Goal: Task Accomplishment & Management: Manage account settings

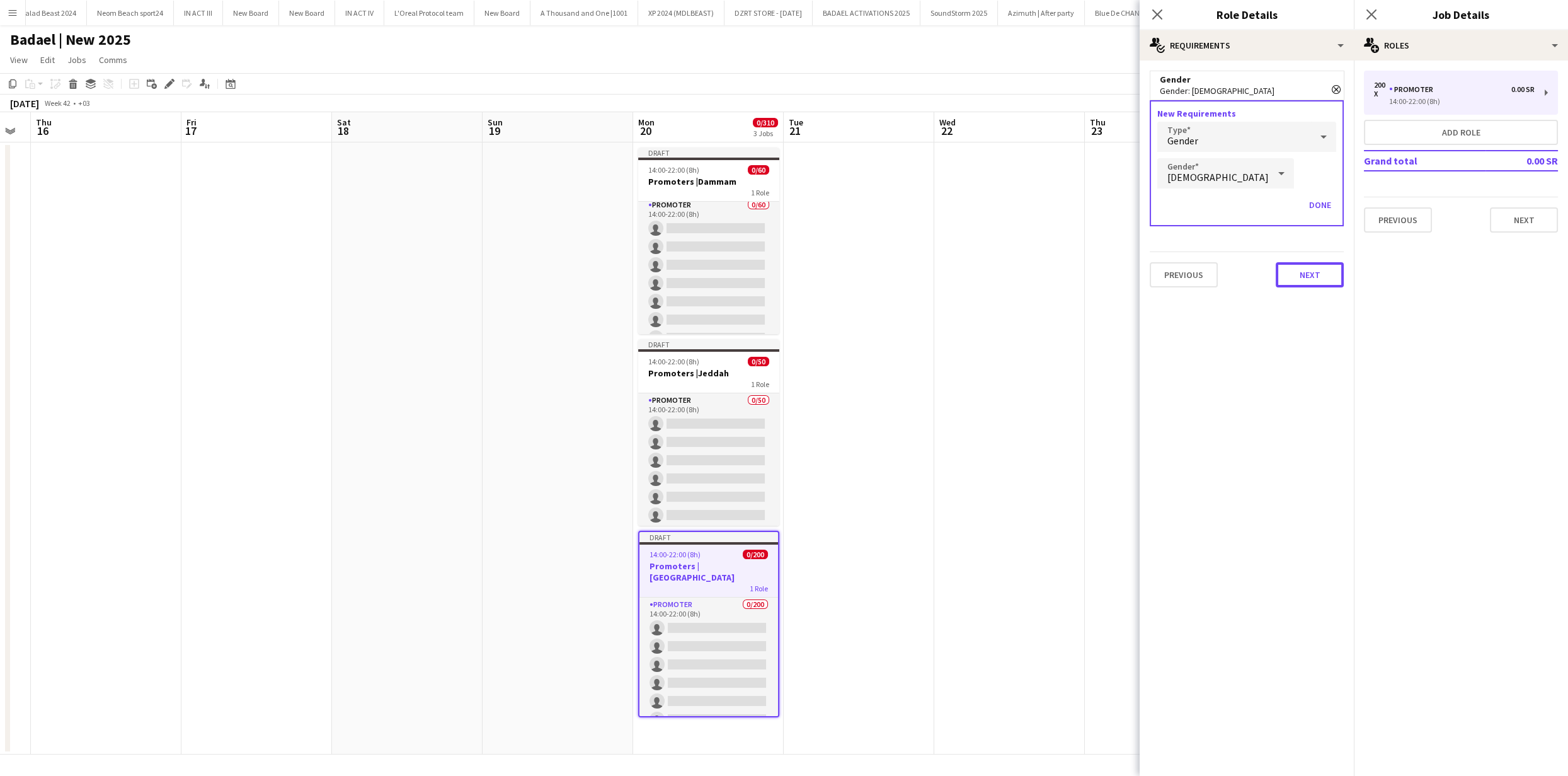
click at [1304, 273] on button "Next" at bounding box center [1310, 275] width 68 height 26
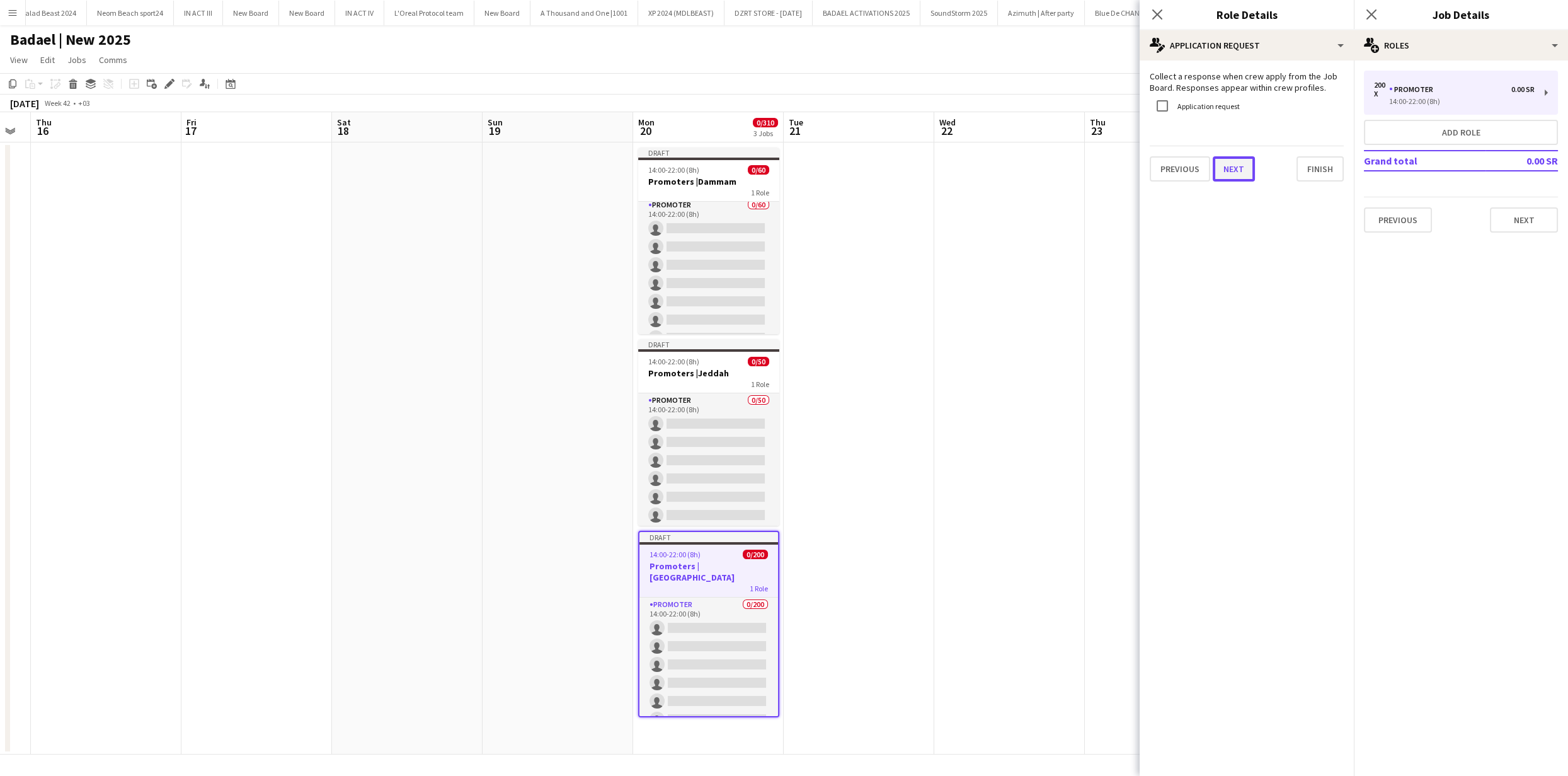
click at [1244, 175] on button "Next" at bounding box center [1233, 168] width 42 height 26
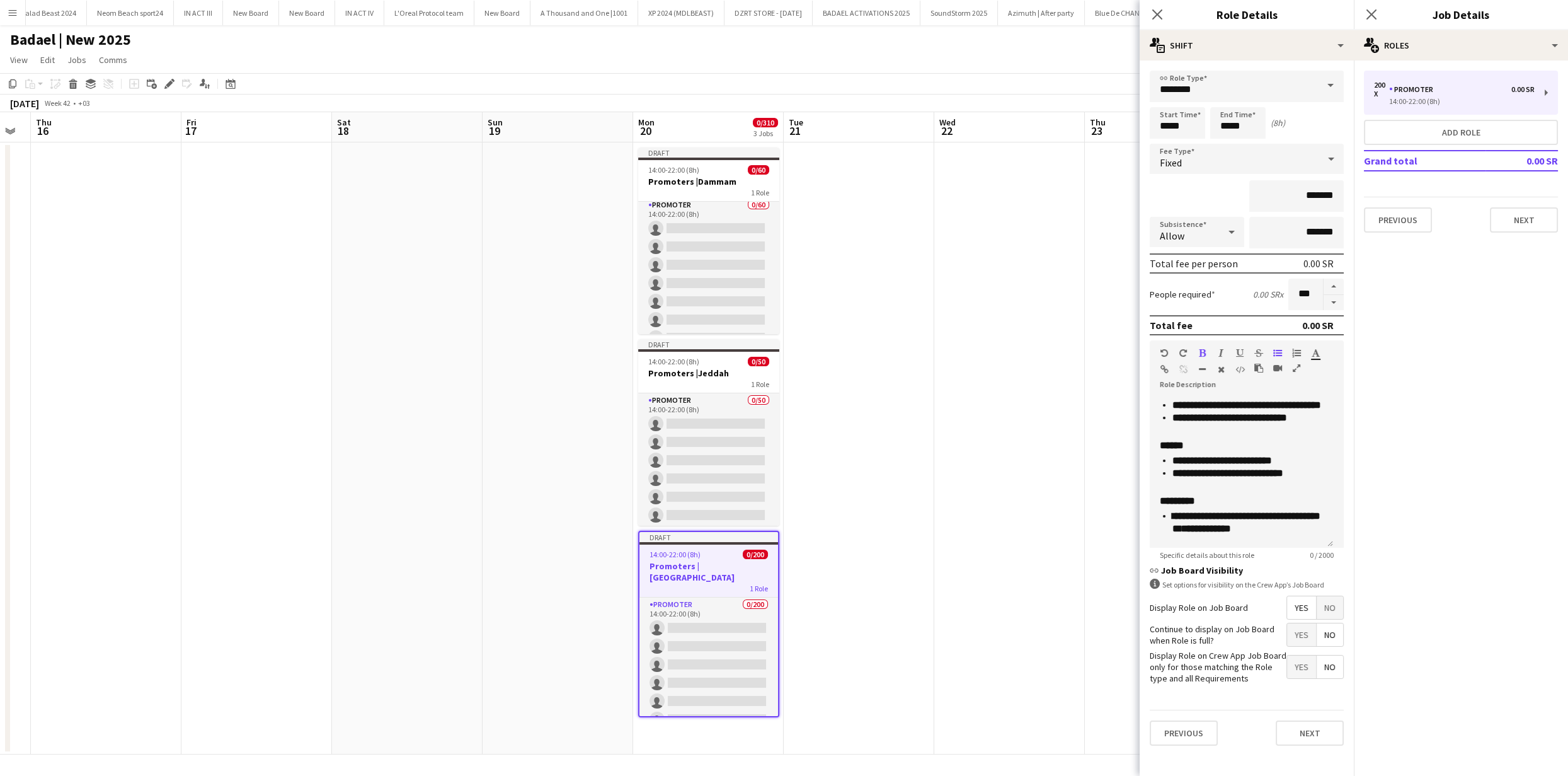
scroll to position [492, 0]
click at [1028, 317] on app-date-cell at bounding box center [1010, 448] width 150 height 611
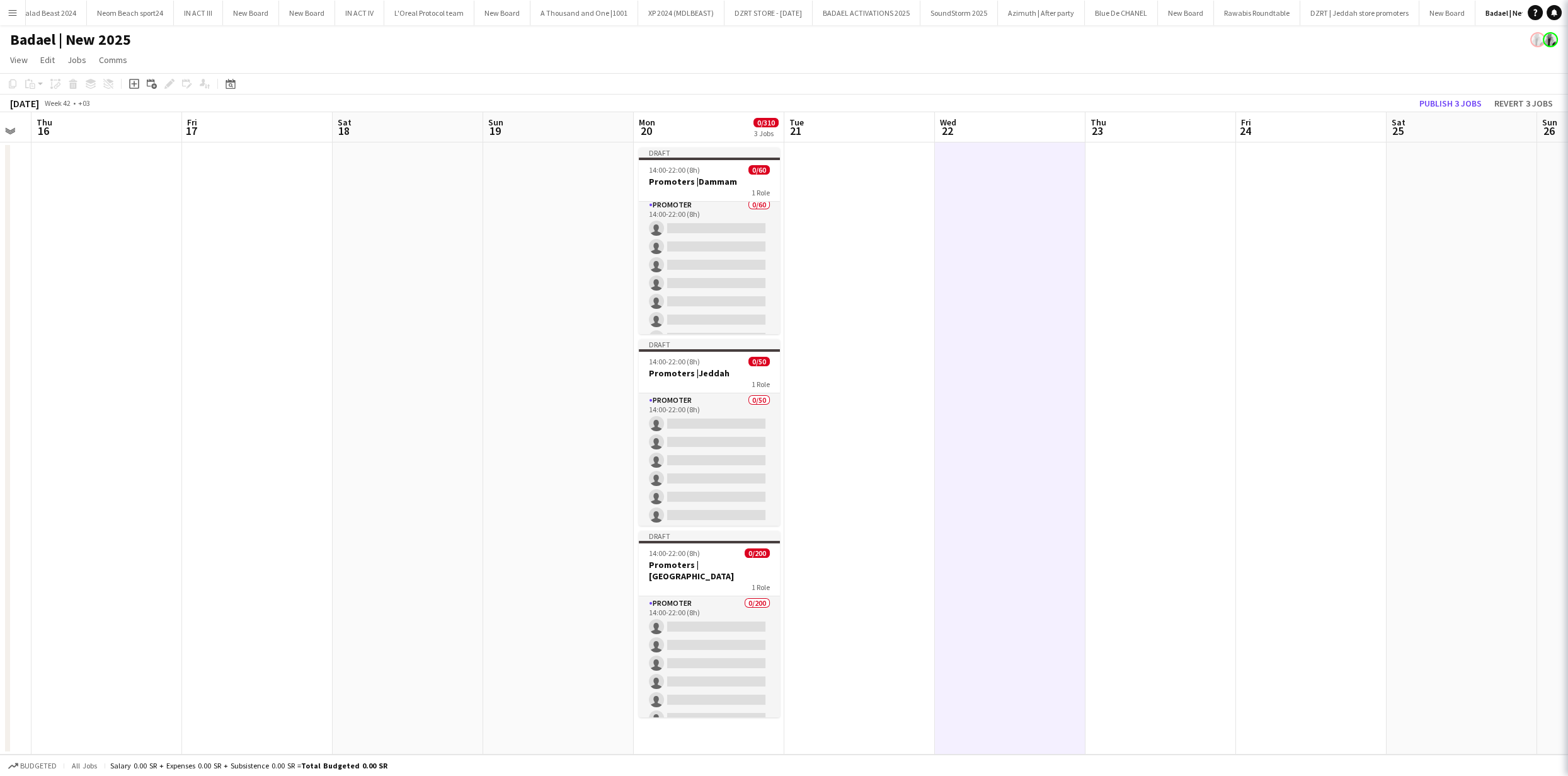
scroll to position [0, 421]
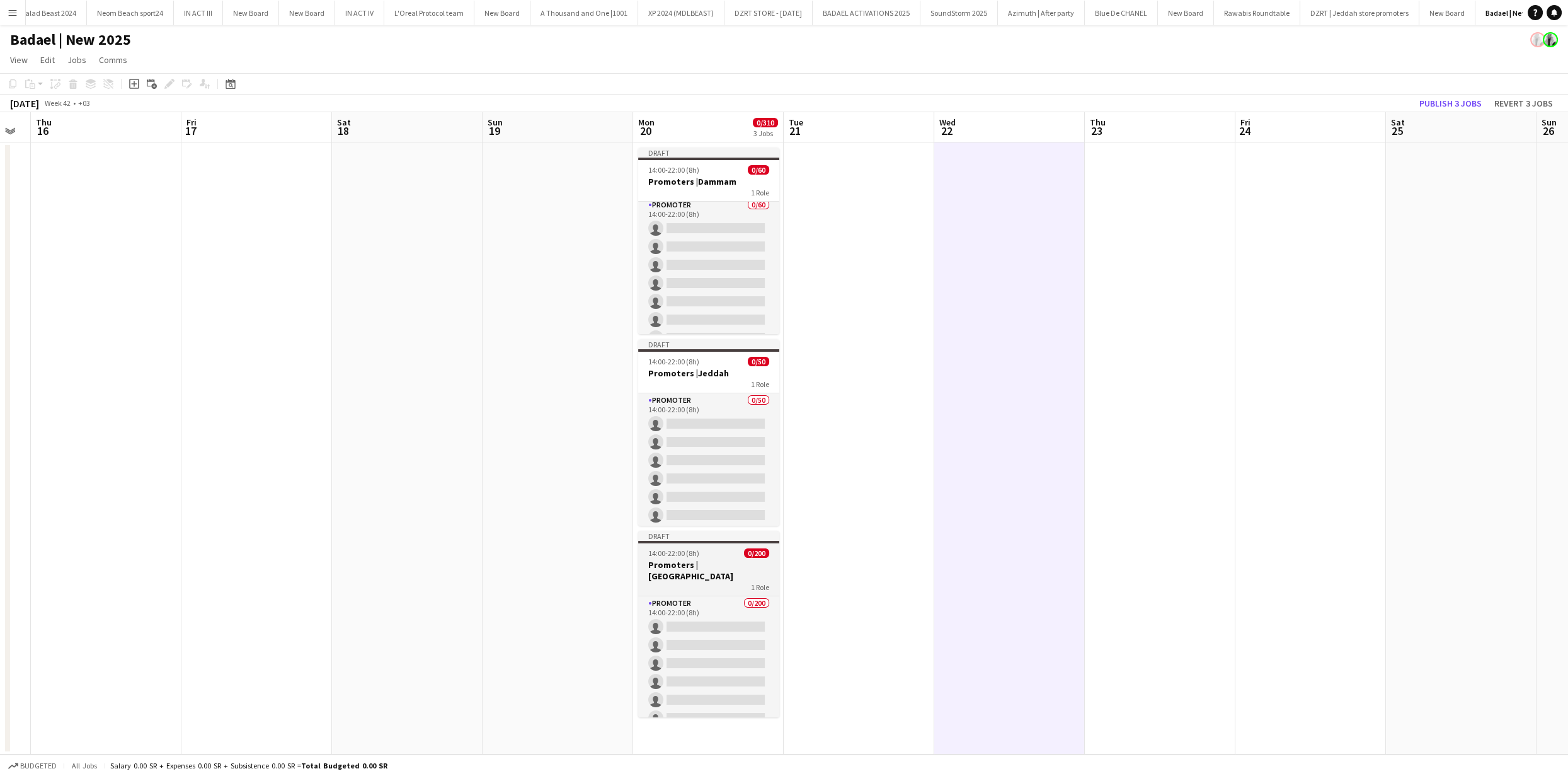
click at [696, 582] on div "1 Role" at bounding box center [708, 587] width 141 height 10
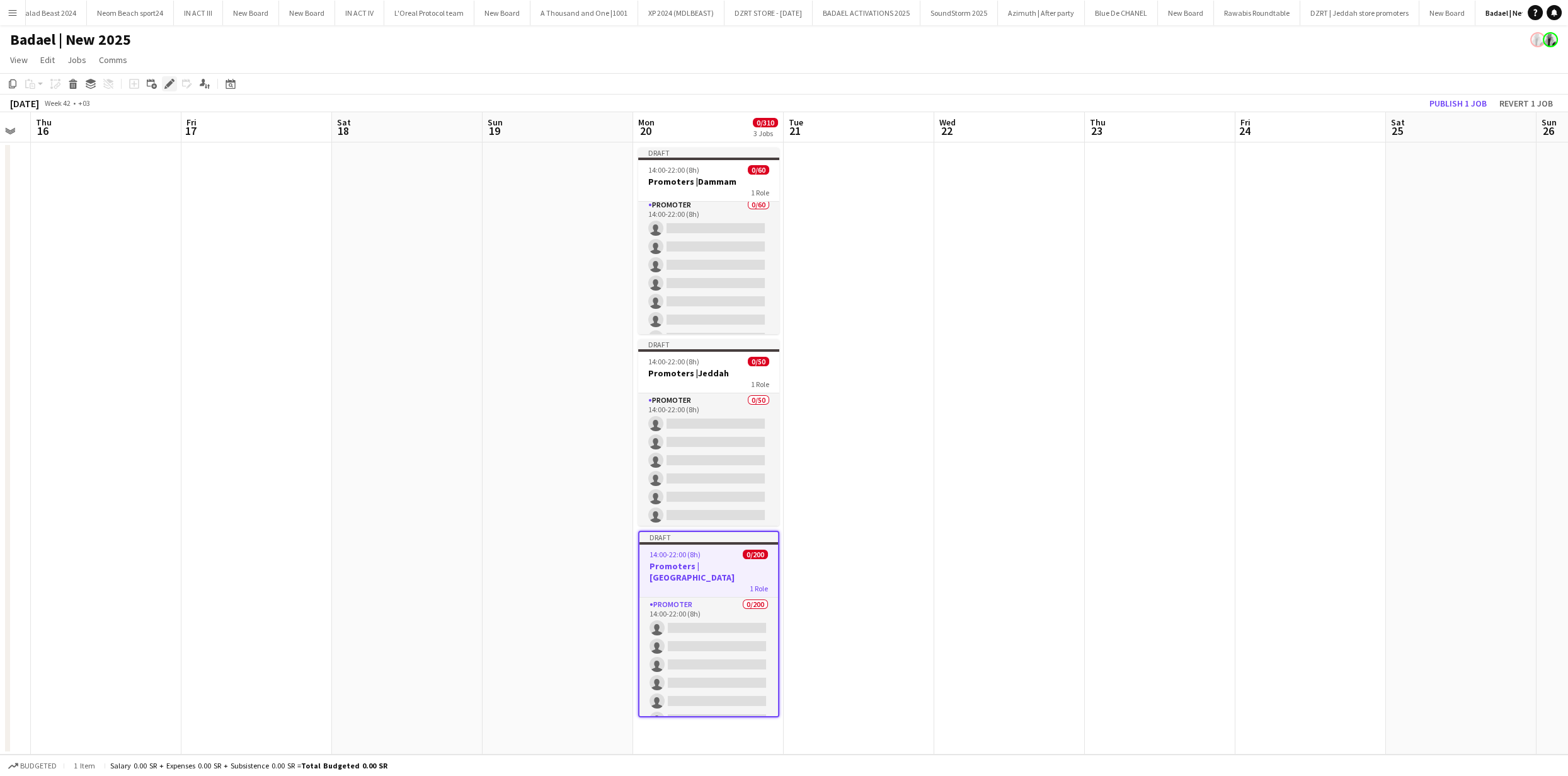
click at [173, 83] on icon "Edit" at bounding box center [169, 84] width 10 height 10
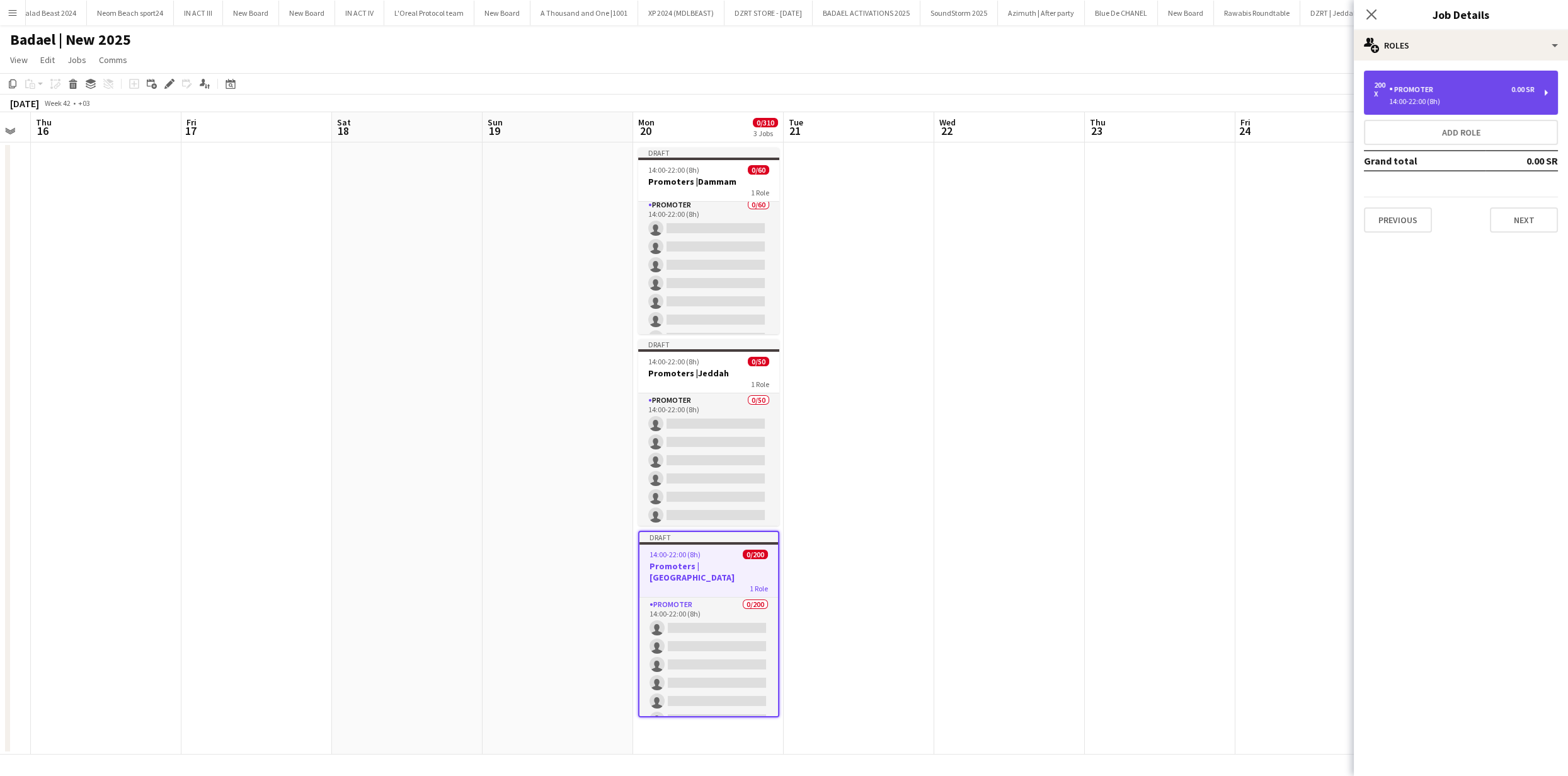
click at [1522, 97] on div "200 x PROMOTER 0.00 SR" at bounding box center [1454, 89] width 161 height 18
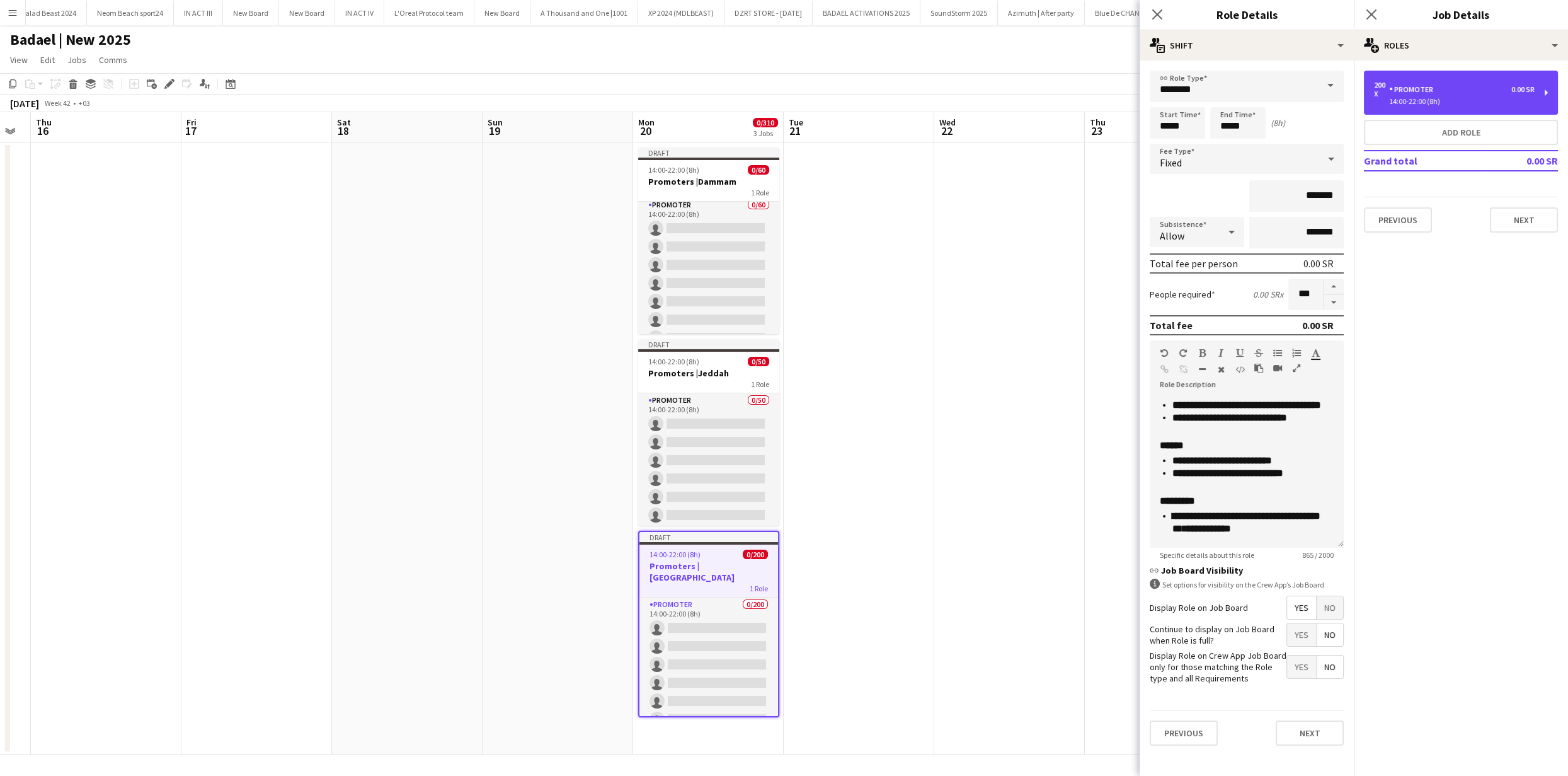
scroll to position [482, 0]
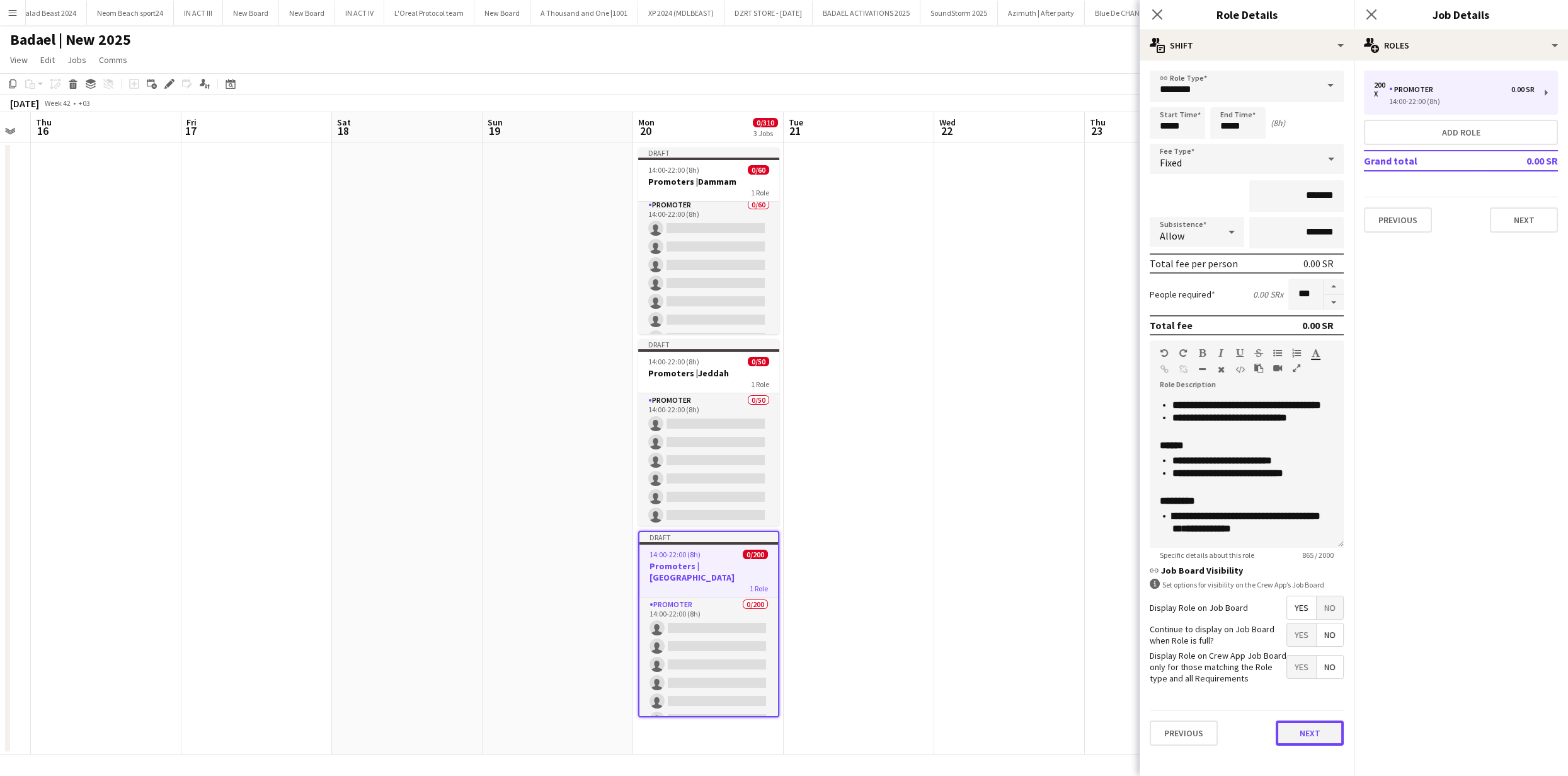
click at [1336, 740] on button "Next" at bounding box center [1310, 732] width 68 height 26
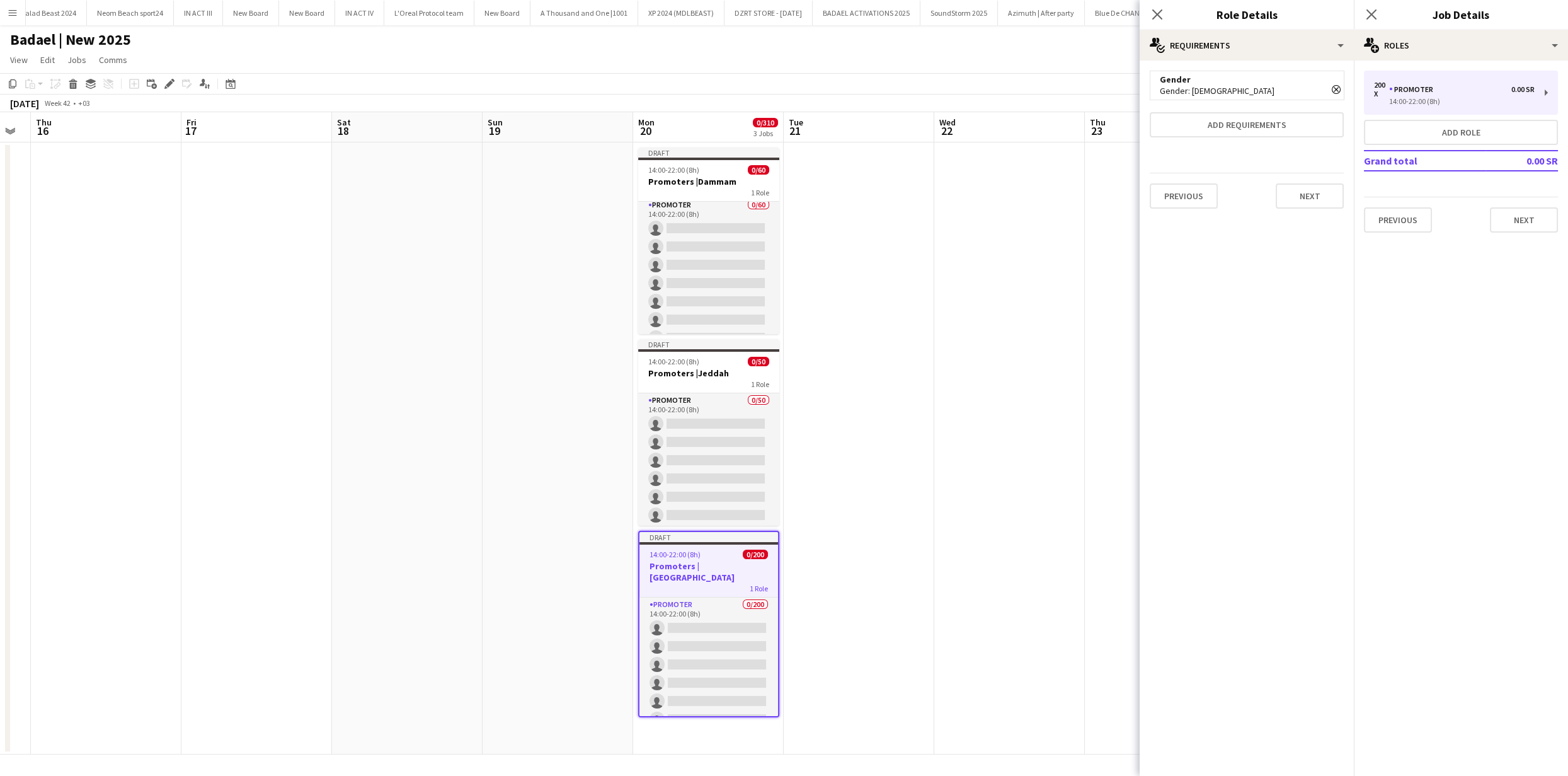
click at [1069, 501] on app-date-cell at bounding box center [1010, 448] width 150 height 611
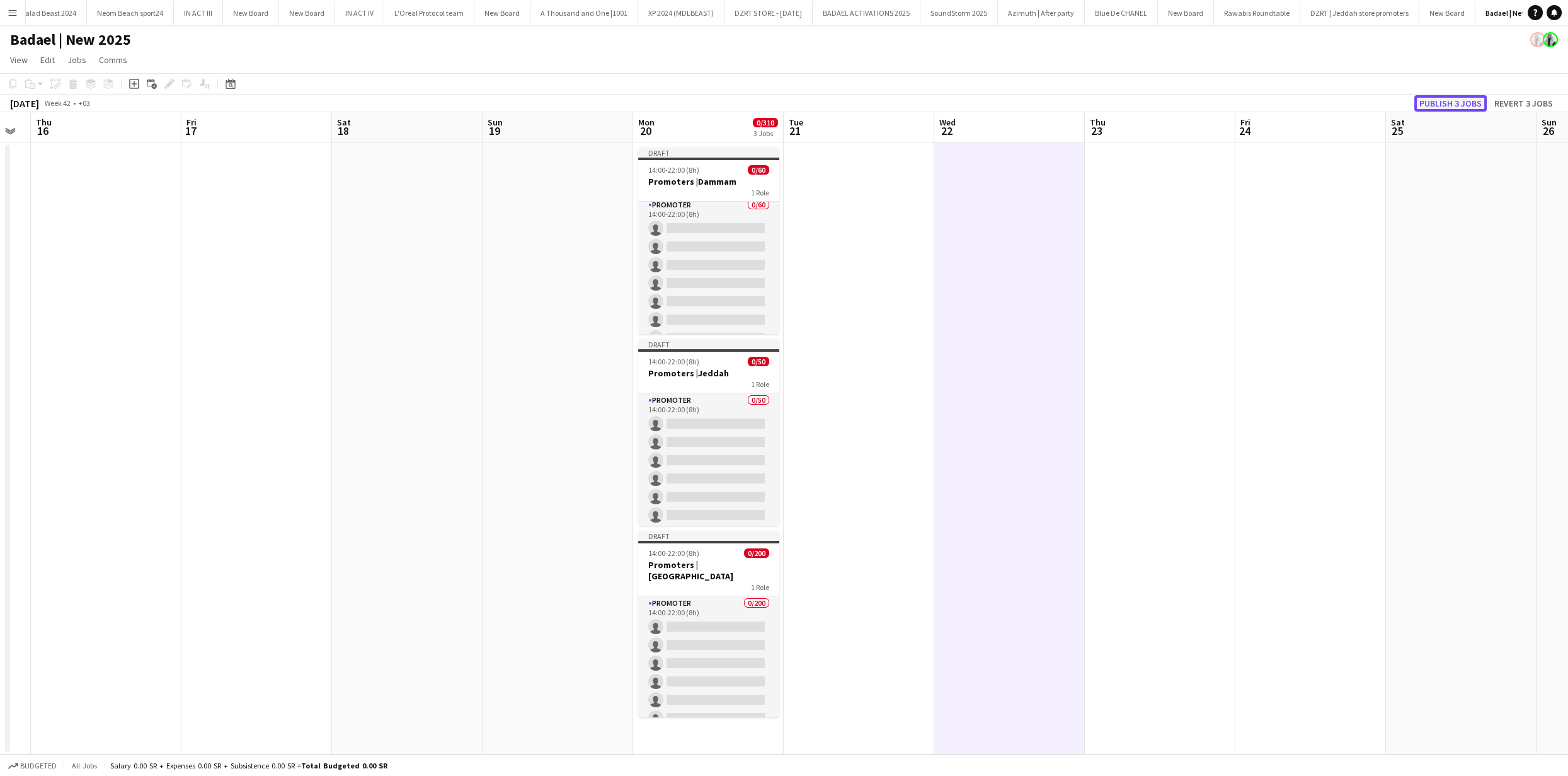
click at [1451, 96] on button "Publish 3 jobs" at bounding box center [1450, 103] width 72 height 16
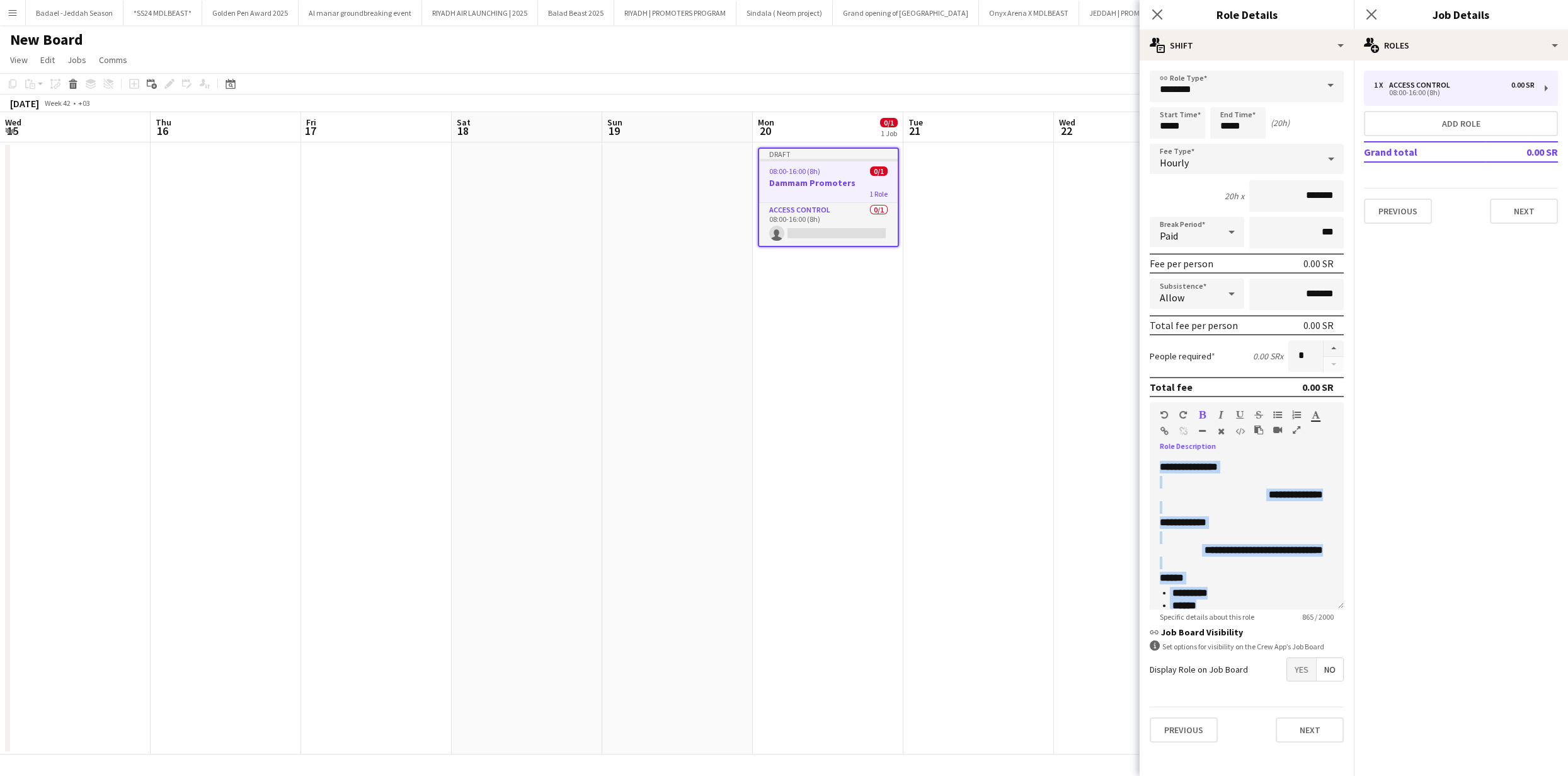
scroll to position [197, 0]
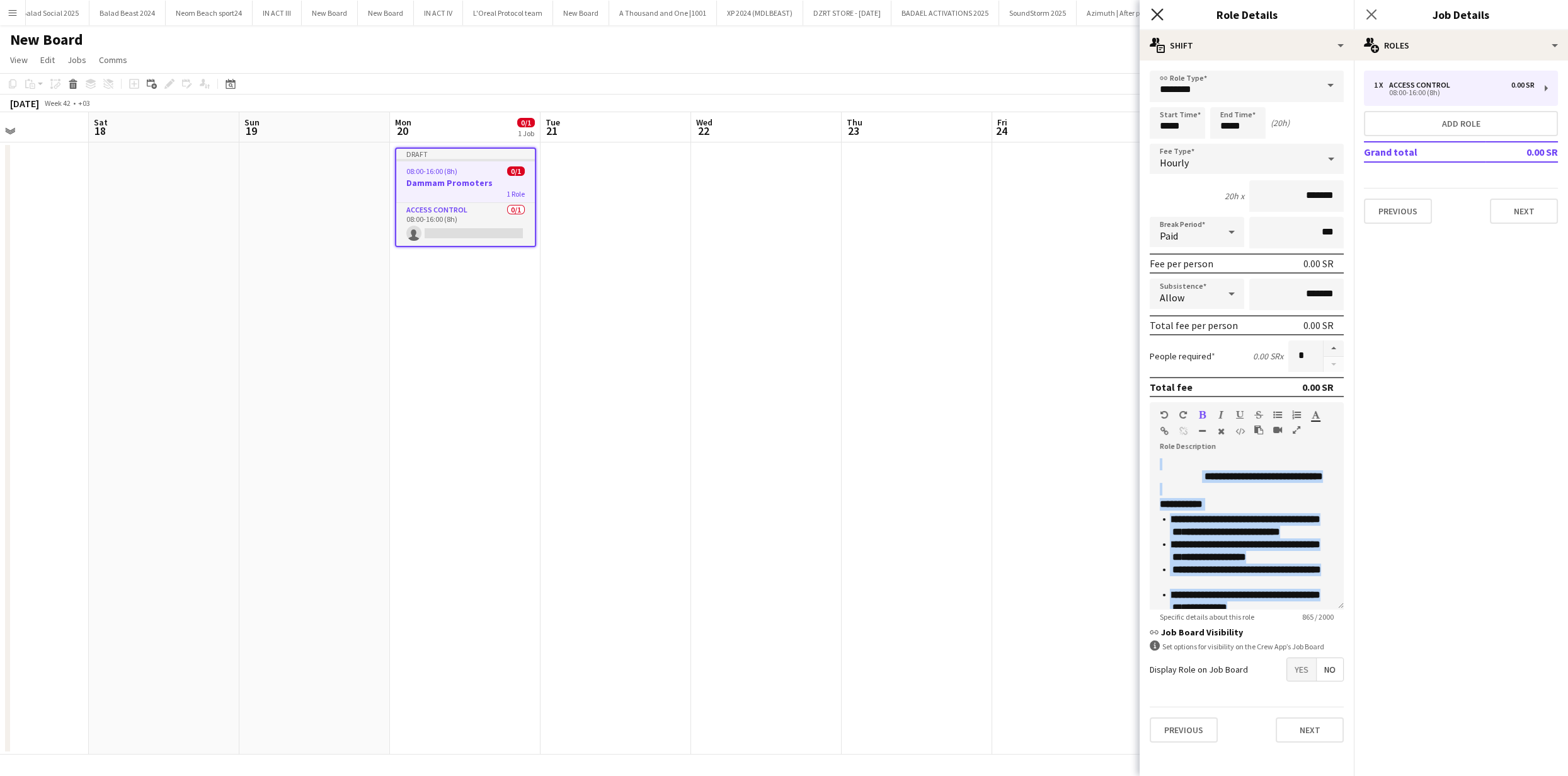
click at [1151, 12] on icon "Close pop-in" at bounding box center [1156, 14] width 12 height 12
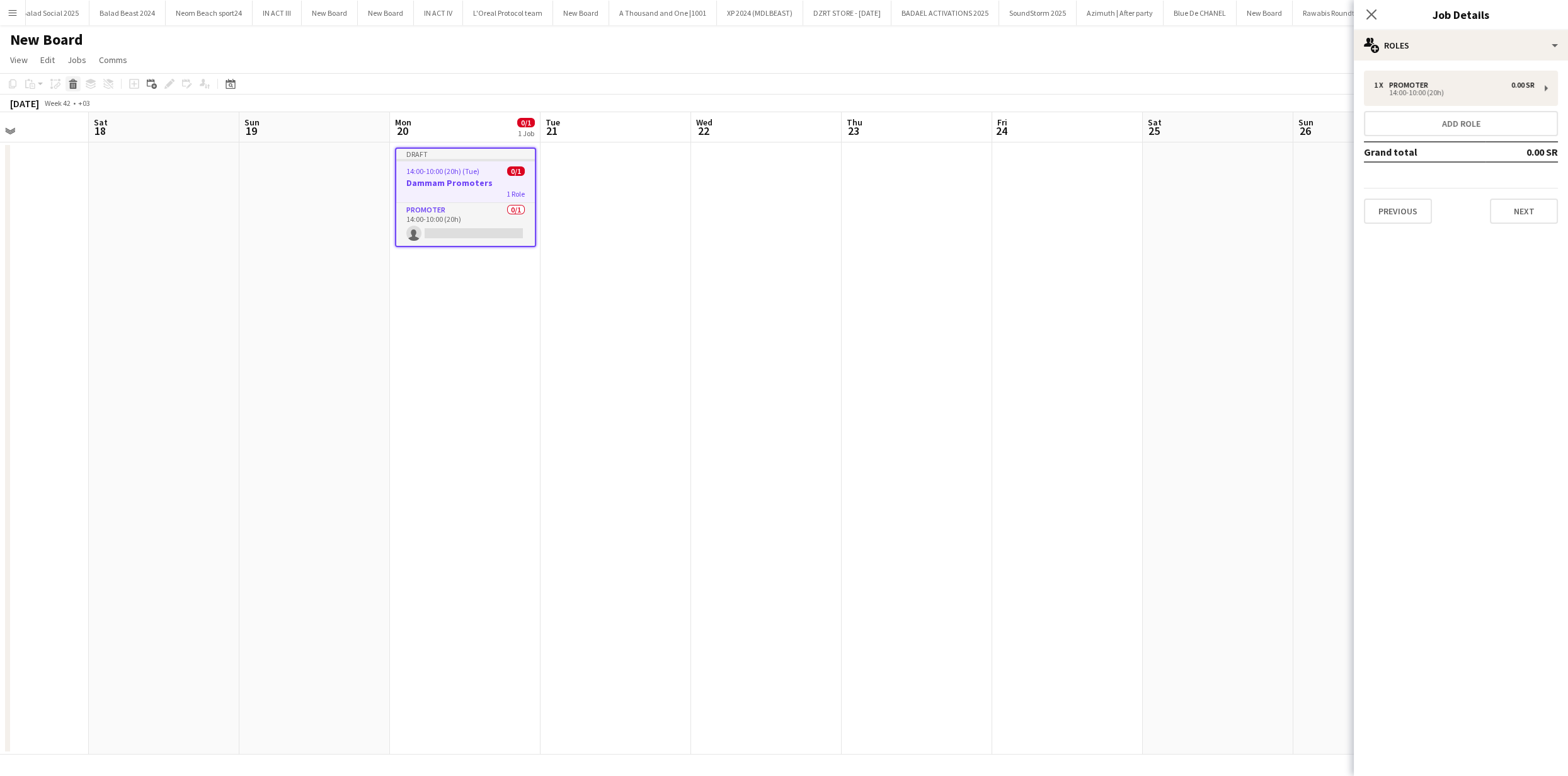
click at [75, 83] on icon at bounding box center [73, 86] width 7 height 7
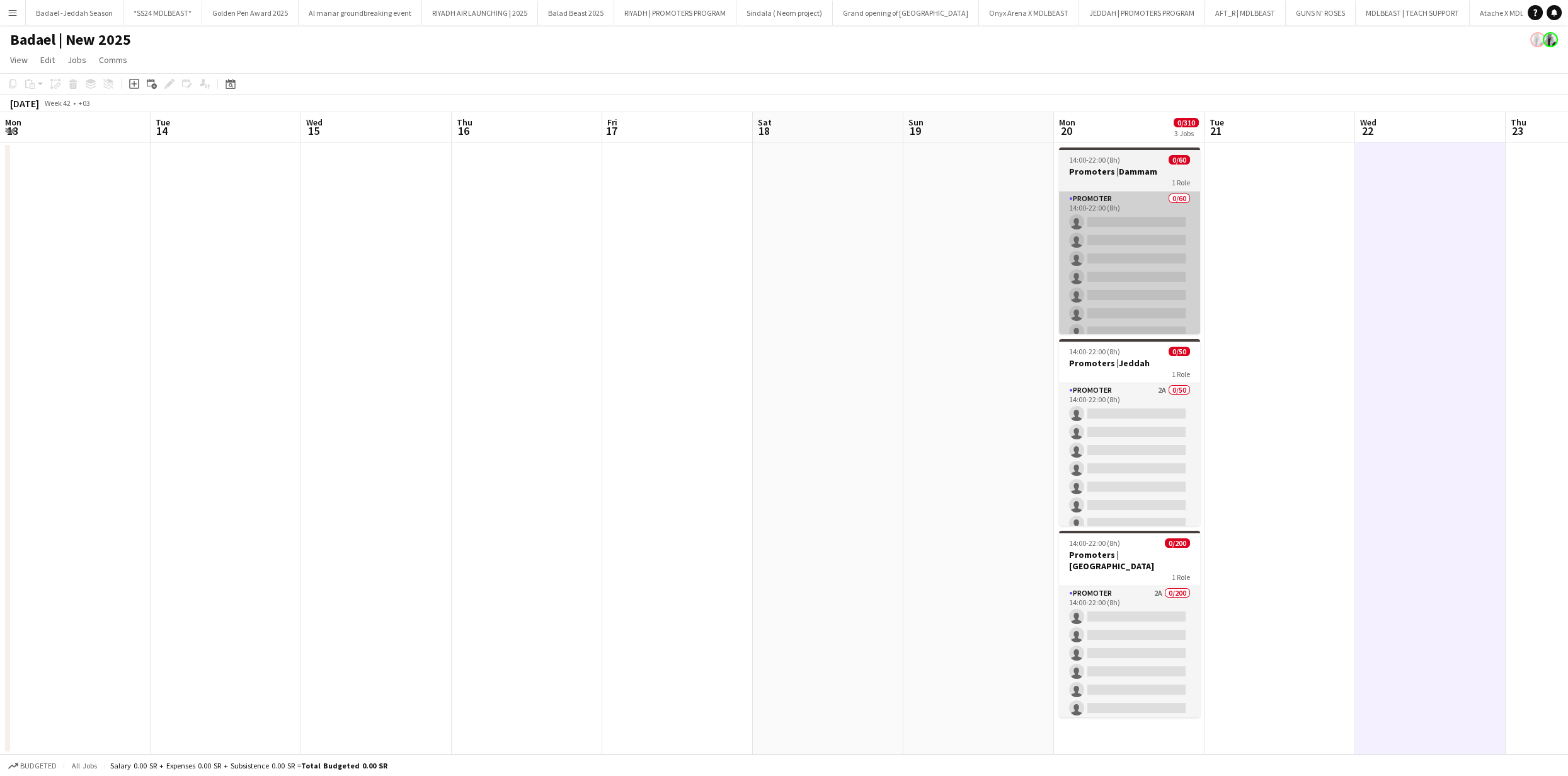
scroll to position [0, 421]
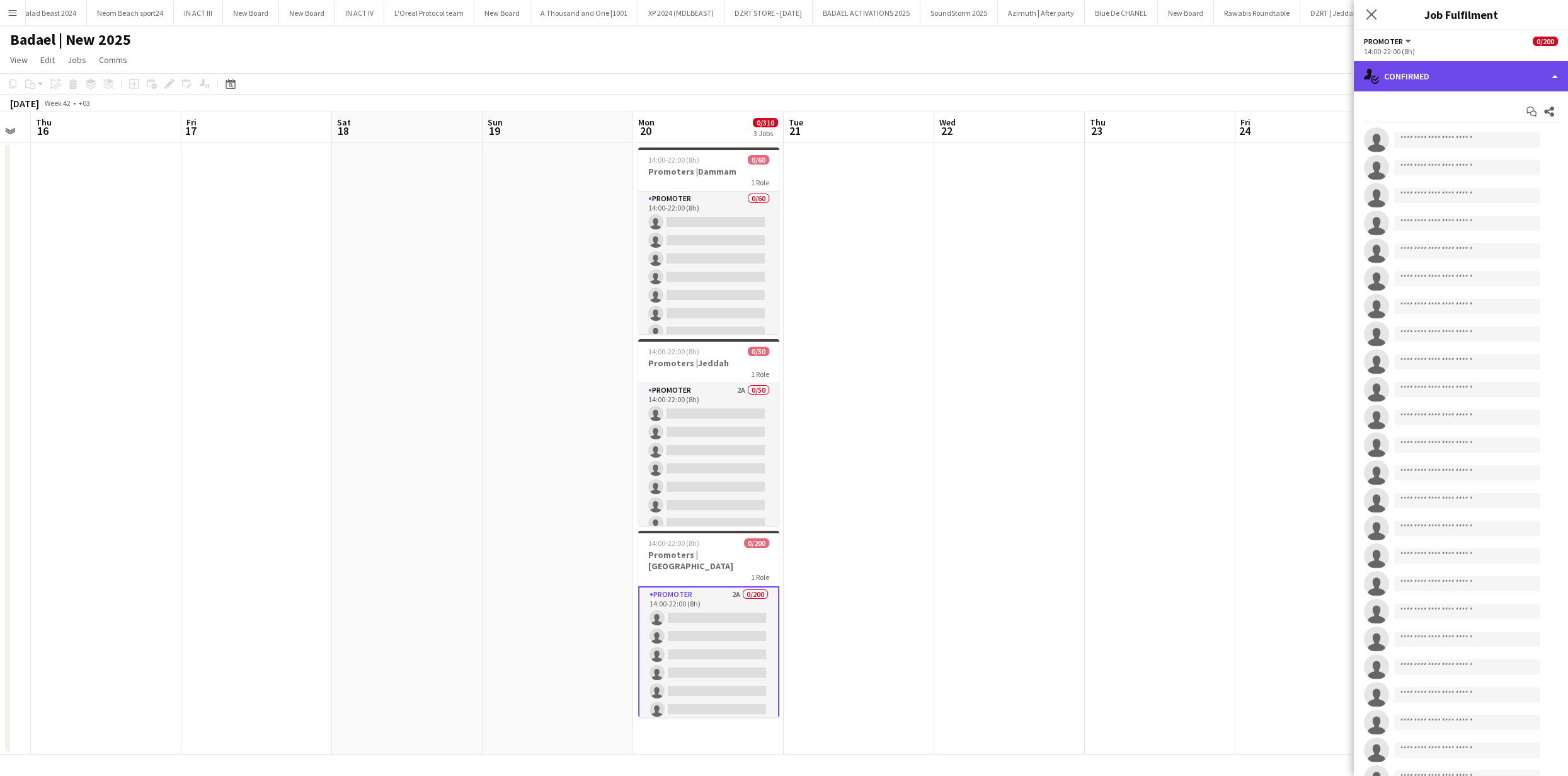
click at [1416, 74] on div "single-neutral-actions-check-2 Confirmed" at bounding box center [1461, 76] width 214 height 30
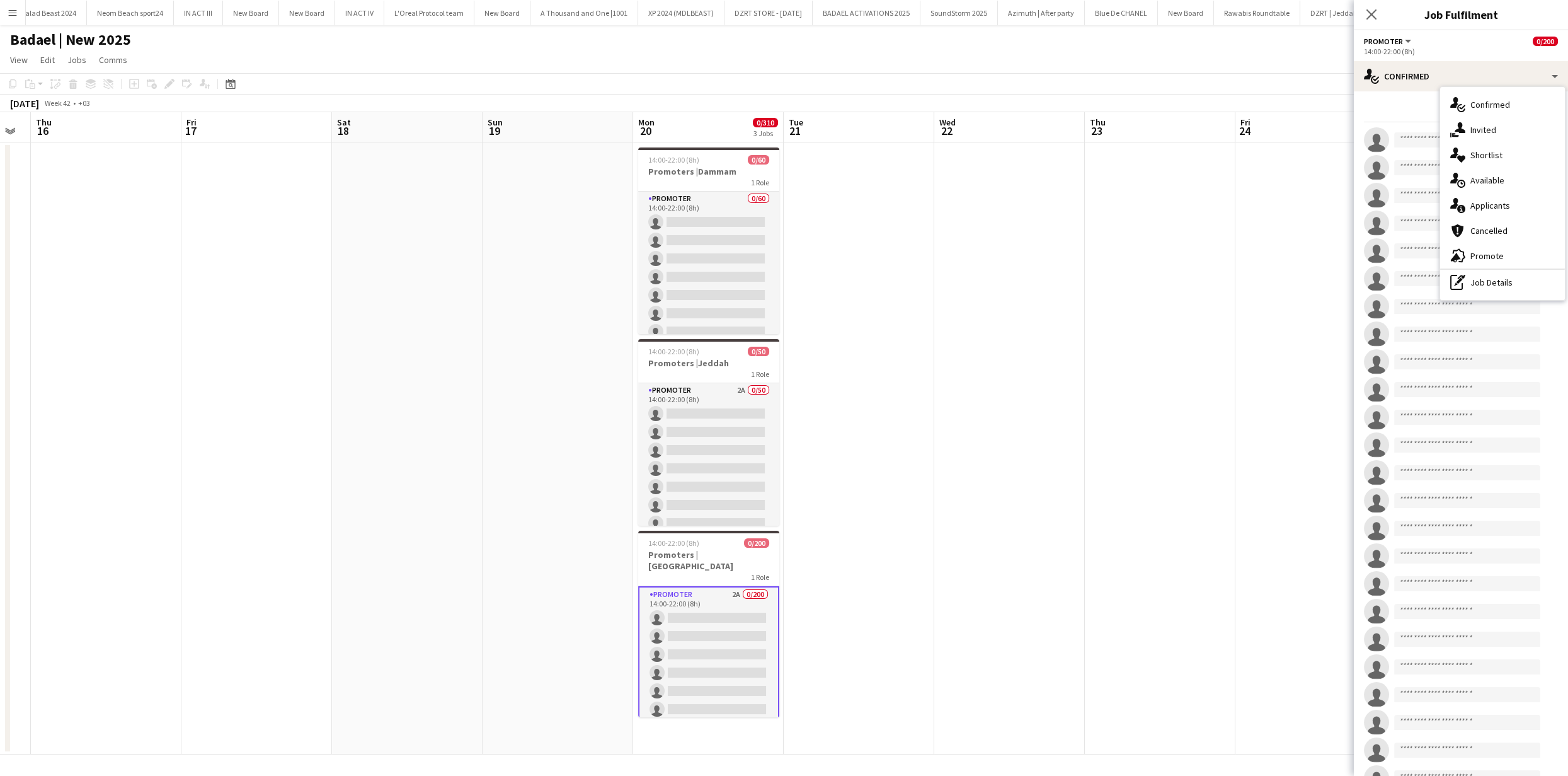
click at [1492, 204] on span "Applicants" at bounding box center [1490, 205] width 40 height 11
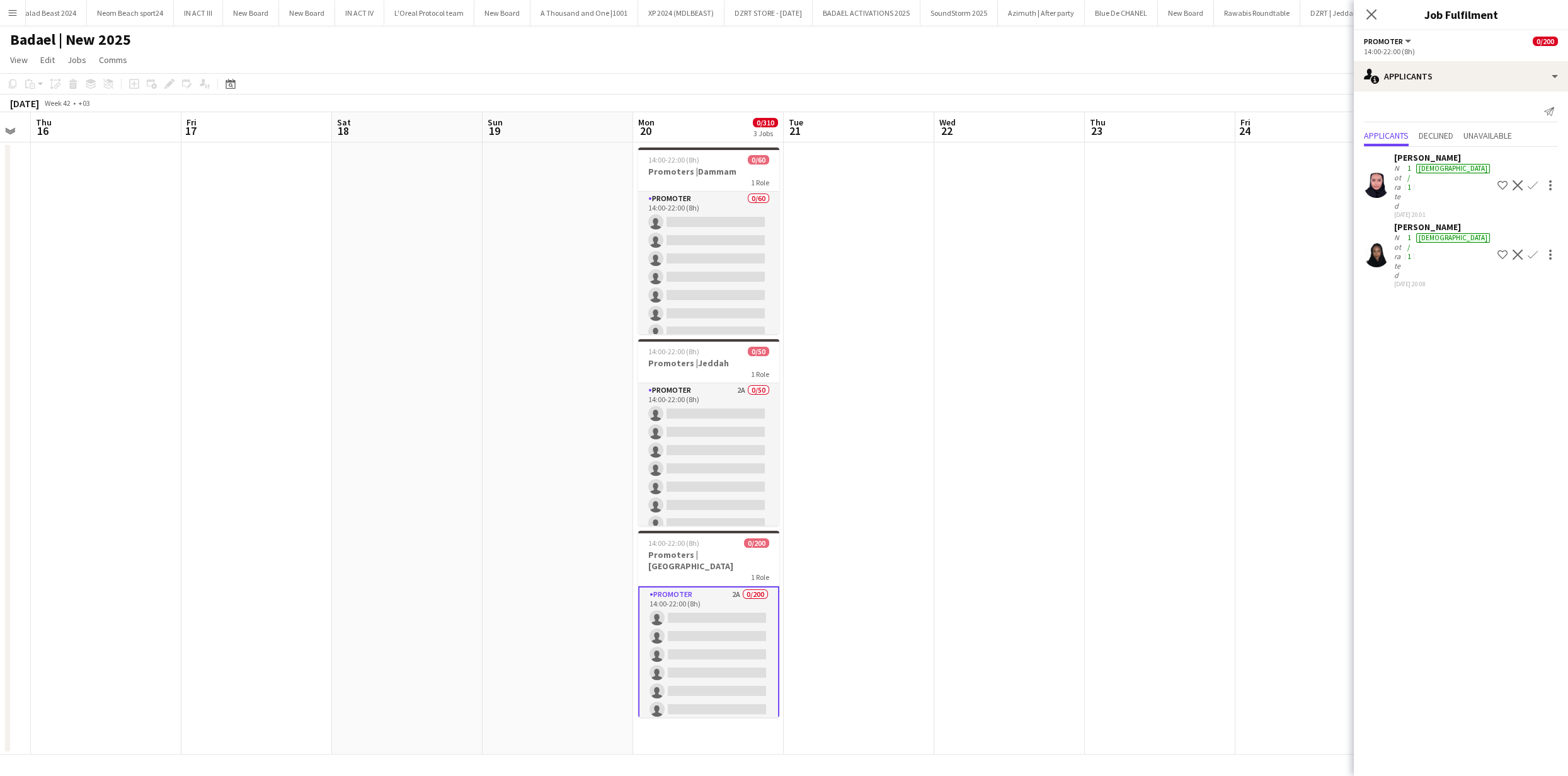
click at [1376, 242] on app-user-avatar at bounding box center [1376, 254] width 26 height 26
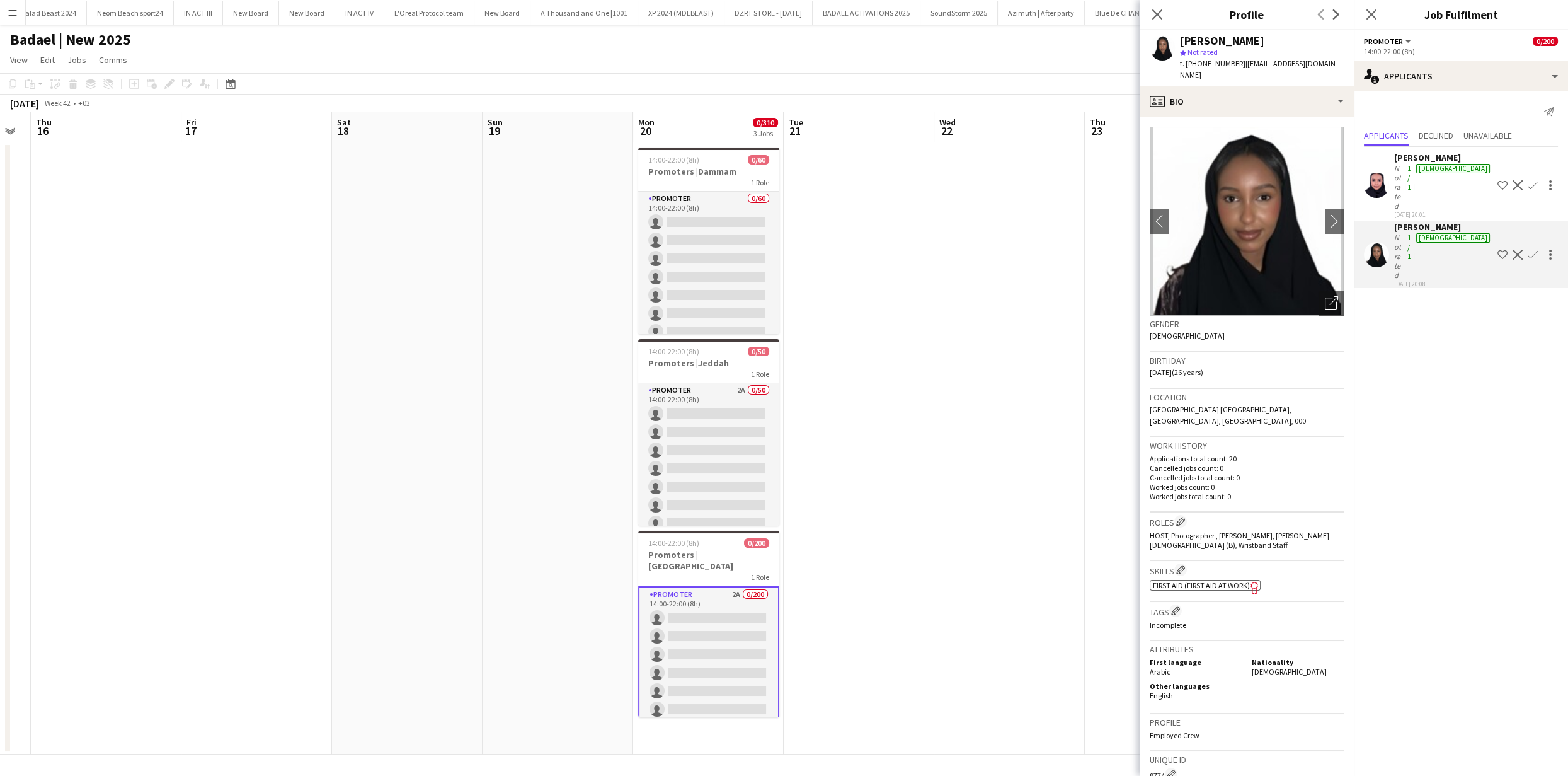
click at [1387, 173] on app-user-avatar at bounding box center [1376, 185] width 26 height 26
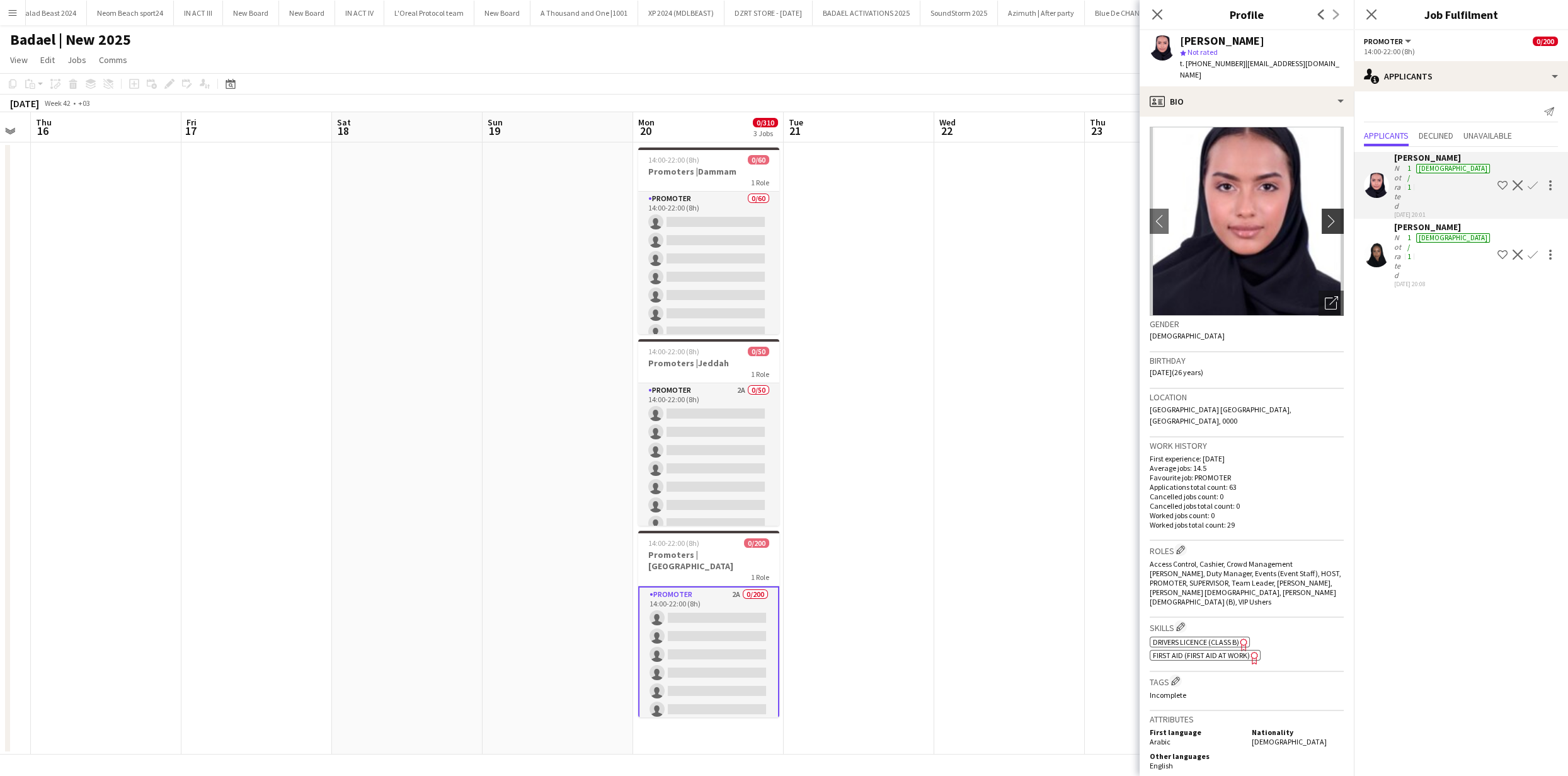
click at [1325, 214] on app-icon "chevron-right" at bounding box center [1334, 221] width 20 height 13
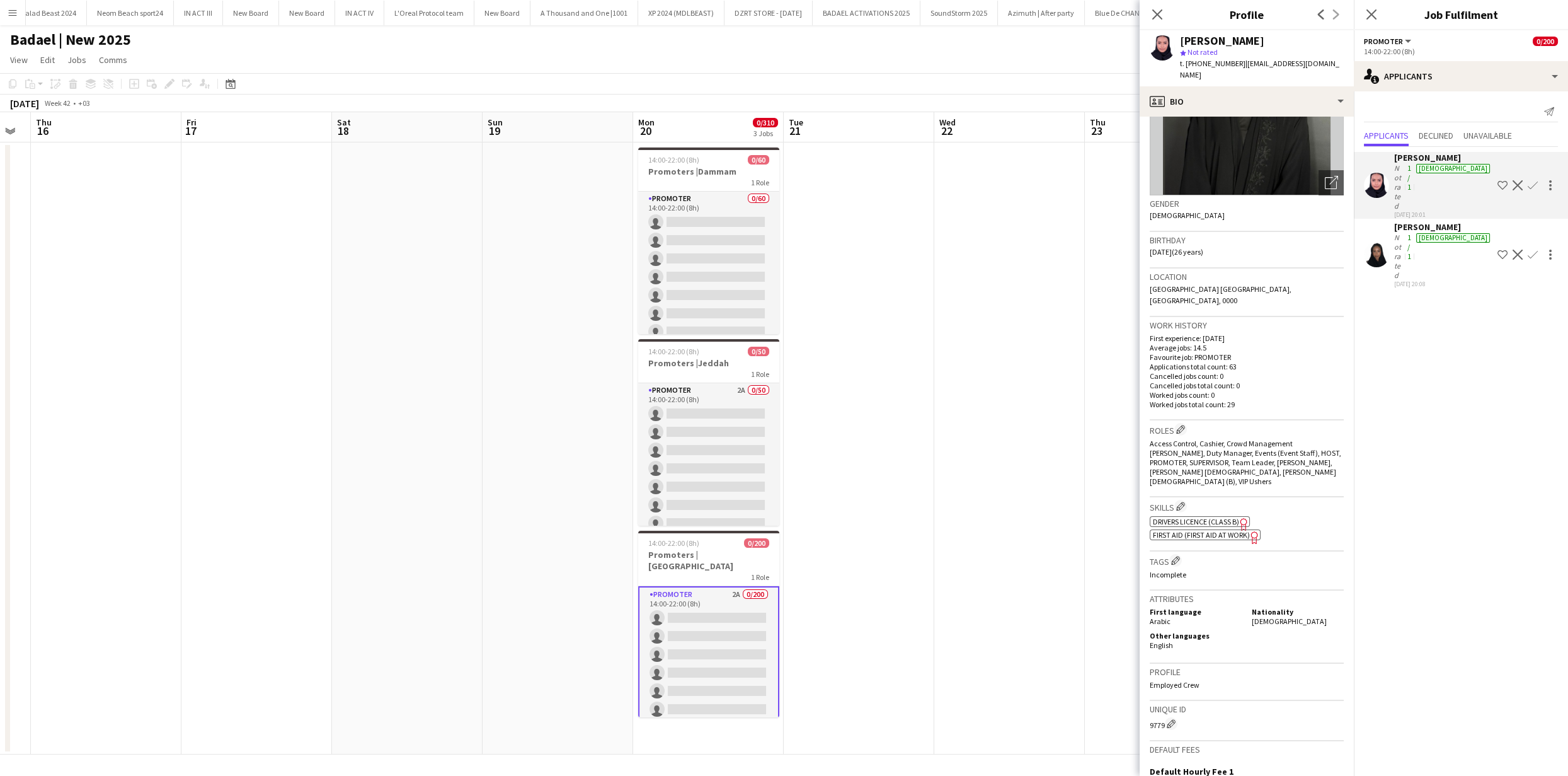
scroll to position [0, 0]
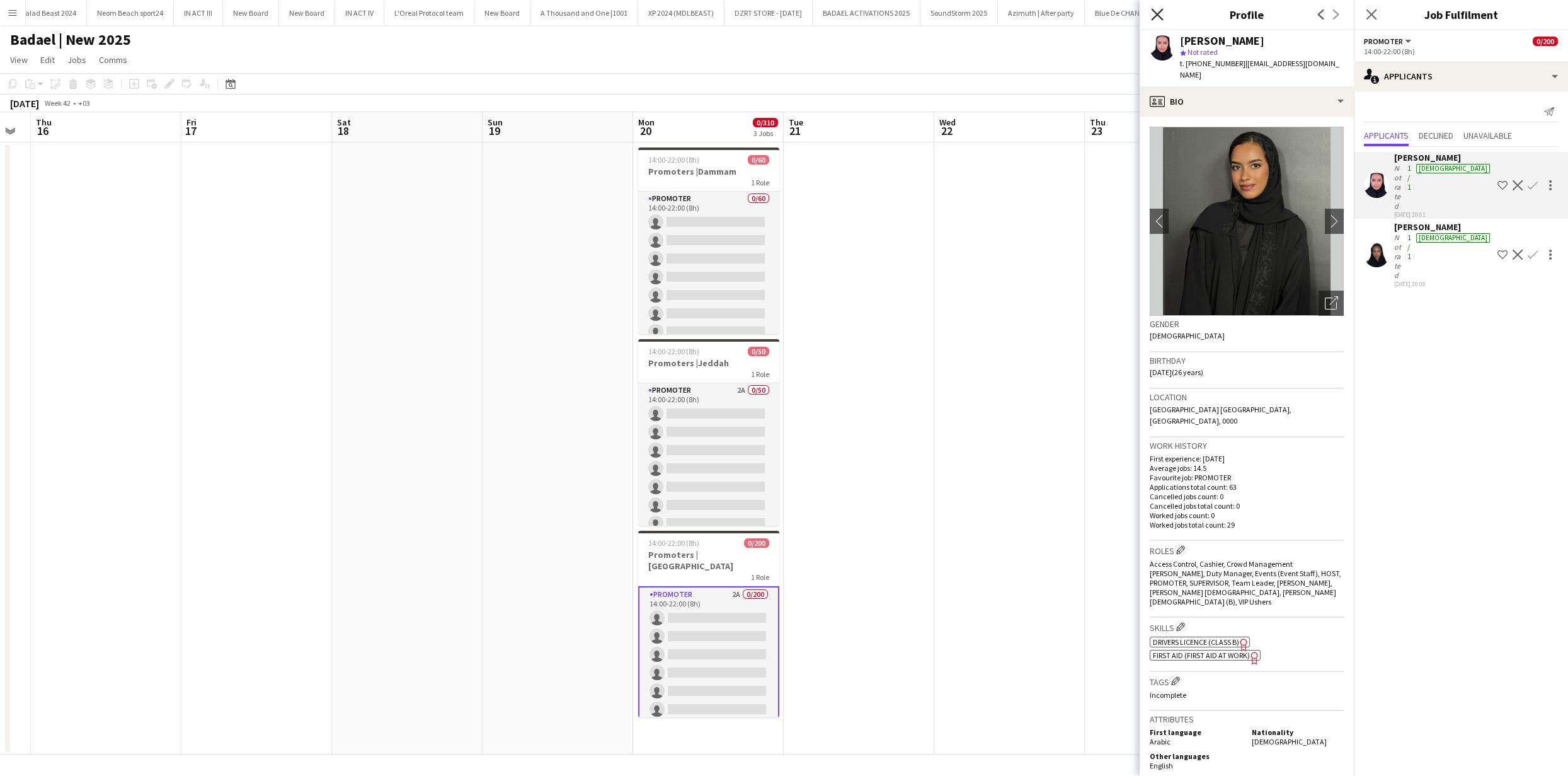
drag, startPoint x: 1151, startPoint y: 10, endPoint x: 1151, endPoint y: 16, distance: 6.0
click at [1151, 10] on icon "Close pop-in" at bounding box center [1156, 14] width 12 height 12
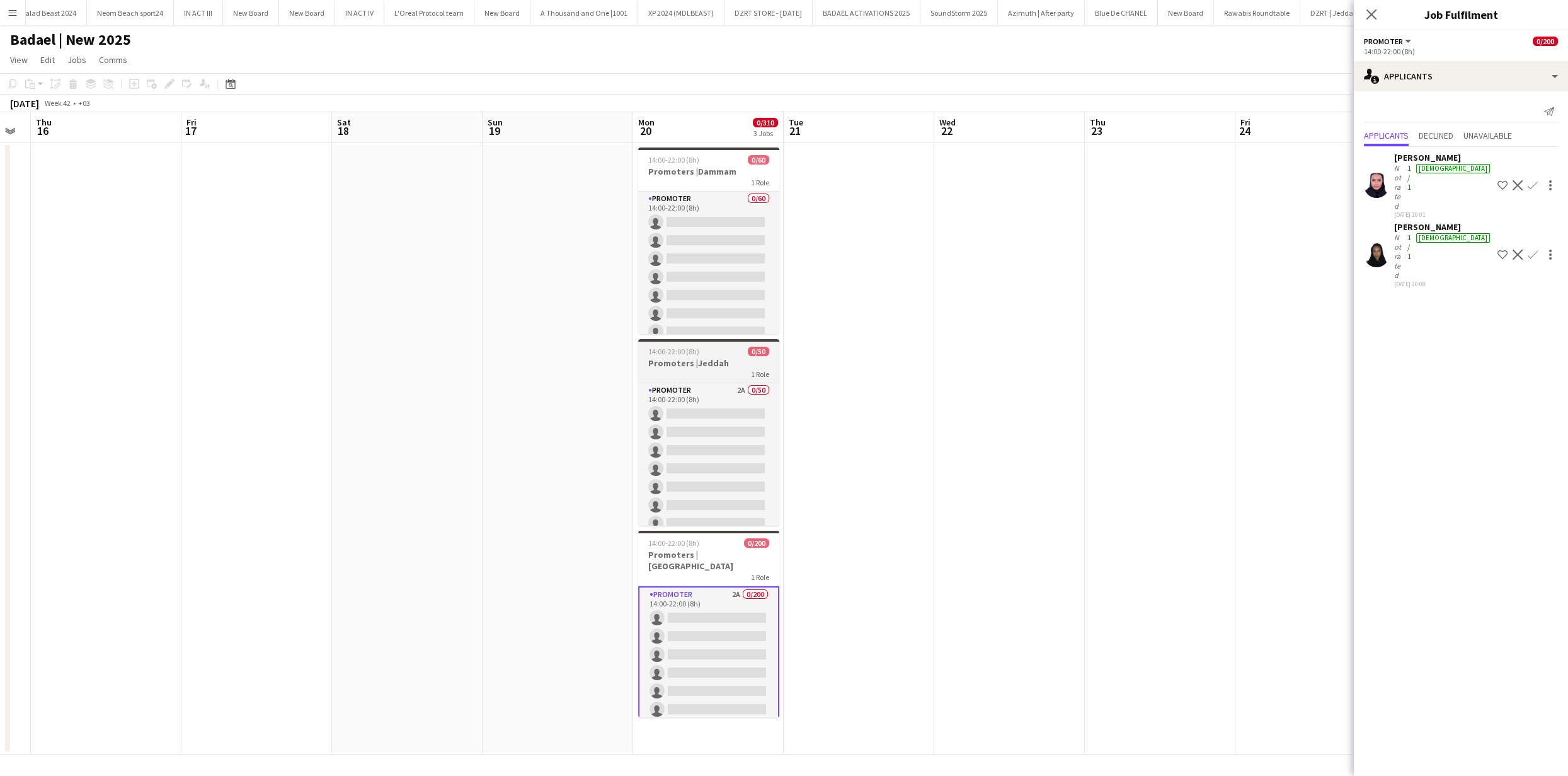
click at [688, 375] on div "1 Role" at bounding box center [708, 374] width 141 height 10
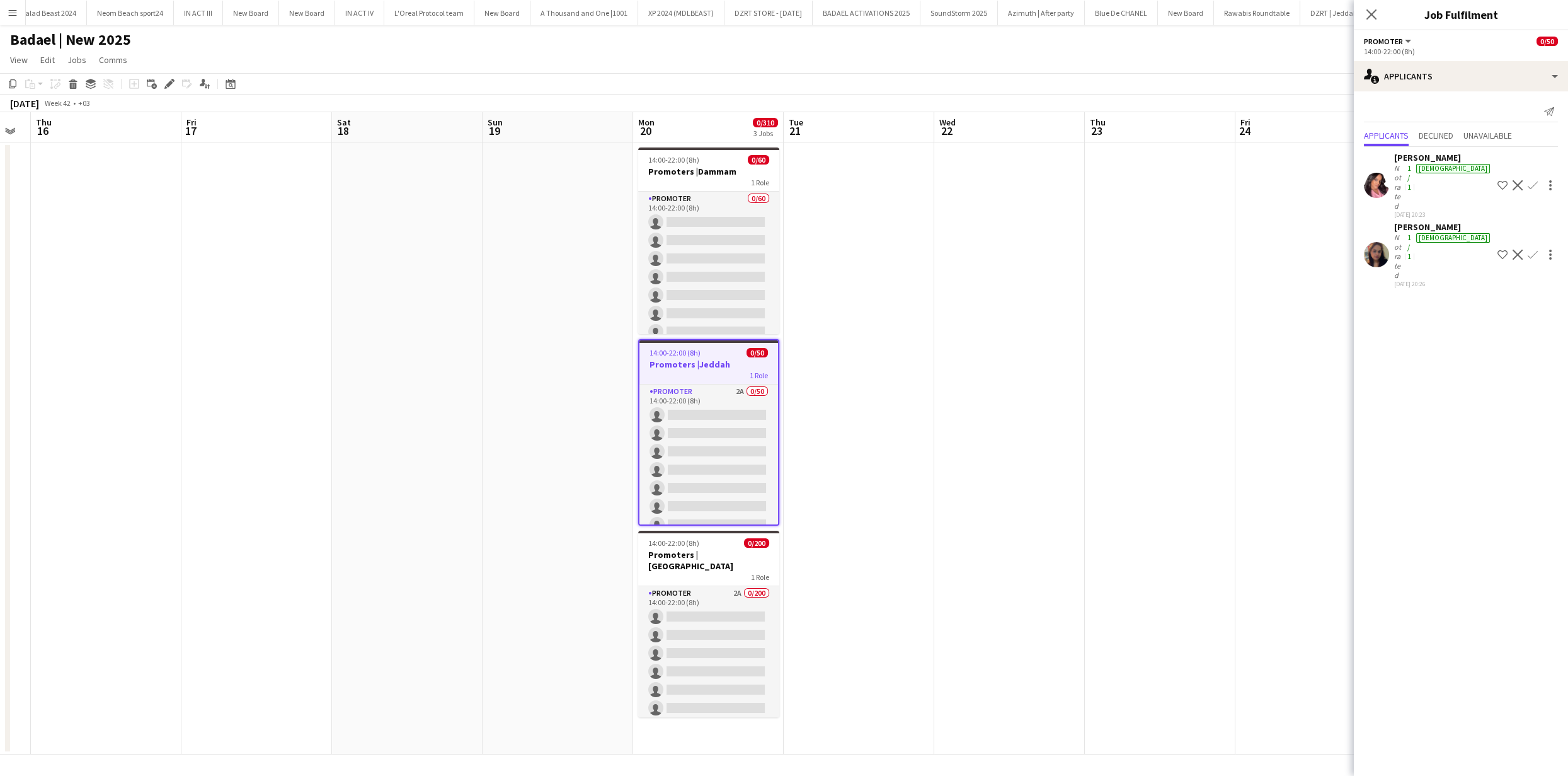
click at [1368, 173] on app-user-avatar at bounding box center [1376, 185] width 26 height 26
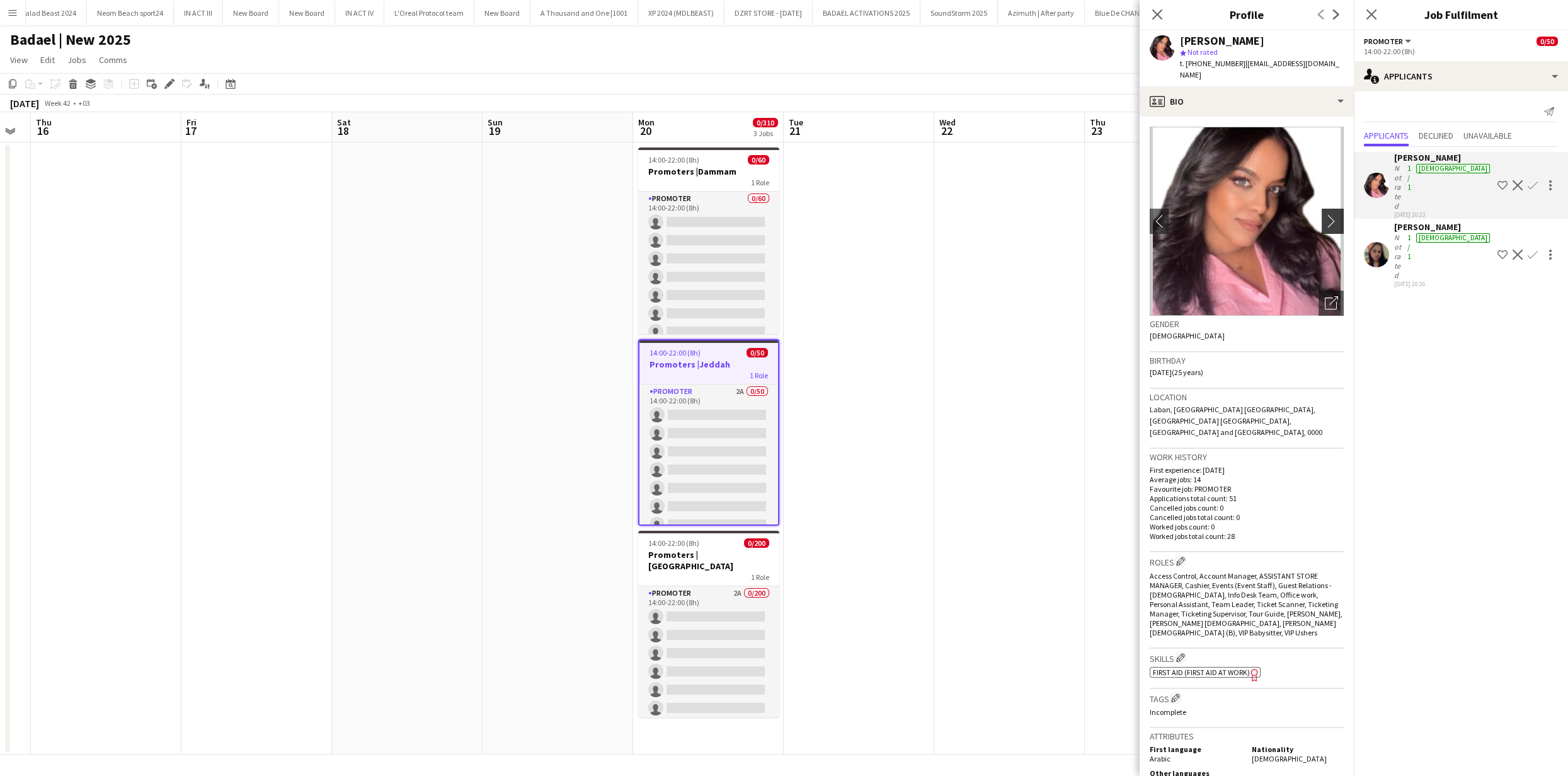
click at [1325, 214] on app-icon "chevron-right" at bounding box center [1334, 221] width 20 height 13
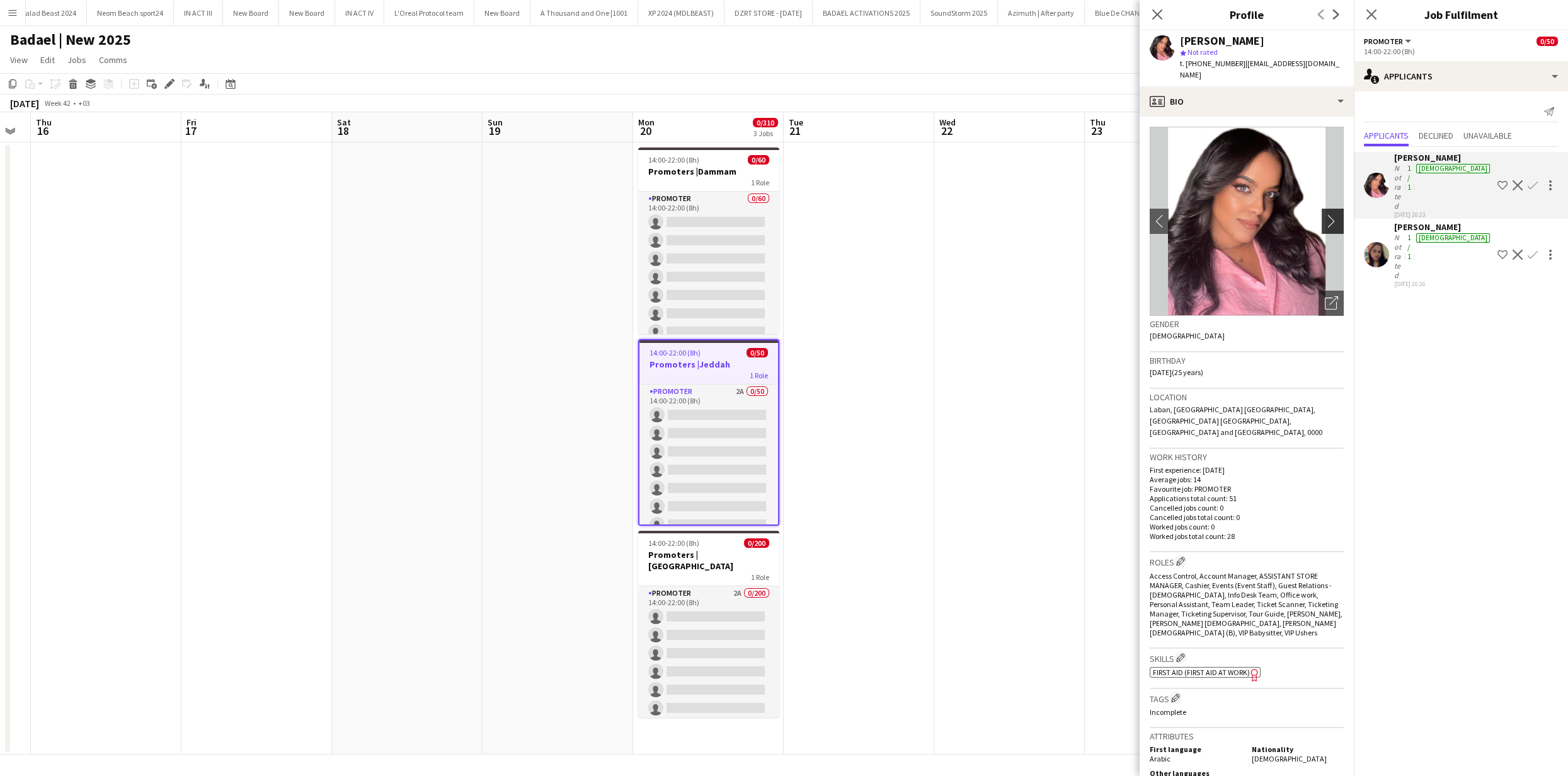
click at [1325, 214] on app-icon "chevron-right" at bounding box center [1334, 221] width 20 height 13
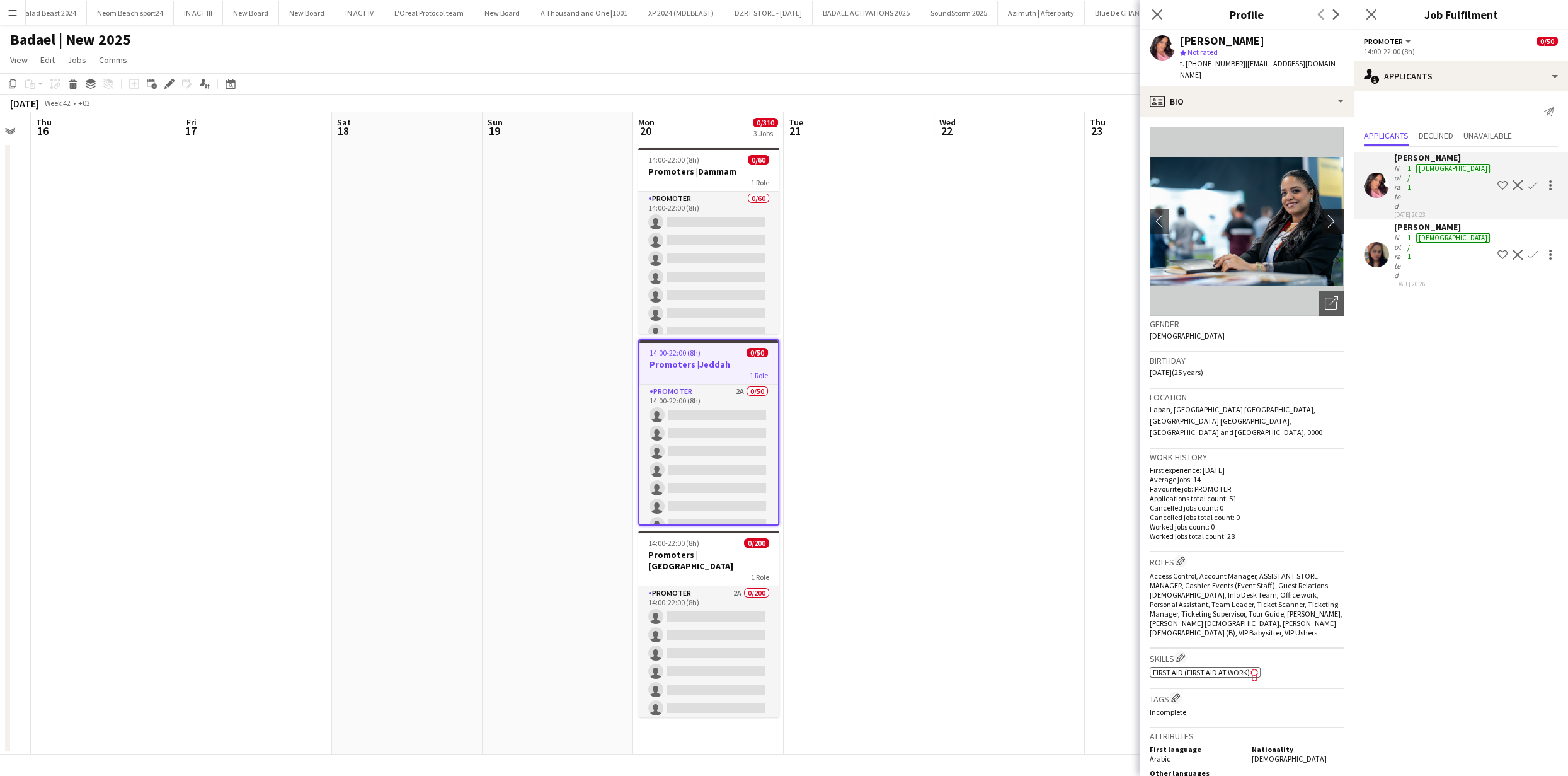
click at [1325, 214] on app-icon "chevron-right" at bounding box center [1334, 221] width 20 height 13
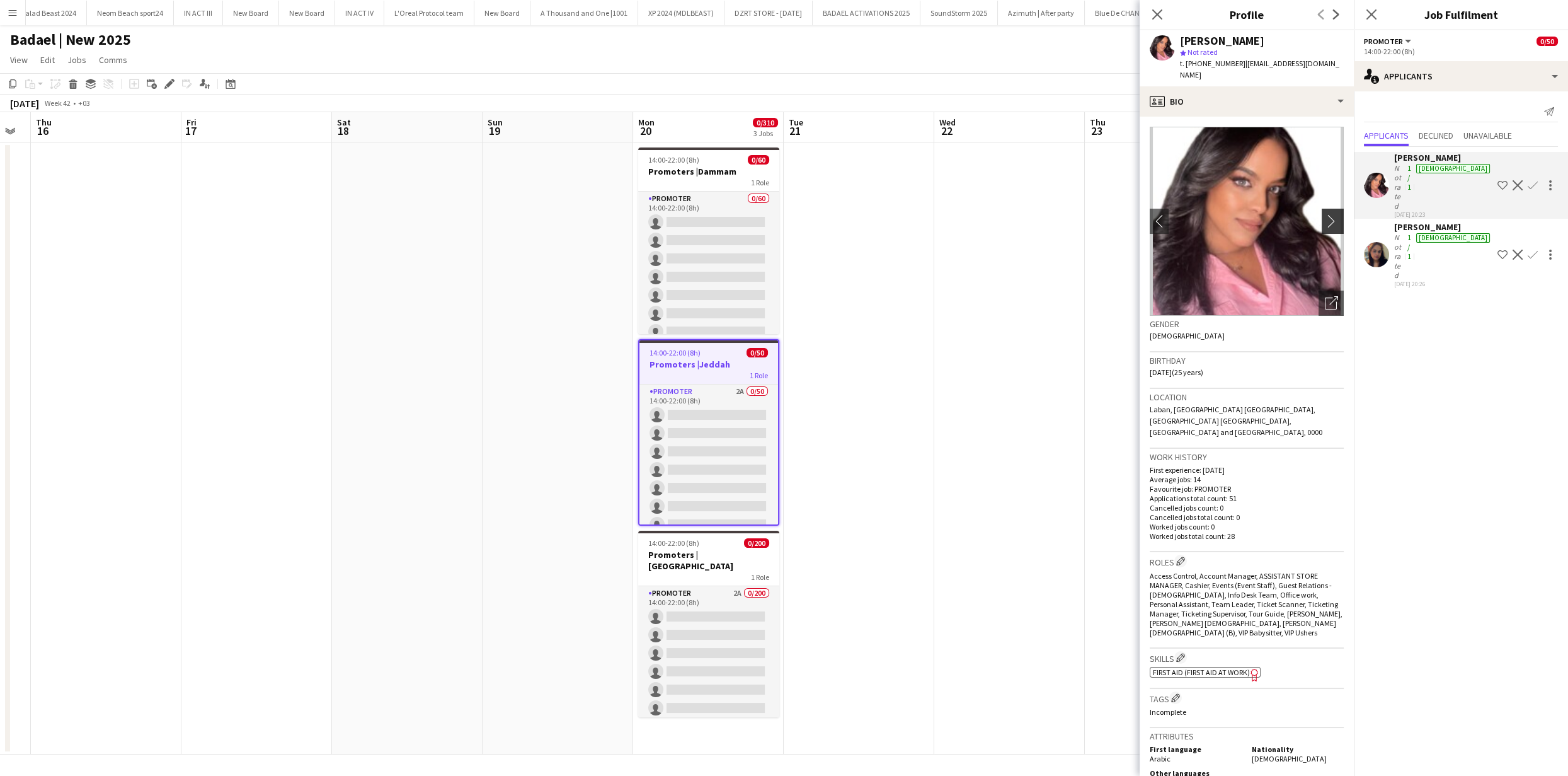
click at [1325, 214] on app-icon "chevron-right" at bounding box center [1334, 221] width 20 height 13
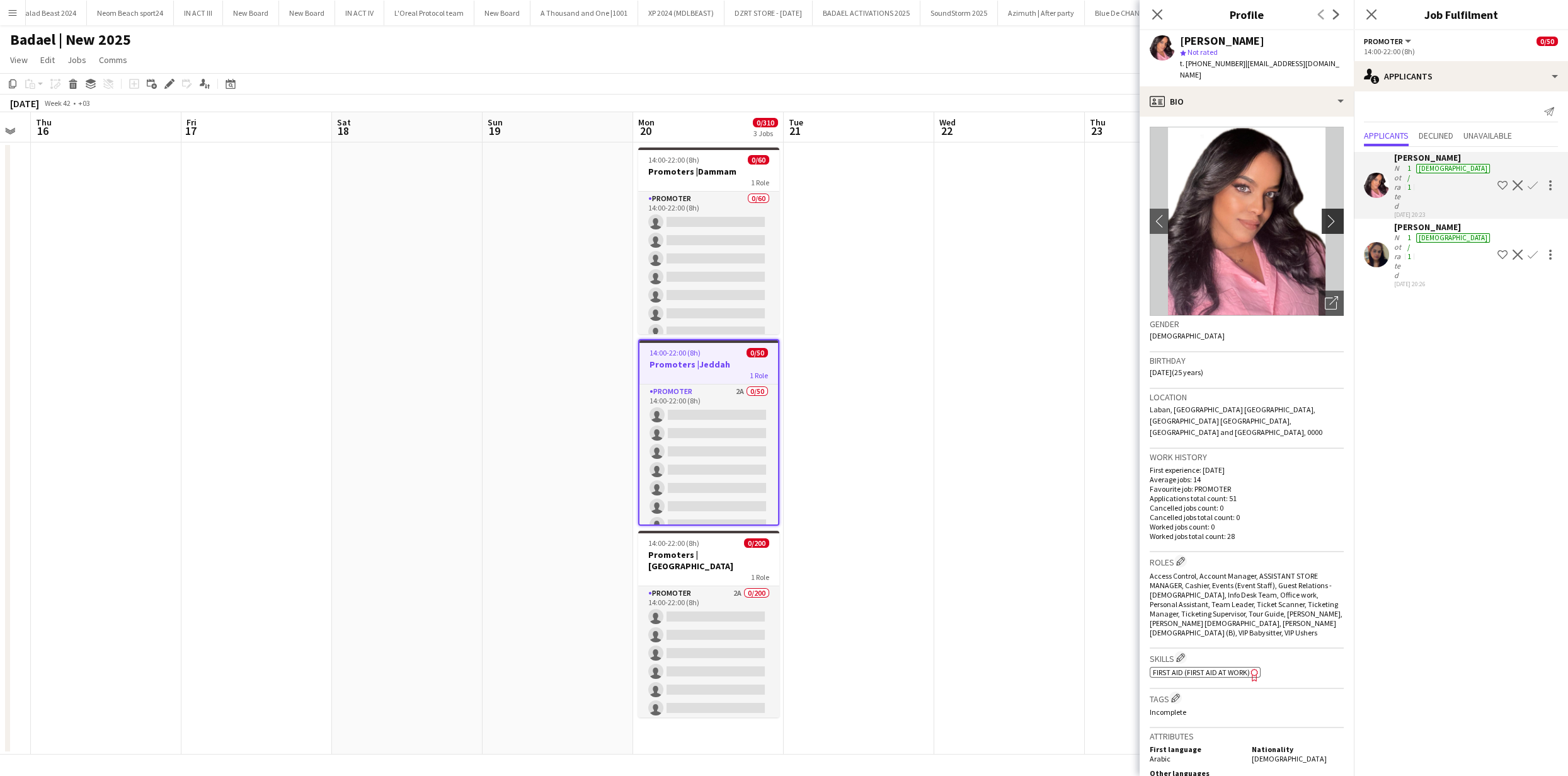
click at [1325, 214] on app-icon "chevron-right" at bounding box center [1334, 221] width 20 height 13
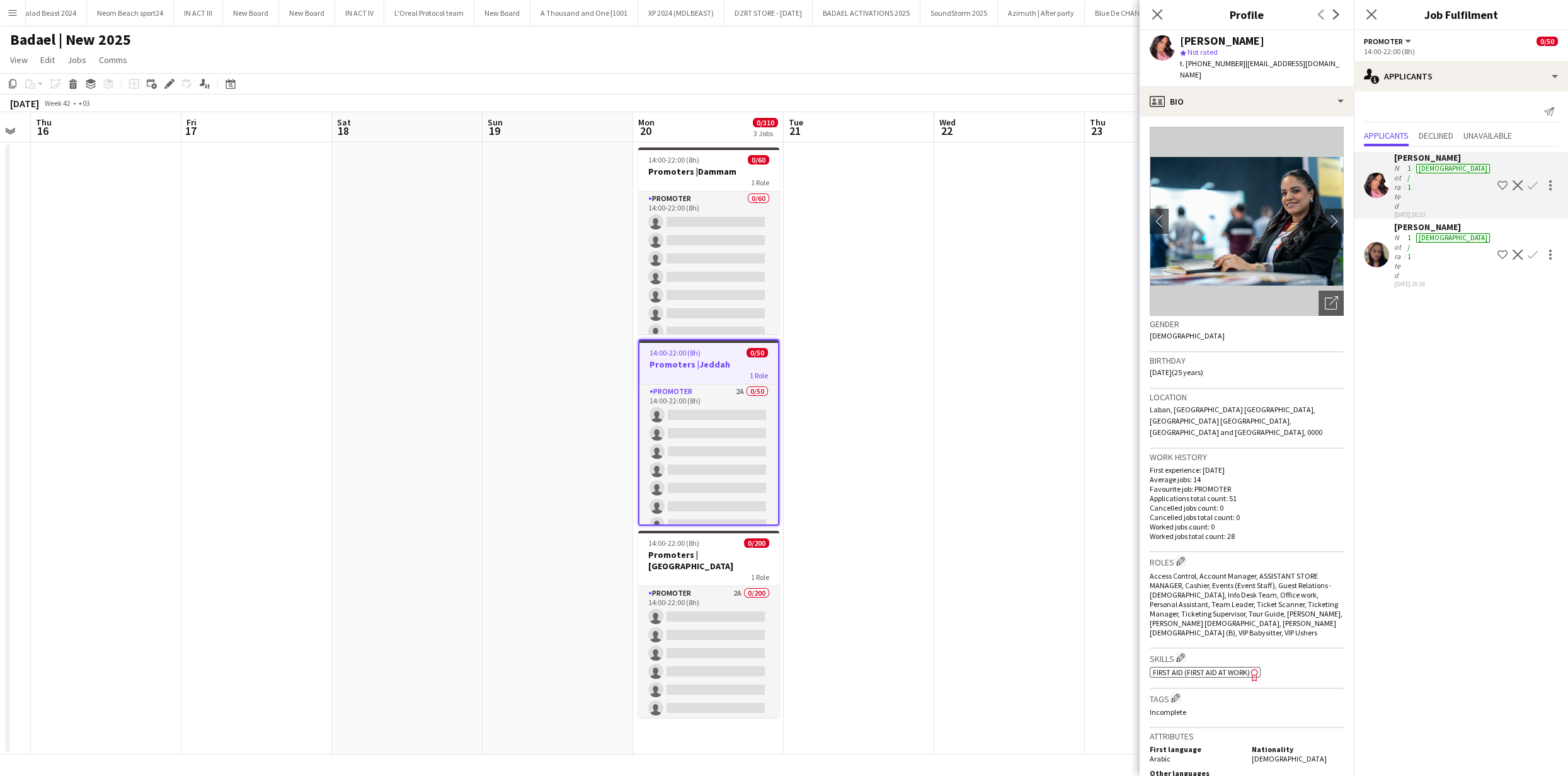
click at [1380, 242] on app-user-avatar at bounding box center [1376, 254] width 26 height 26
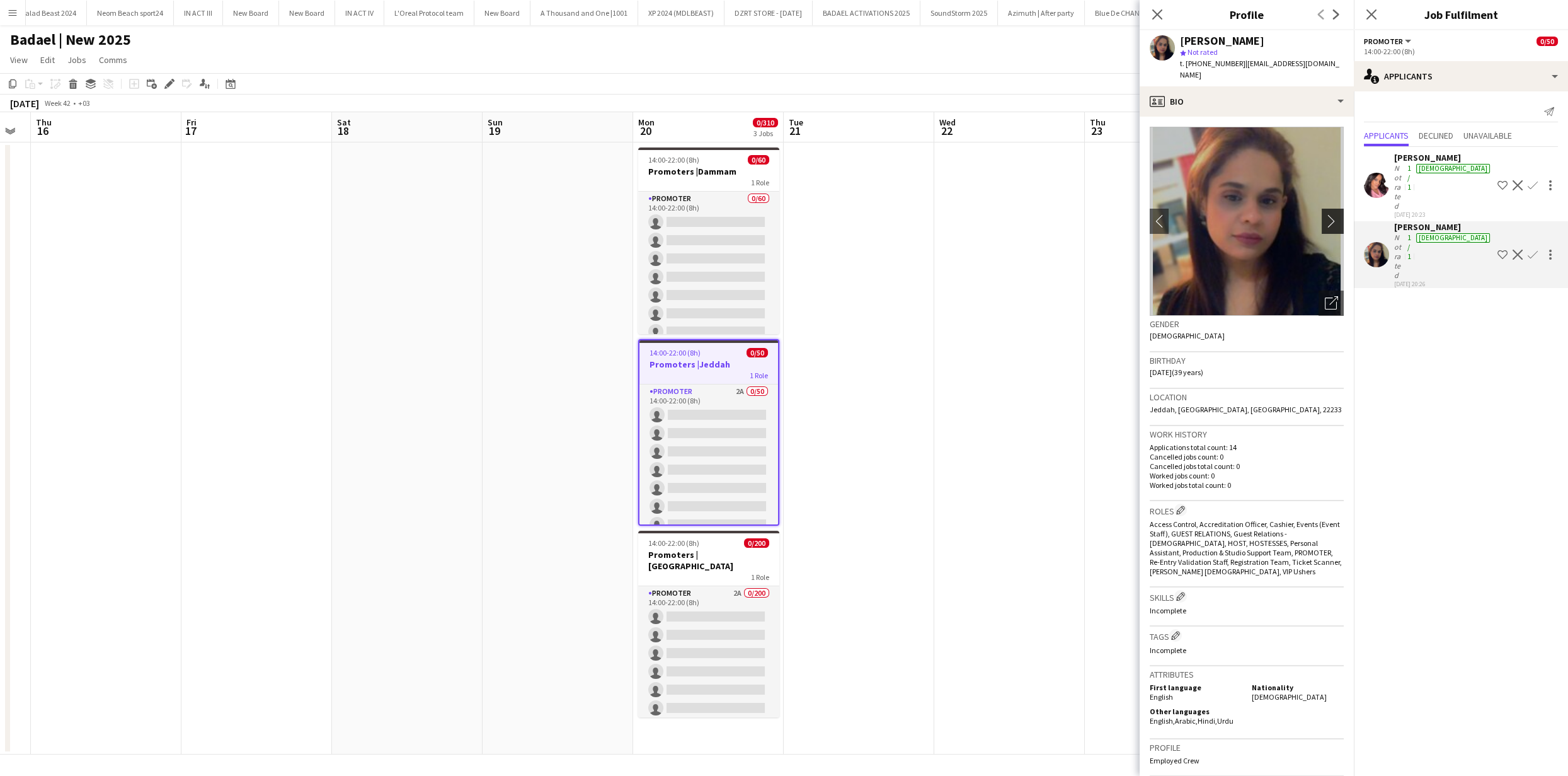
click at [1327, 214] on app-icon "chevron-right" at bounding box center [1334, 221] width 20 height 13
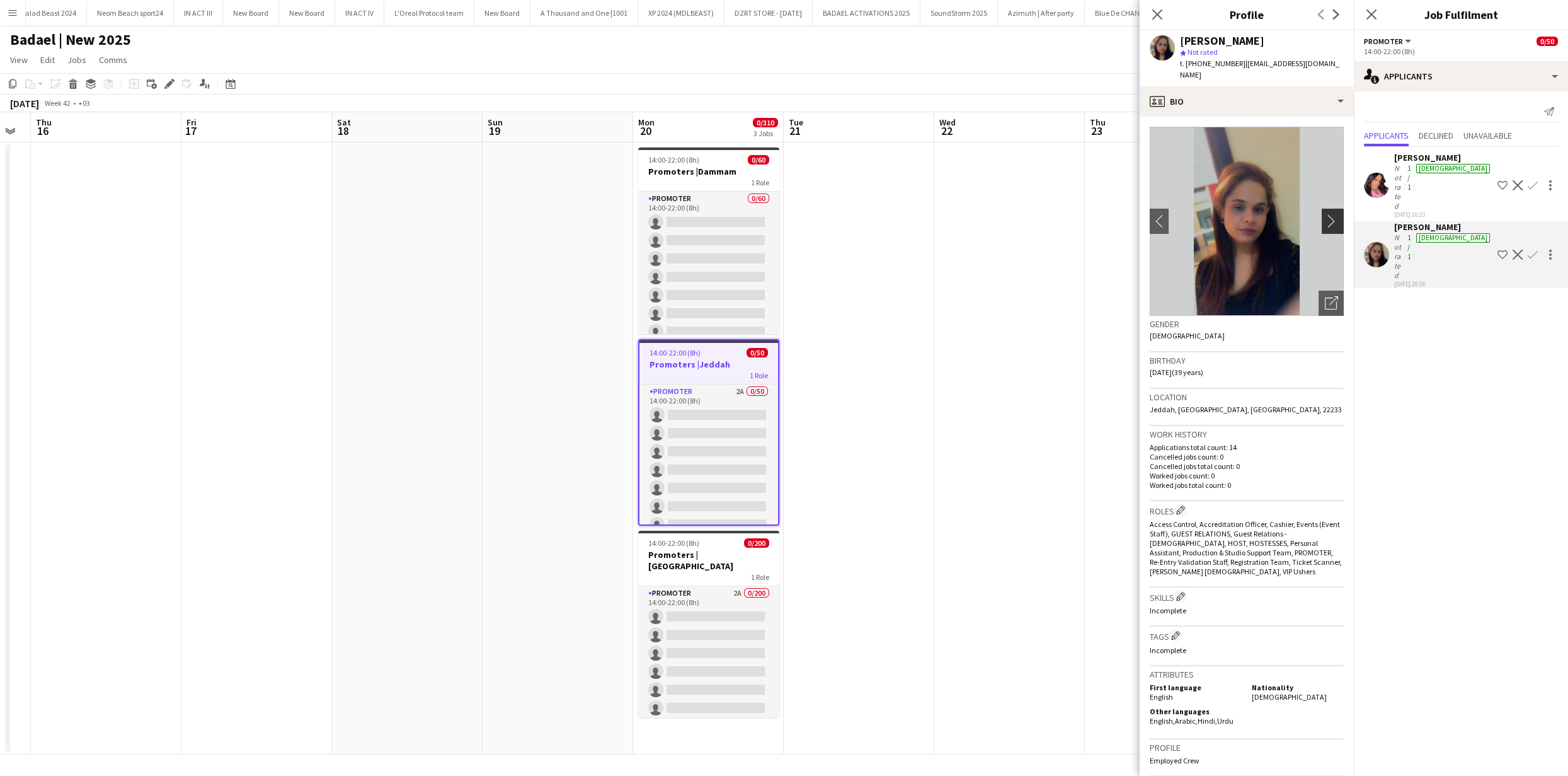
click at [1328, 214] on app-icon "chevron-right" at bounding box center [1334, 221] width 20 height 13
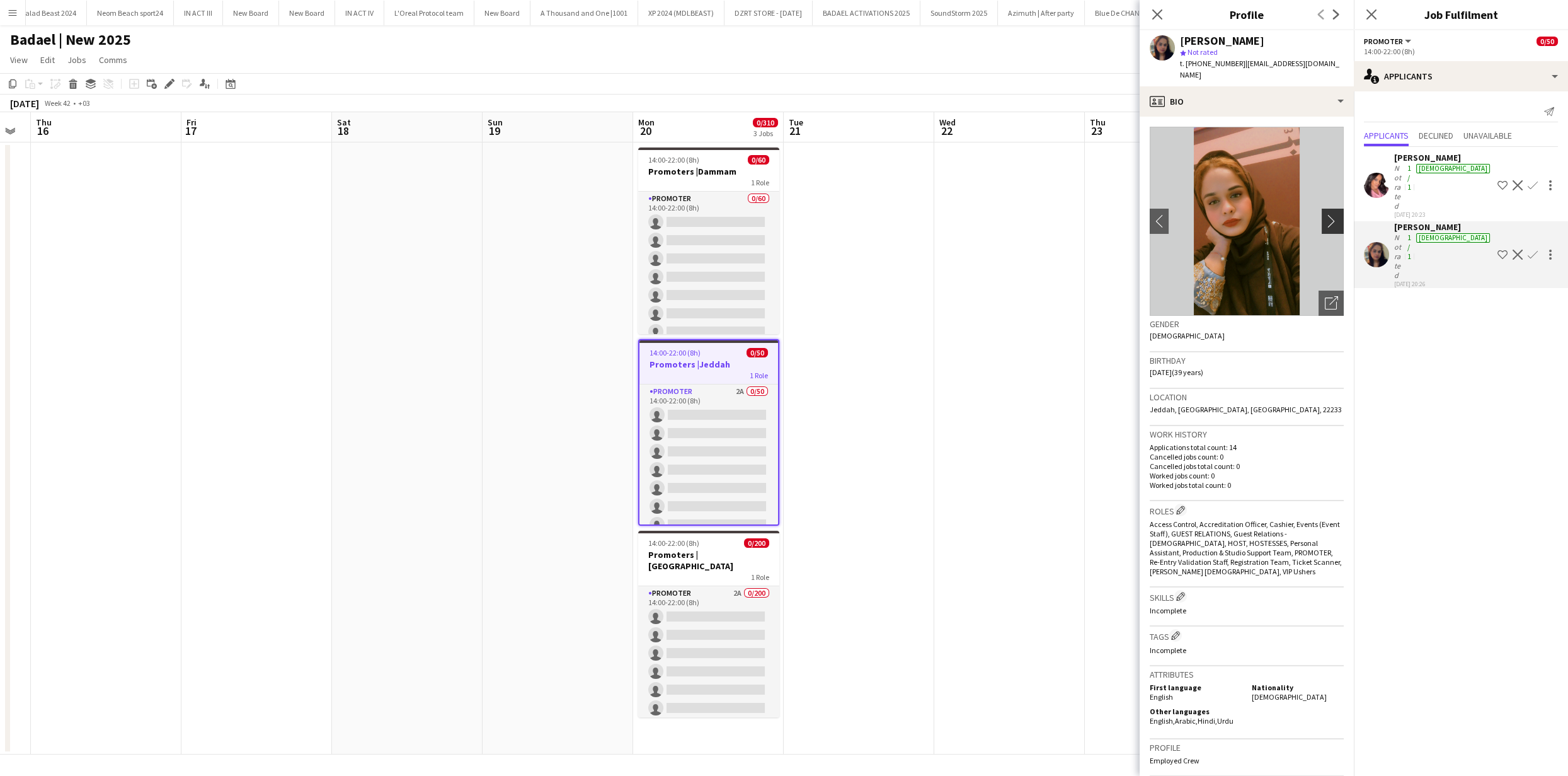
click at [1328, 214] on app-icon "chevron-right" at bounding box center [1334, 221] width 20 height 13
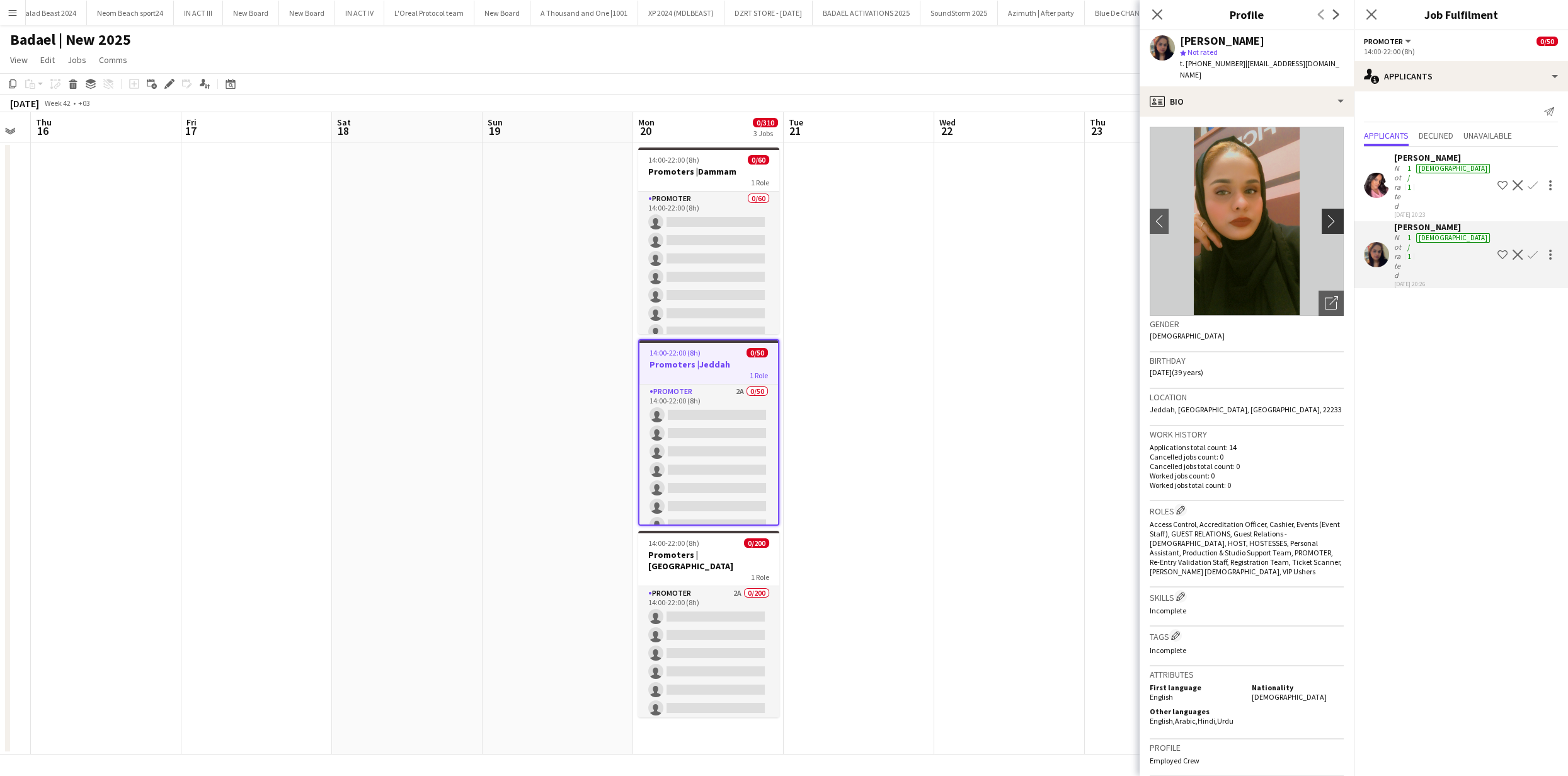
click at [1328, 214] on app-icon "chevron-right" at bounding box center [1334, 221] width 20 height 13
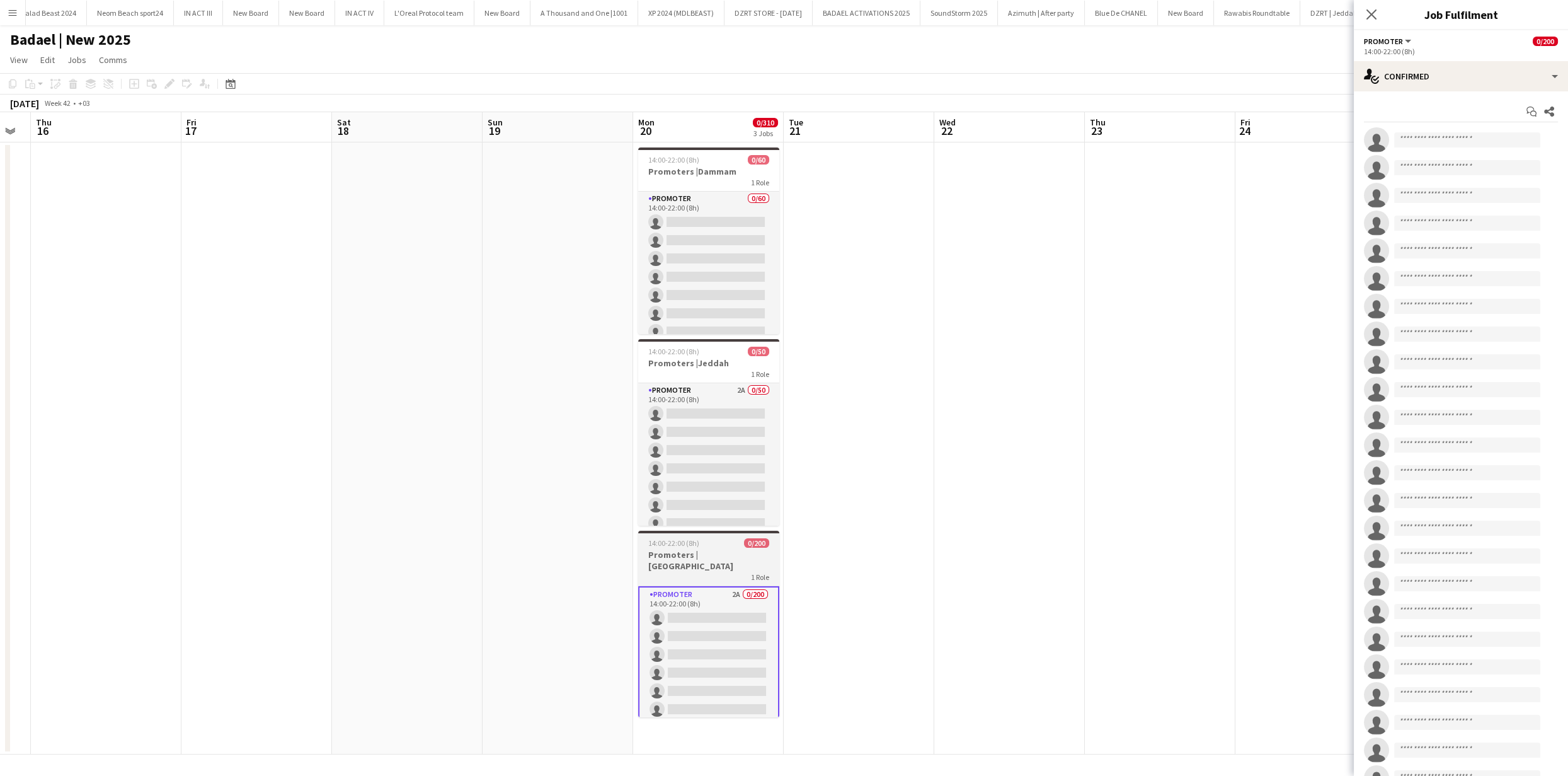
click at [752, 546] on span "0/200" at bounding box center [756, 543] width 26 height 10
click at [721, 552] on h3 "Promoters |Riyadh" at bounding box center [708, 561] width 139 height 23
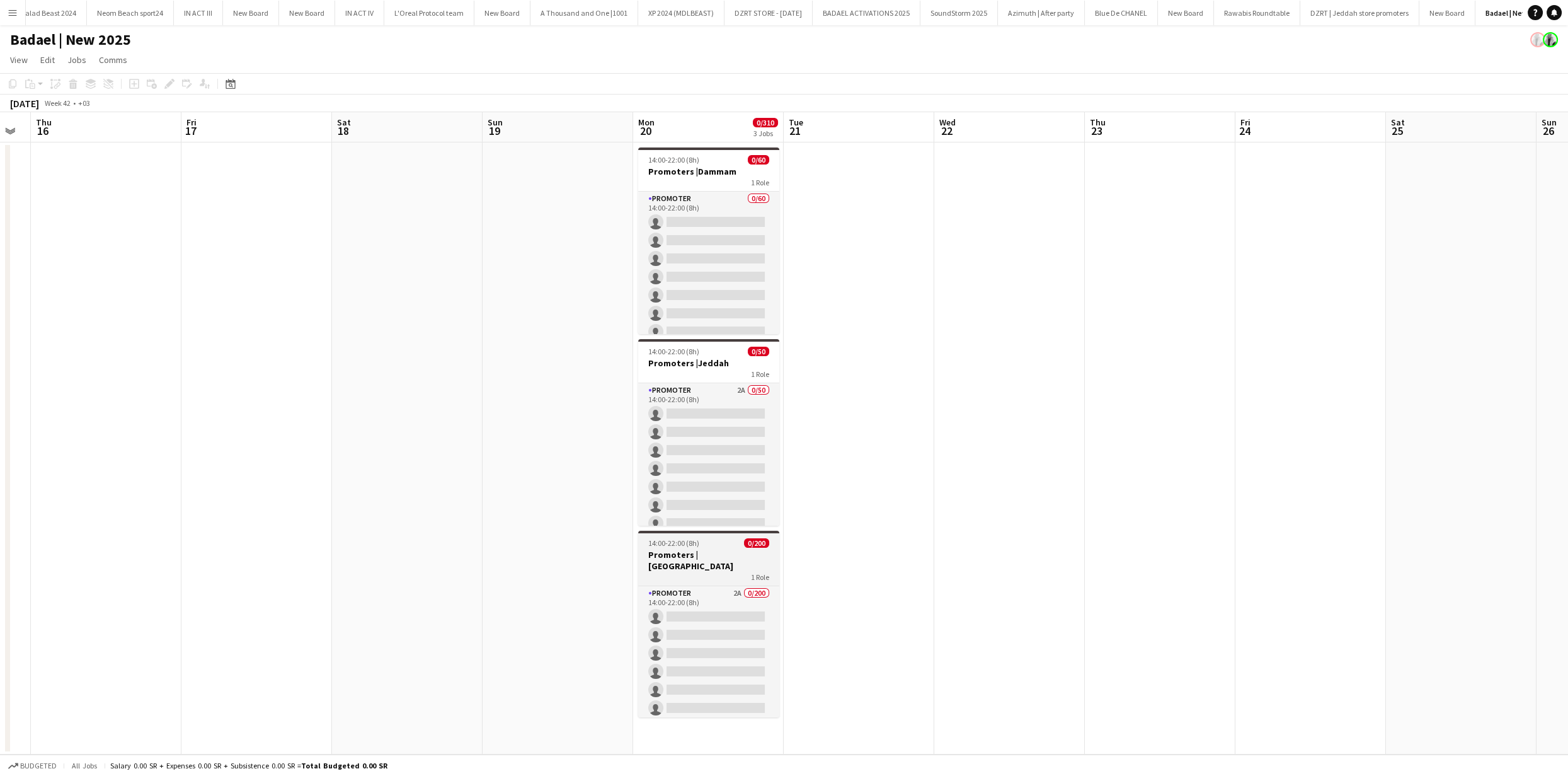
scroll to position [0, 421]
click at [720, 551] on h3 "Promoters |Riyadh" at bounding box center [708, 560] width 141 height 23
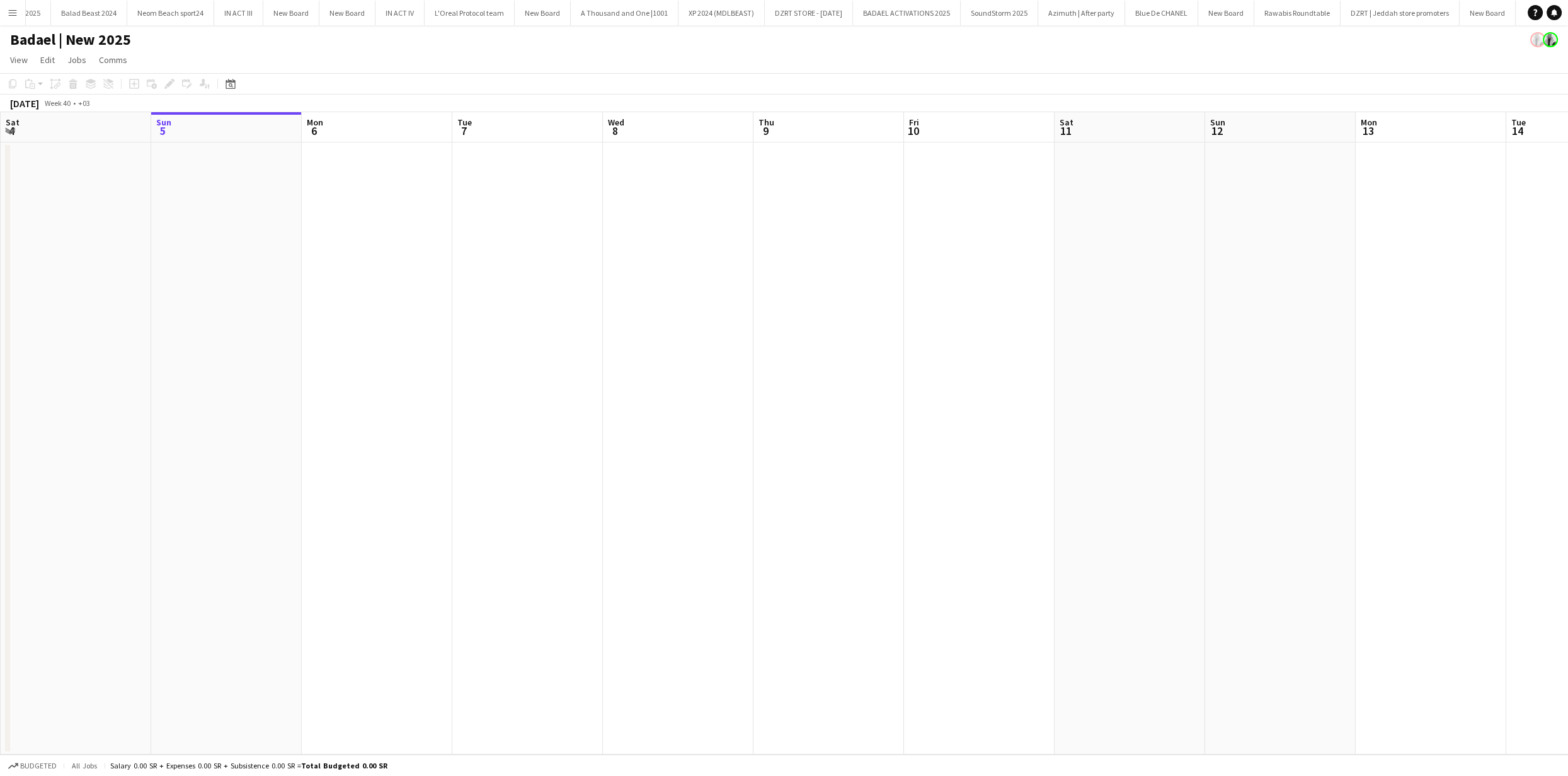
scroll to position [0, 1743]
click at [227, 84] on icon "Date picker" at bounding box center [230, 84] width 10 height 10
click at [236, 243] on span "20" at bounding box center [233, 242] width 15 height 15
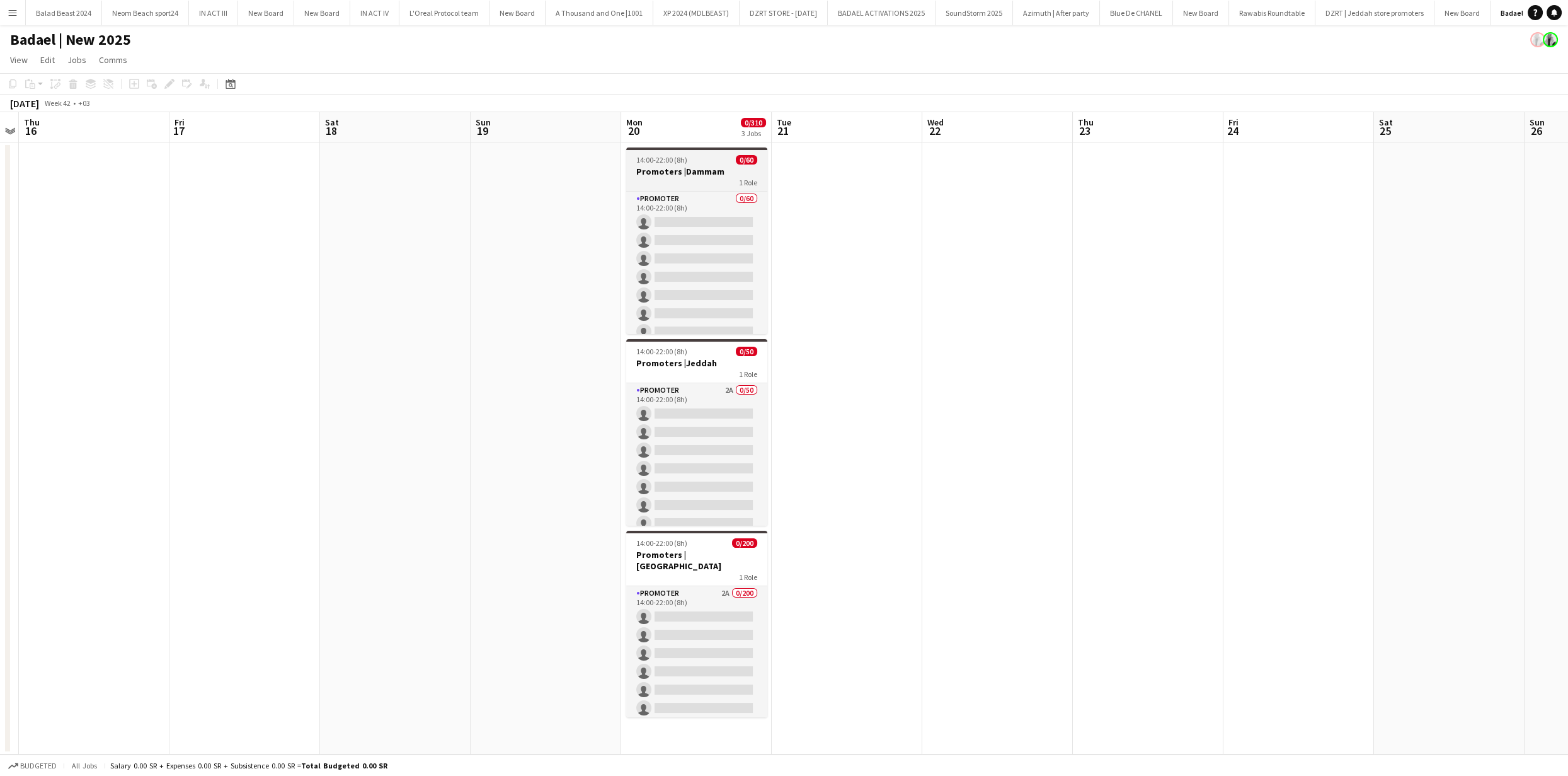
click at [677, 165] on app-job-card "14:00-22:00 (8h) 0/60 Promoters |Dammam 1 Role PROMOTER 0/60 14:00-22:00 (8h) s…" at bounding box center [697, 241] width 141 height 186
click at [169, 87] on icon "Edit" at bounding box center [169, 84] width 10 height 10
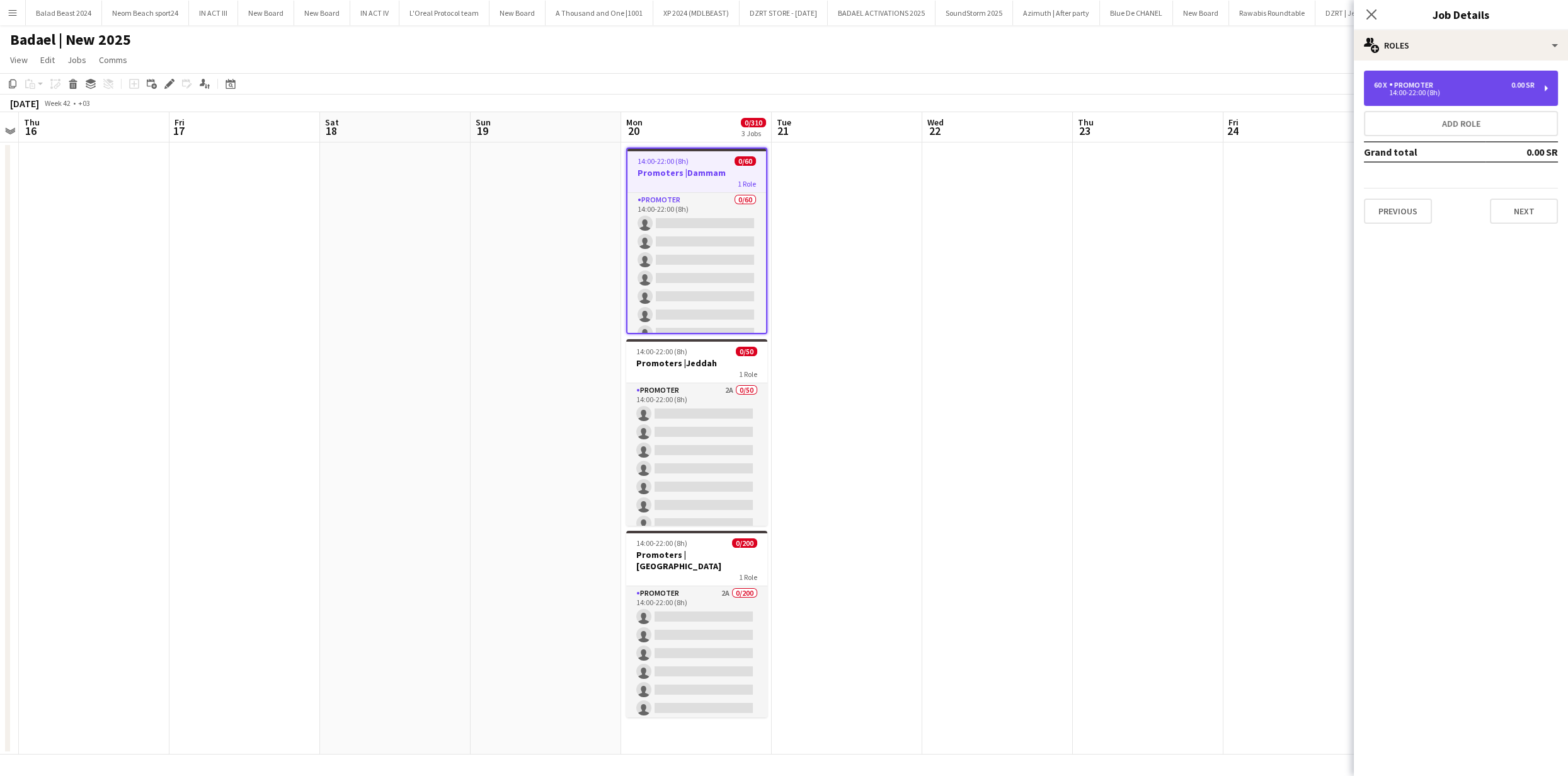
click at [1410, 85] on div "PROMOTER" at bounding box center [1414, 85] width 49 height 9
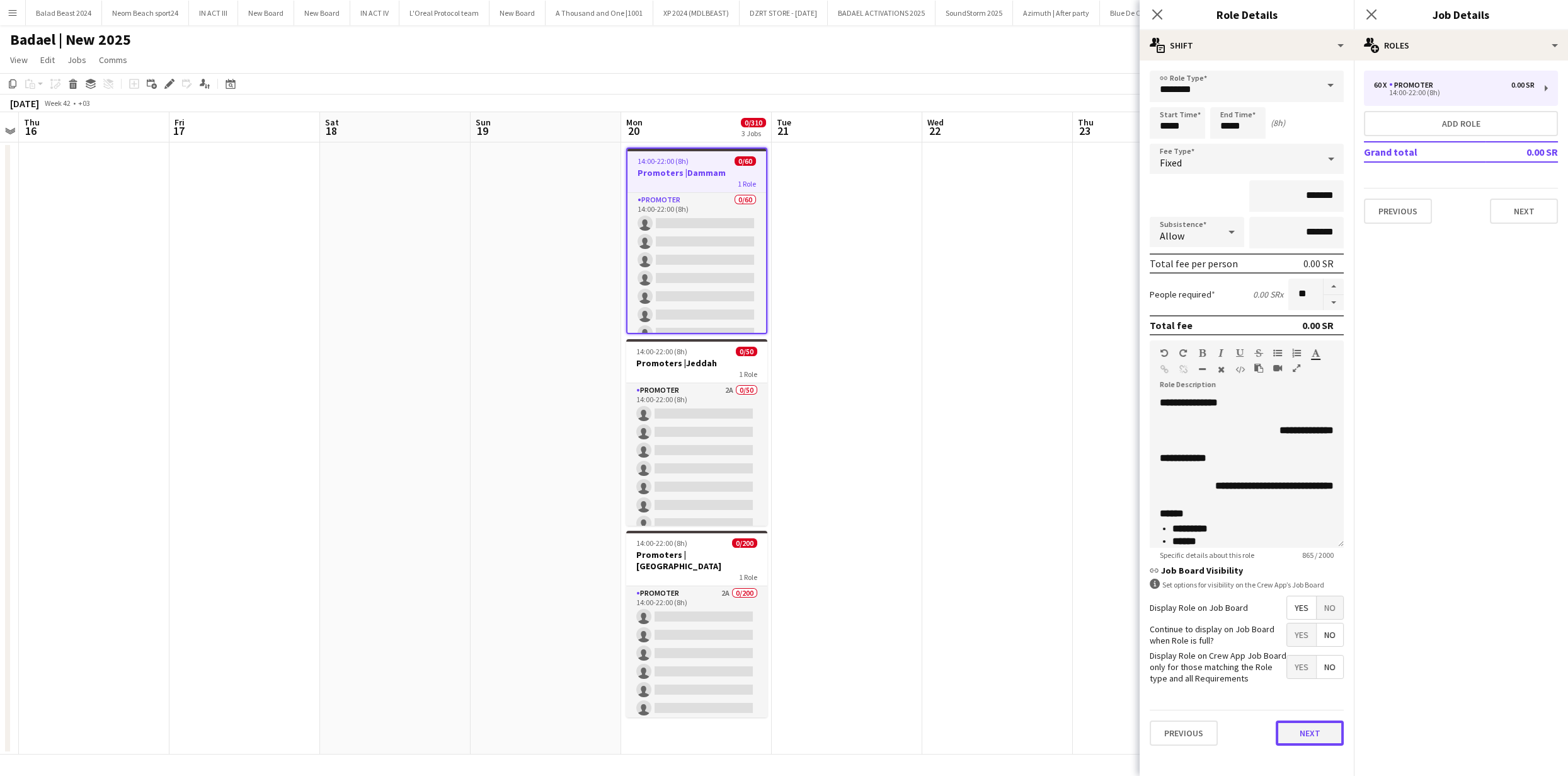
click at [1290, 728] on button "Next" at bounding box center [1310, 732] width 68 height 26
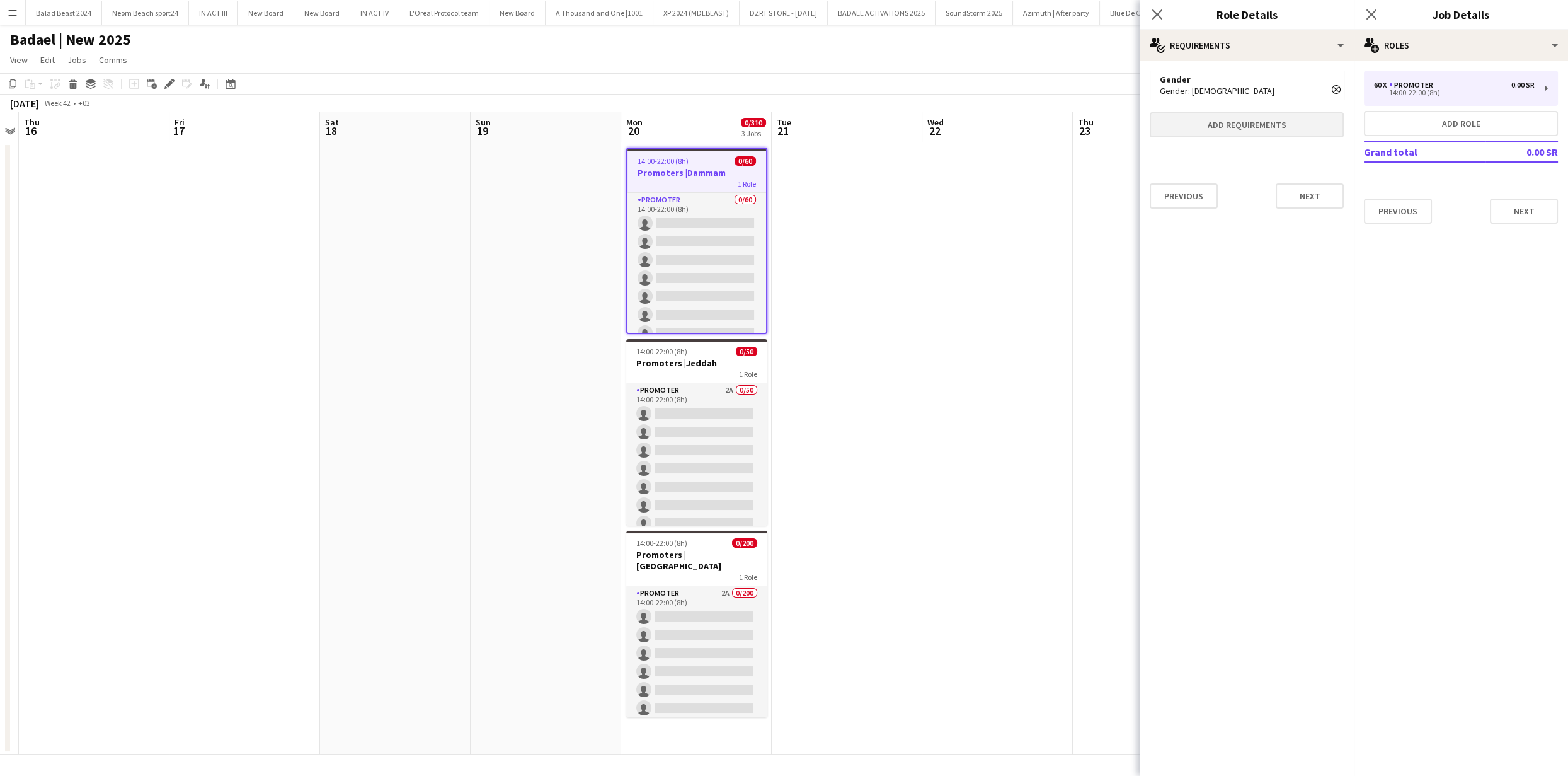
click at [1340, 89] on icon "Remove" at bounding box center [1336, 88] width 9 height 9
click at [1309, 167] on button "Next" at bounding box center [1310, 166] width 68 height 26
click at [1244, 167] on button "Next" at bounding box center [1233, 168] width 42 height 26
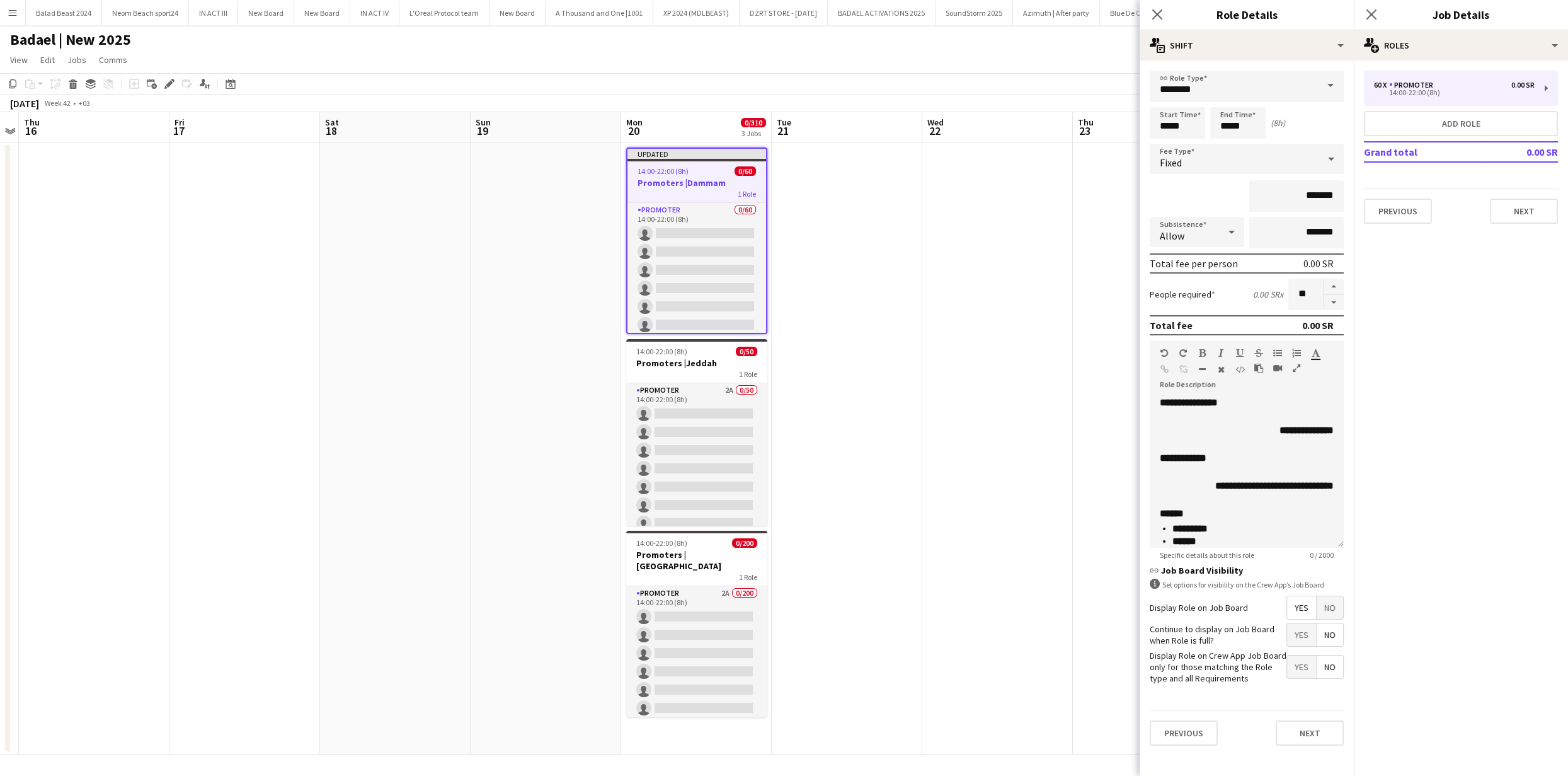
click at [1048, 387] on app-date-cell at bounding box center [997, 448] width 150 height 611
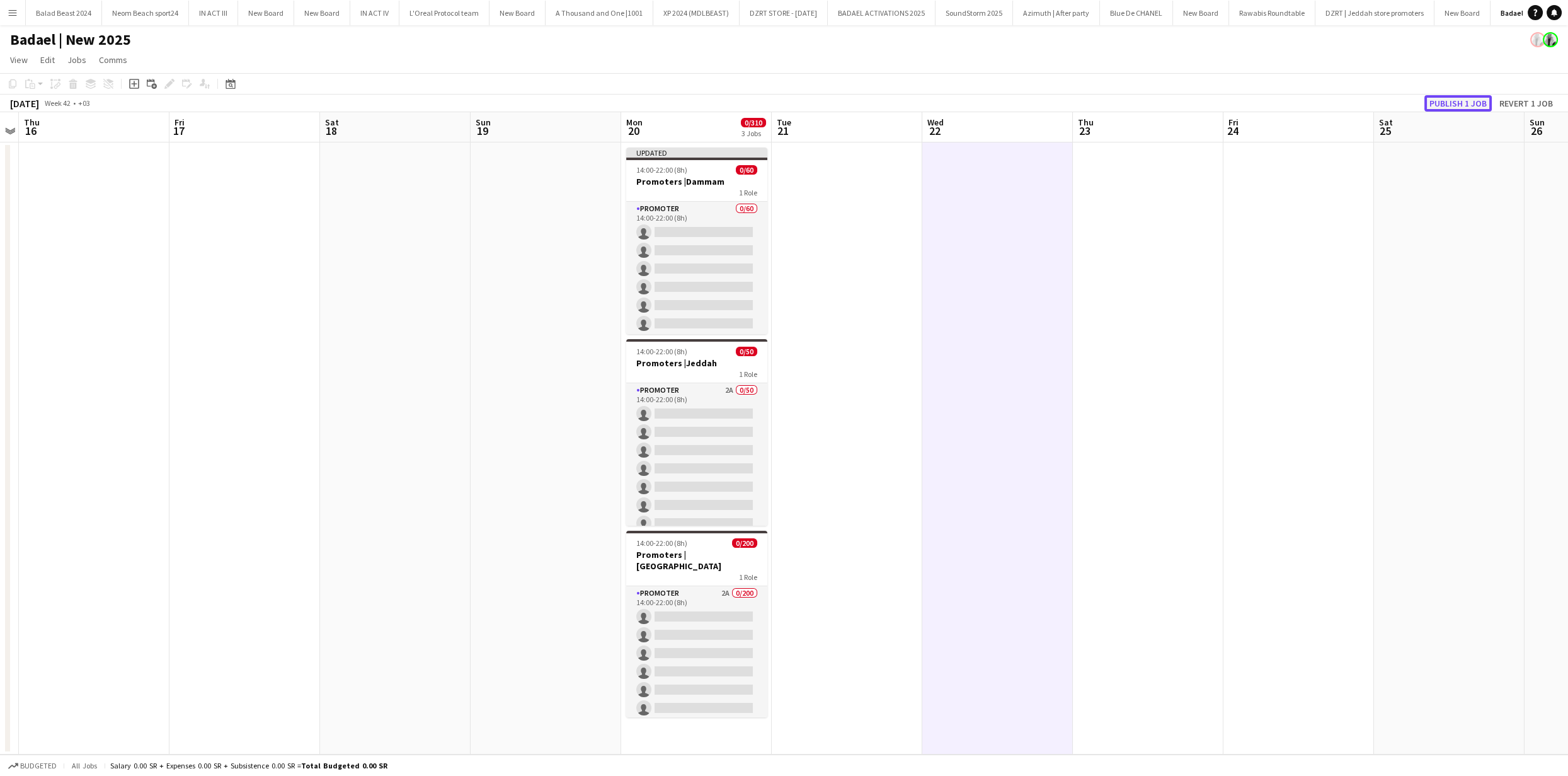
click at [1448, 107] on button "Publish 1 job" at bounding box center [1458, 103] width 68 height 16
click at [671, 351] on span "14:00-22:00 (8h)" at bounding box center [662, 351] width 51 height 10
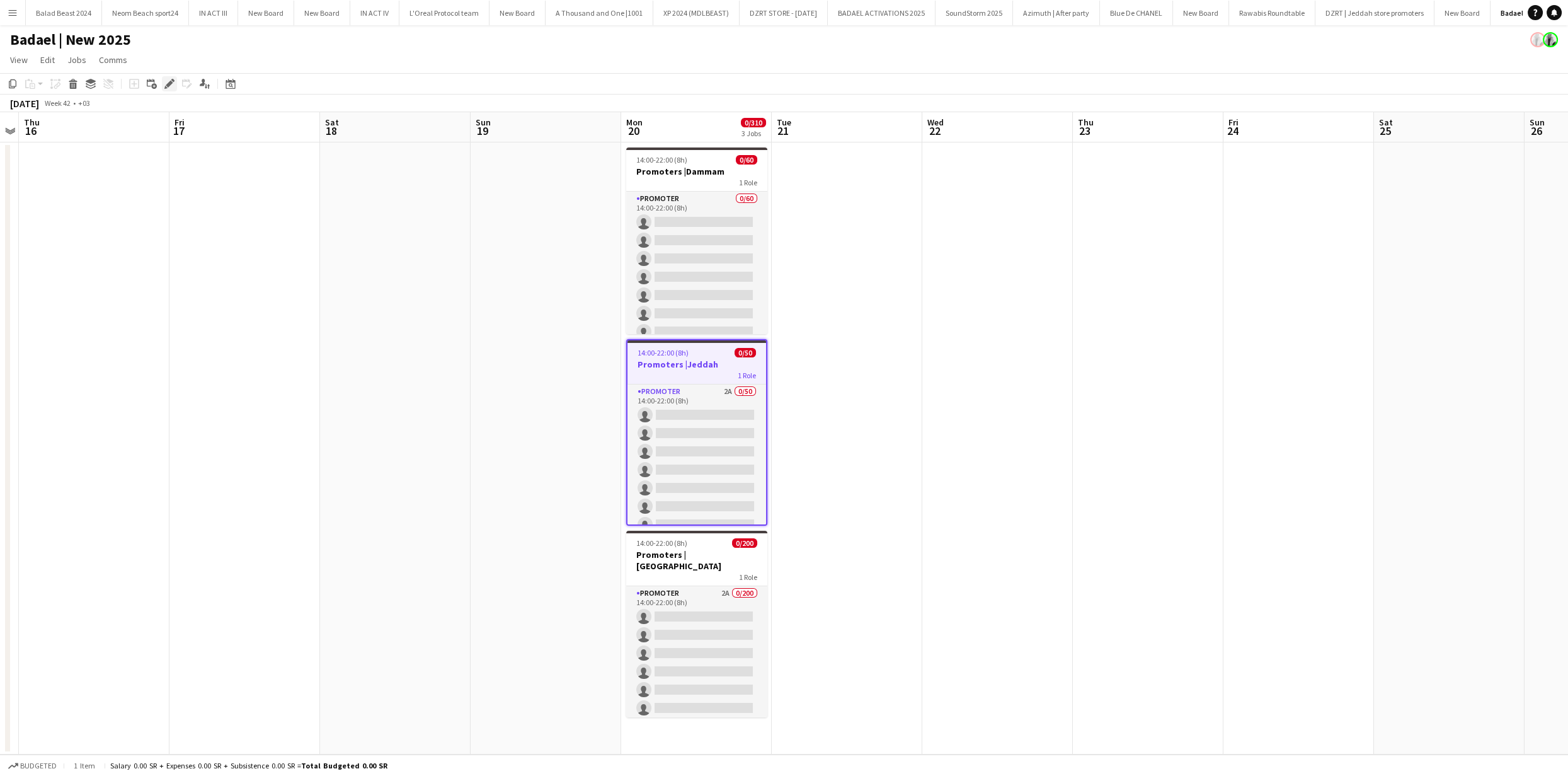
click at [175, 86] on div "Edit" at bounding box center [169, 84] width 15 height 15
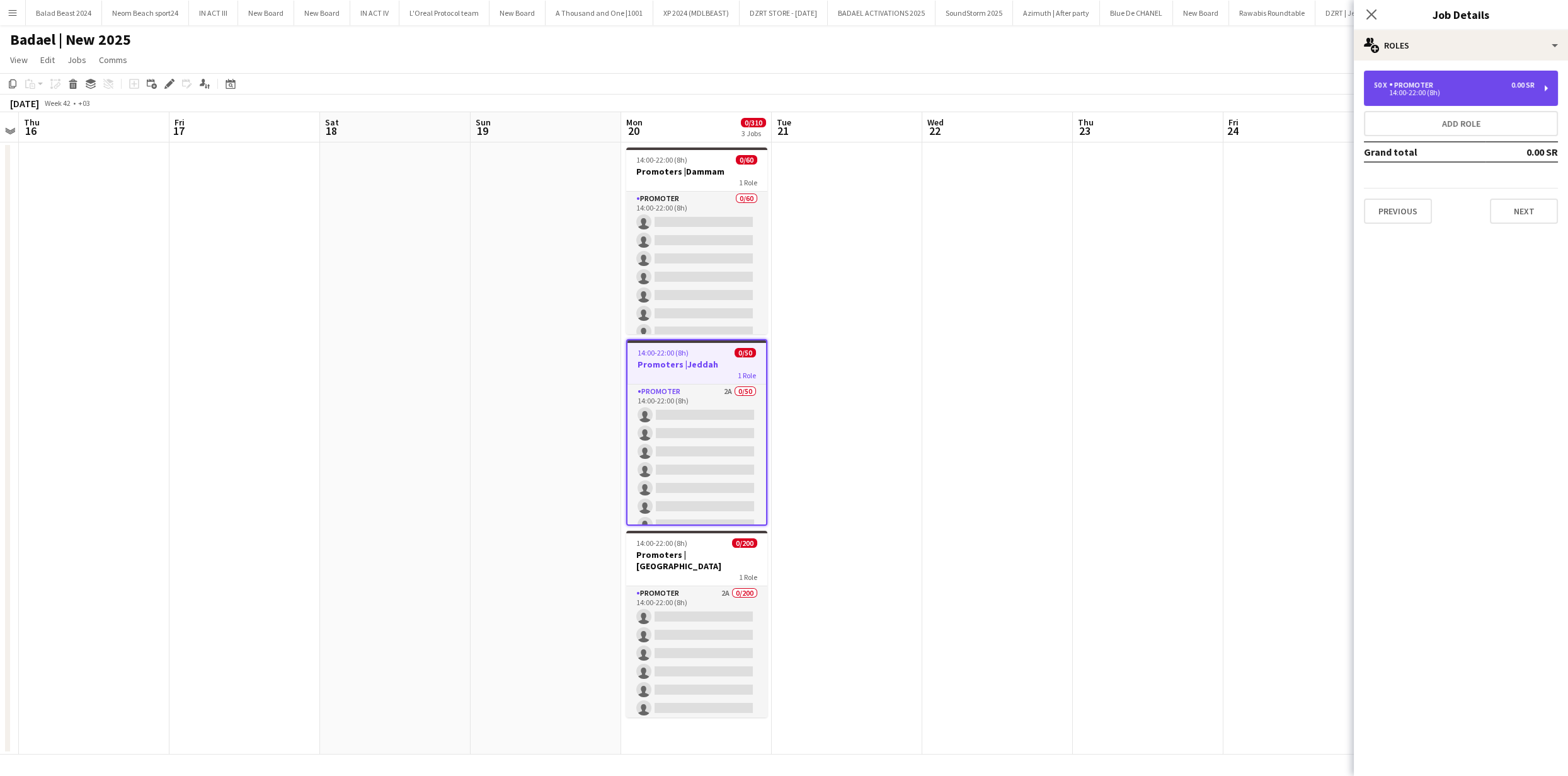
click at [1430, 92] on div "14:00-22:00 (8h)" at bounding box center [1454, 92] width 161 height 7
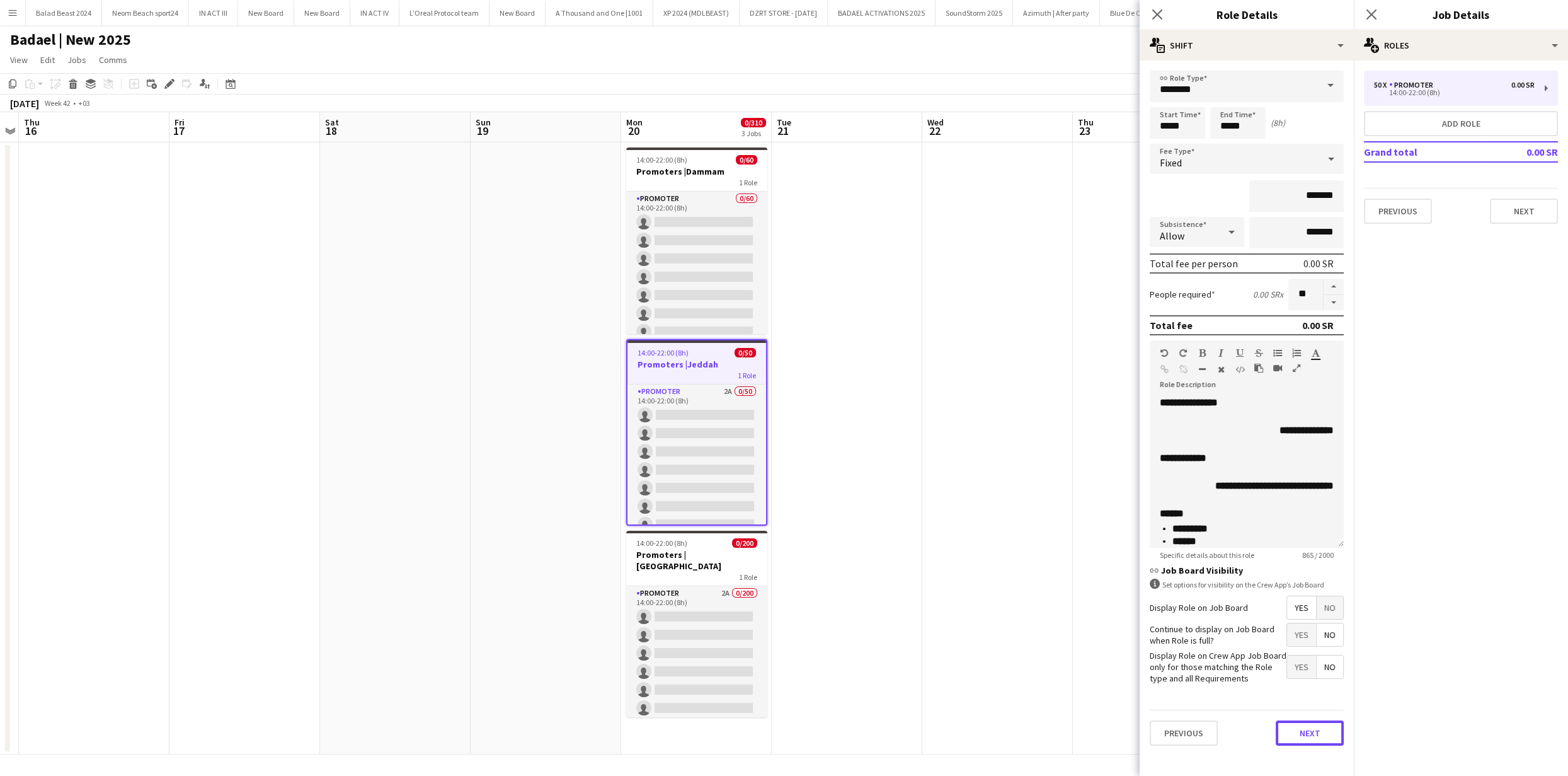
click at [1306, 732] on button "Next" at bounding box center [1310, 732] width 68 height 26
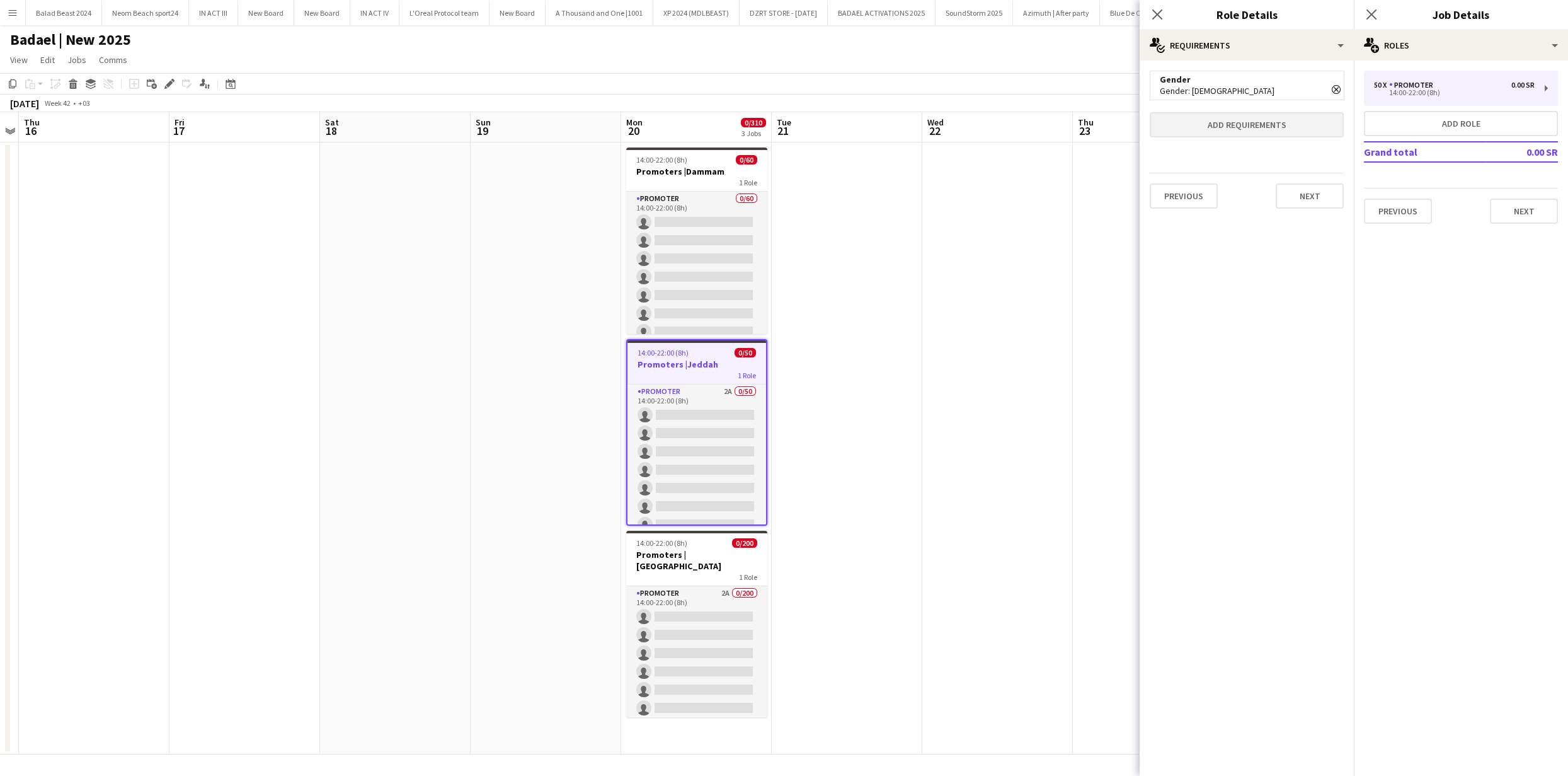
click at [1338, 90] on icon at bounding box center [1336, 89] width 7 height 7
click at [1311, 170] on button "Next" at bounding box center [1310, 166] width 68 height 26
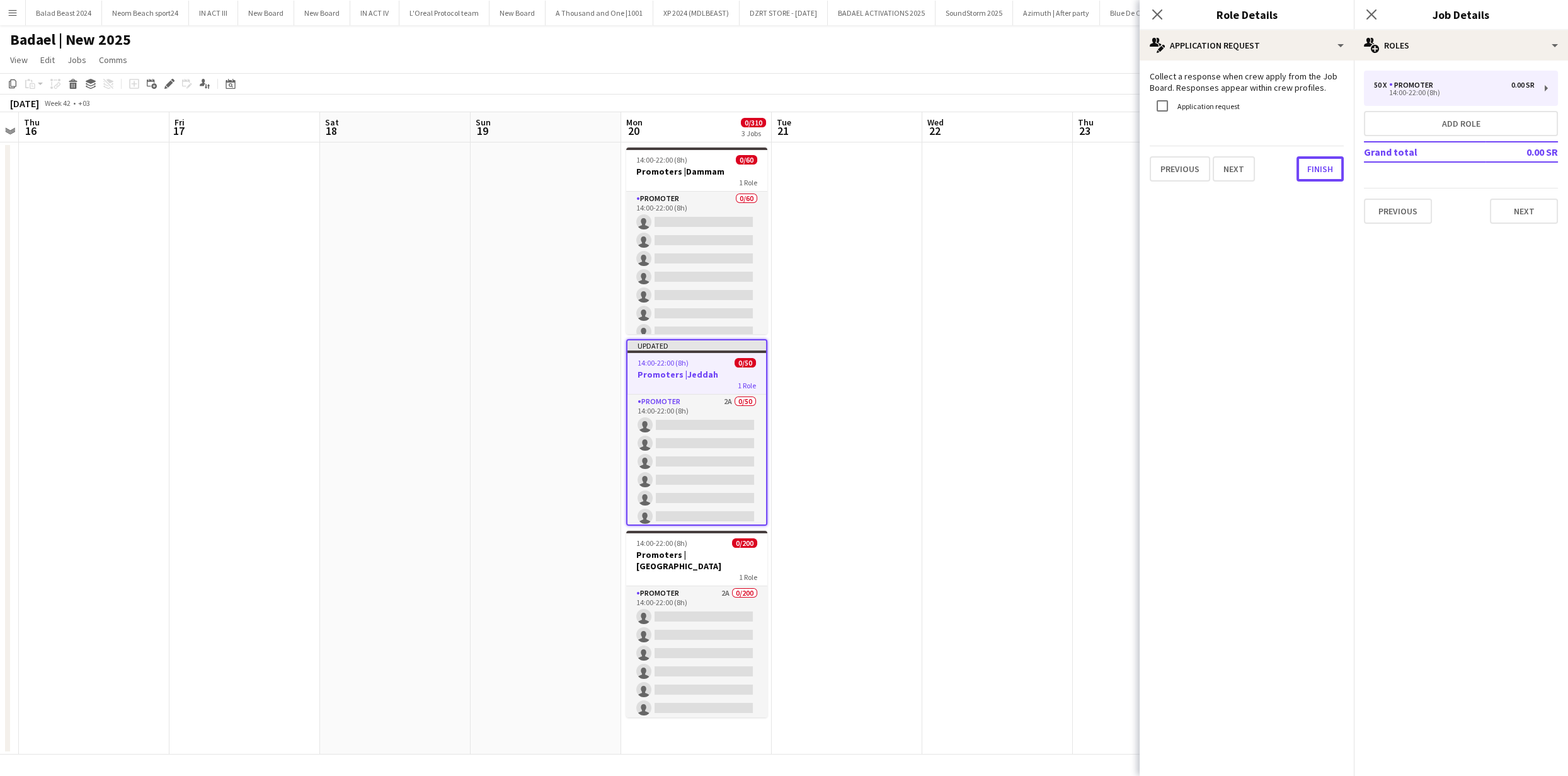
click at [1311, 171] on button "Finish" at bounding box center [1320, 168] width 48 height 26
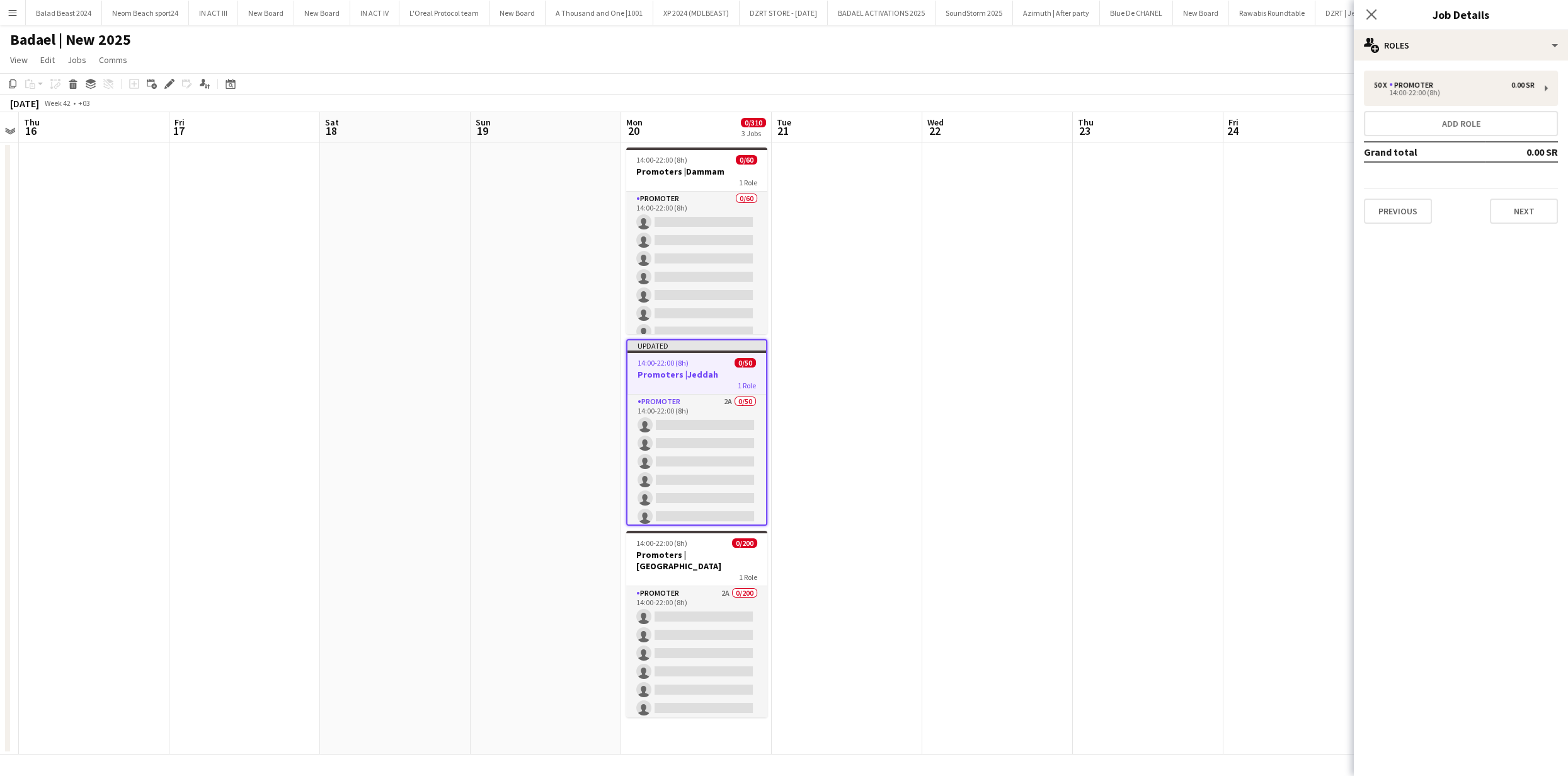
click at [1209, 241] on app-date-cell at bounding box center [1148, 448] width 150 height 611
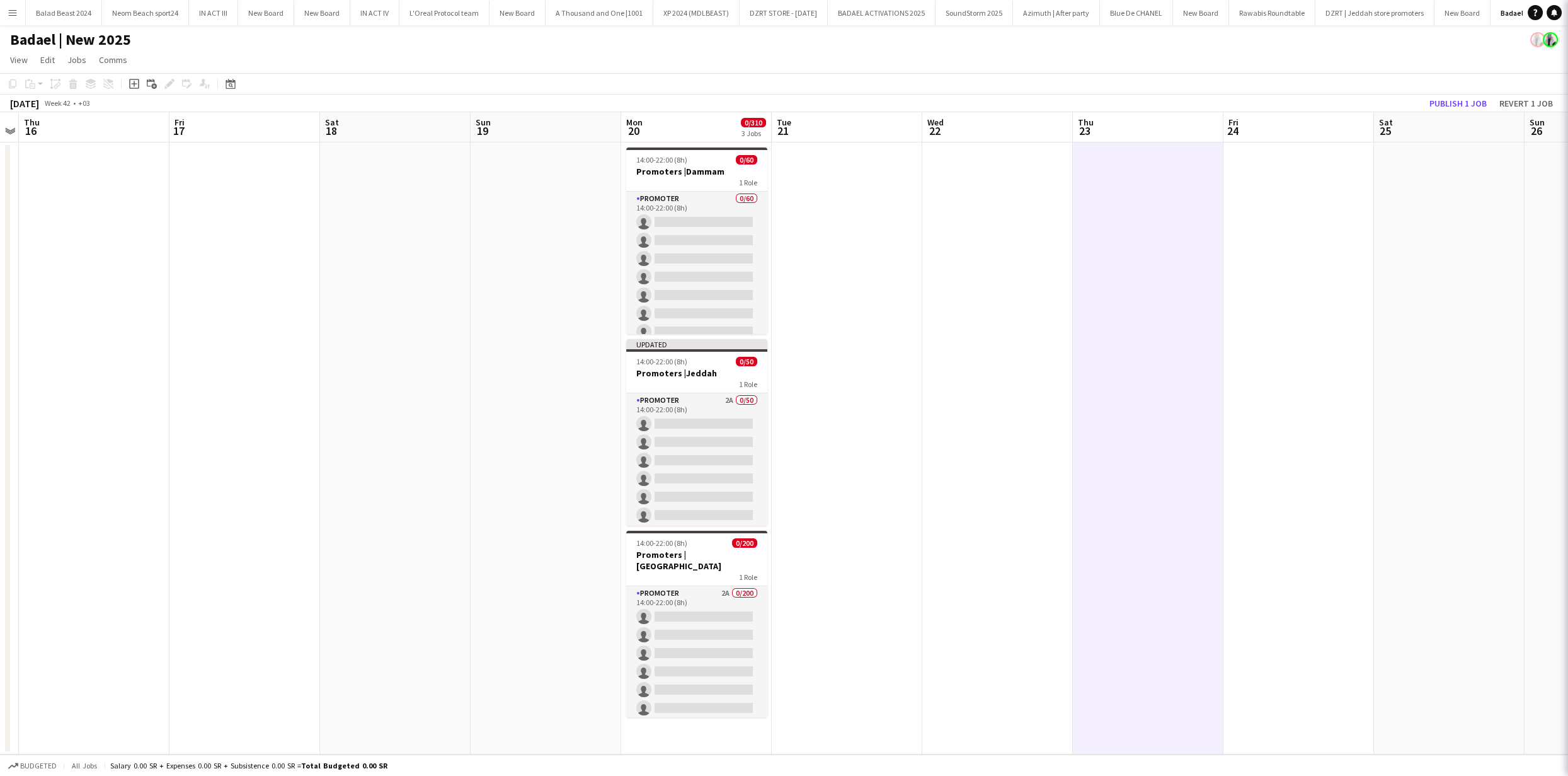
scroll to position [0, 434]
click at [1479, 108] on button "Publish 1 job" at bounding box center [1458, 103] width 68 height 16
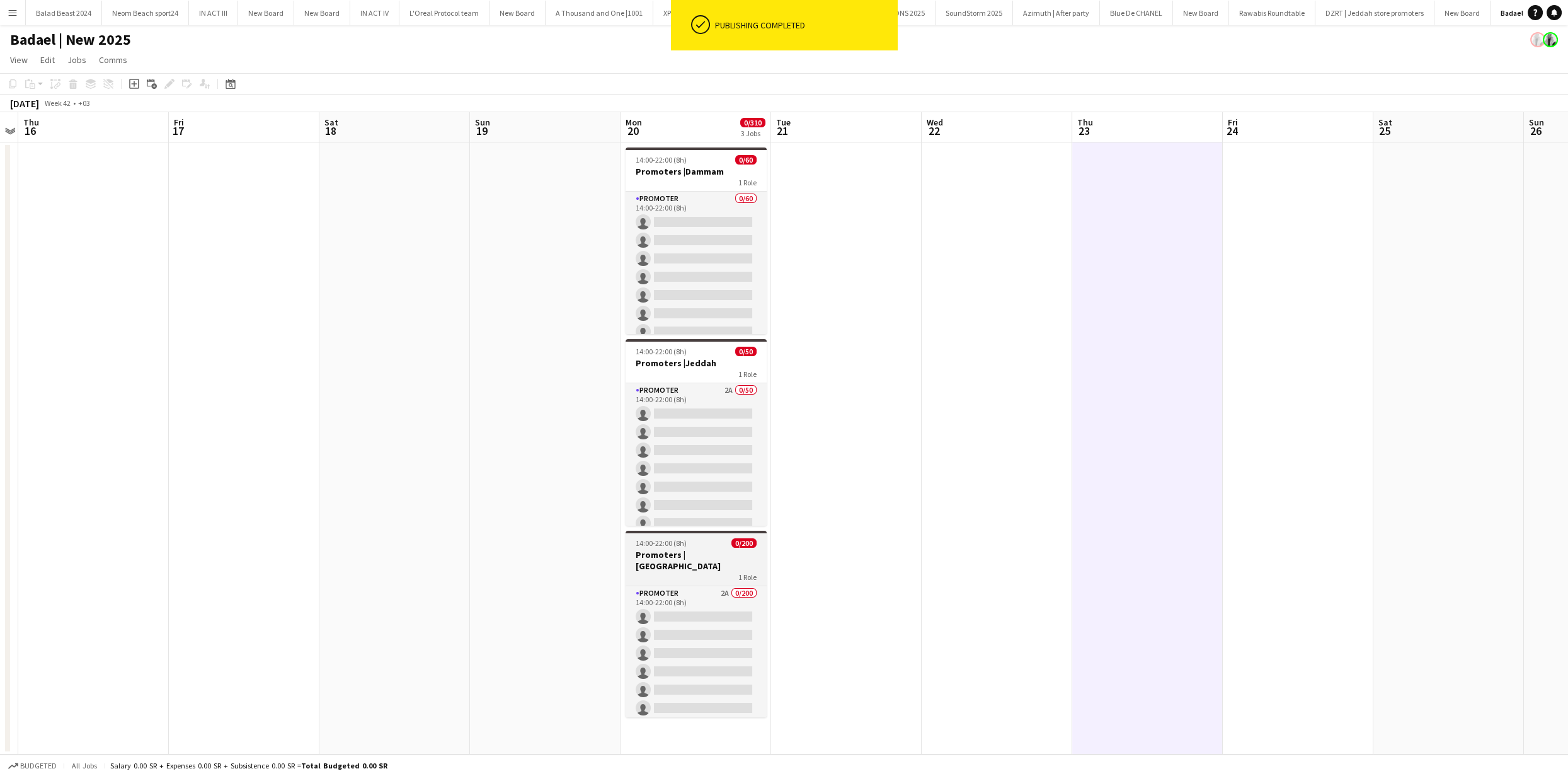
click at [673, 559] on h3 "Promoters |Riyadh" at bounding box center [696, 560] width 141 height 23
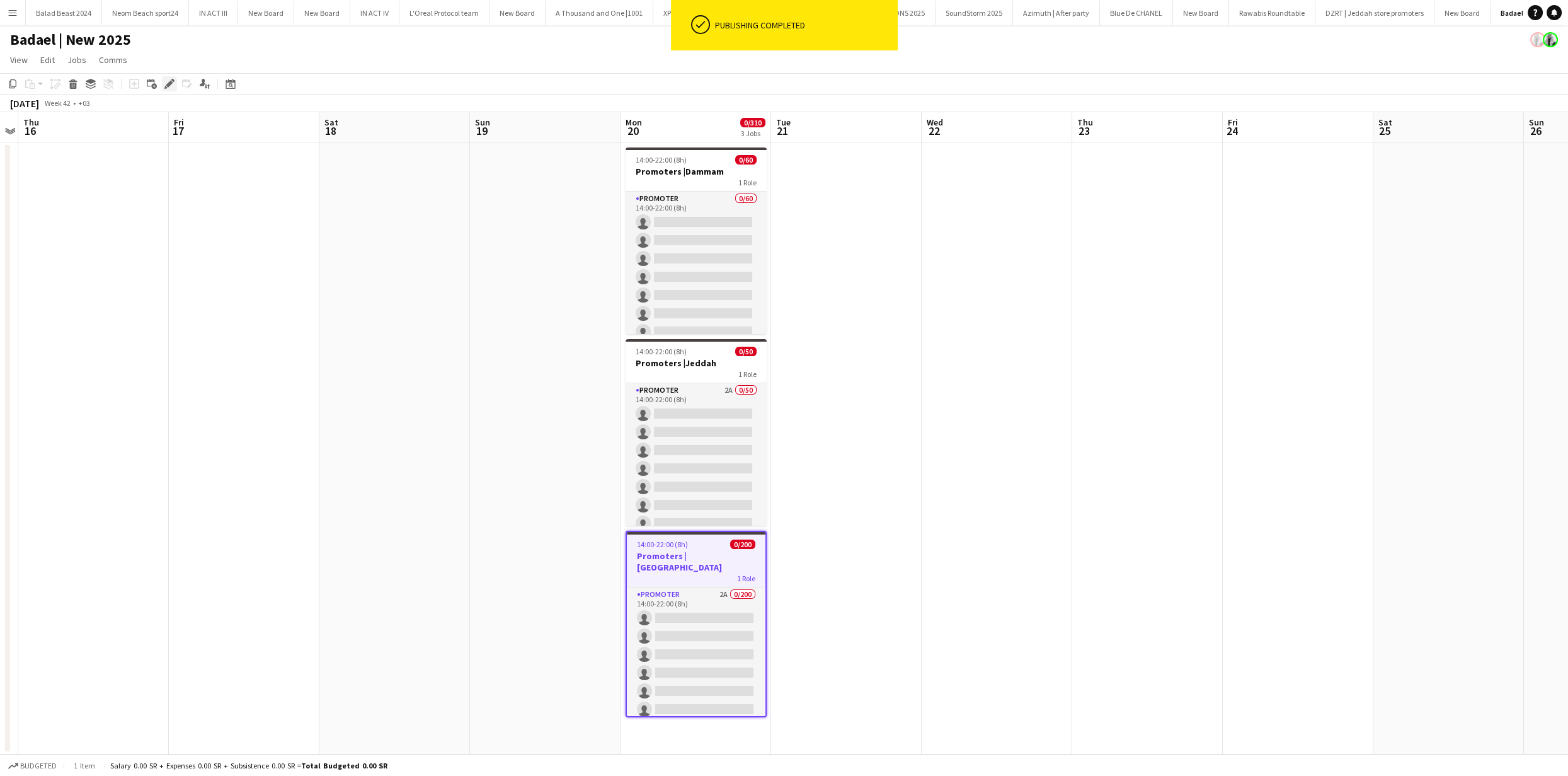
click at [173, 86] on icon "Edit" at bounding box center [169, 84] width 10 height 10
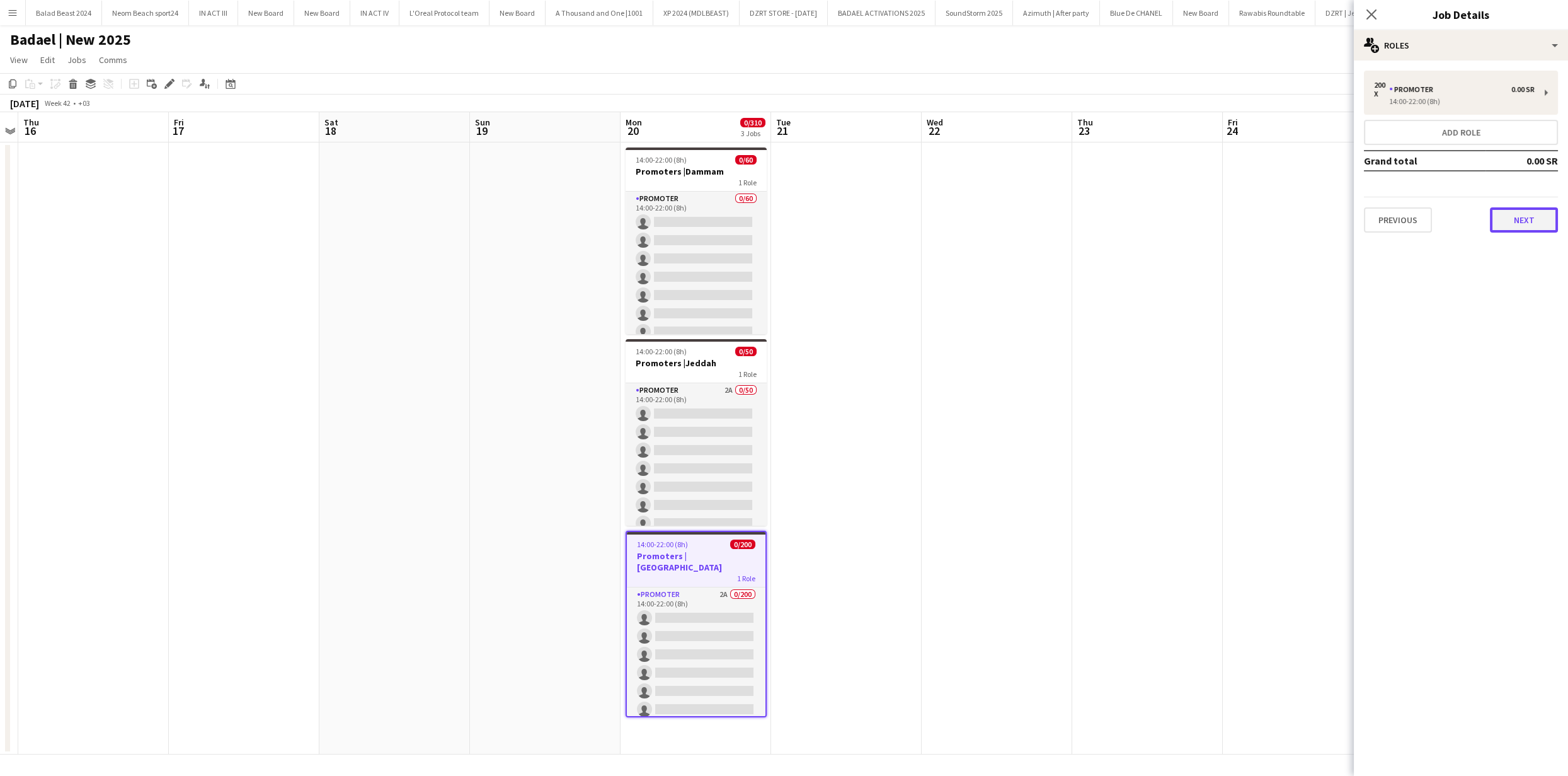
click at [1521, 215] on button "Next" at bounding box center [1524, 220] width 68 height 26
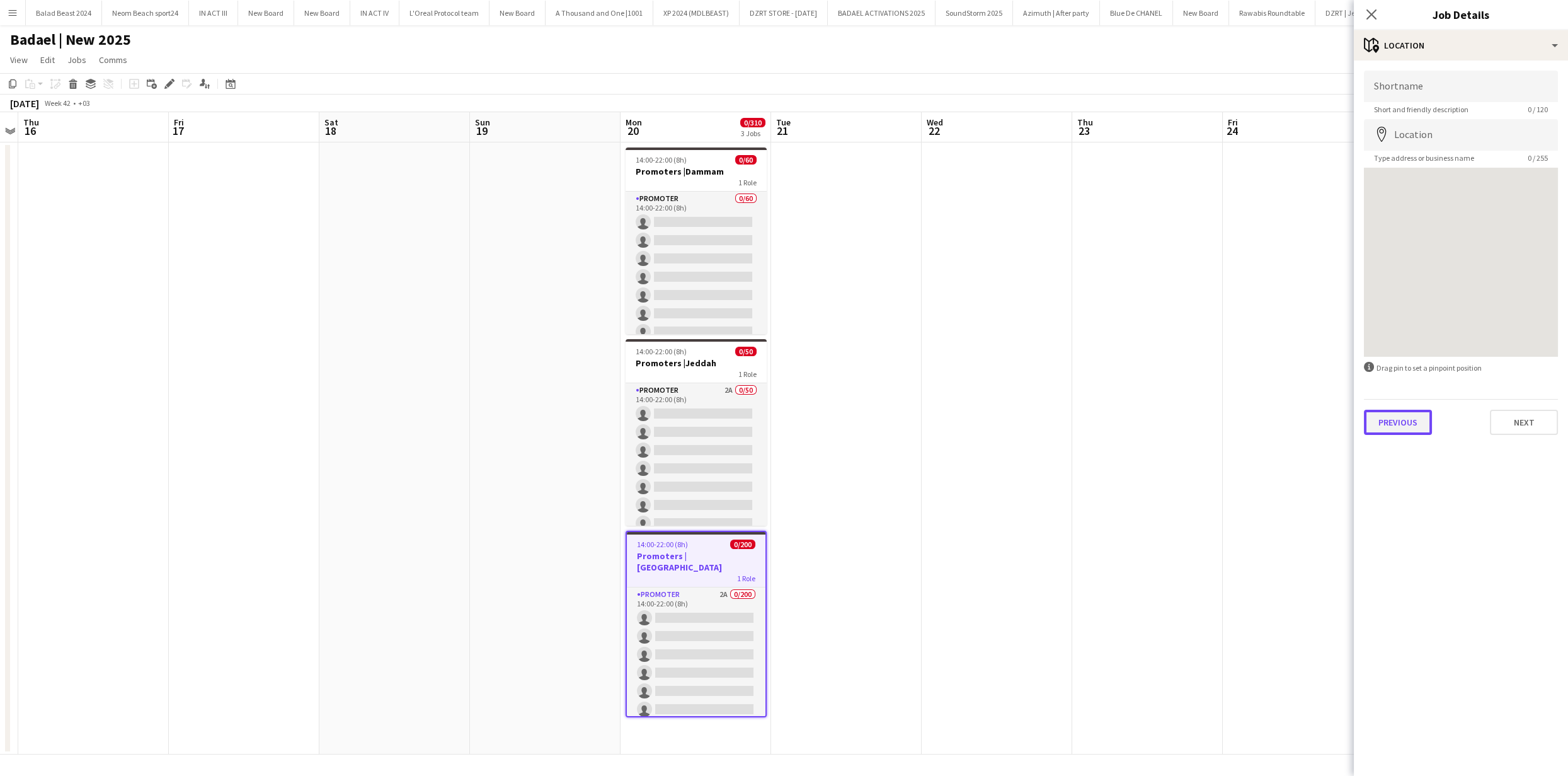
click at [1413, 423] on button "Previous" at bounding box center [1398, 422] width 68 height 26
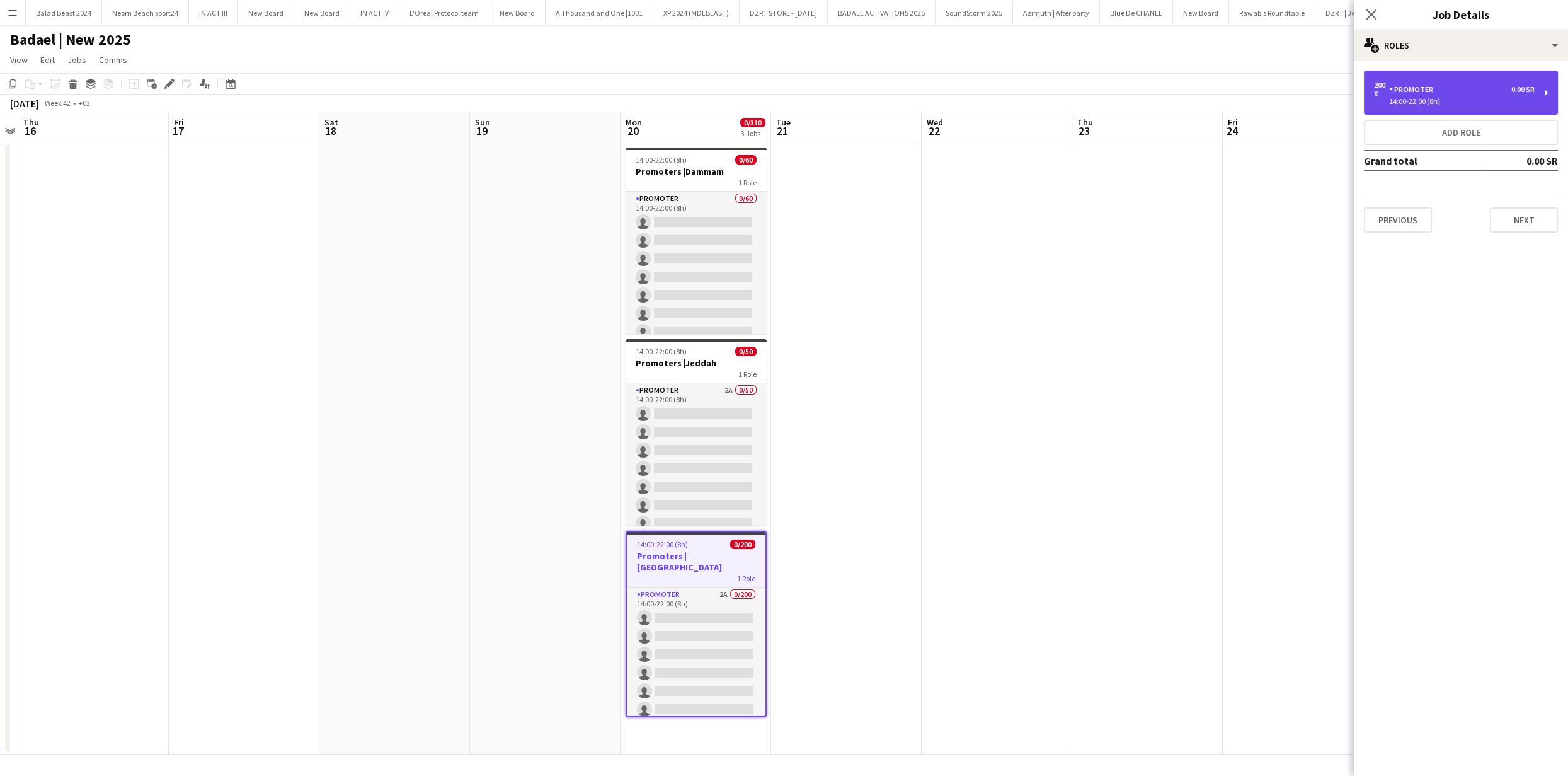
click at [1464, 91] on div "200 x PROMOTER 0.00 SR" at bounding box center [1454, 89] width 161 height 18
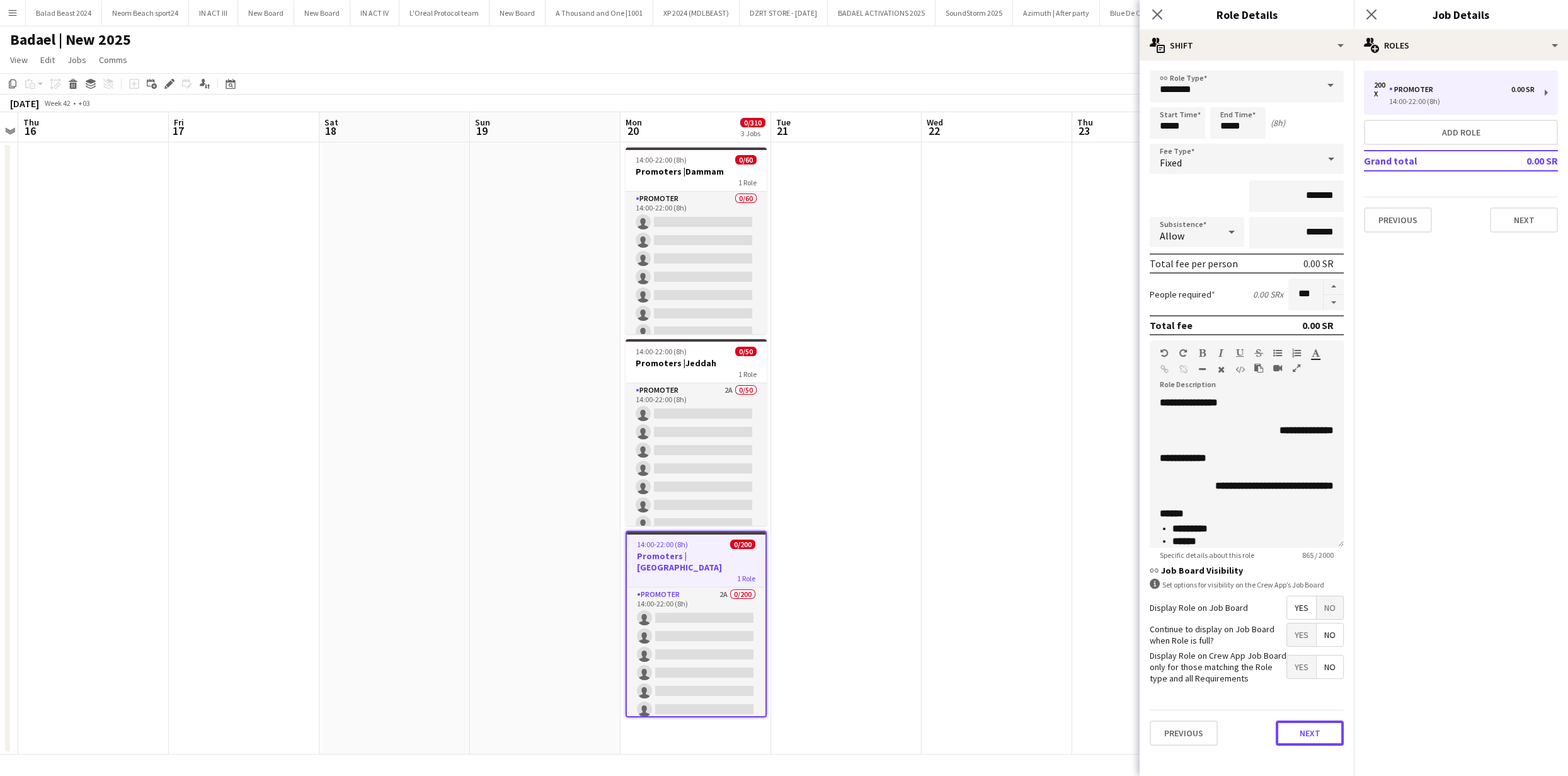
click at [1317, 729] on button "Next" at bounding box center [1310, 732] width 68 height 26
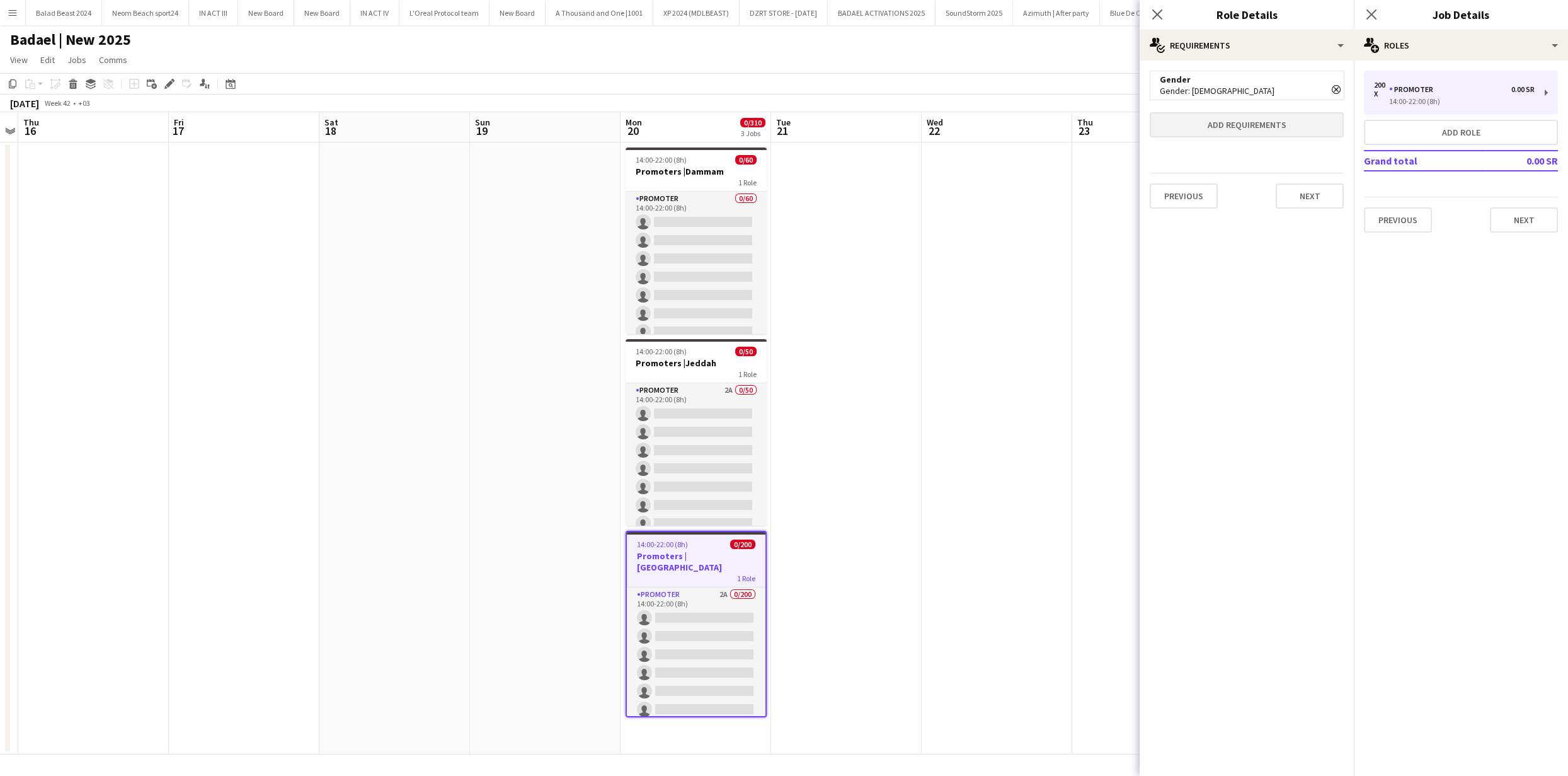
drag, startPoint x: 1339, startPoint y: 88, endPoint x: 1336, endPoint y: 100, distance: 12.4
click at [1339, 88] on icon "Remove" at bounding box center [1336, 88] width 9 height 9
click at [1328, 170] on button "Next" at bounding box center [1310, 166] width 68 height 26
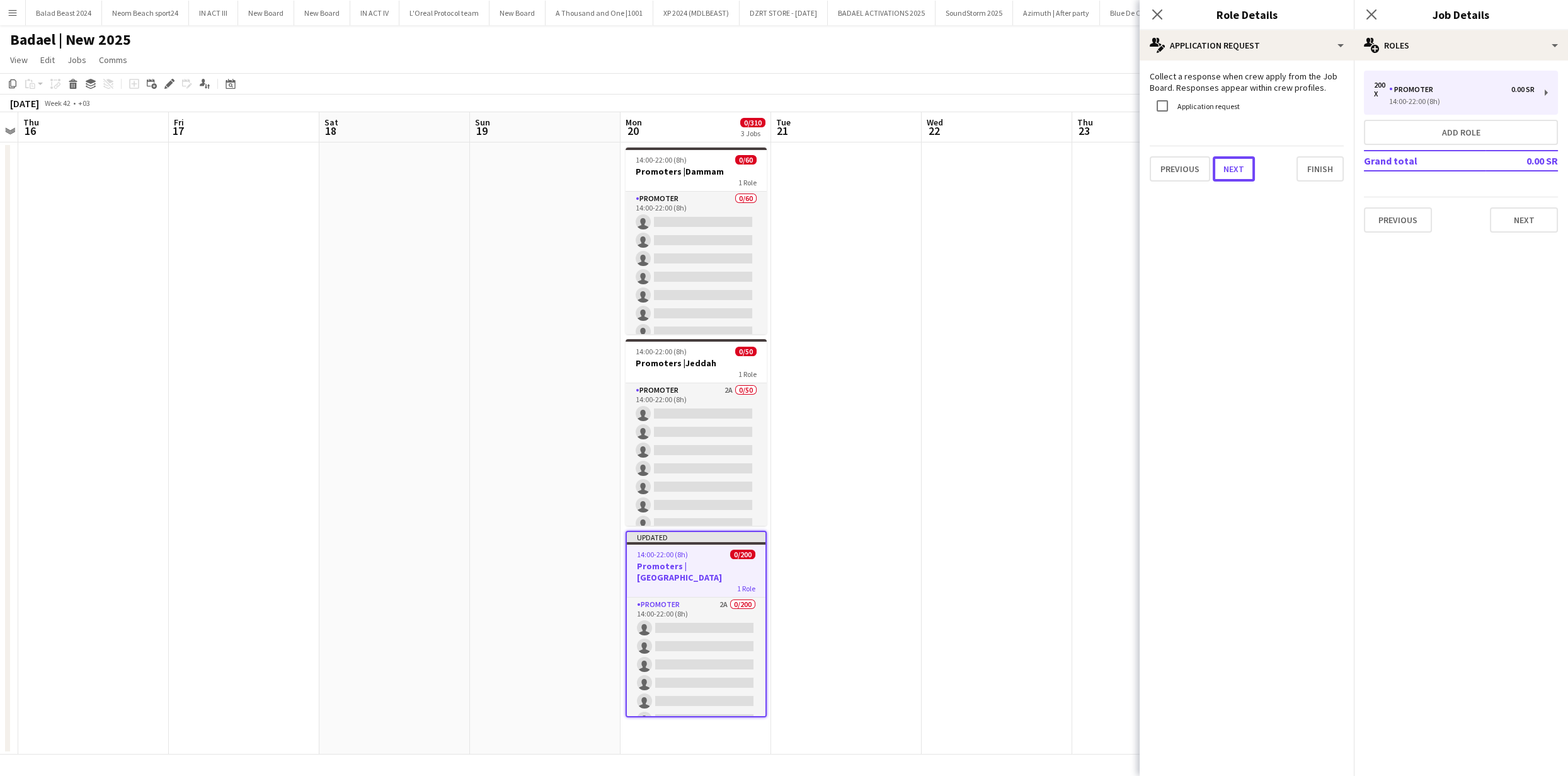
click at [1237, 169] on button "Next" at bounding box center [1233, 168] width 42 height 26
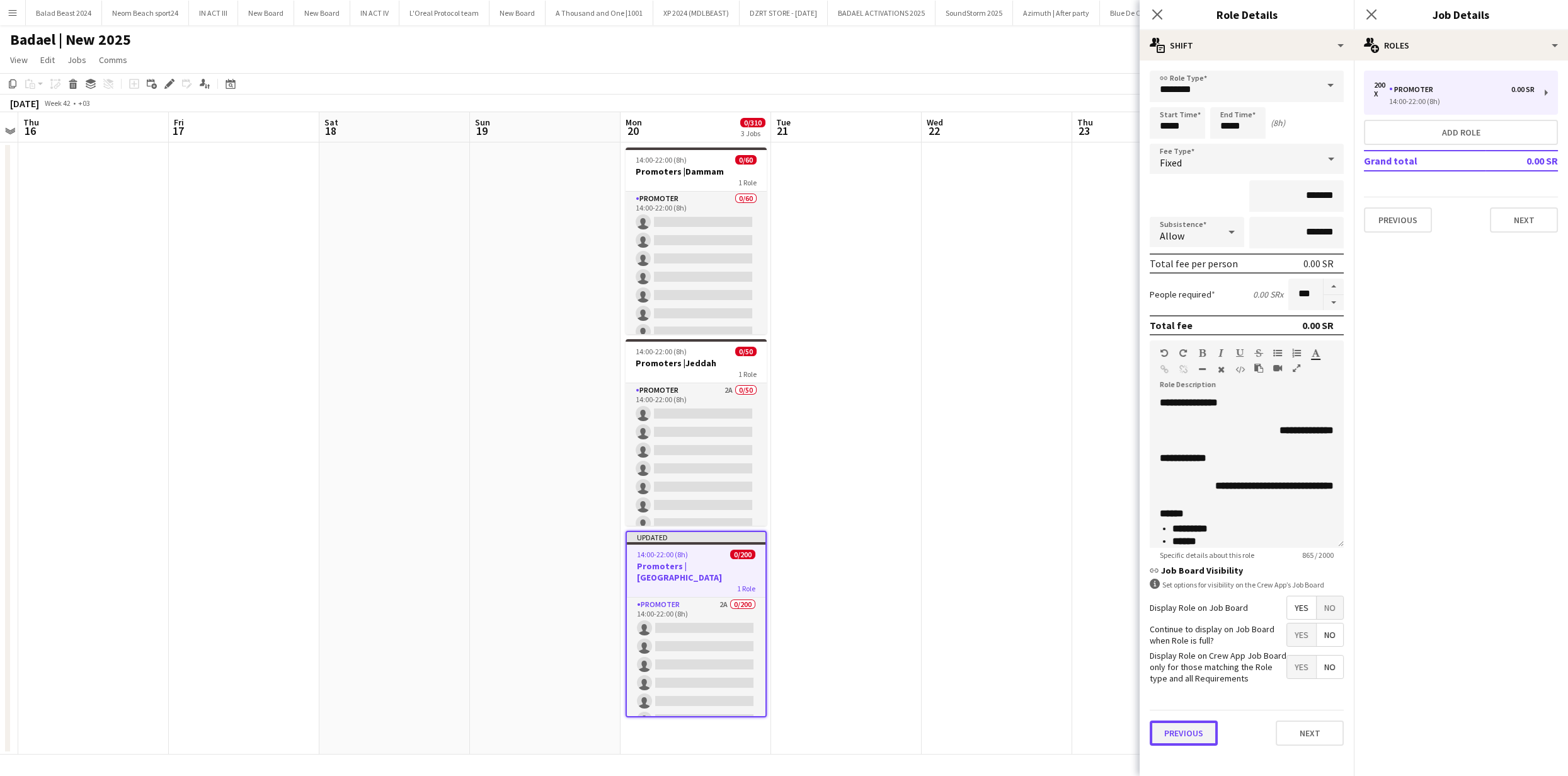
click at [1199, 740] on button "Previous" at bounding box center [1184, 732] width 68 height 26
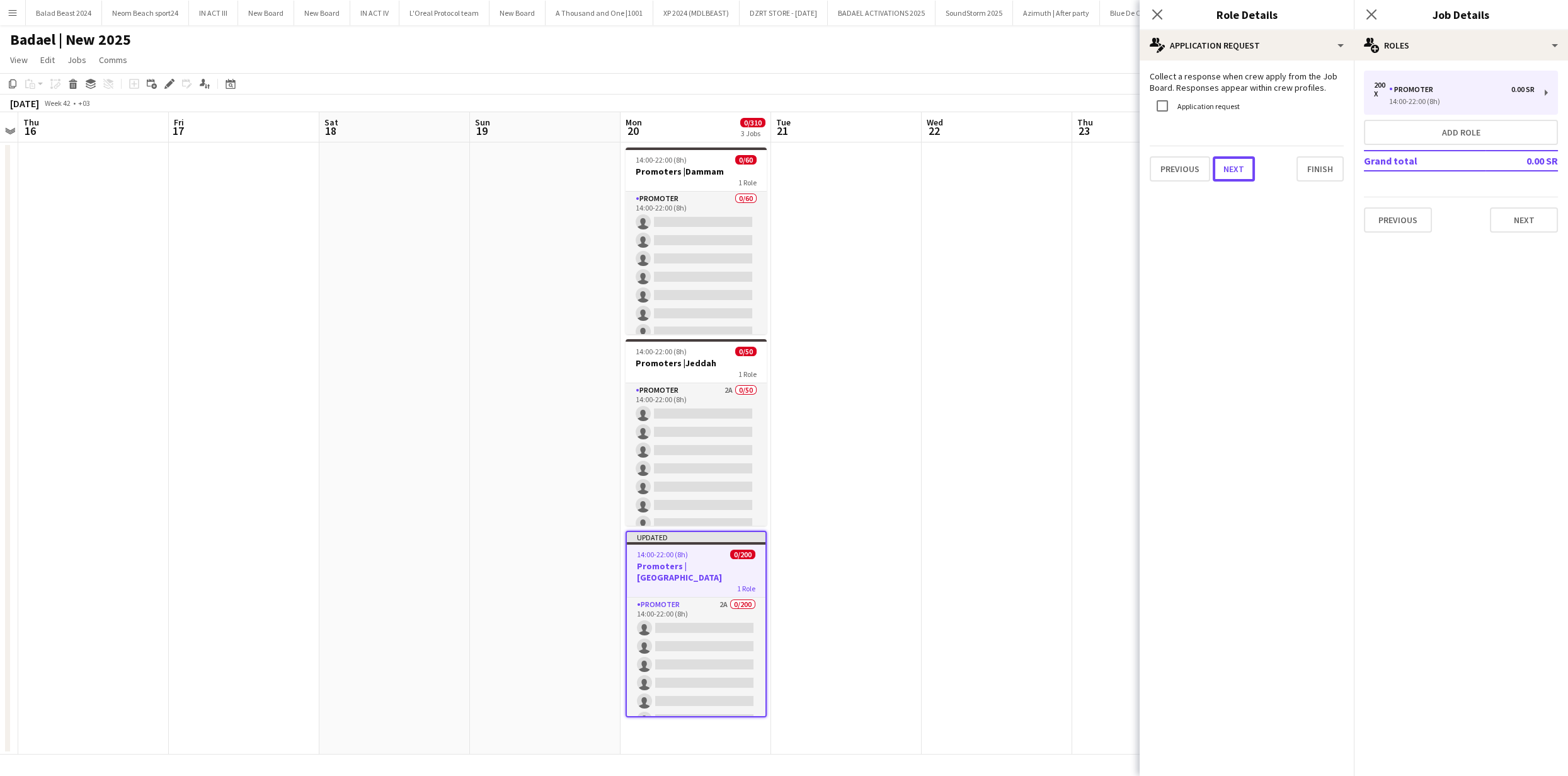
click at [1235, 169] on button "Next" at bounding box center [1233, 168] width 42 height 26
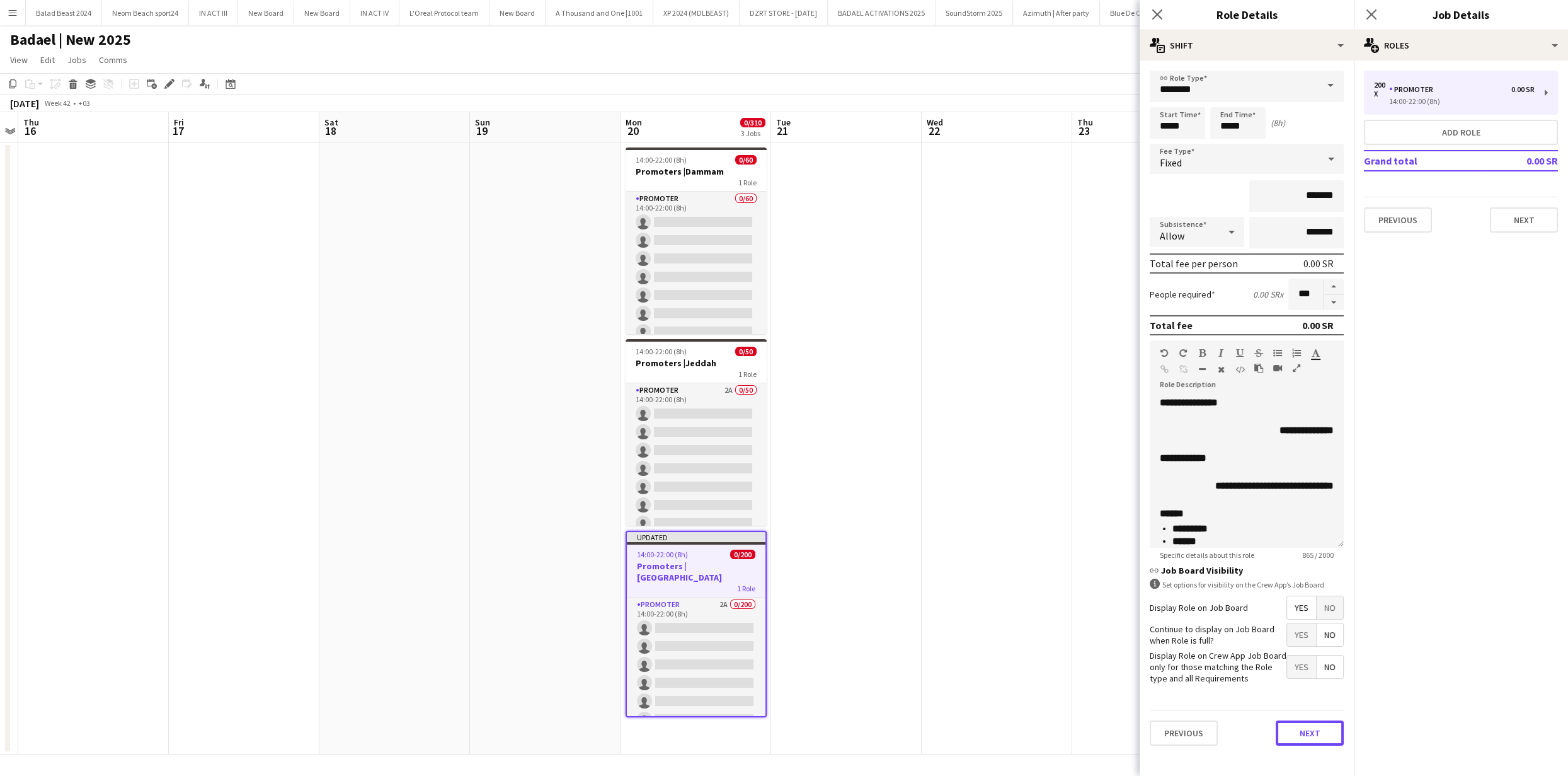
drag, startPoint x: 1289, startPoint y: 728, endPoint x: 982, endPoint y: 480, distance: 394.7
click at [1289, 728] on button "Next" at bounding box center [1310, 732] width 68 height 26
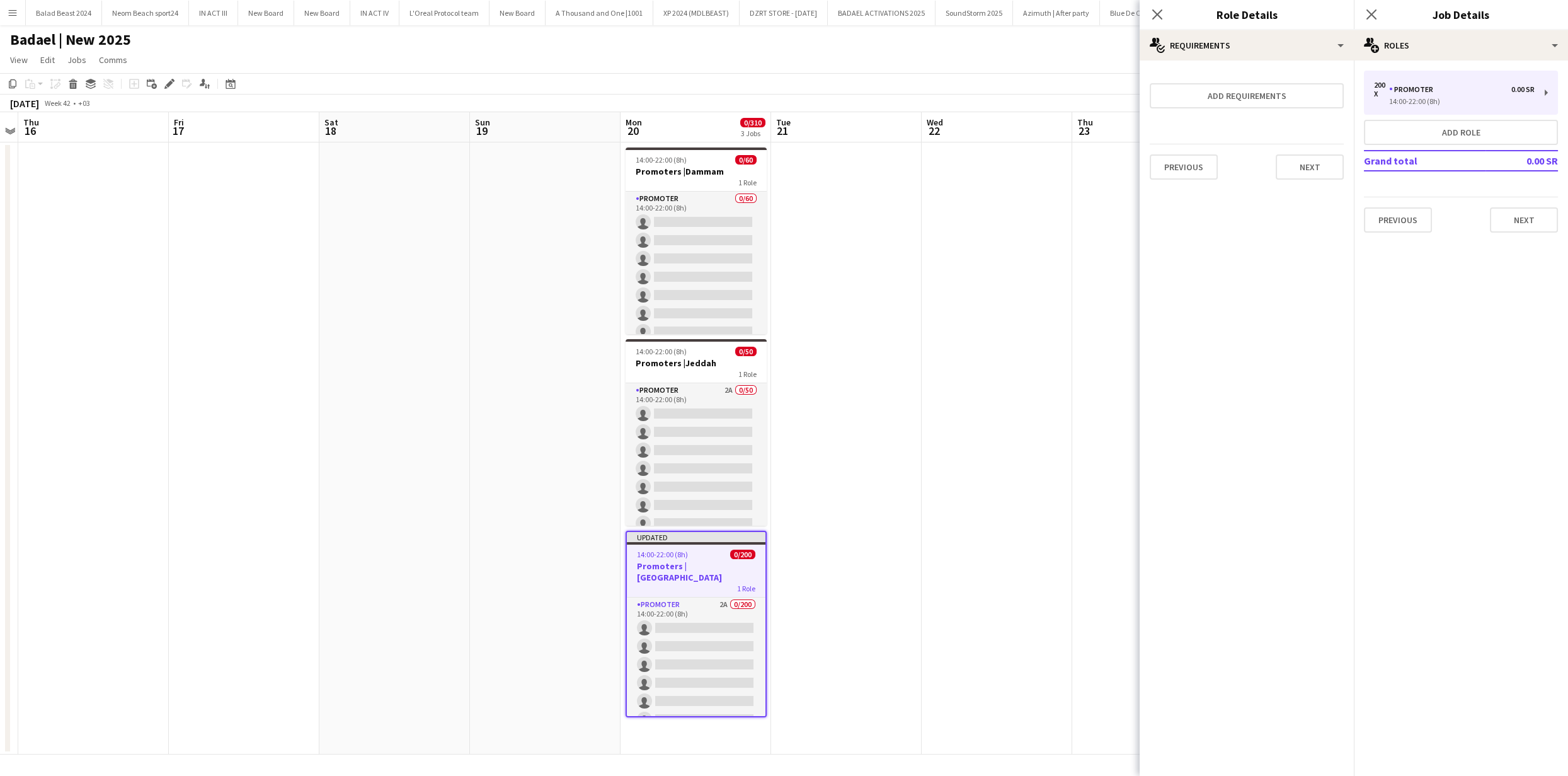
click at [953, 444] on app-date-cell at bounding box center [997, 448] width 150 height 611
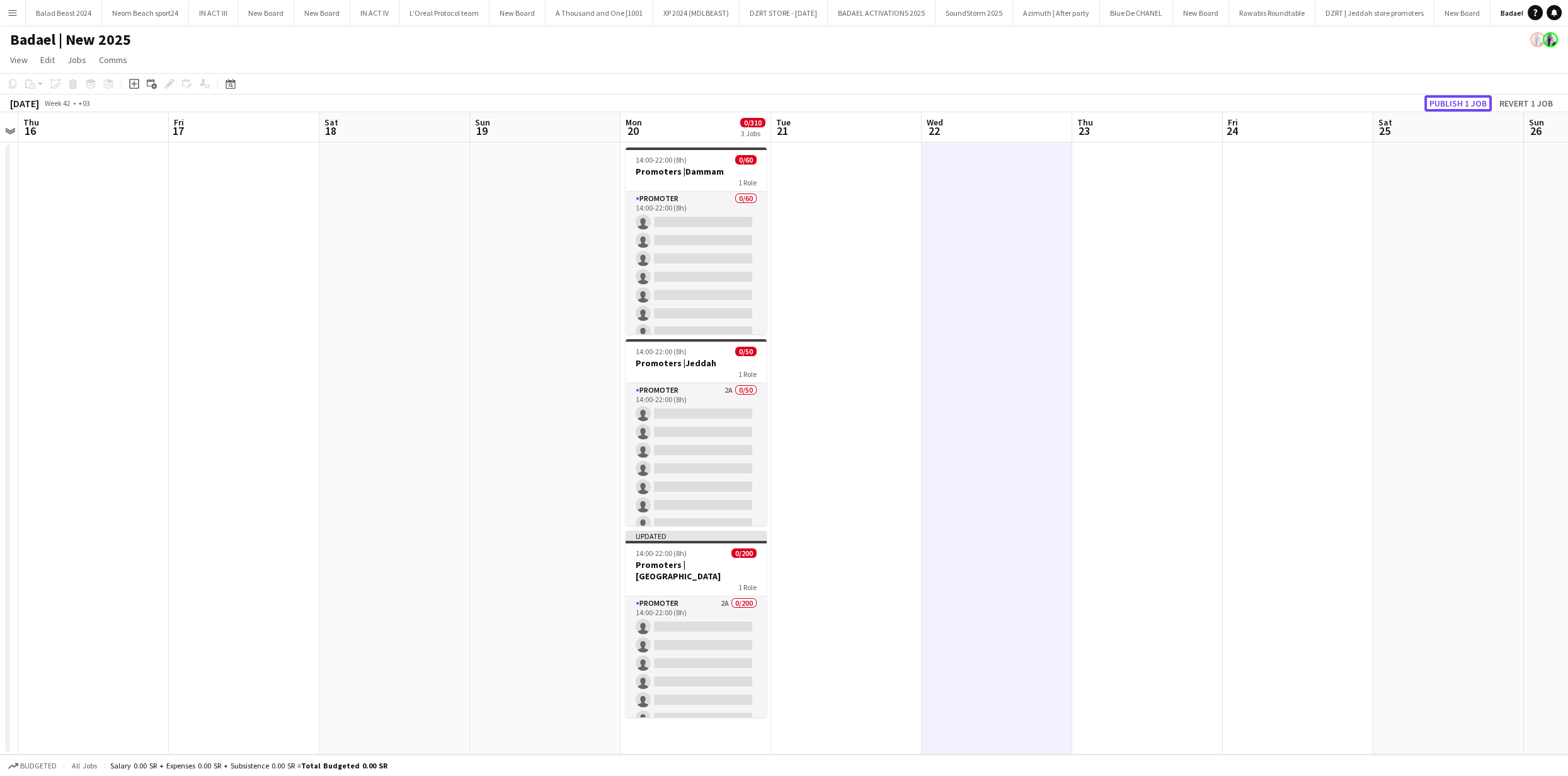
click at [1435, 103] on button "Publish 1 job" at bounding box center [1458, 103] width 68 height 16
click at [707, 169] on h3 "Promoters |Dammam" at bounding box center [696, 171] width 141 height 11
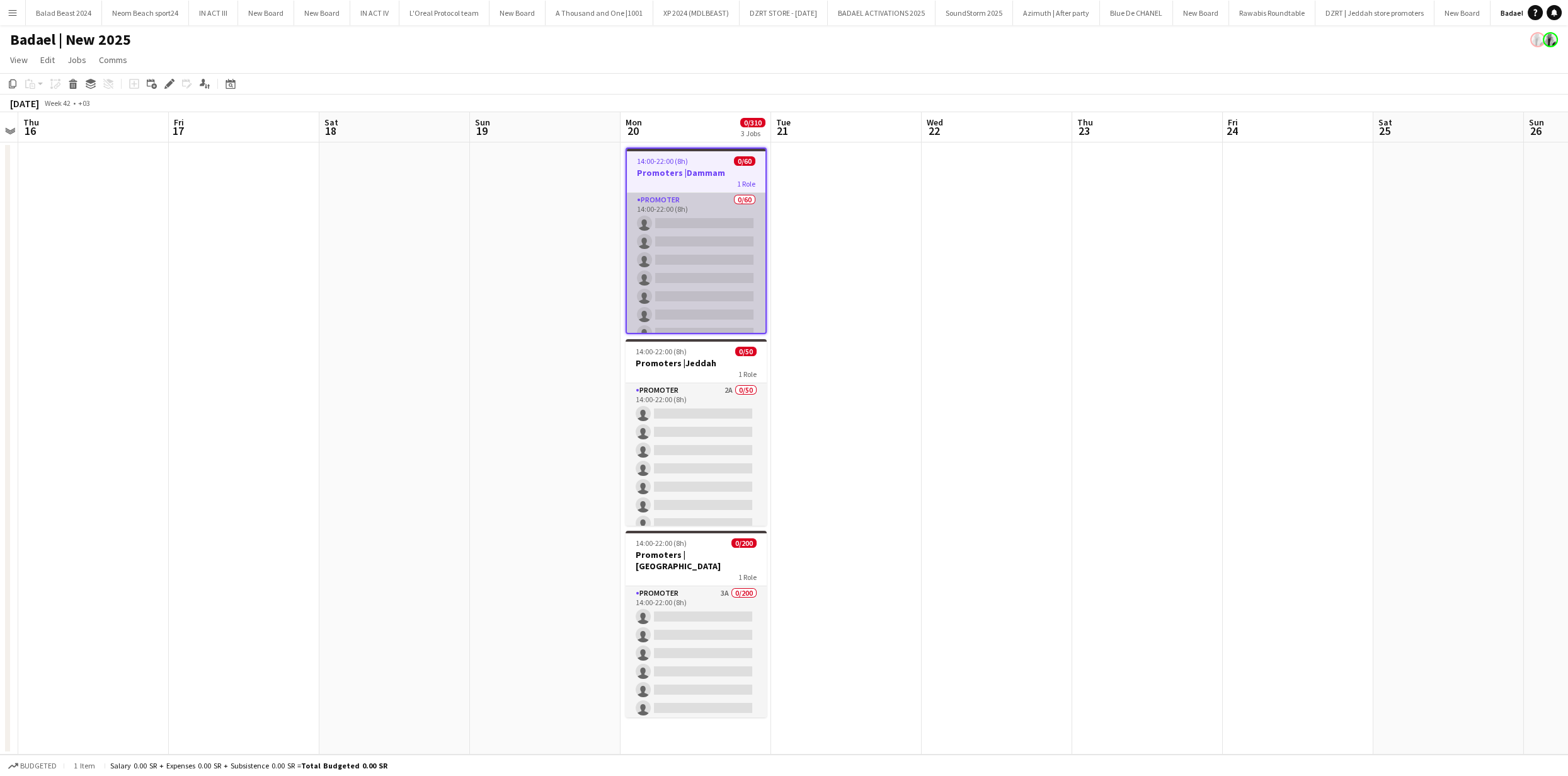
click at [684, 219] on app-card-role "PROMOTER 0/60 14:00-22:00 (8h) single-neutral-actions single-neutral-actions si…" at bounding box center [696, 753] width 139 height 1121
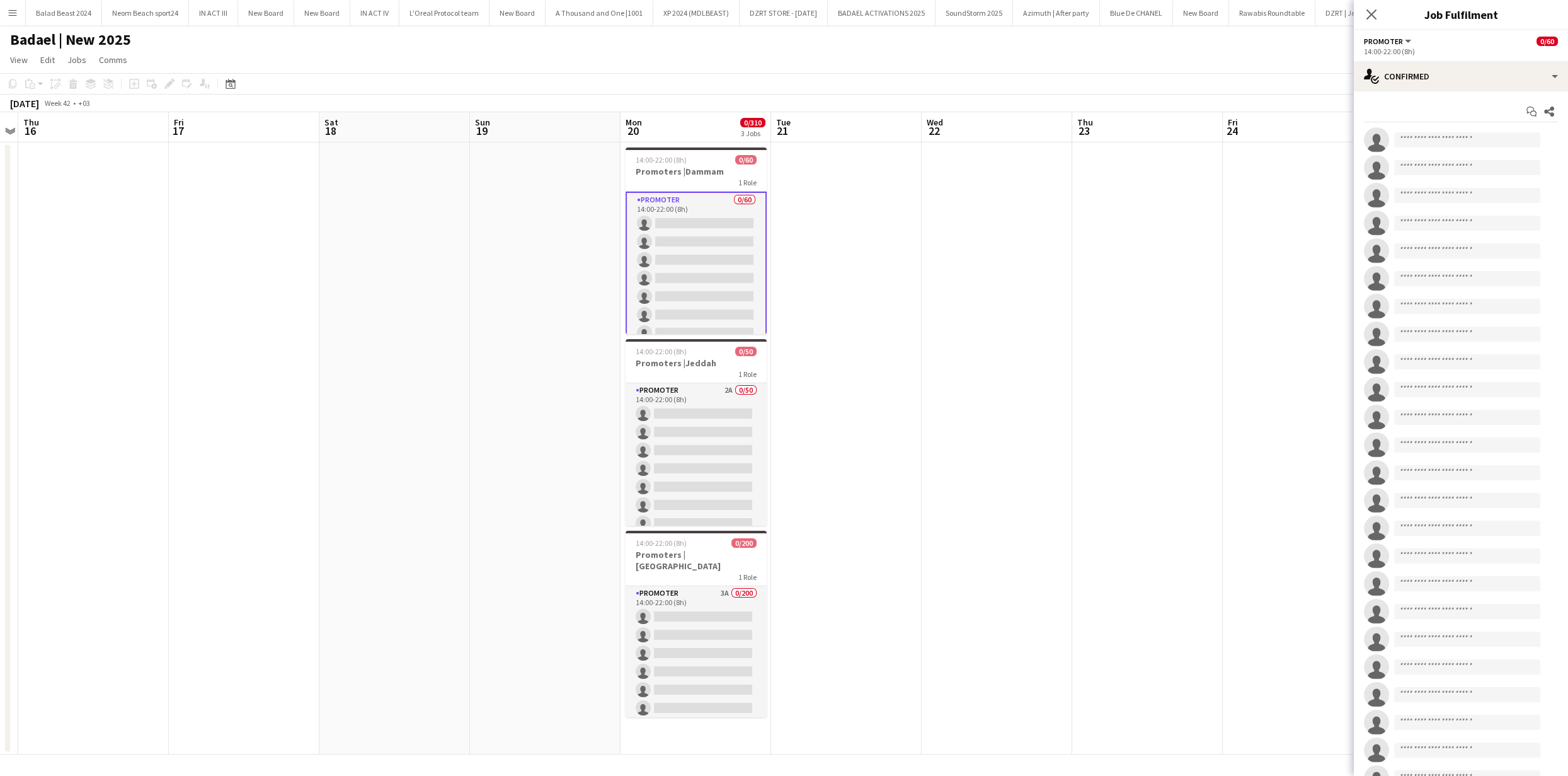
click at [1439, 77] on div "single-neutral-actions-check-2 Confirmed" at bounding box center [1461, 76] width 214 height 30
click at [1481, 178] on span "Available" at bounding box center [1487, 181] width 34 height 11
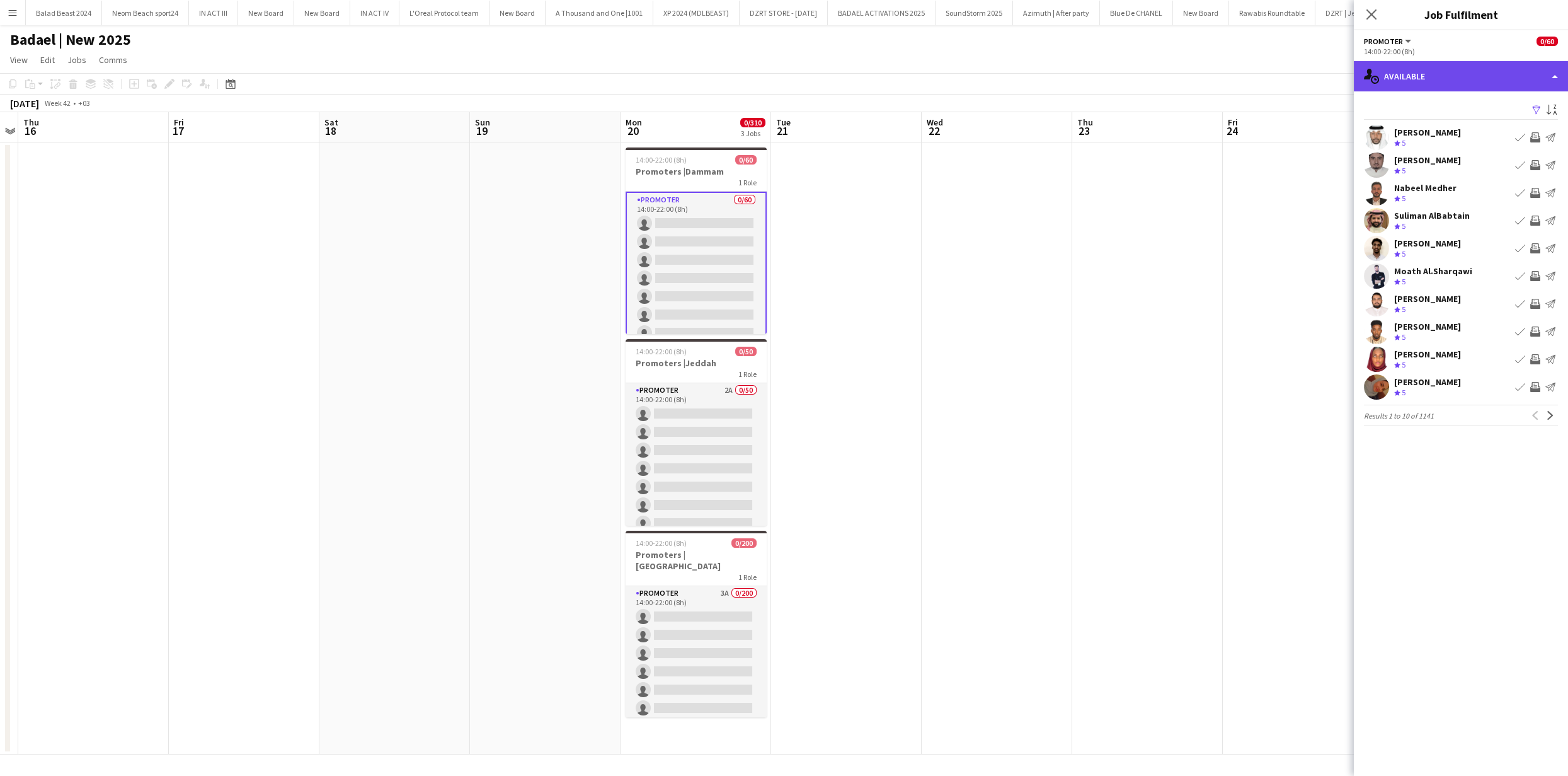
click at [1483, 73] on div "single-neutral-actions-upload Available" at bounding box center [1461, 76] width 214 height 30
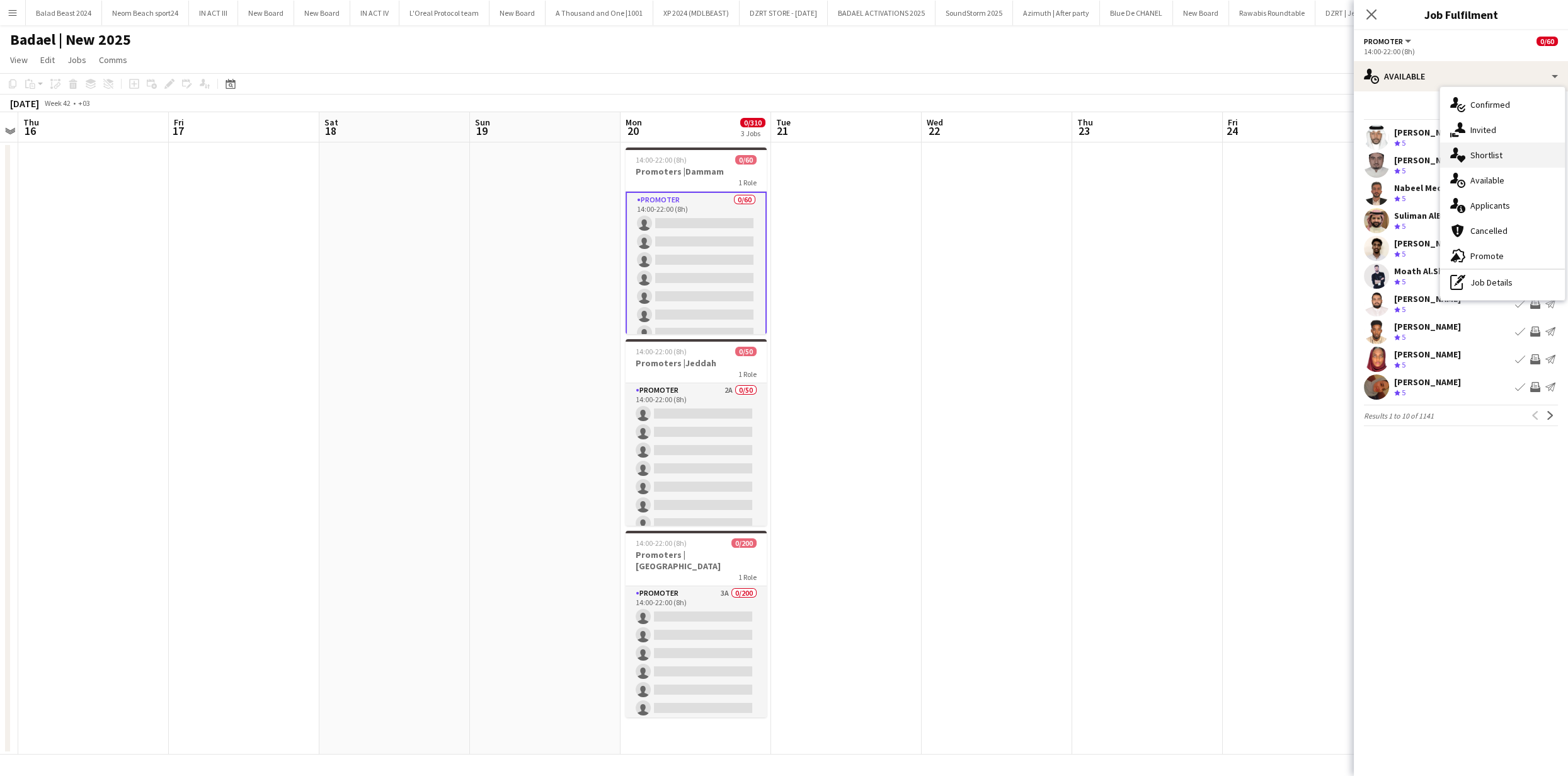
click at [1483, 150] on span "Shortlist" at bounding box center [1486, 155] width 32 height 11
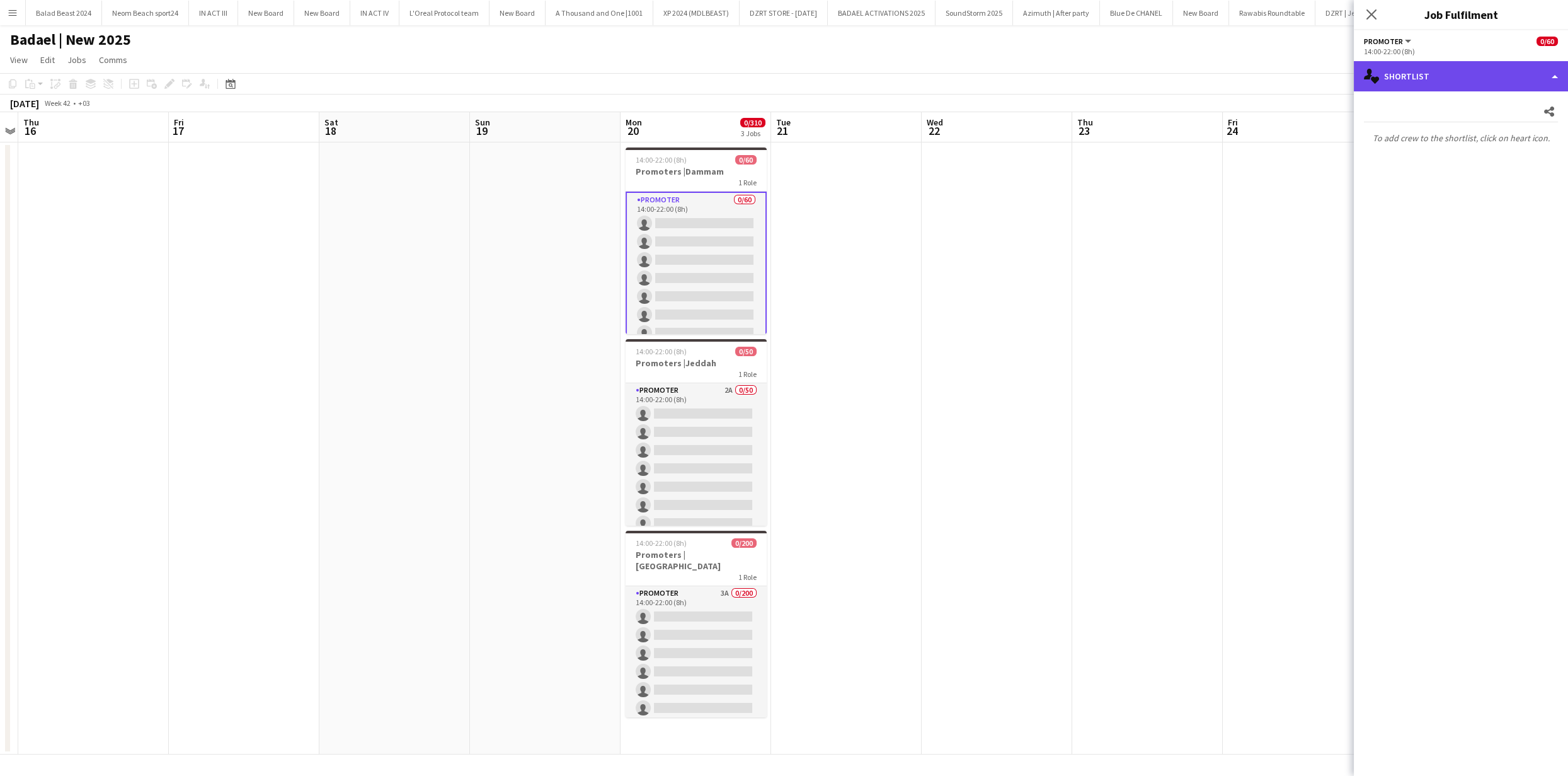
click at [1467, 85] on div "single-neutral-actions-heart Shortlist" at bounding box center [1461, 76] width 214 height 30
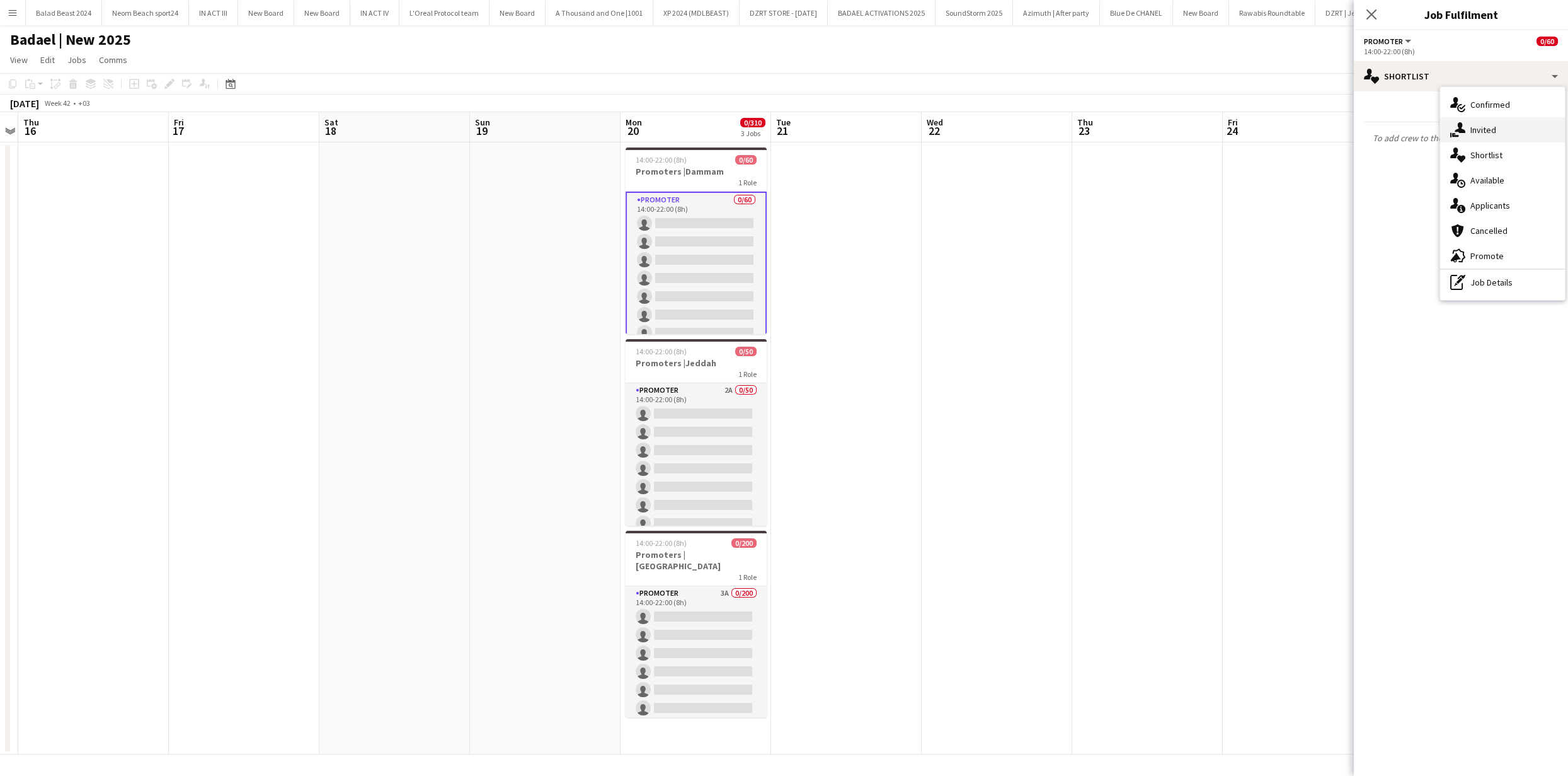
click at [1494, 133] on span "Invited" at bounding box center [1482, 130] width 26 height 11
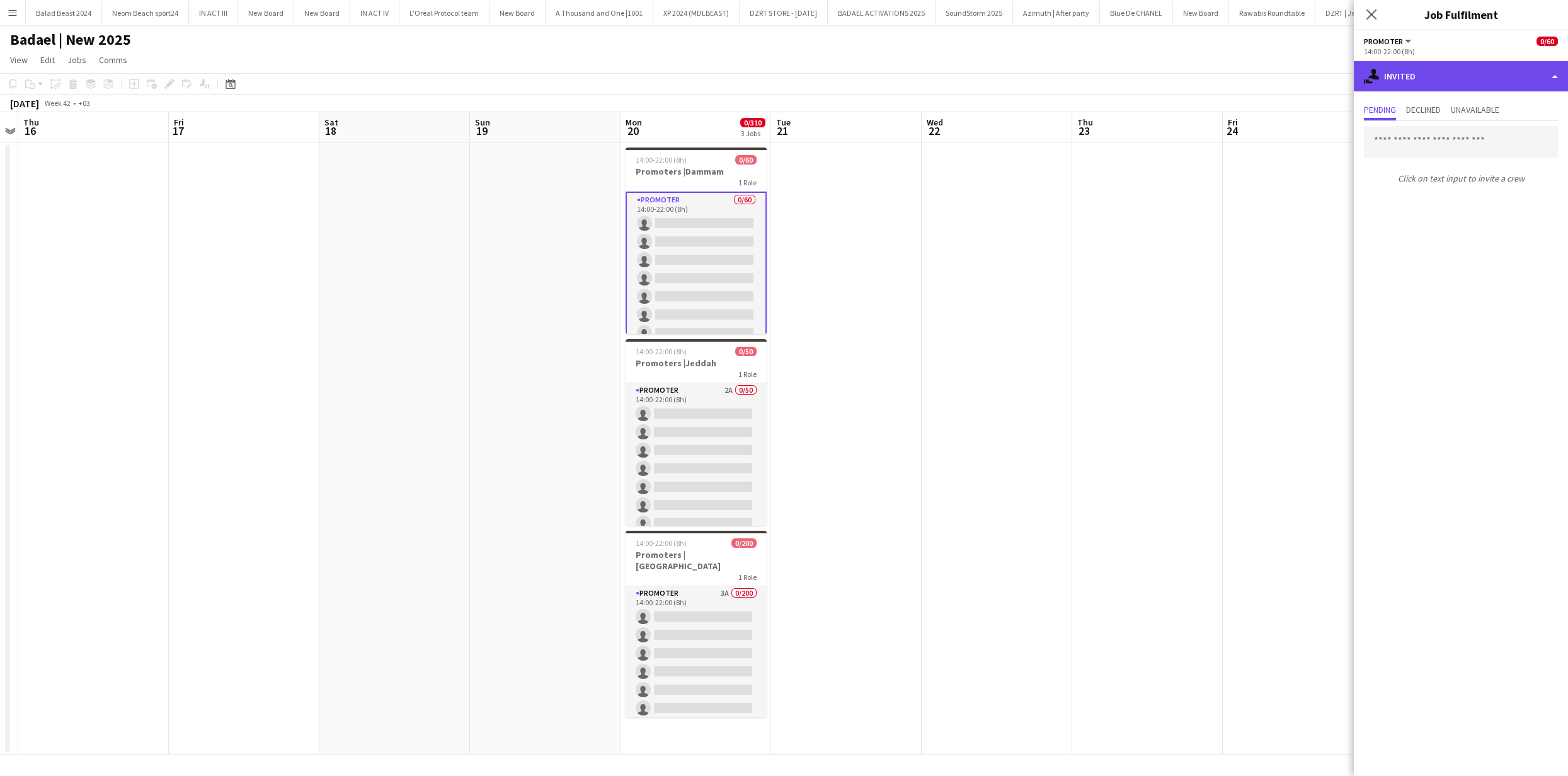
click at [1462, 76] on div "single-neutral-actions-share-1 Invited" at bounding box center [1461, 76] width 214 height 30
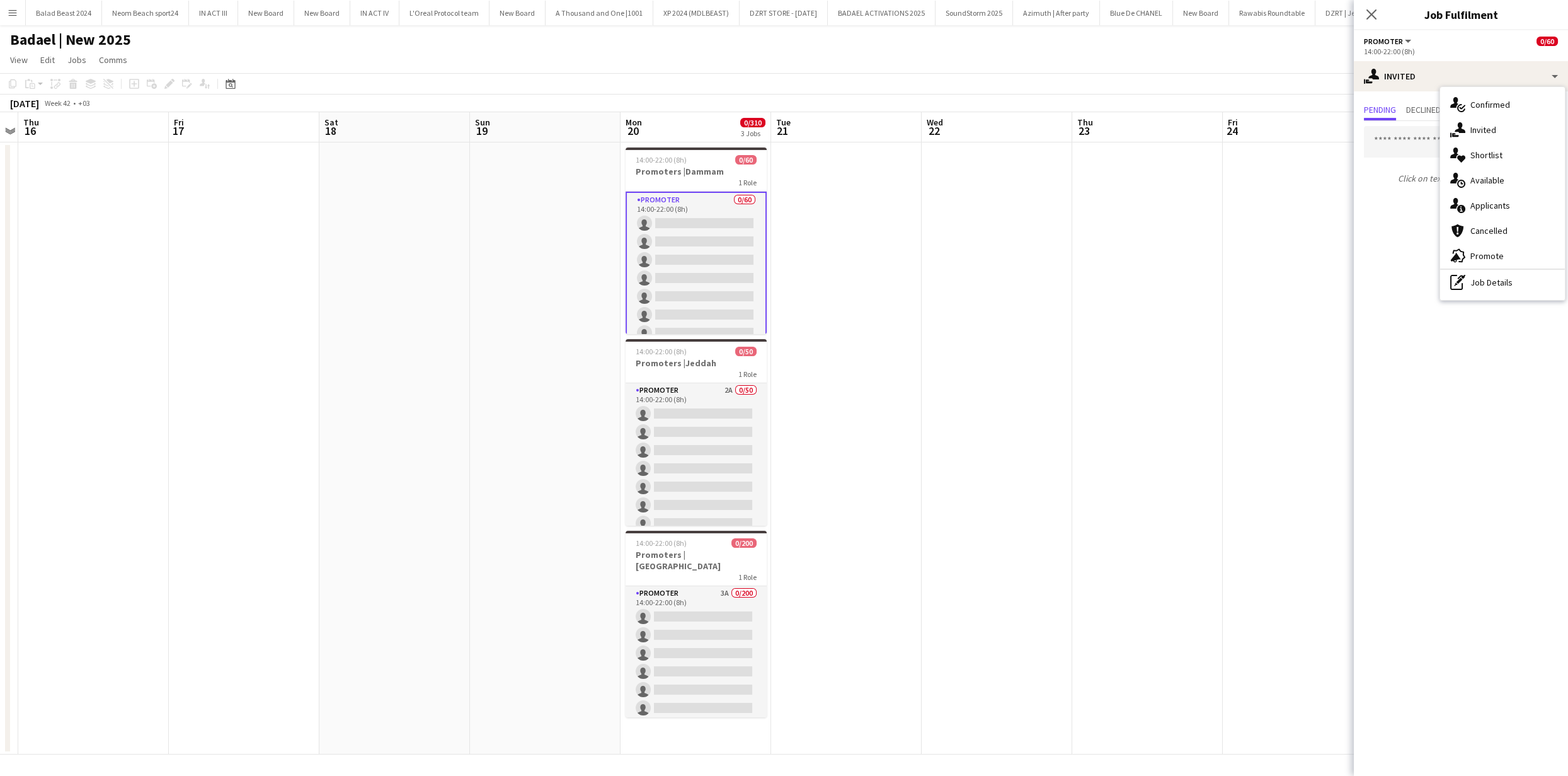
click at [1506, 291] on div "pen-write Job Details" at bounding box center [1502, 282] width 125 height 26
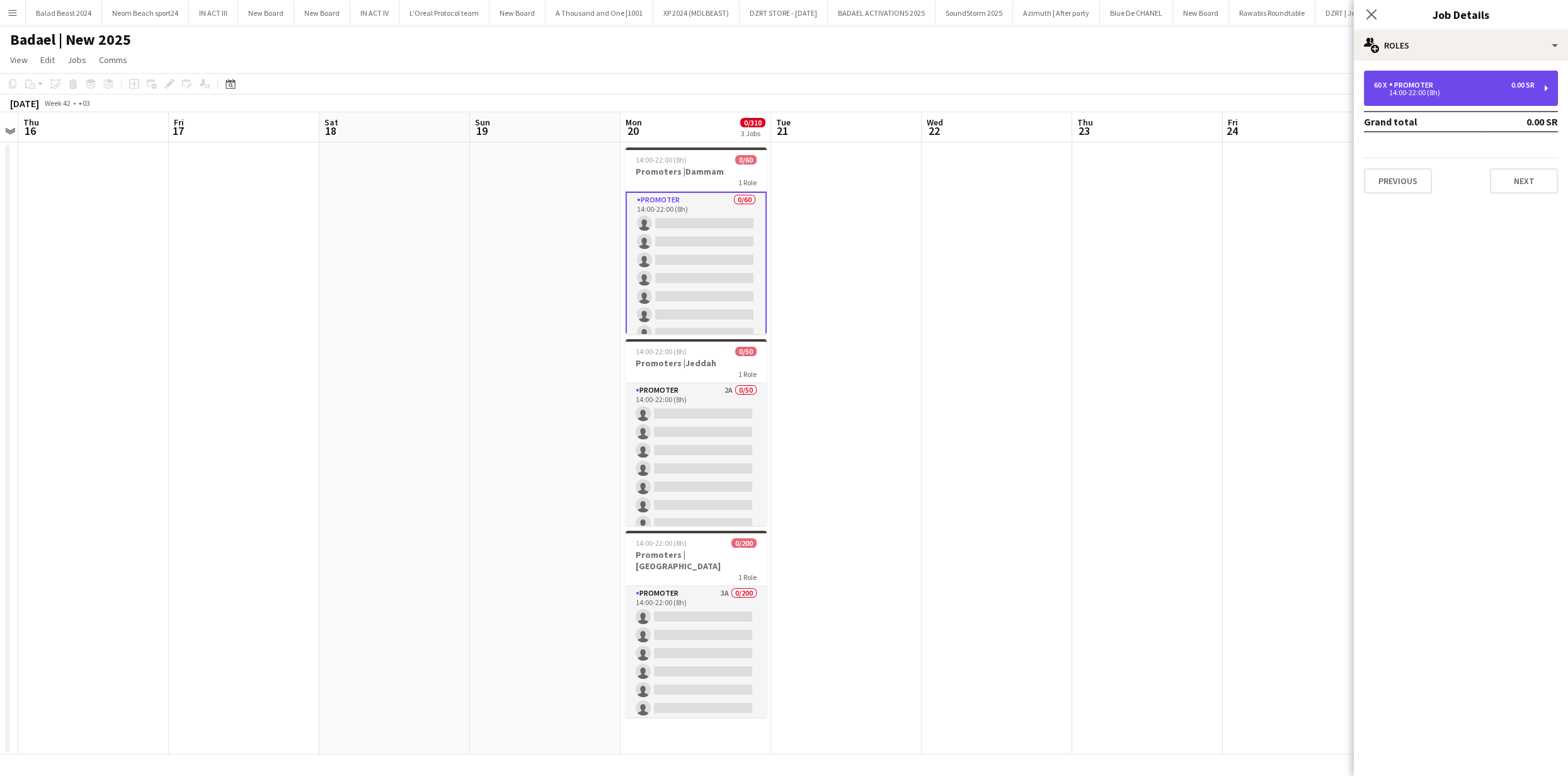
click at [1427, 77] on div "60 x PROMOTER 0.00 SR 14:00-22:00 (8h)" at bounding box center [1461, 87] width 194 height 35
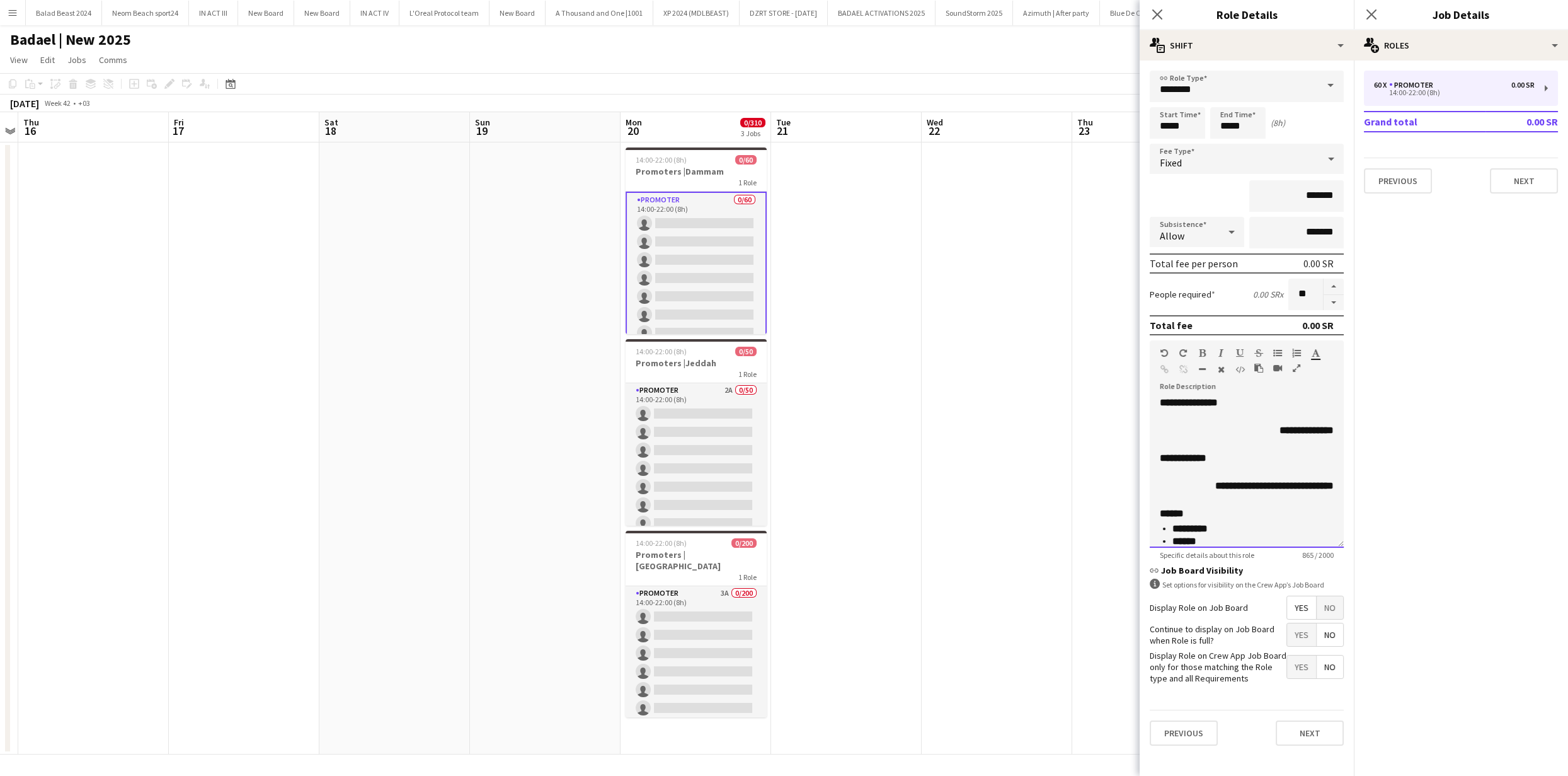
click at [1292, 486] on span "**********" at bounding box center [1274, 485] width 119 height 10
copy div "**********"
click at [1239, 464] on div "**********" at bounding box center [1247, 472] width 194 height 151
paste div
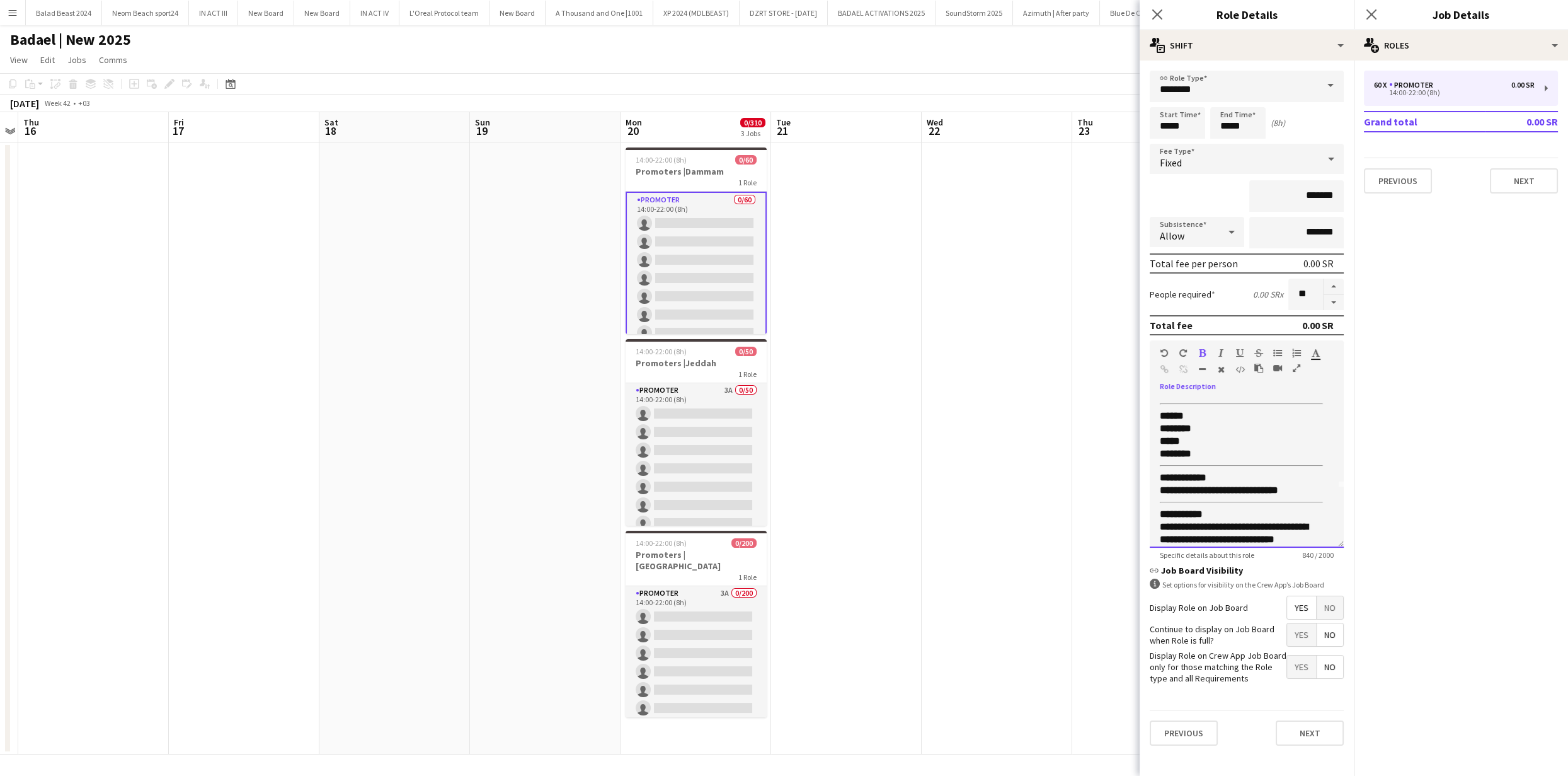
scroll to position [0, 0]
click at [1231, 507] on p "****** ******** ***** ********" at bounding box center [1242, 495] width 164 height 50
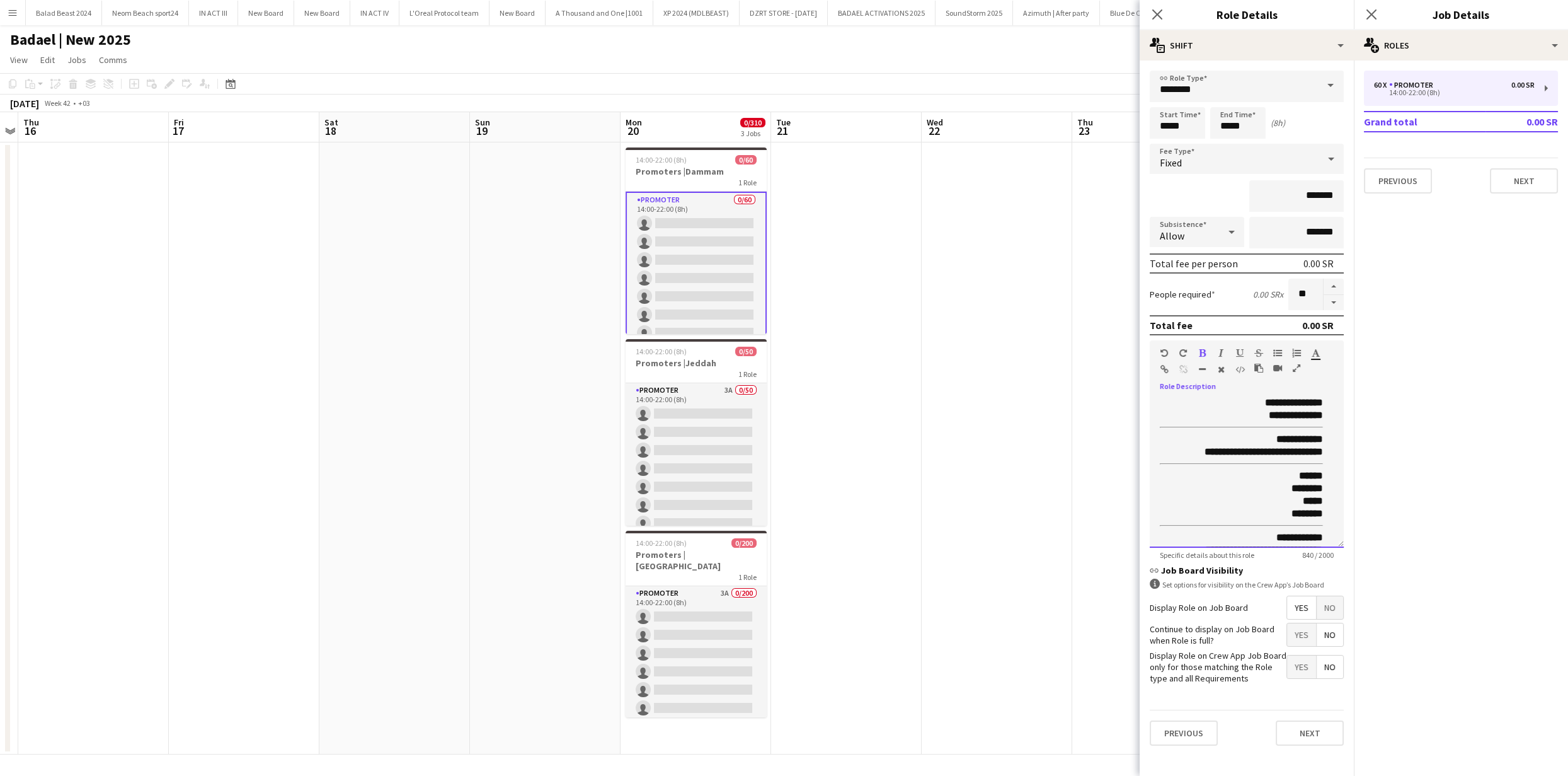
click at [1242, 525] on hr at bounding box center [1242, 525] width 164 height 1
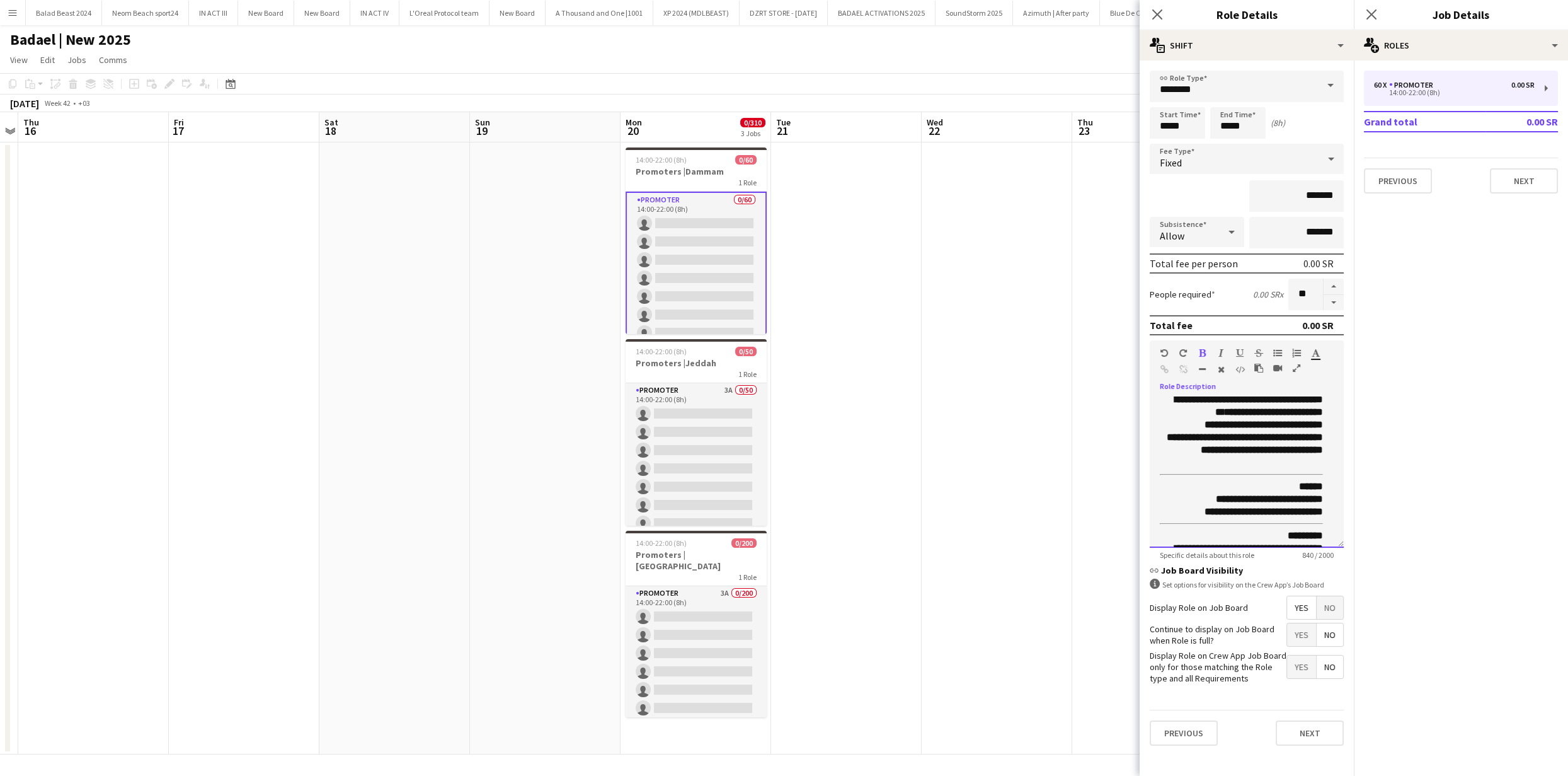
scroll to position [390, 0]
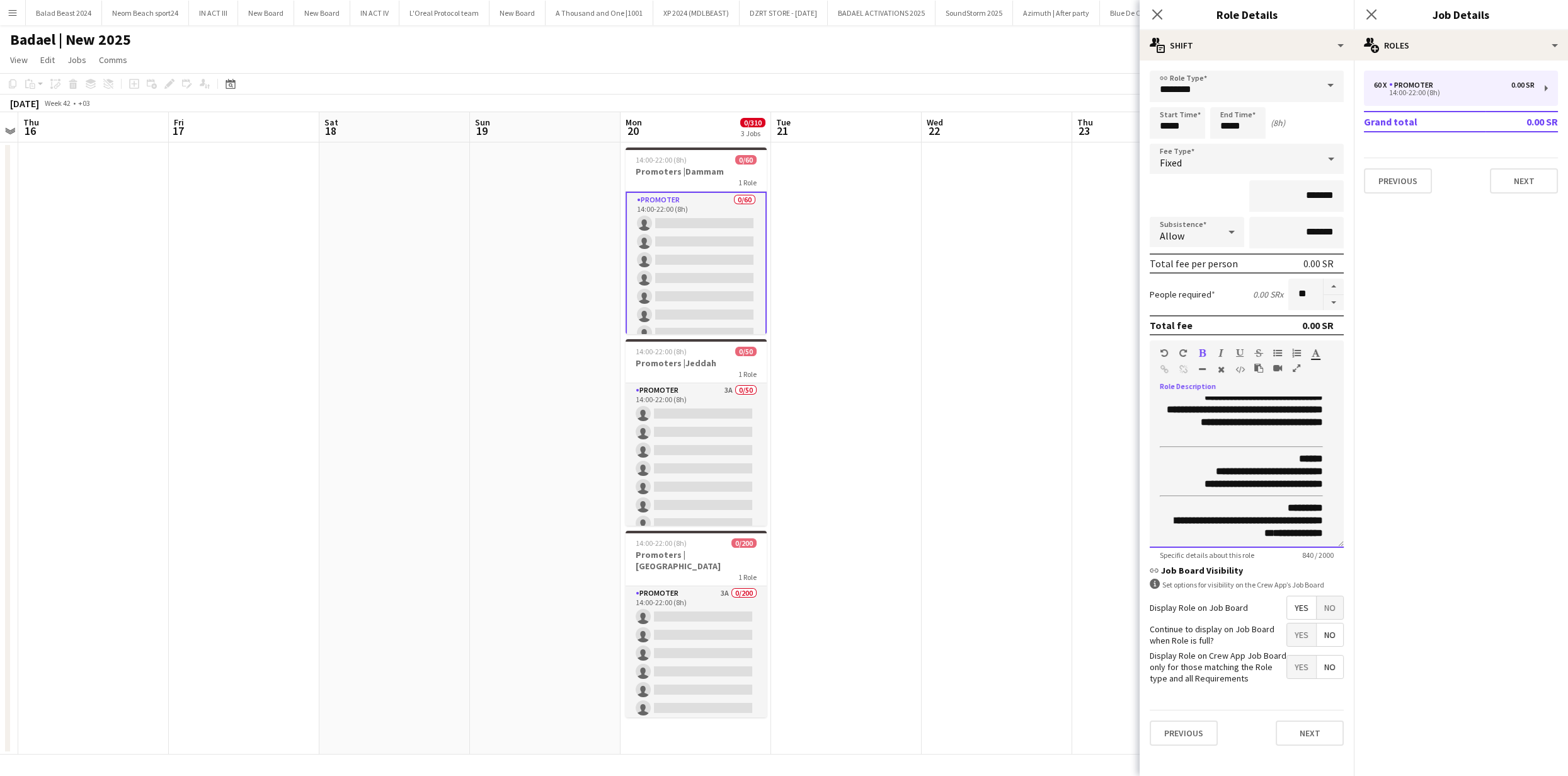
click at [1212, 515] on span "**********" at bounding box center [1249, 526] width 148 height 22
drag, startPoint x: 1210, startPoint y: 513, endPoint x: 1191, endPoint y: 534, distance: 28.3
click at [1191, 534] on div "**********" at bounding box center [1247, 472] width 194 height 151
click at [1313, 729] on button "Next" at bounding box center [1310, 732] width 68 height 26
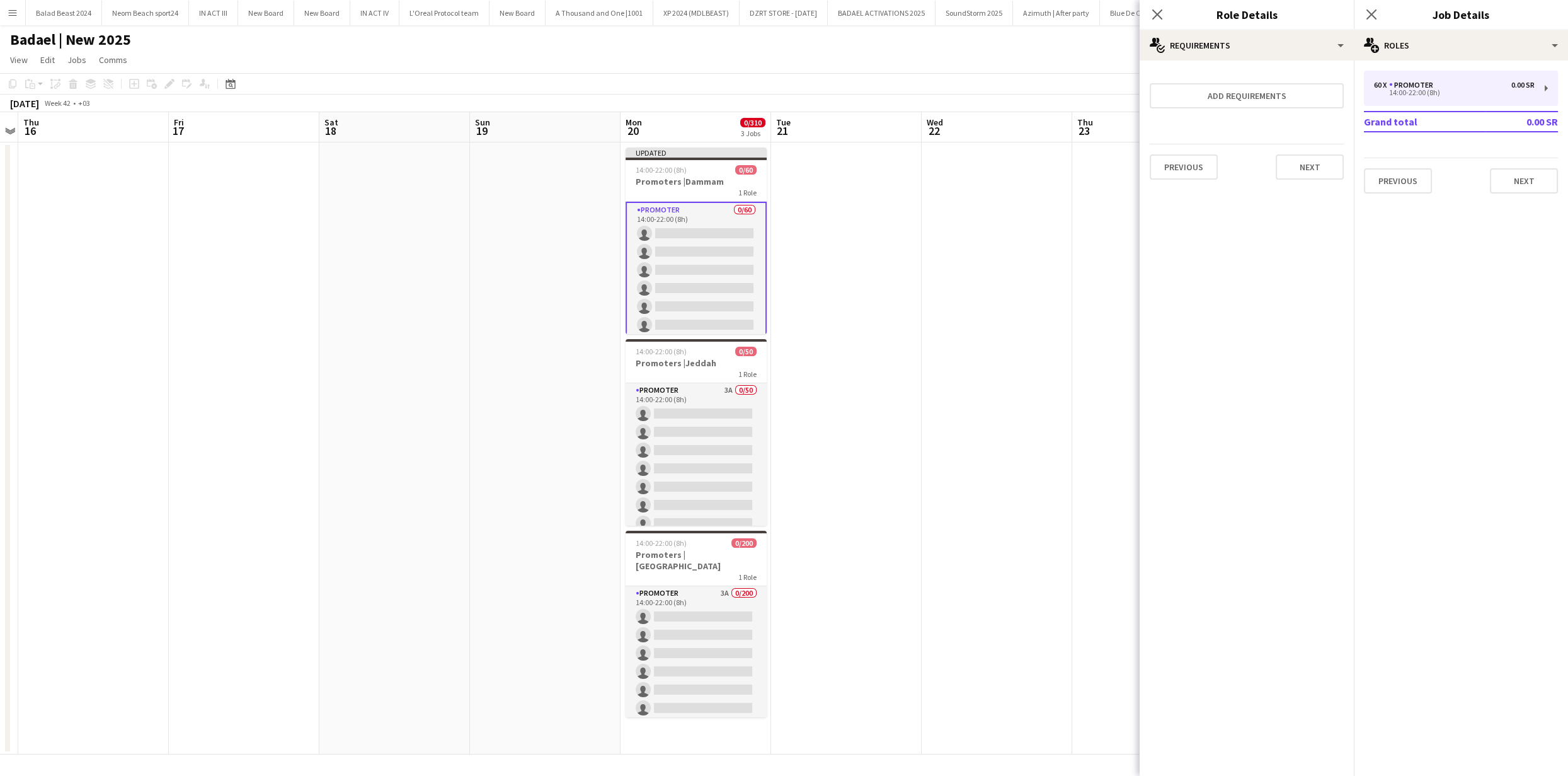
click at [968, 429] on app-date-cell at bounding box center [997, 448] width 150 height 611
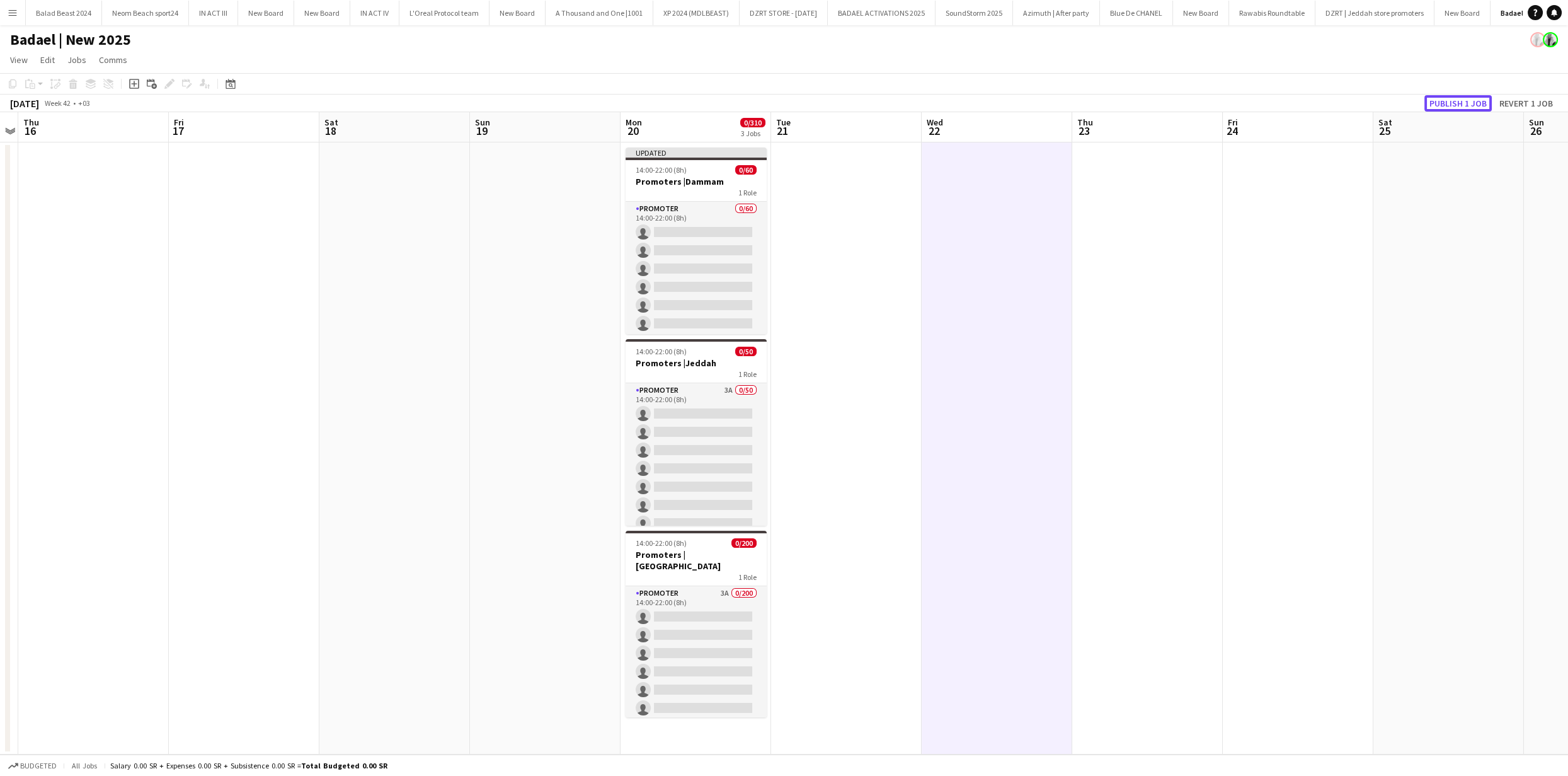
click at [1459, 102] on button "Publish 1 job" at bounding box center [1458, 103] width 68 height 16
click at [691, 177] on div "1 Role" at bounding box center [696, 182] width 141 height 10
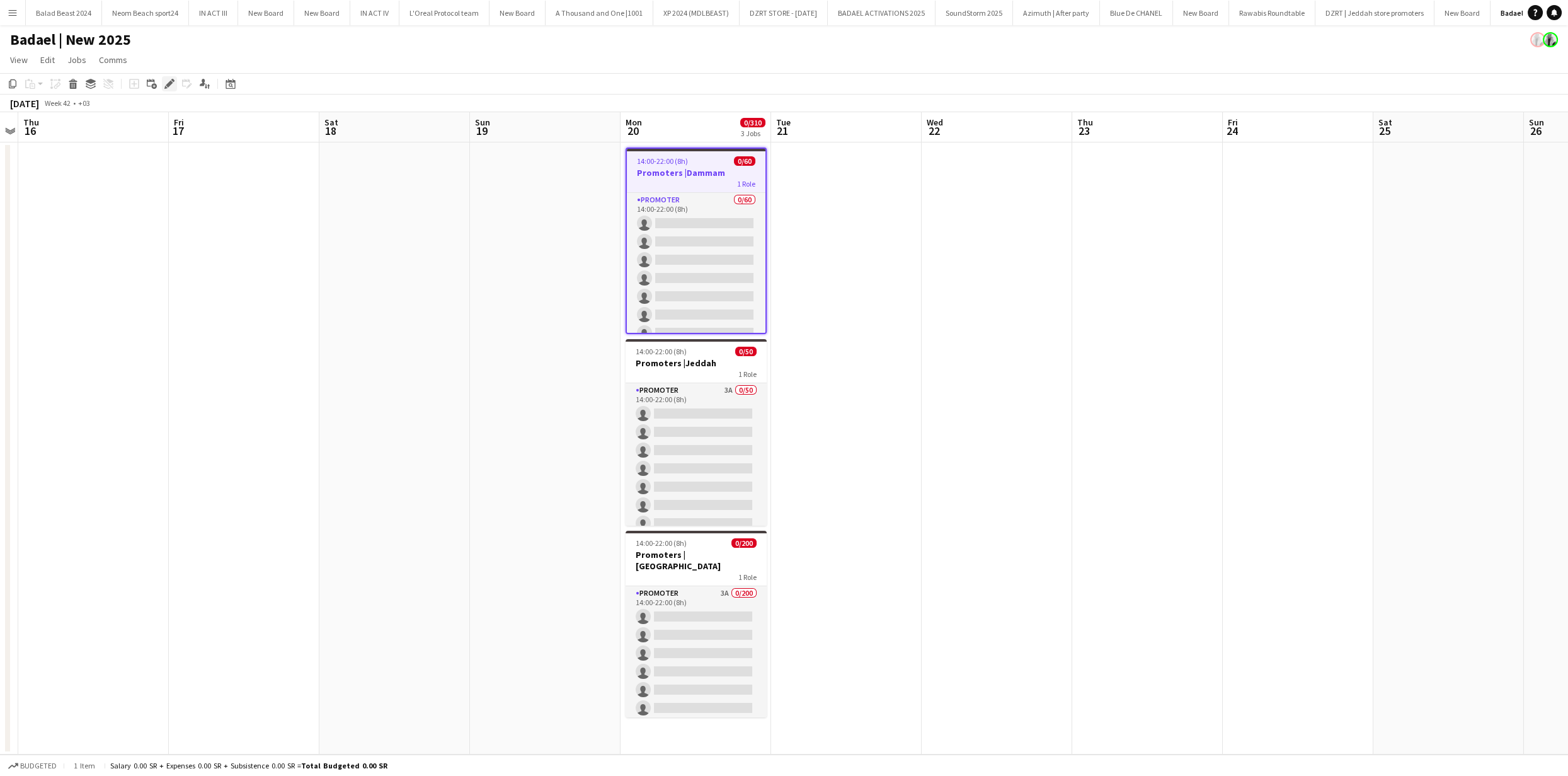
click at [171, 83] on icon at bounding box center [168, 84] width 7 height 7
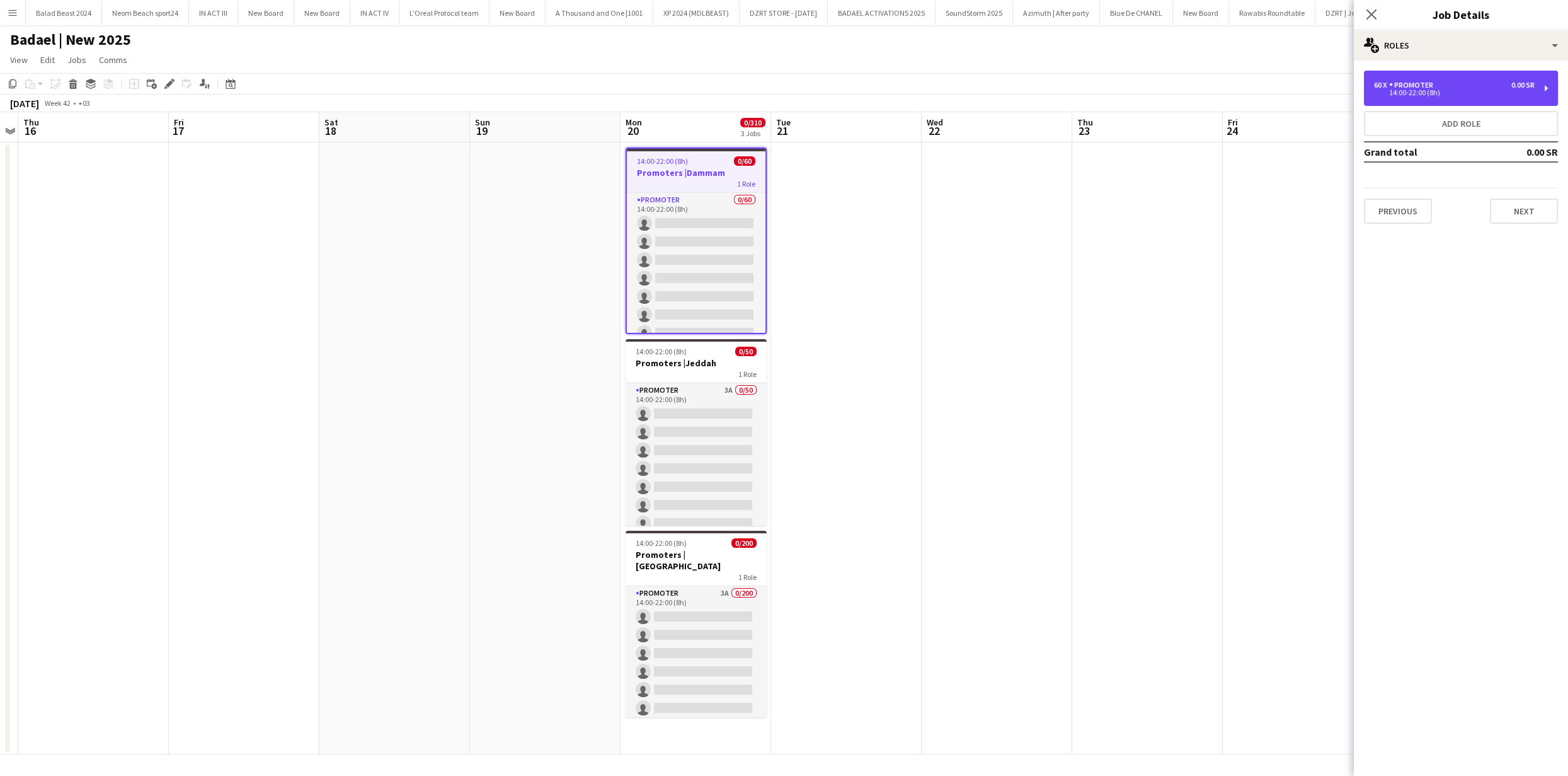
drag, startPoint x: 1445, startPoint y: 91, endPoint x: 1423, endPoint y: 140, distance: 53.7
click at [1445, 91] on div "14:00-22:00 (8h)" at bounding box center [1454, 92] width 161 height 7
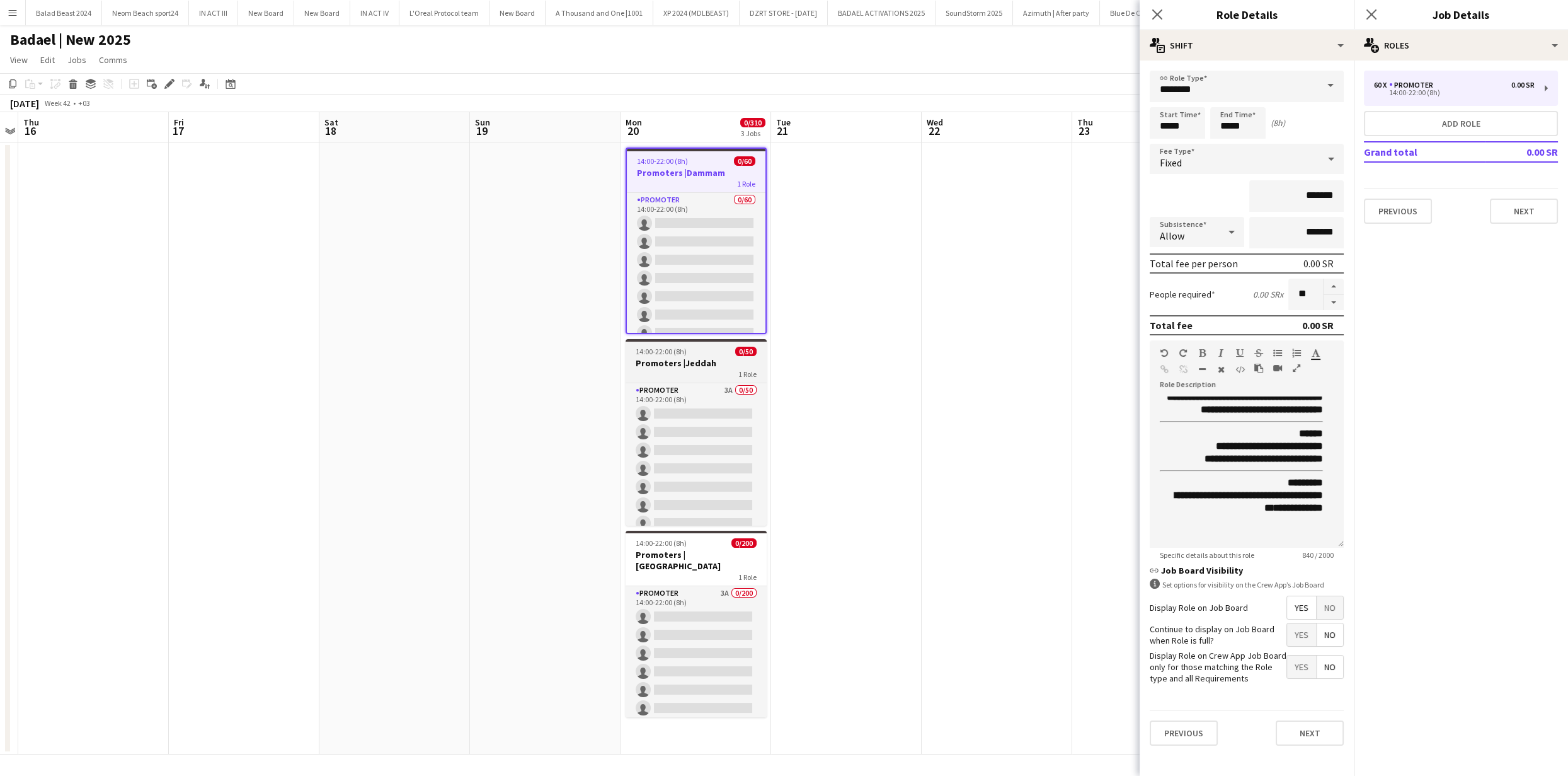
click at [711, 363] on h3 "Promoters |Jeddah" at bounding box center [696, 363] width 141 height 11
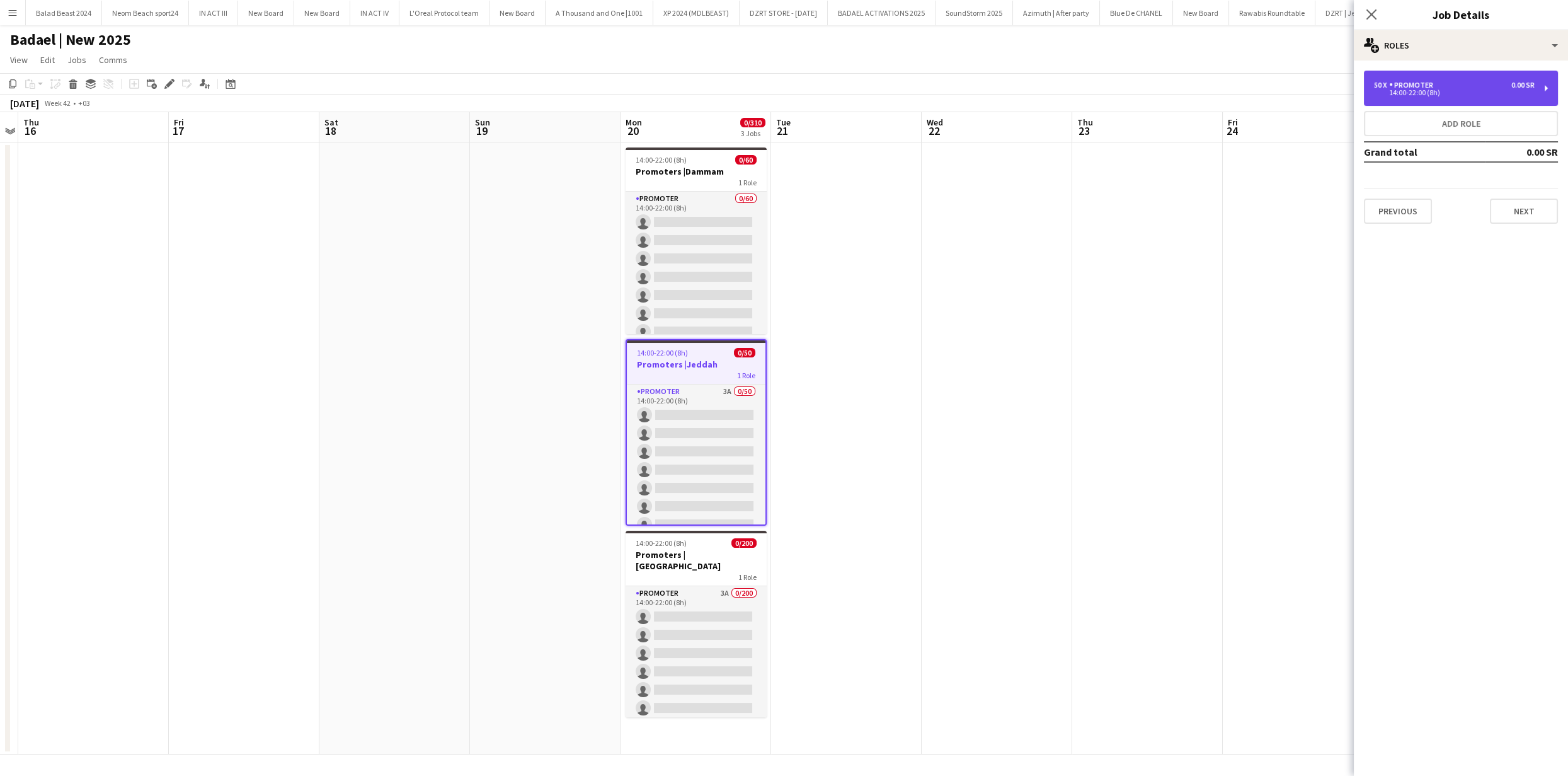
click at [1468, 70] on div "50 x PROMOTER 0.00 SR 14:00-22:00 (8h)" at bounding box center [1461, 87] width 194 height 35
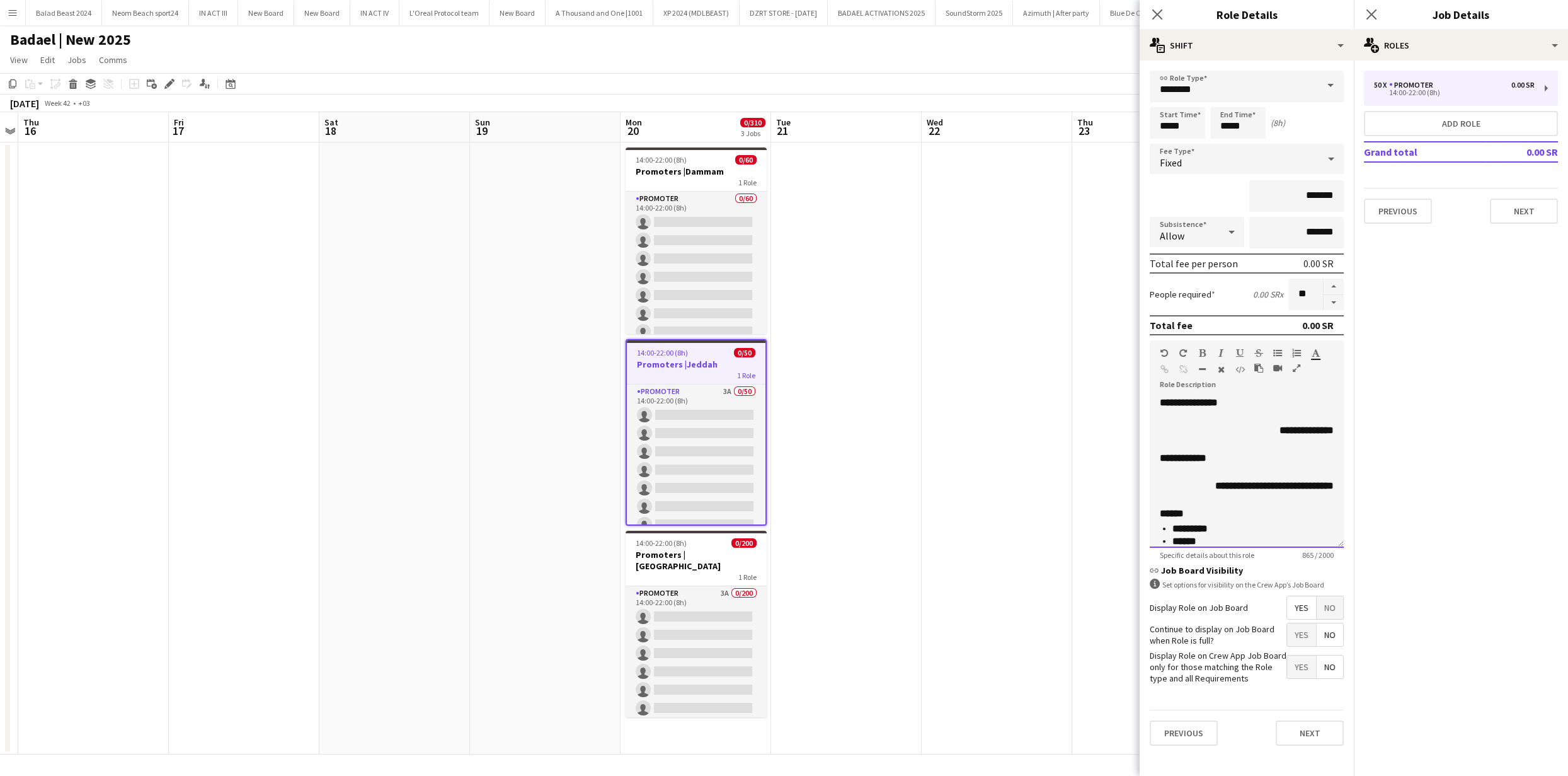
click at [1276, 460] on h3 "**********" at bounding box center [1247, 457] width 174 height 12
paste div
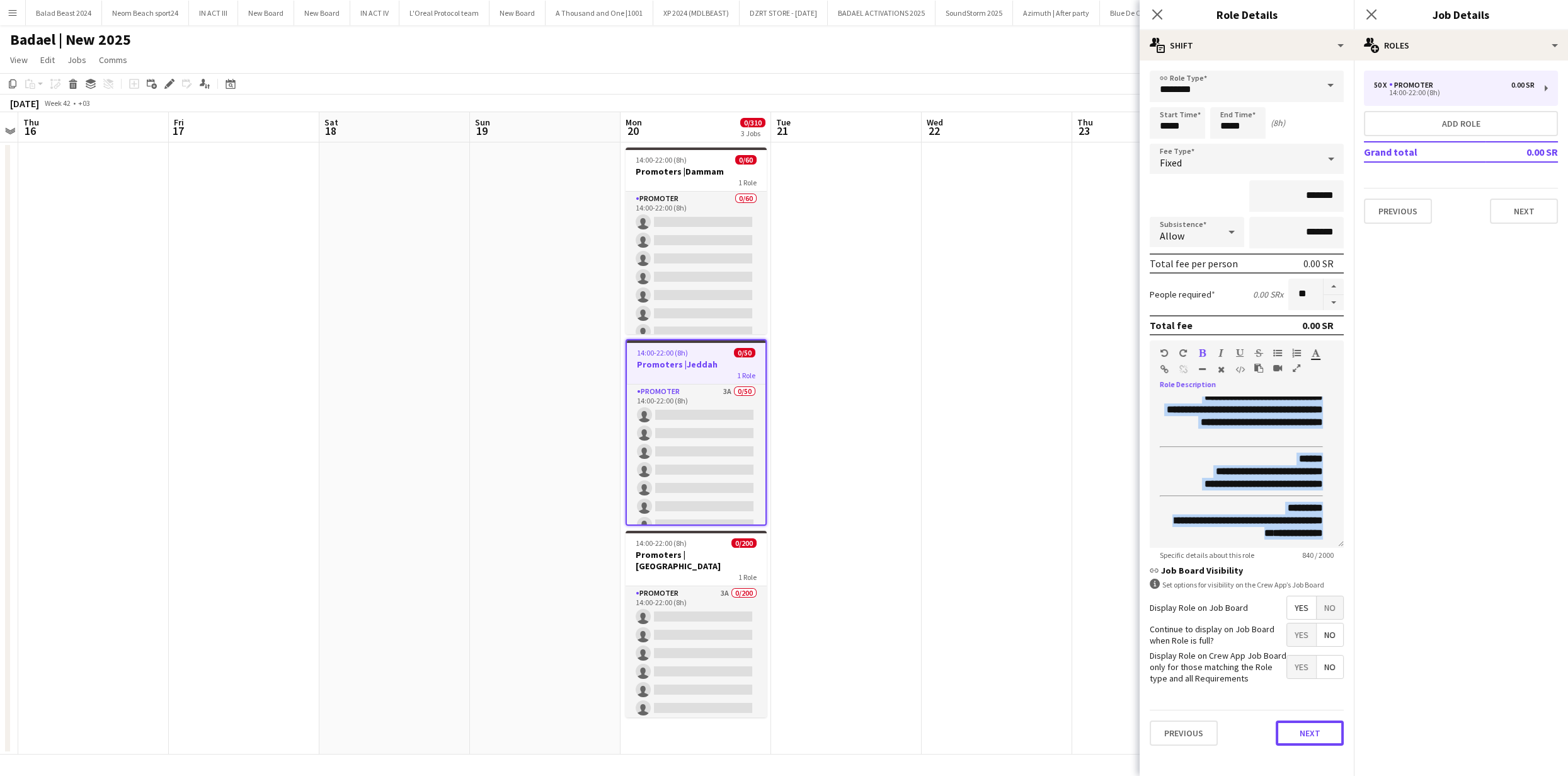
drag, startPoint x: 1317, startPoint y: 736, endPoint x: 1190, endPoint y: 722, distance: 127.8
click at [1317, 736] on button "Next" at bounding box center [1310, 732] width 68 height 26
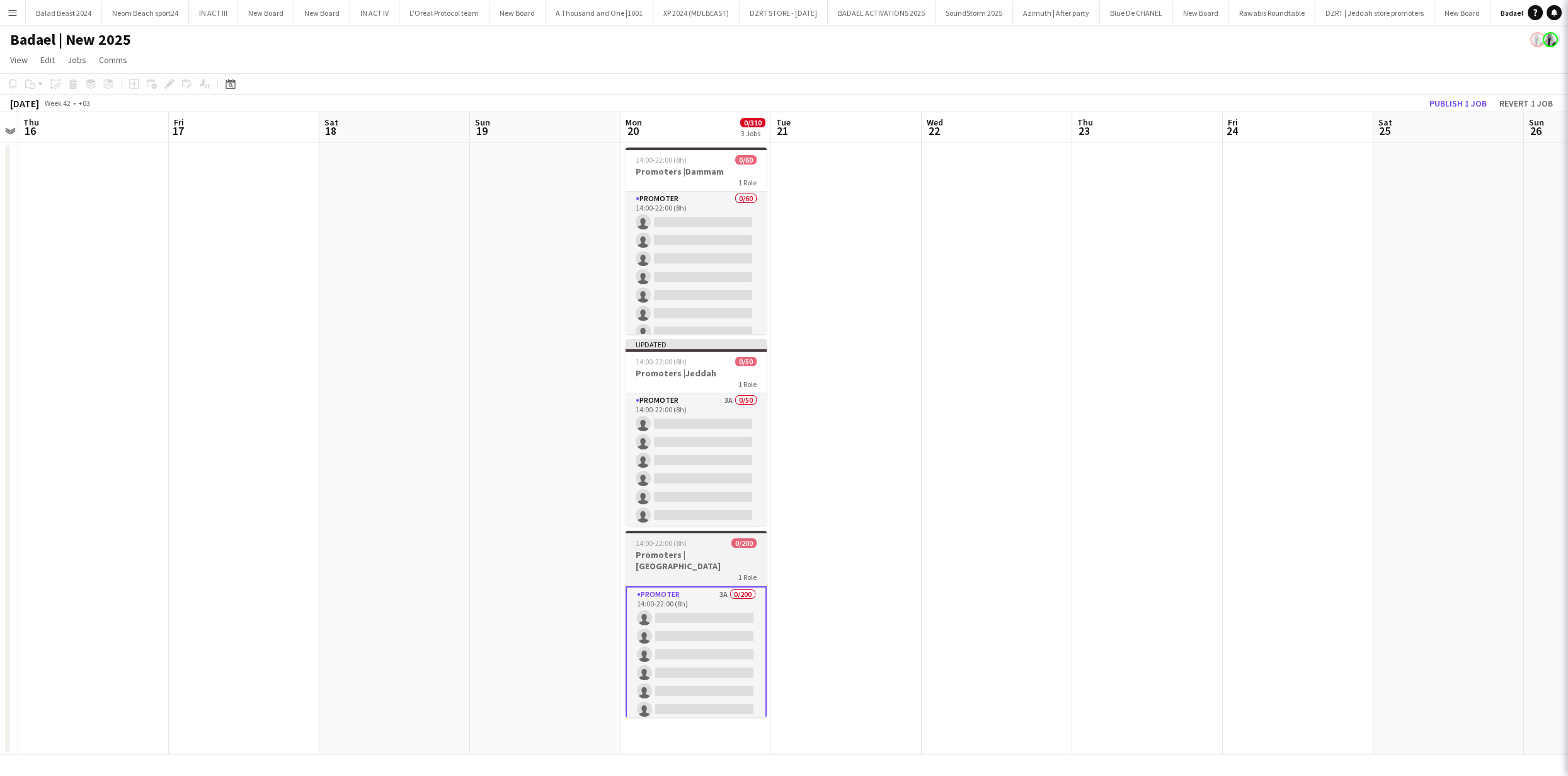
click at [699, 546] on div "14:00-22:00 (8h) 0/200" at bounding box center [696, 543] width 141 height 10
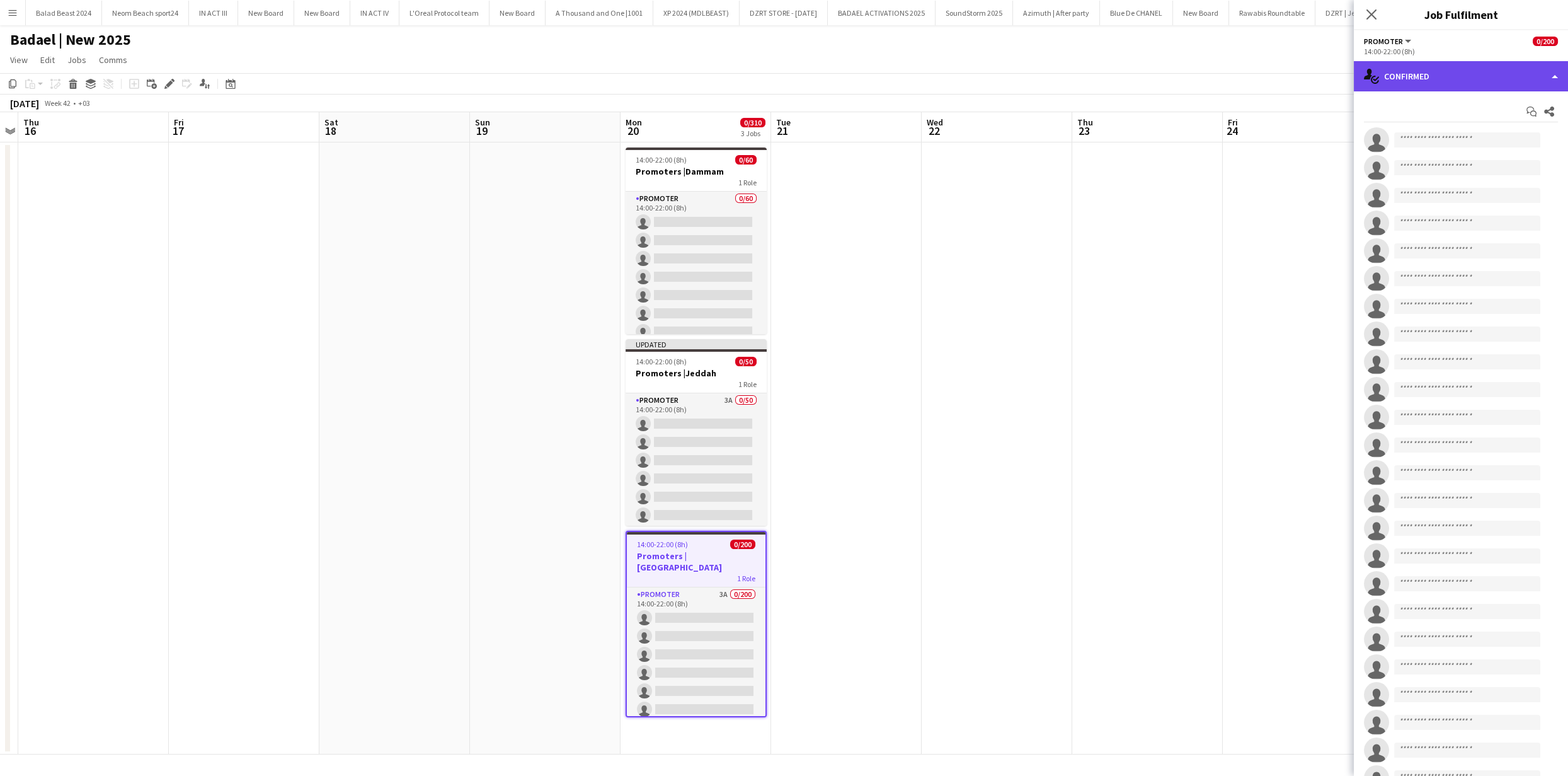
click at [1458, 80] on div "single-neutral-actions-check-2 Confirmed" at bounding box center [1461, 76] width 214 height 30
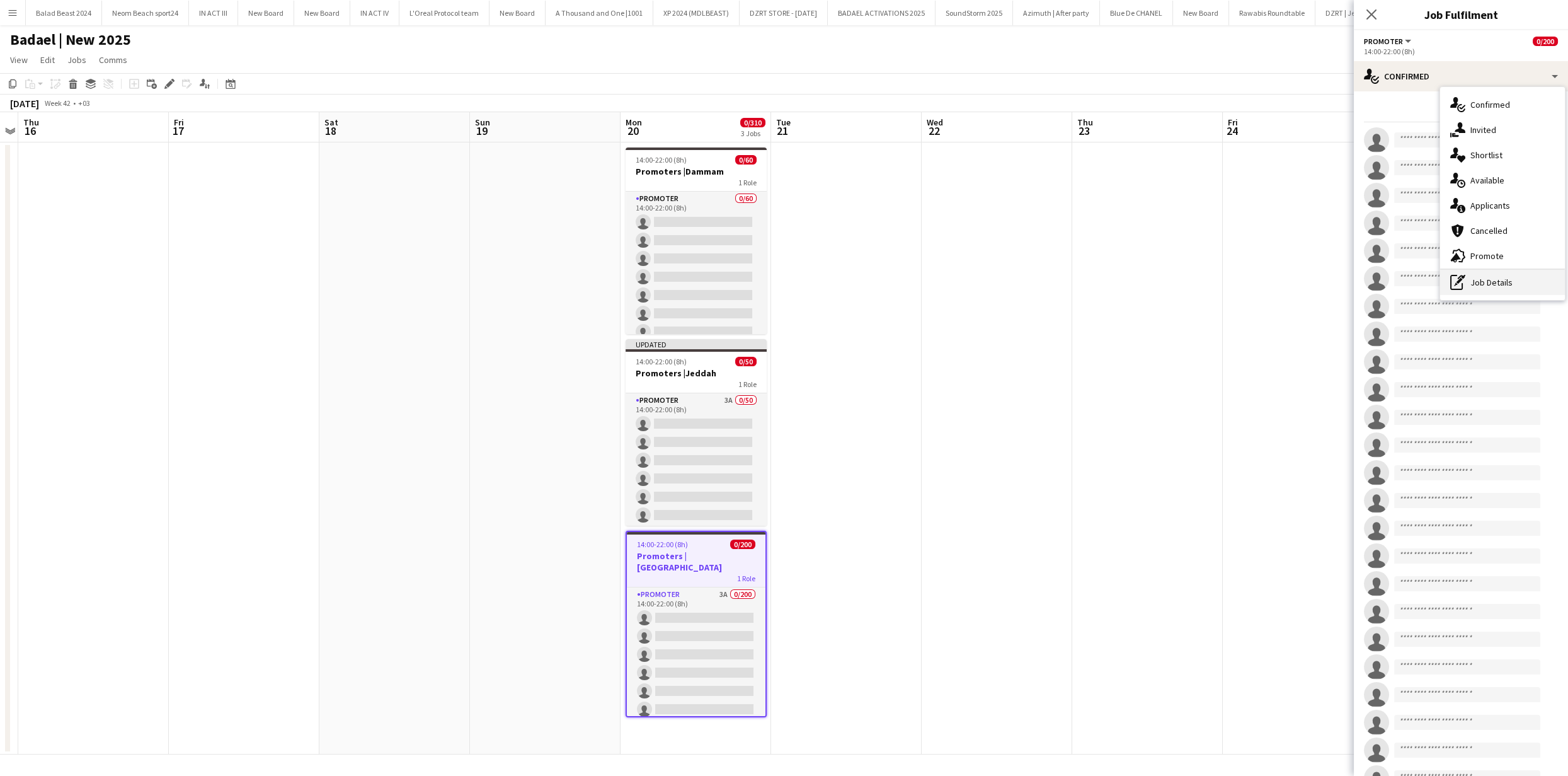
click at [1483, 279] on div "pen-write Job Details" at bounding box center [1502, 282] width 125 height 26
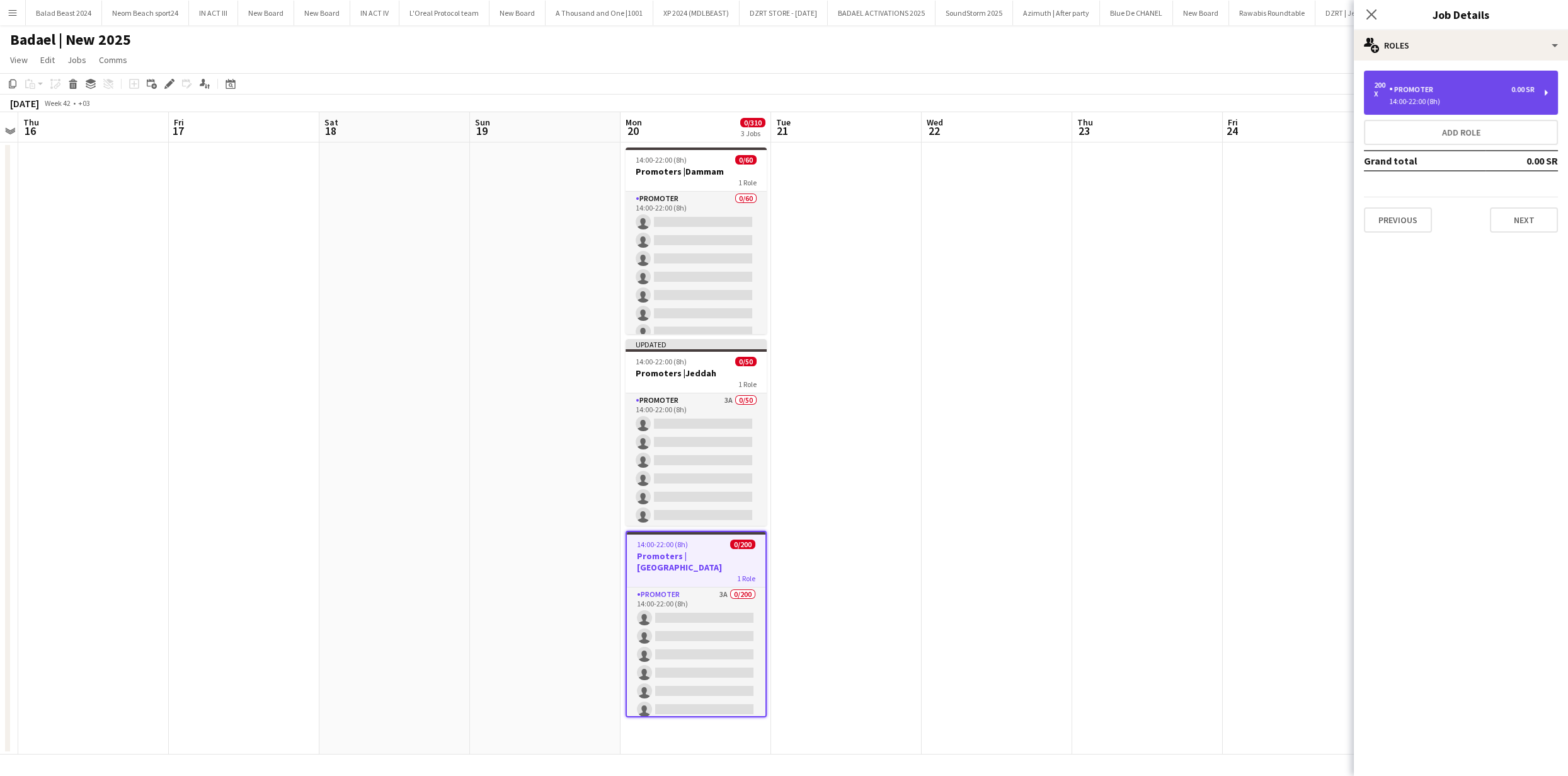
click at [1459, 107] on div "200 x PROMOTER 0.00 SR 14:00-22:00 (8h)" at bounding box center [1461, 92] width 194 height 44
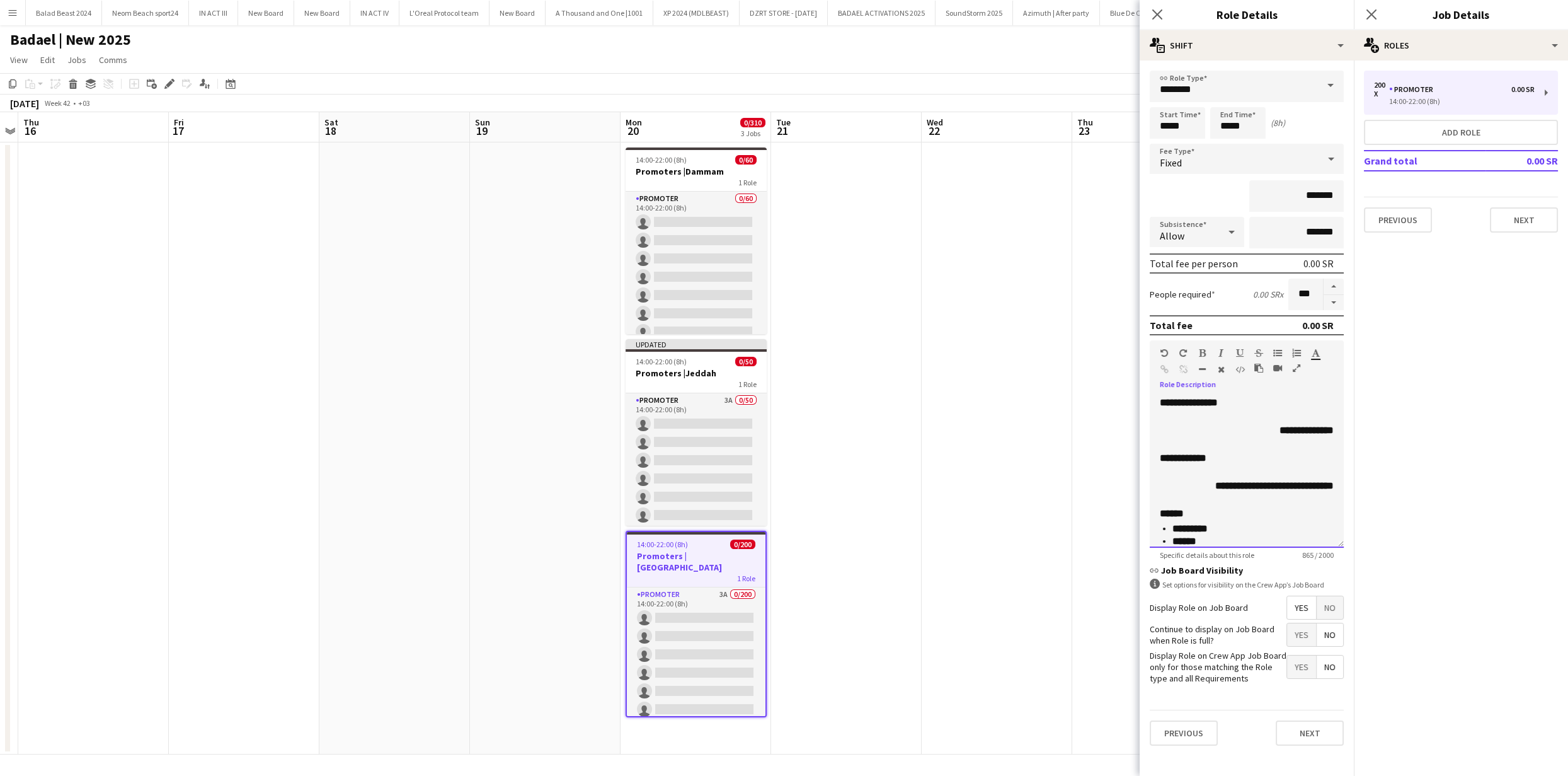
click at [1244, 492] on p at bounding box center [1247, 497] width 174 height 12
paste div
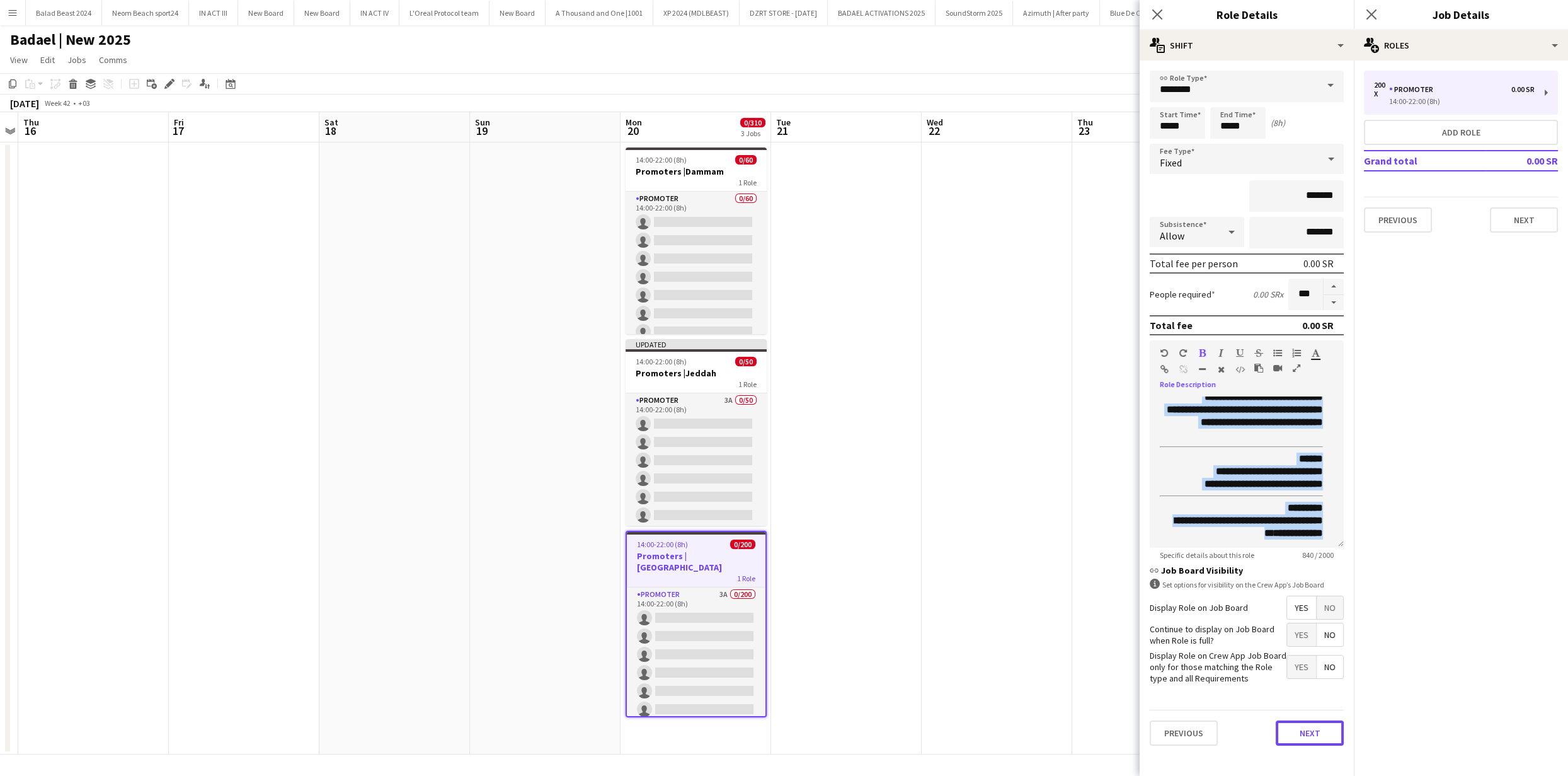
drag, startPoint x: 1298, startPoint y: 740, endPoint x: 1273, endPoint y: 728, distance: 27.7
click at [1298, 740] on button "Next" at bounding box center [1310, 732] width 68 height 26
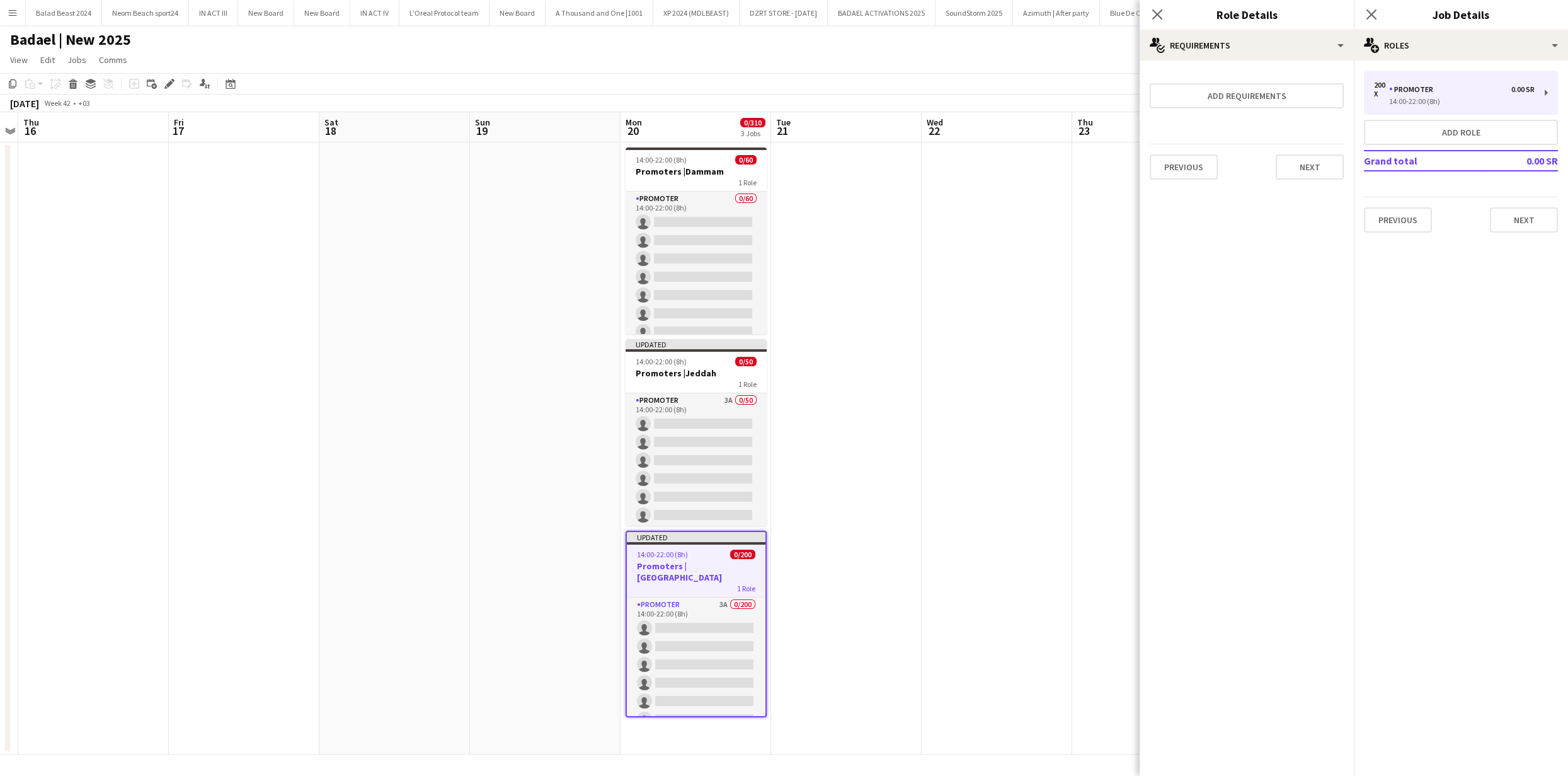
click at [1073, 502] on app-date-cell at bounding box center [1148, 448] width 150 height 611
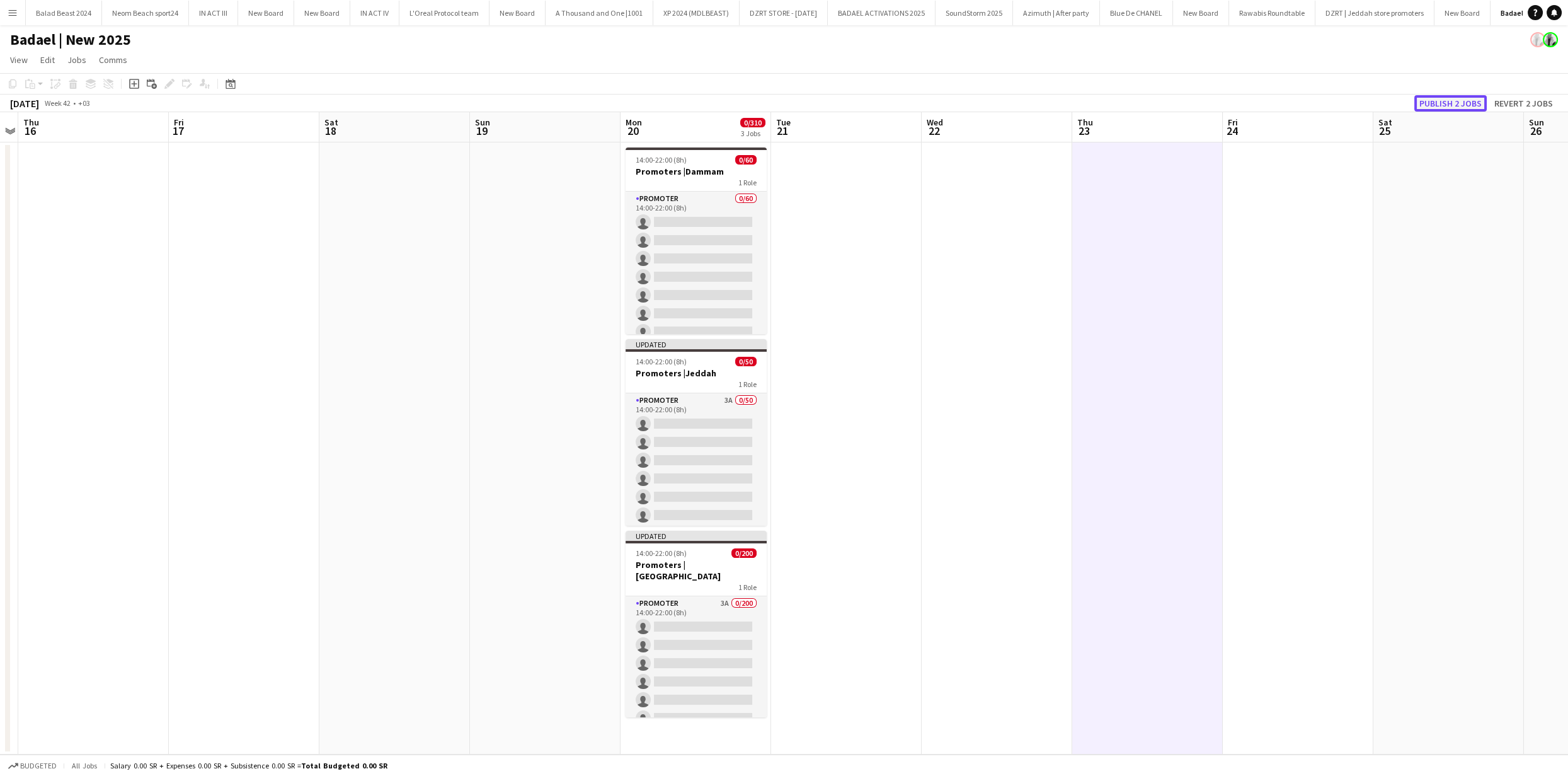
click at [1462, 108] on button "Publish 2 jobs" at bounding box center [1450, 103] width 72 height 16
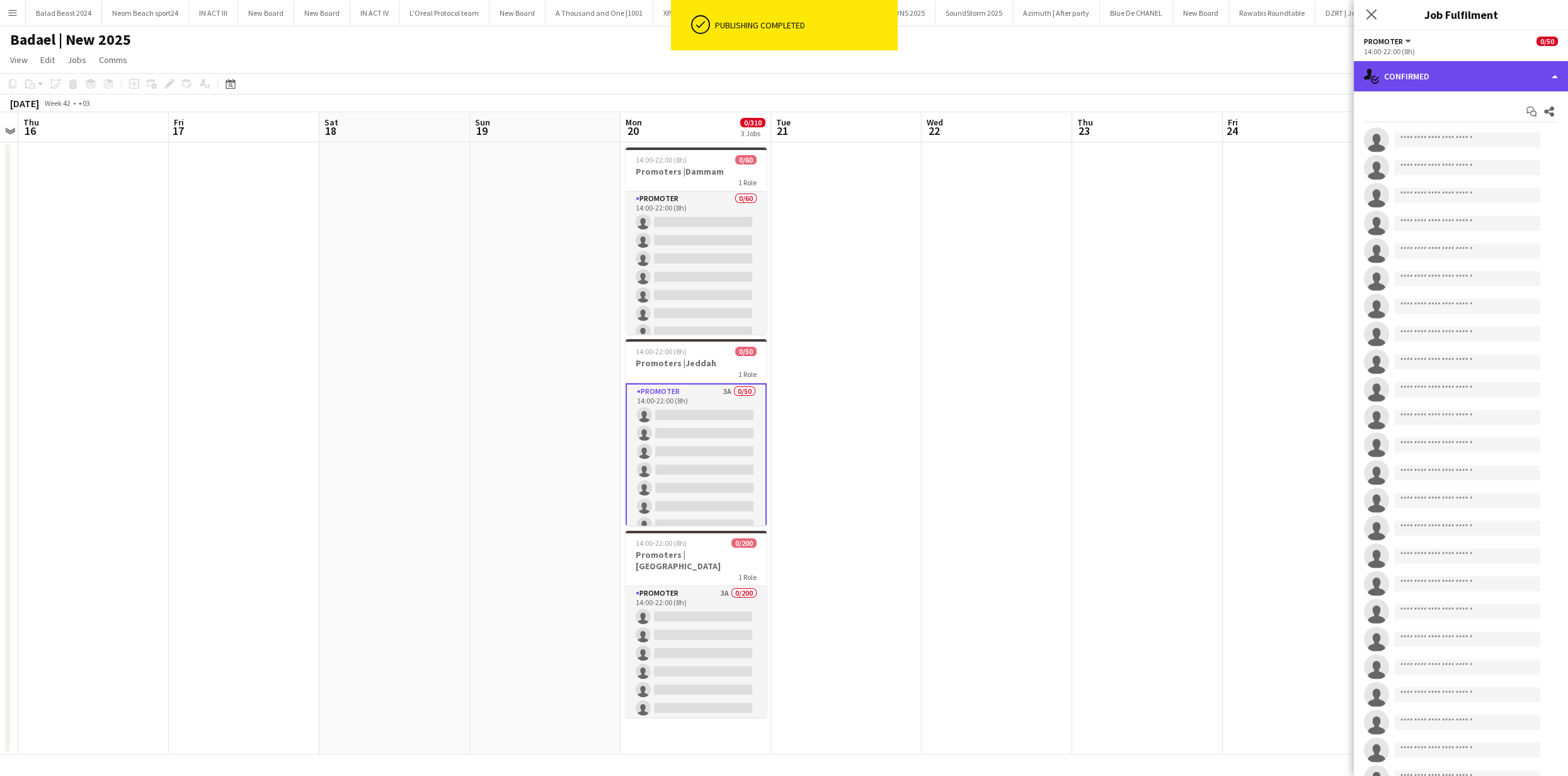
click at [1457, 79] on div "single-neutral-actions-check-2 Confirmed" at bounding box center [1461, 76] width 214 height 30
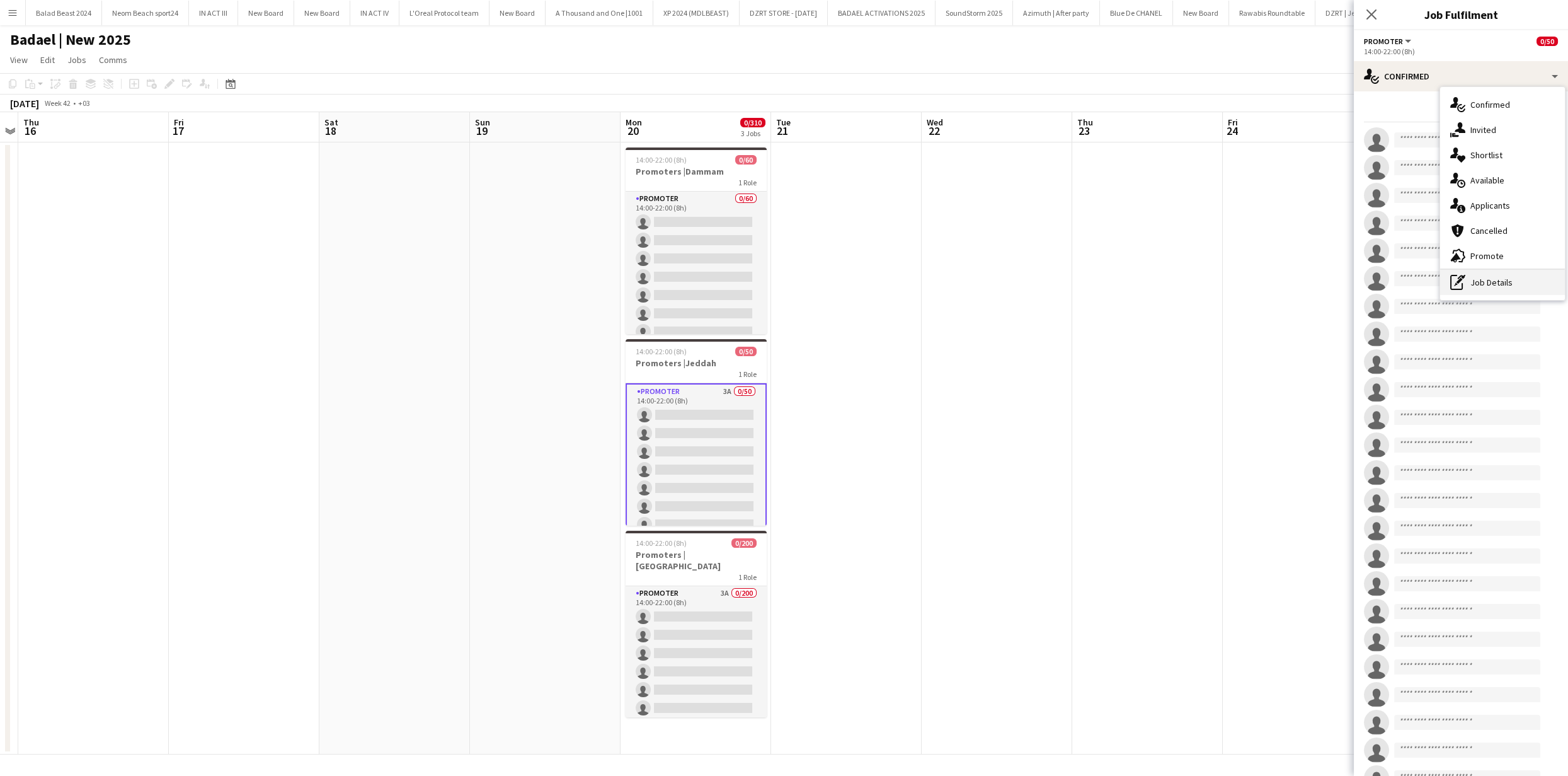
click at [1497, 288] on div "pen-write Job Details" at bounding box center [1502, 282] width 125 height 26
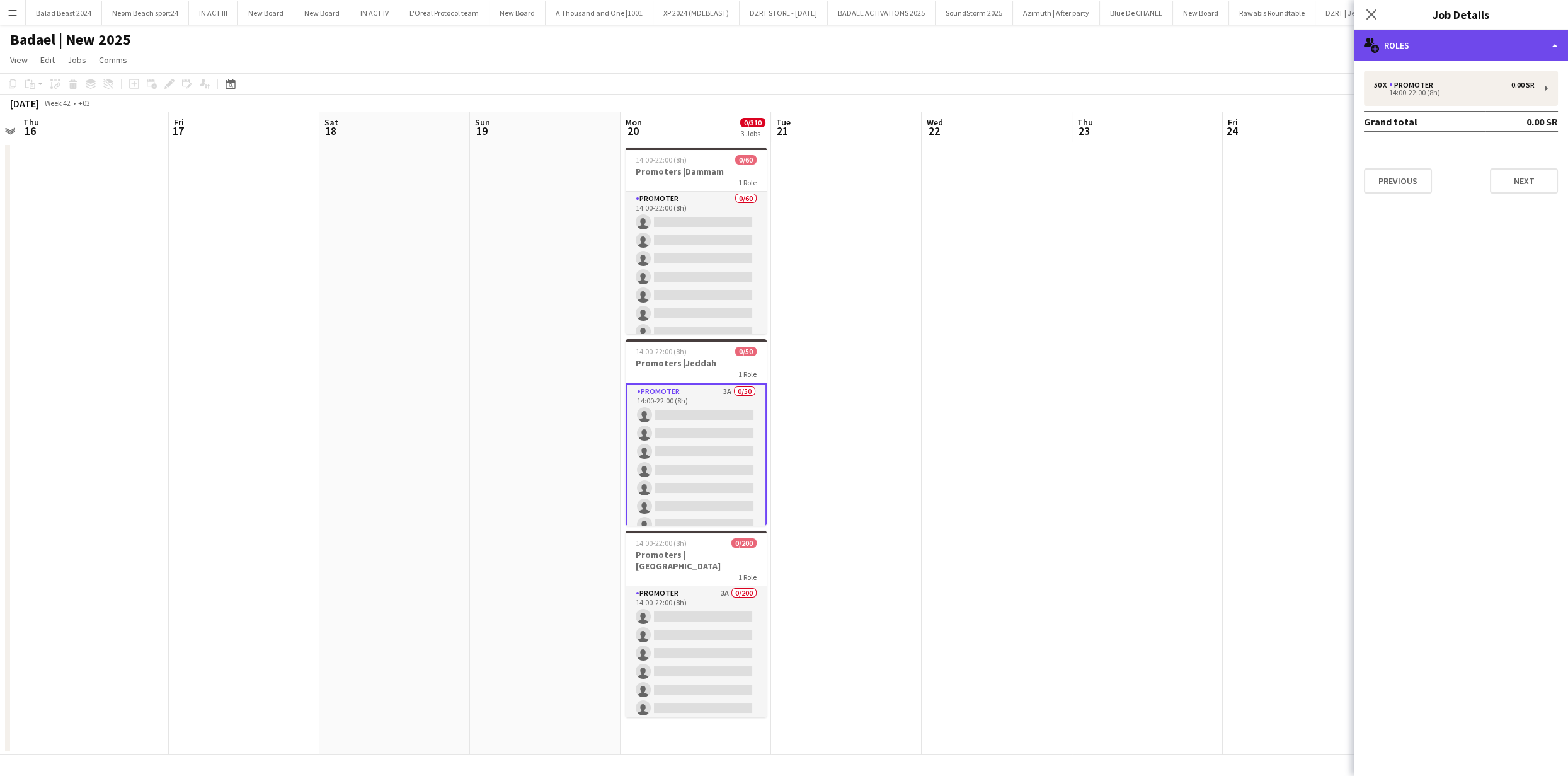
click at [1427, 44] on div "multiple-users-add Roles" at bounding box center [1461, 46] width 214 height 30
drag, startPoint x: 1437, startPoint y: 226, endPoint x: 1420, endPoint y: 237, distance: 20.2
click at [1436, 226] on mat-expansion-panel "pencil3 General details 50 x PROMOTER 0.00 SR 14:00-22:00 (8h) Grand total 0.00…" at bounding box center [1461, 418] width 214 height 715
drag, startPoint x: 606, startPoint y: 467, endPoint x: 742, endPoint y: 451, distance: 136.9
click at [606, 467] on app-date-cell at bounding box center [545, 448] width 150 height 611
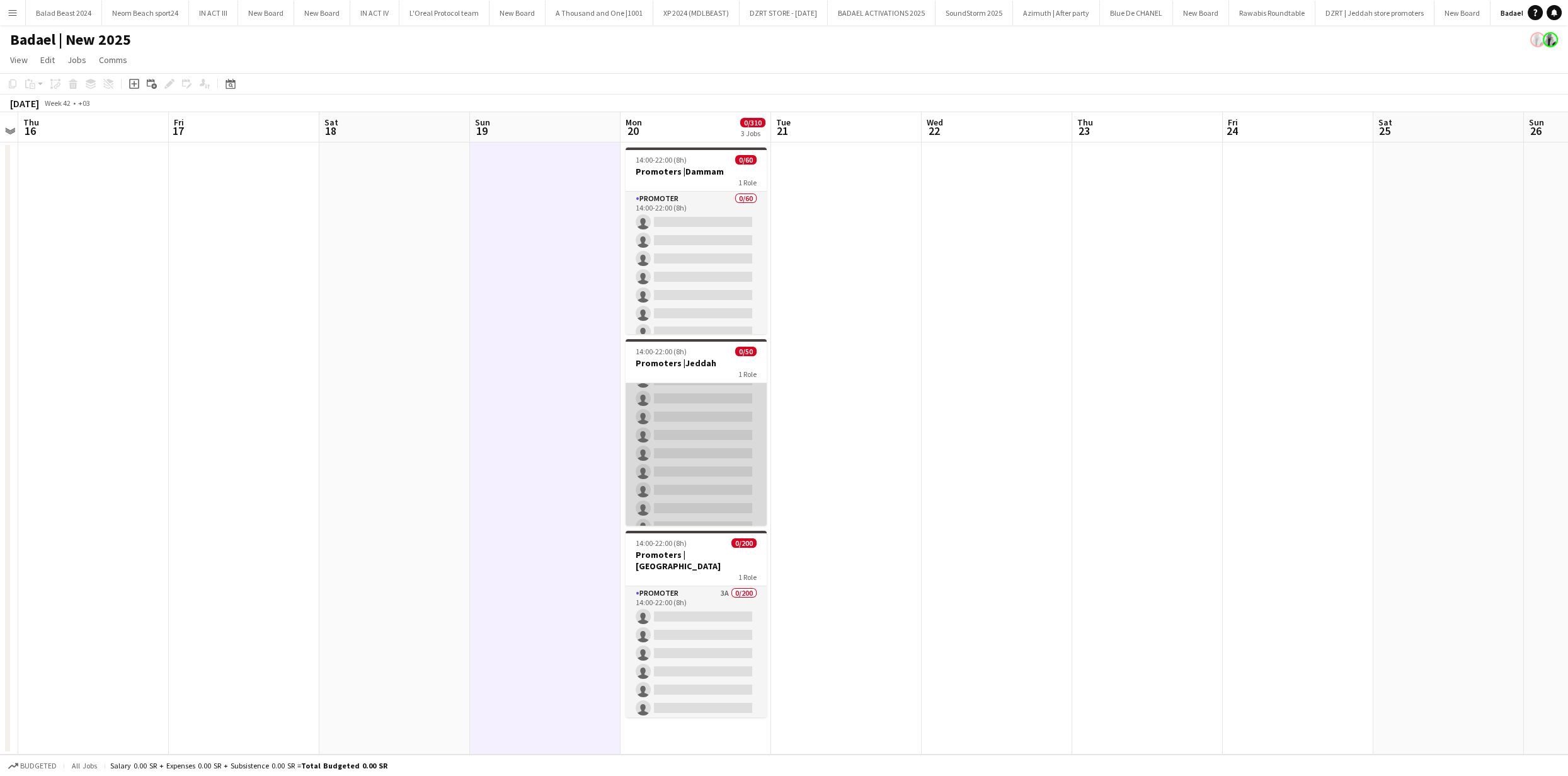
click at [732, 448] on app-card-role "PROMOTER 3A 0/50 14:00-22:00 (8h) single-neutral-actions single-neutral-actions…" at bounding box center [696, 728] width 141 height 938
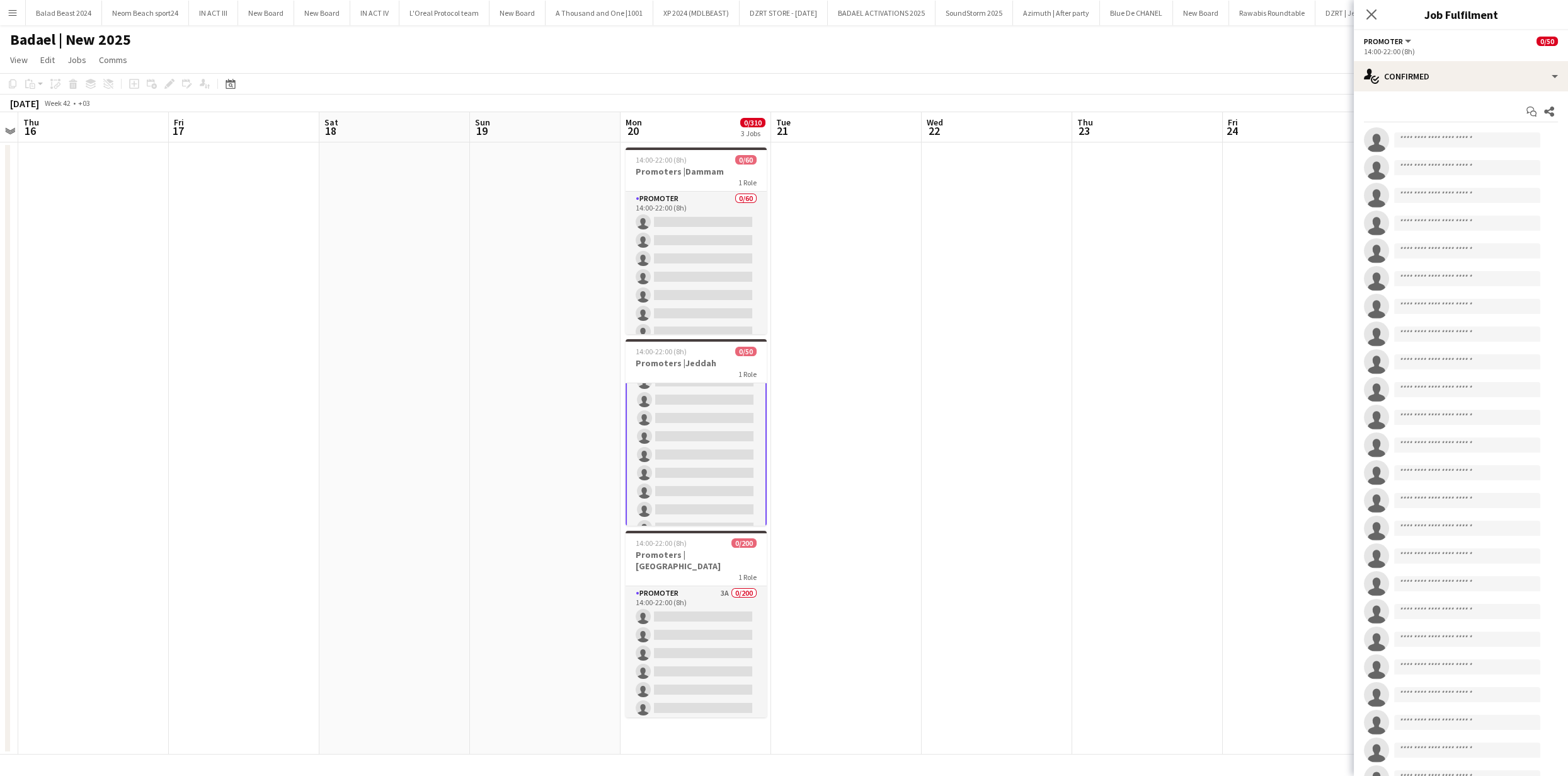
scroll to position [126, 0]
click at [1442, 63] on div "single-neutral-actions-check-2 Confirmed" at bounding box center [1461, 76] width 214 height 30
click at [1493, 208] on span "Applicants" at bounding box center [1490, 205] width 40 height 11
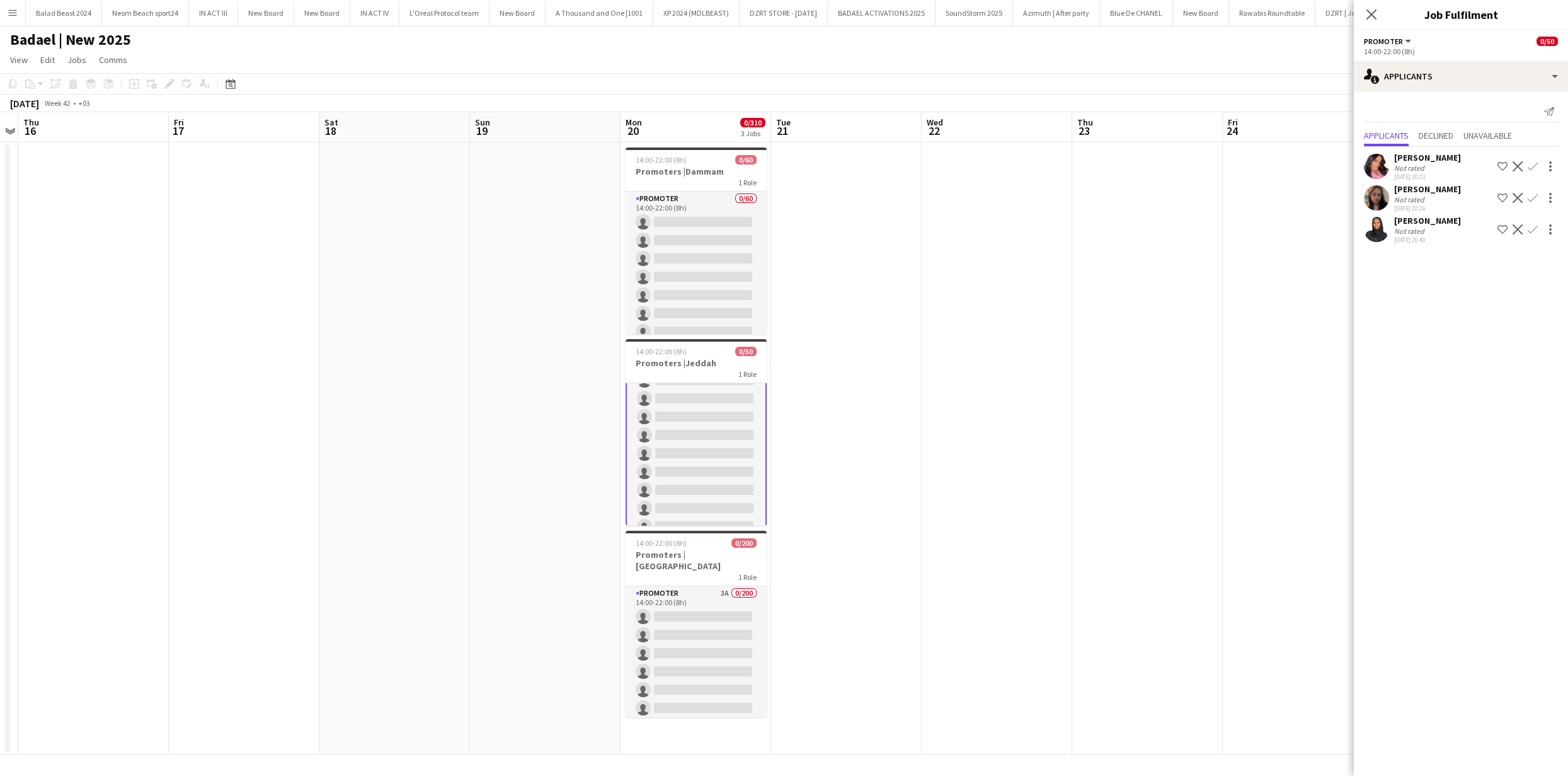
click at [1375, 228] on app-user-avatar at bounding box center [1376, 229] width 26 height 26
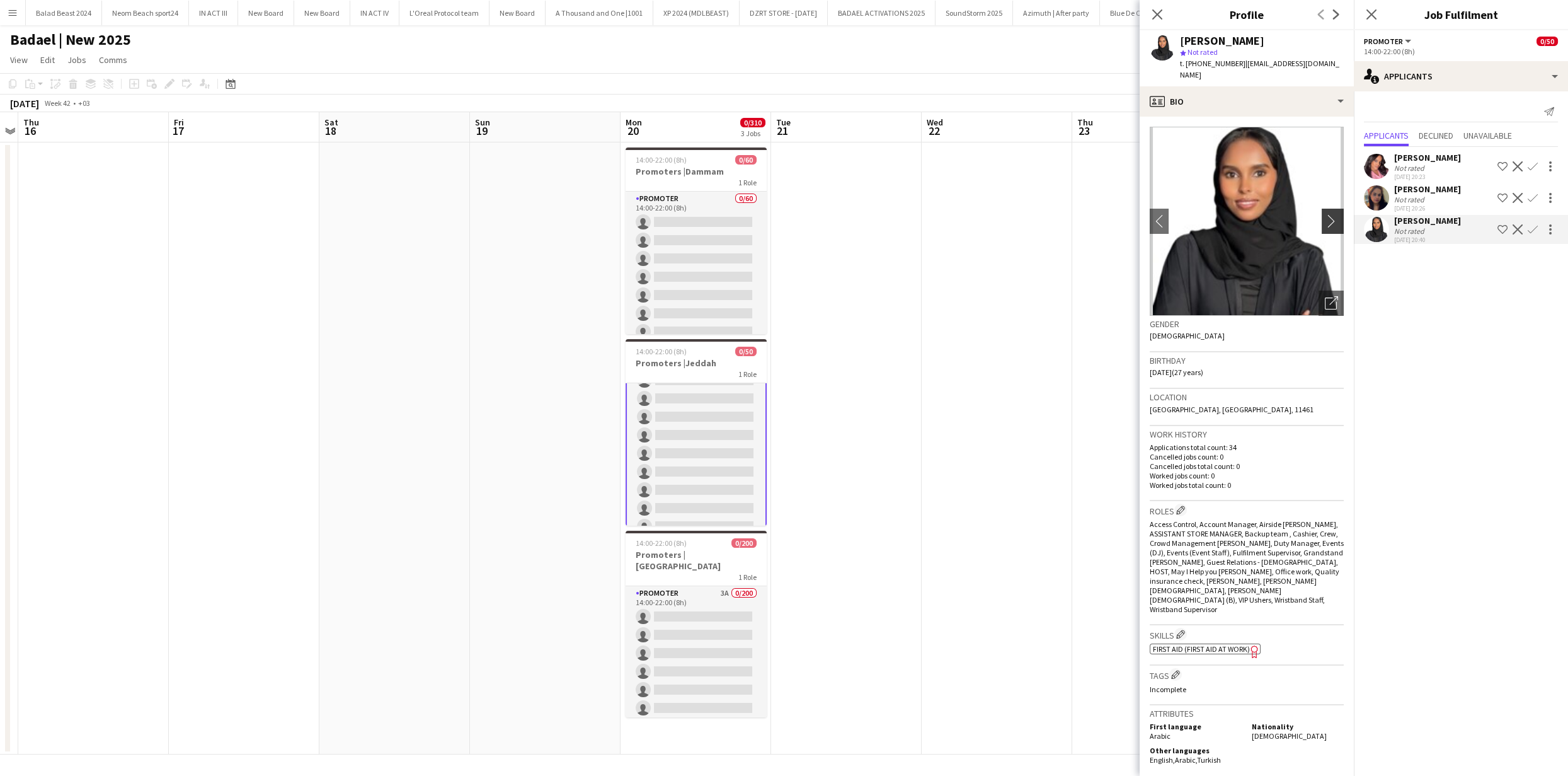
click at [1325, 225] on app-icon "chevron-right" at bounding box center [1334, 221] width 20 height 13
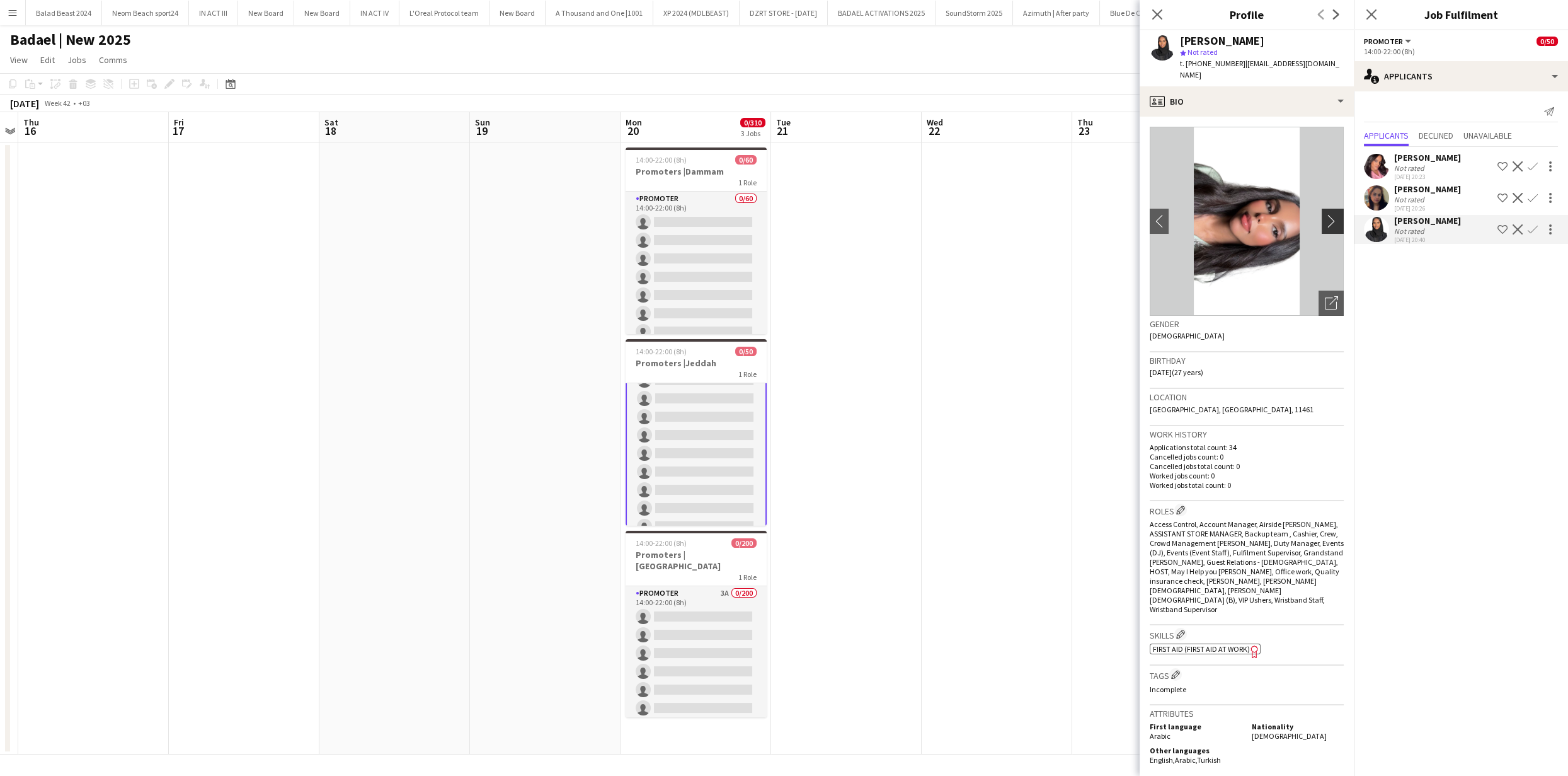
click at [1325, 225] on app-icon "chevron-right" at bounding box center [1334, 221] width 20 height 13
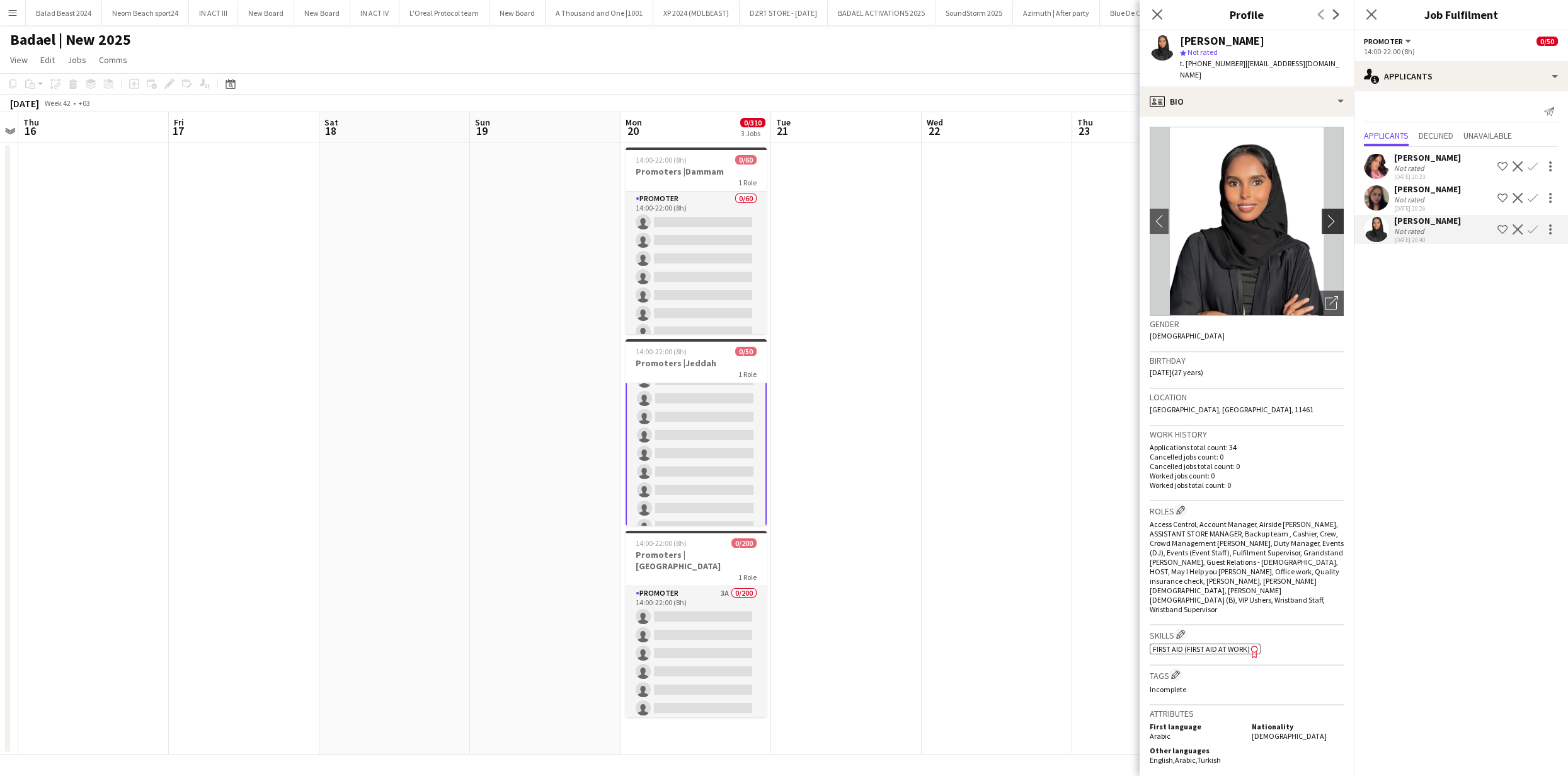
click at [1325, 225] on app-icon "chevron-right" at bounding box center [1334, 221] width 20 height 13
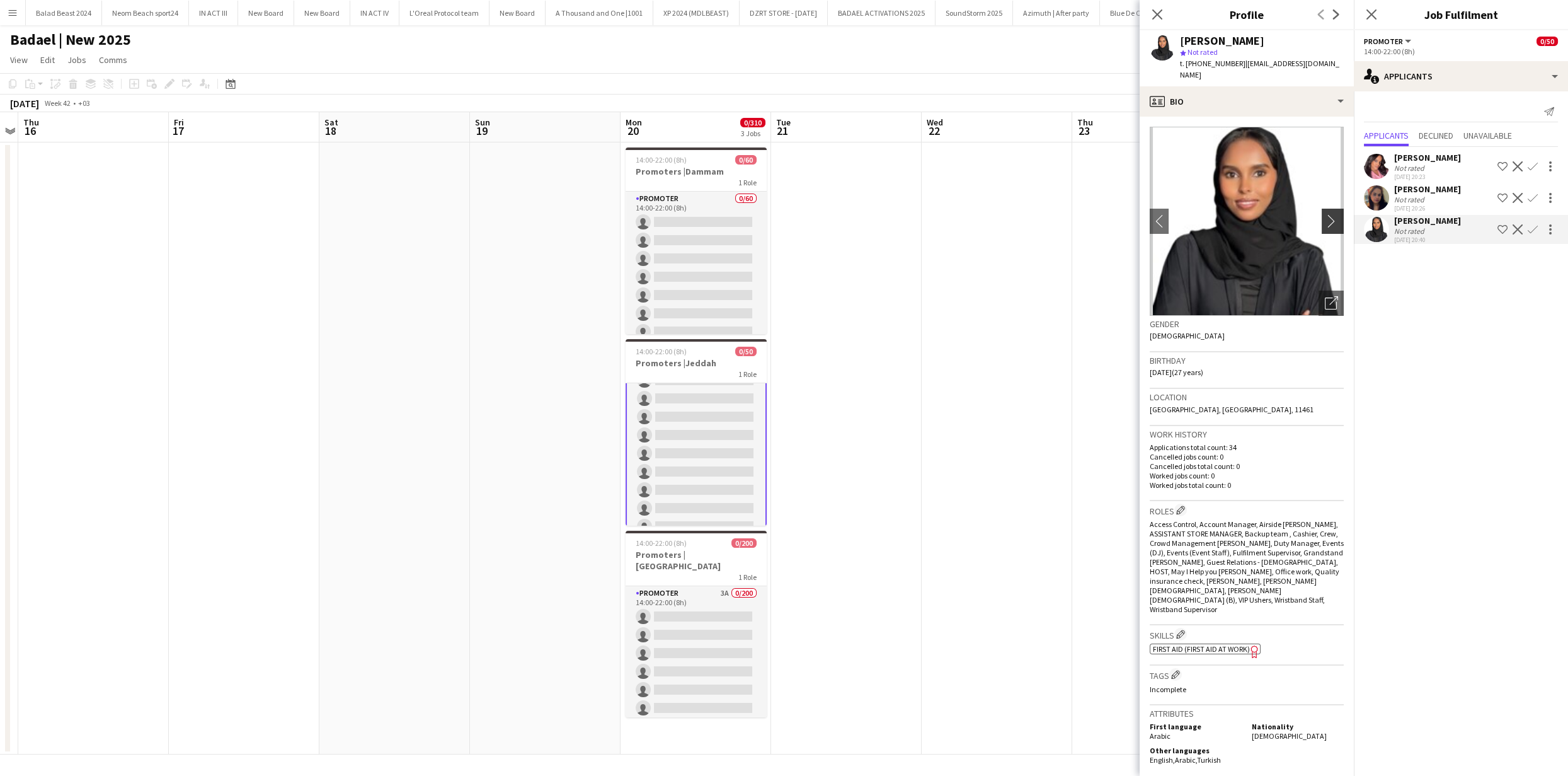
click at [1325, 225] on app-icon "chevron-right" at bounding box center [1334, 221] width 20 height 13
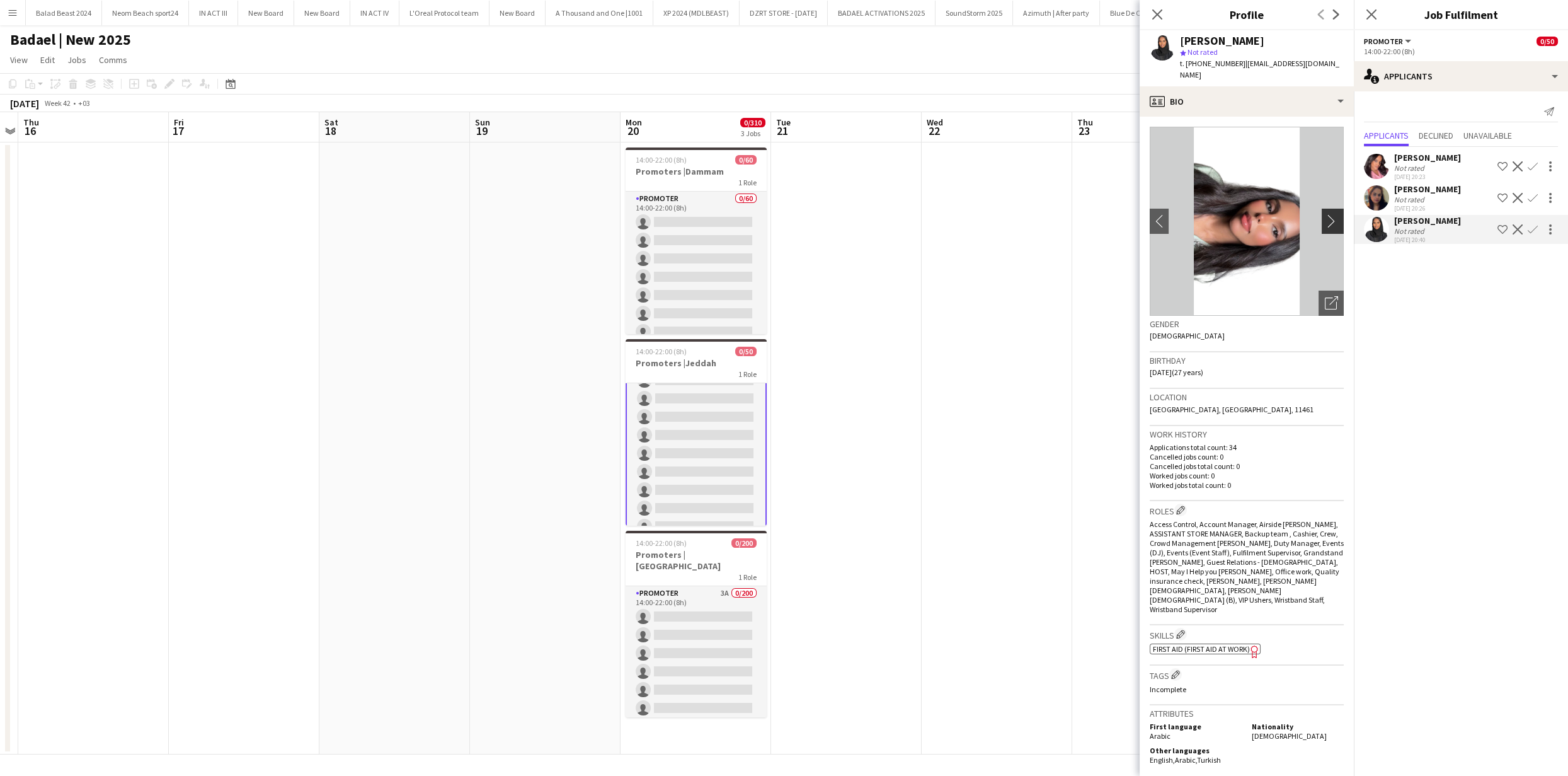
click at [1325, 225] on app-icon "chevron-right" at bounding box center [1334, 221] width 20 height 13
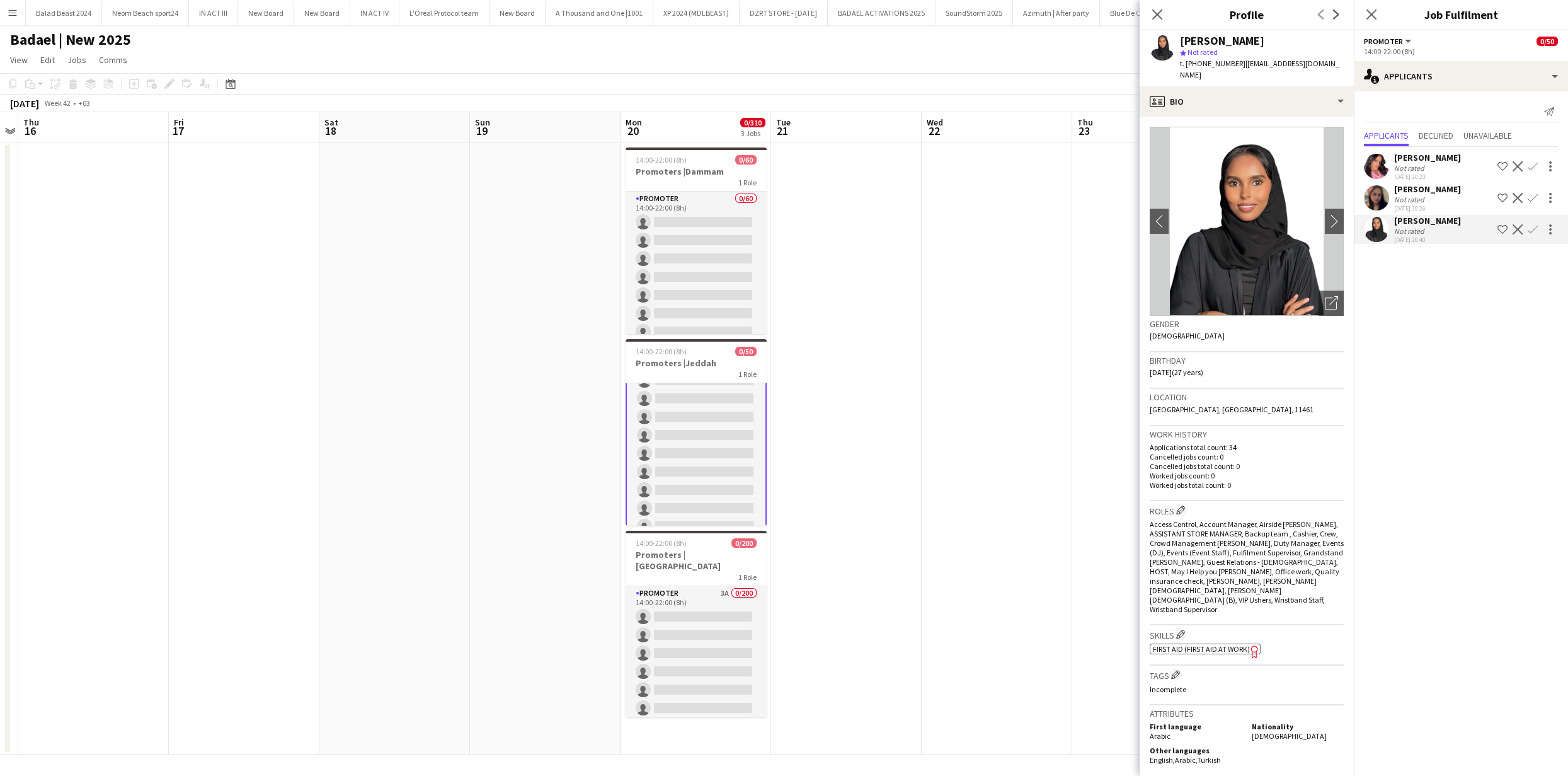
click at [996, 365] on app-date-cell at bounding box center [997, 448] width 150 height 611
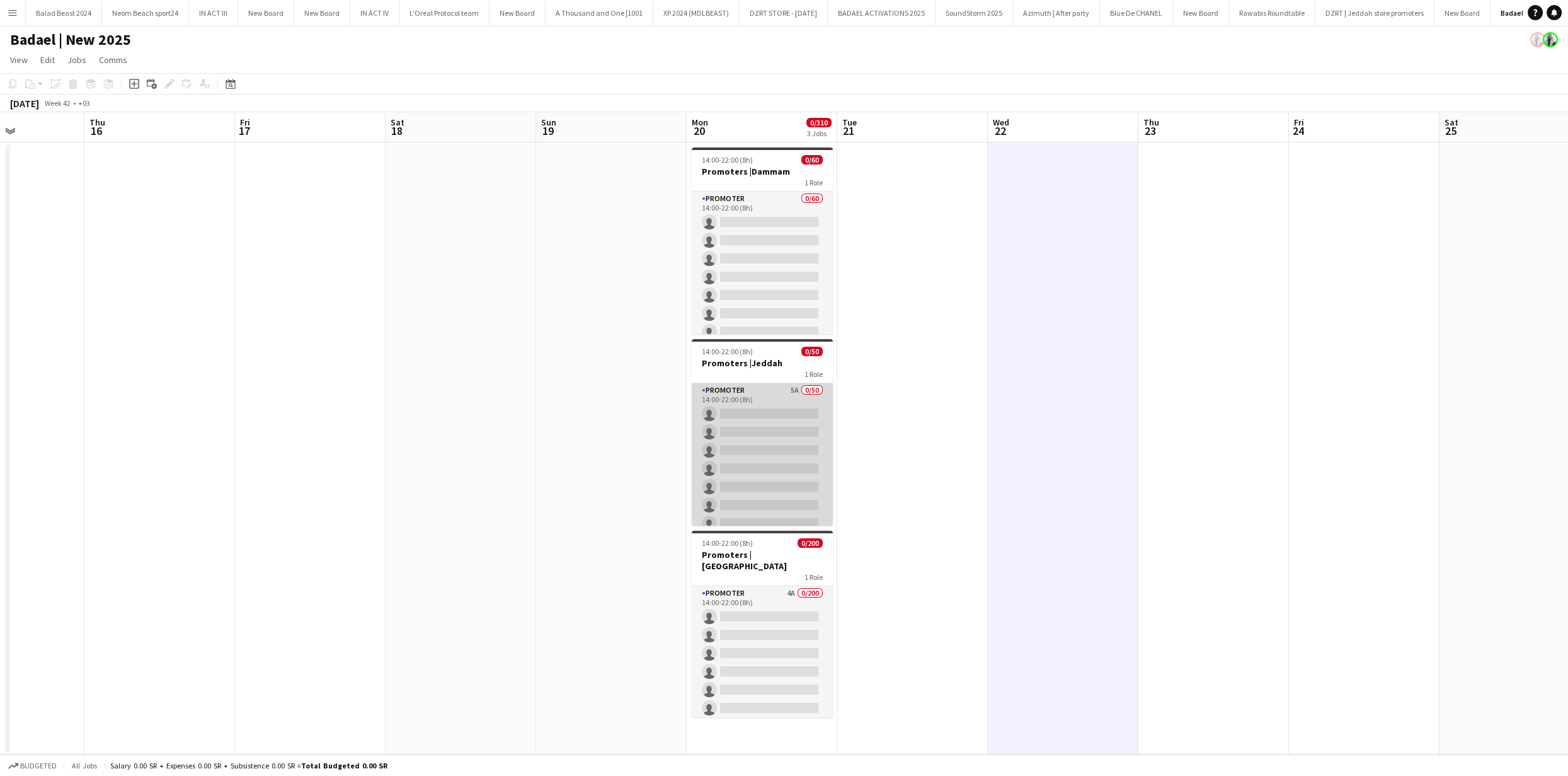
scroll to position [0, 364]
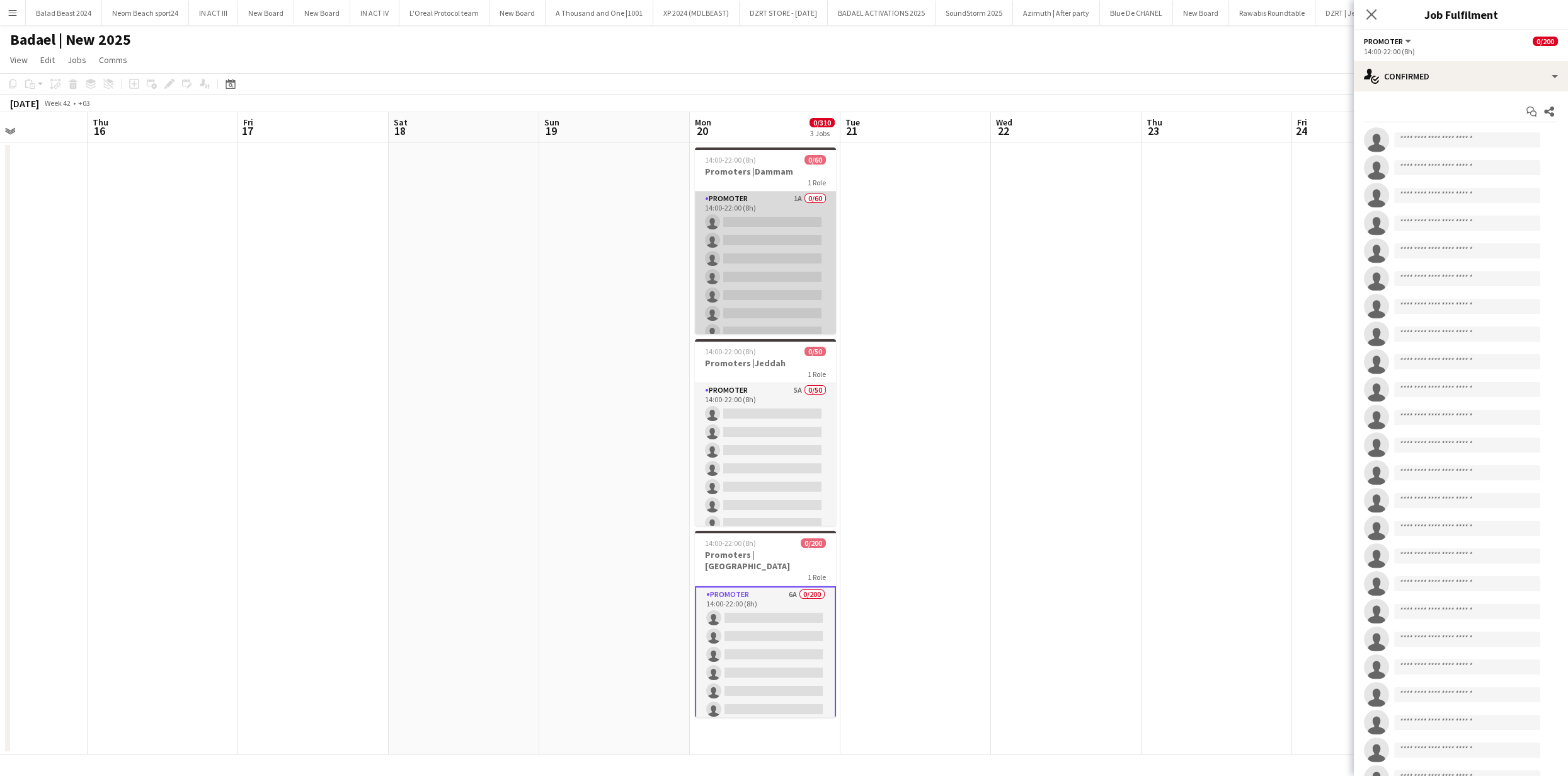
click at [789, 293] on app-card-role "PROMOTER 1A 0/60 14:00-22:00 (8h) single-neutral-actions single-neutral-actions…" at bounding box center [765, 751] width 141 height 1121
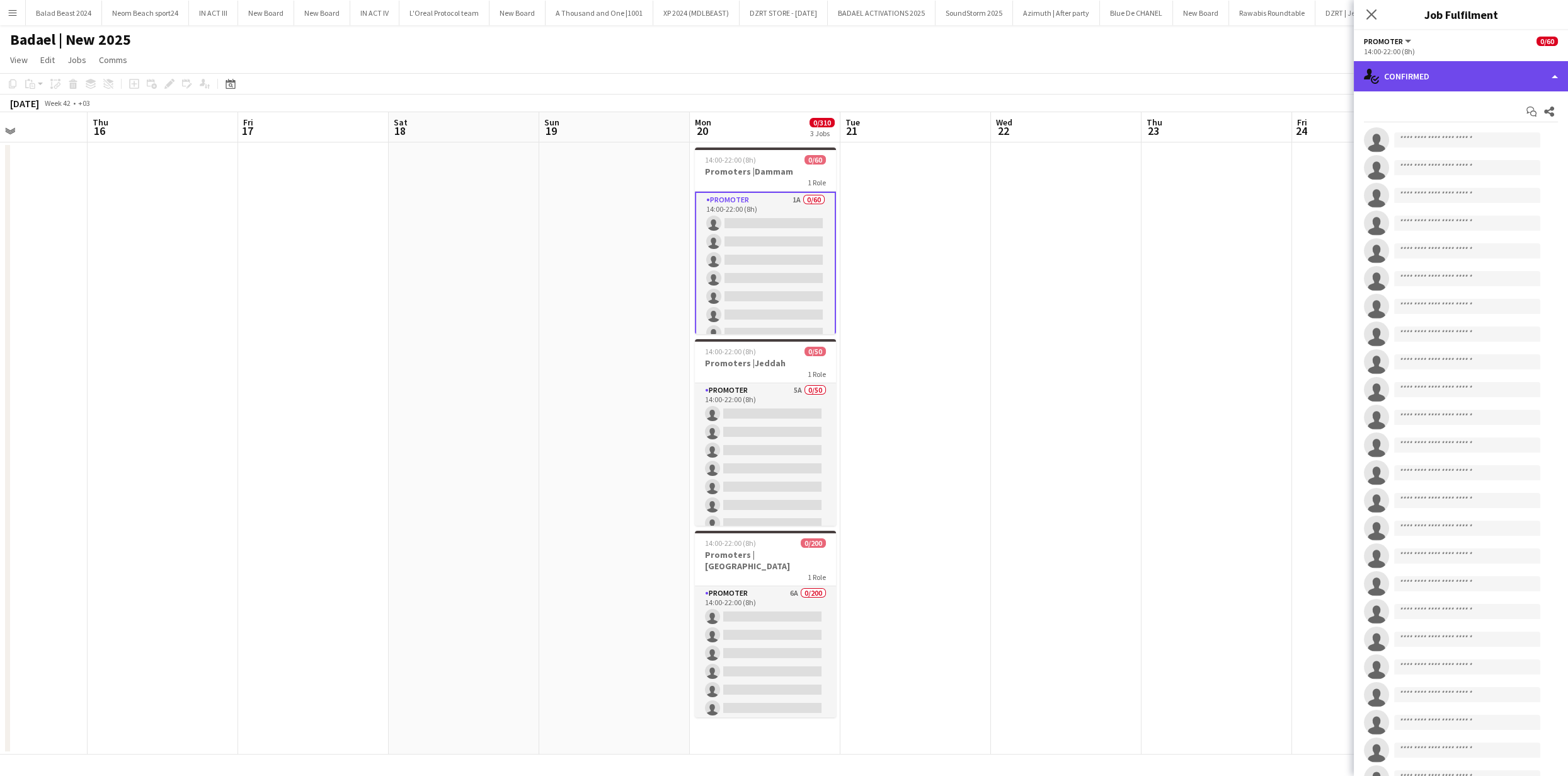
click at [1462, 70] on div "single-neutral-actions-check-2 Confirmed" at bounding box center [1461, 76] width 214 height 30
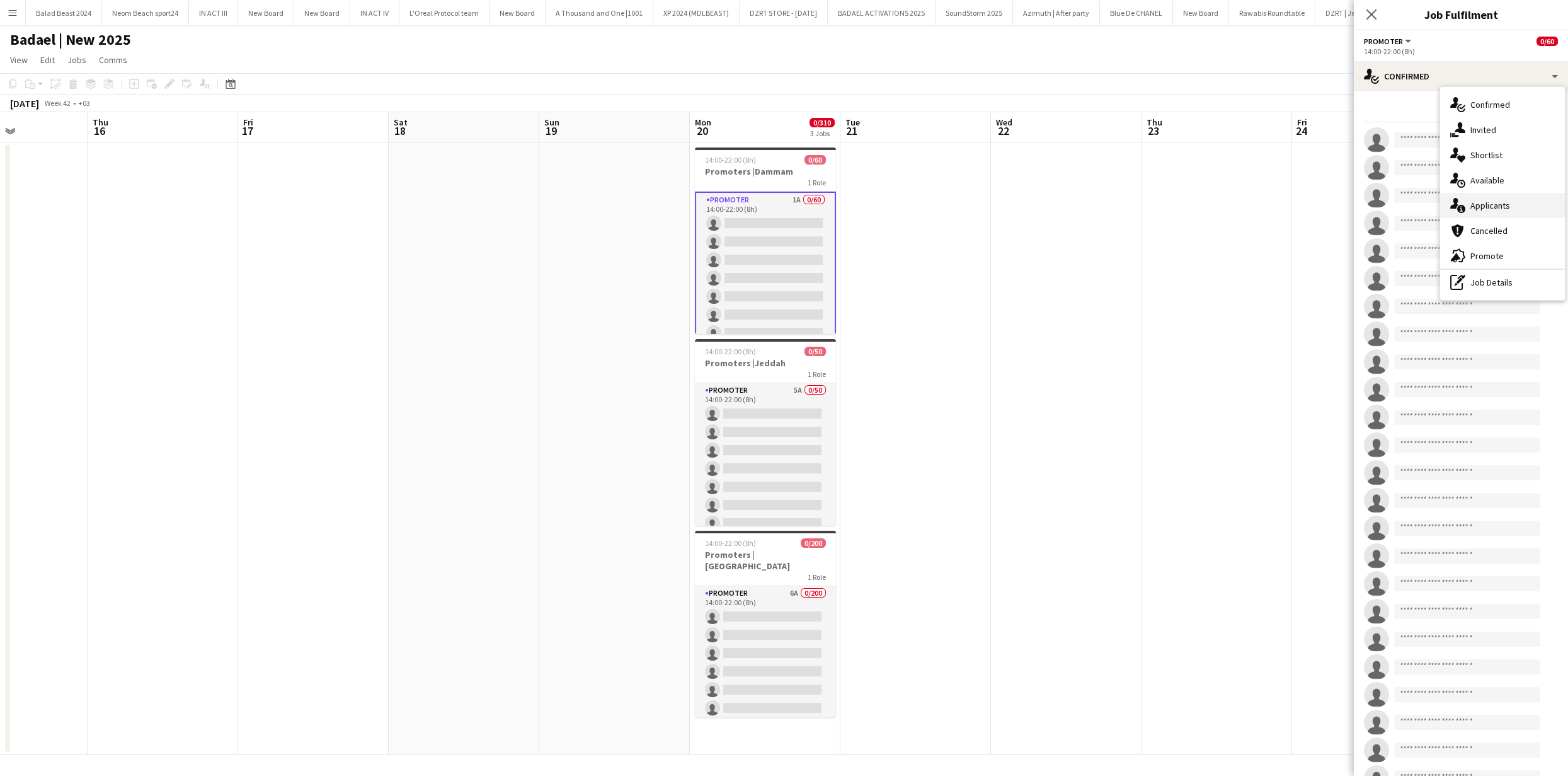
click at [1483, 206] on span "Applicants" at bounding box center [1490, 205] width 40 height 11
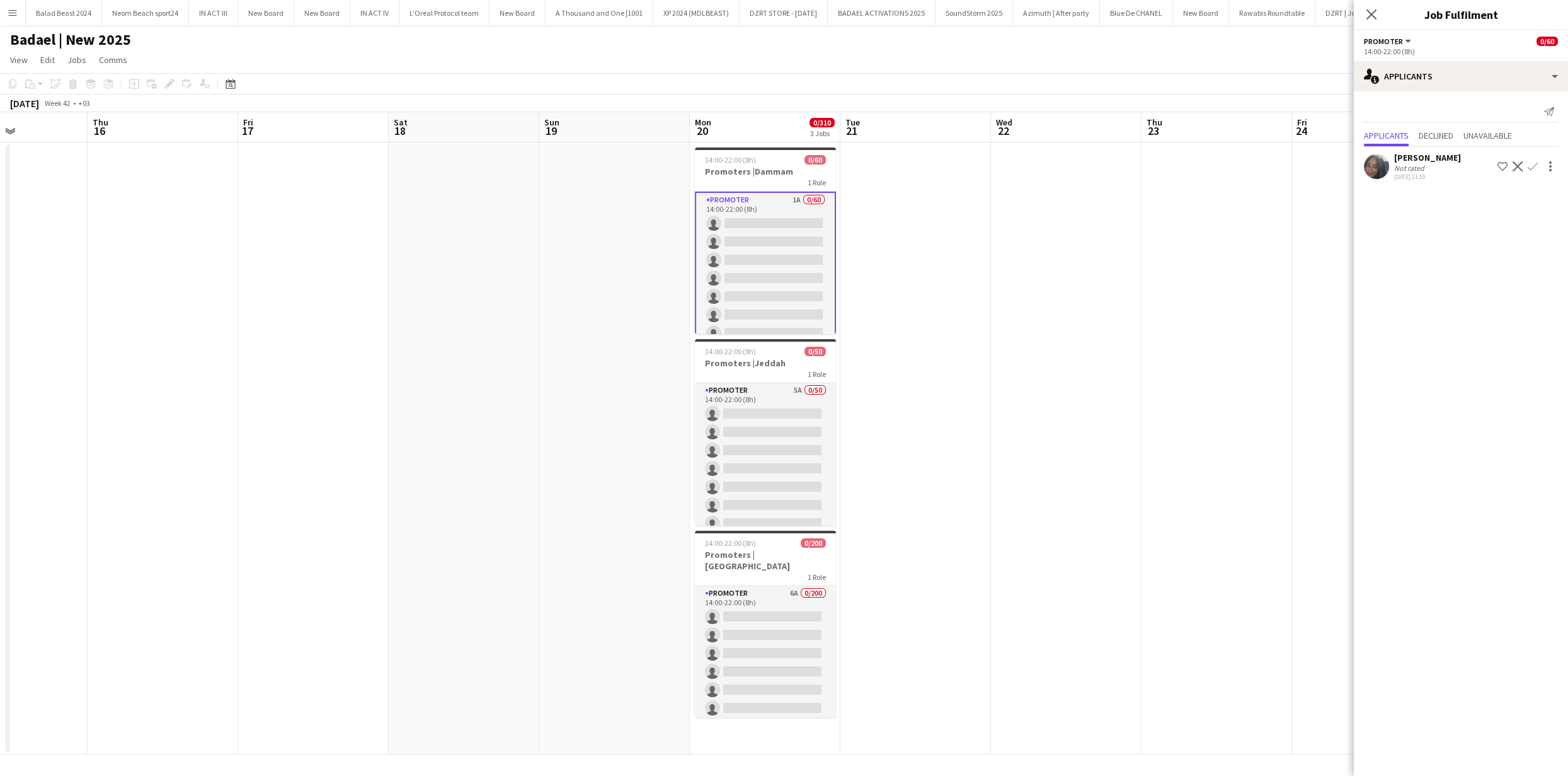
click at [1395, 164] on div "Not rated" at bounding box center [1410, 168] width 32 height 10
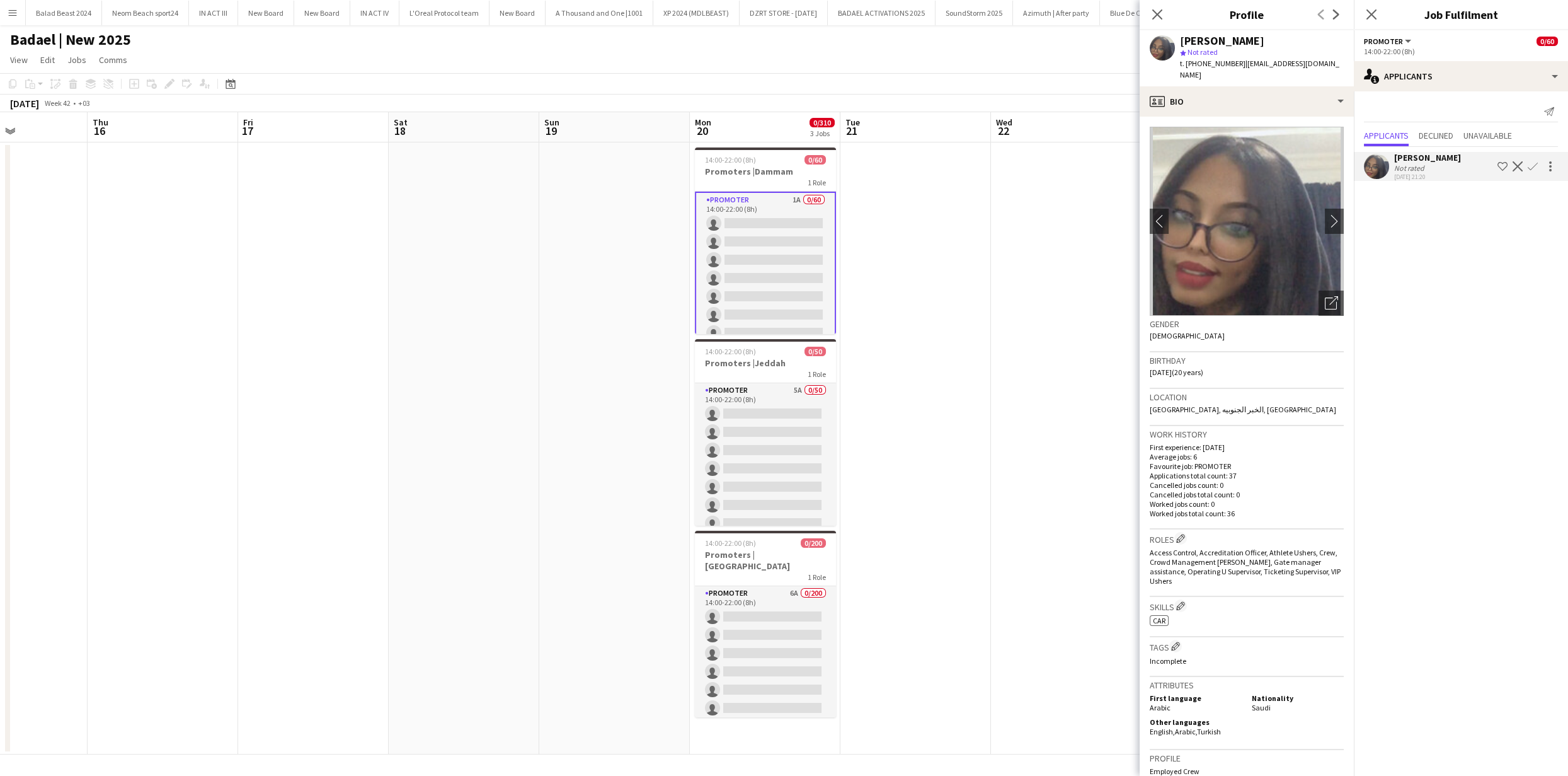
click at [1533, 170] on app-icon "Confirm" at bounding box center [1533, 166] width 10 height 10
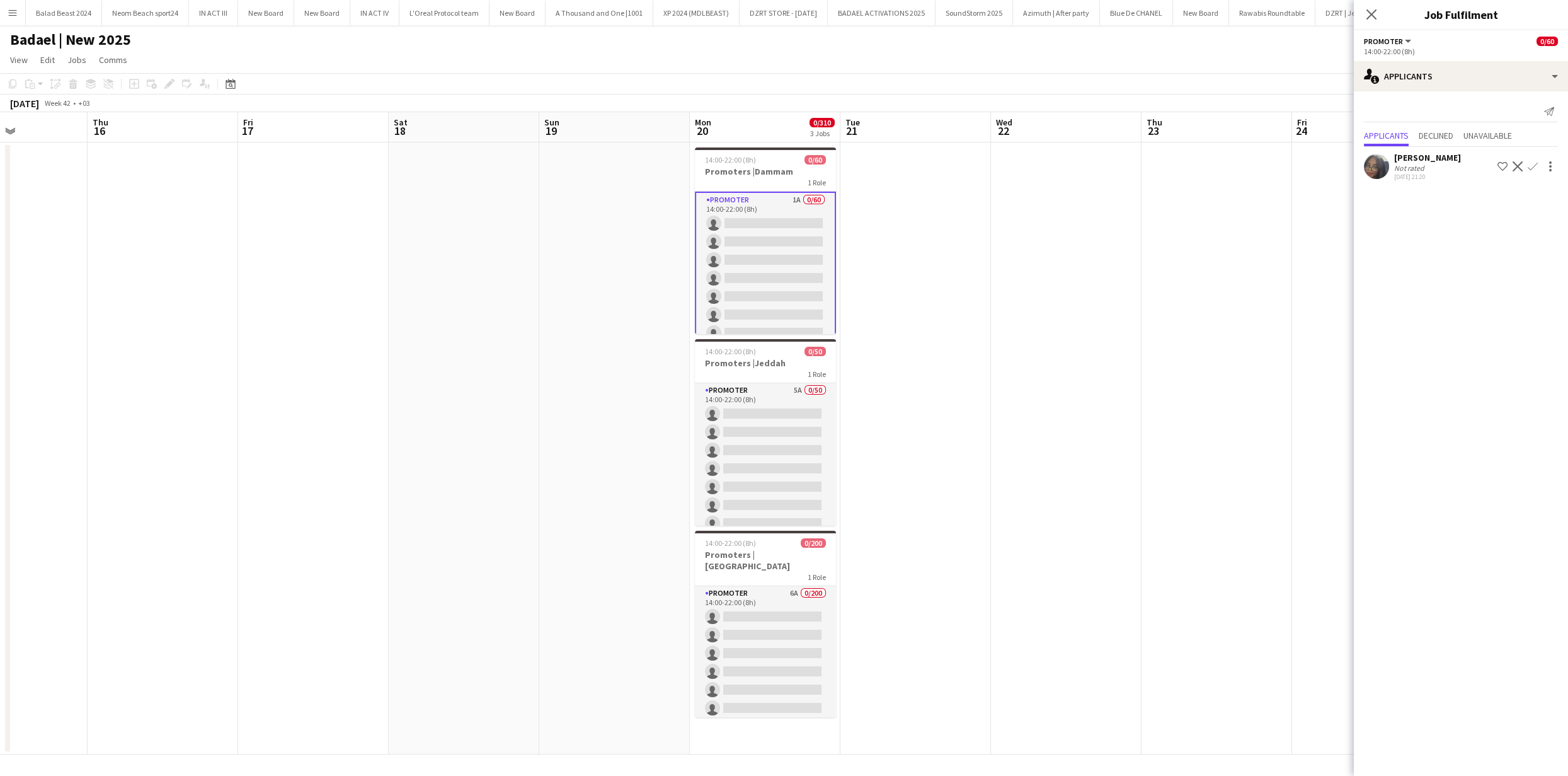
click at [1533, 170] on app-icon "Confirm" at bounding box center [1533, 166] width 10 height 10
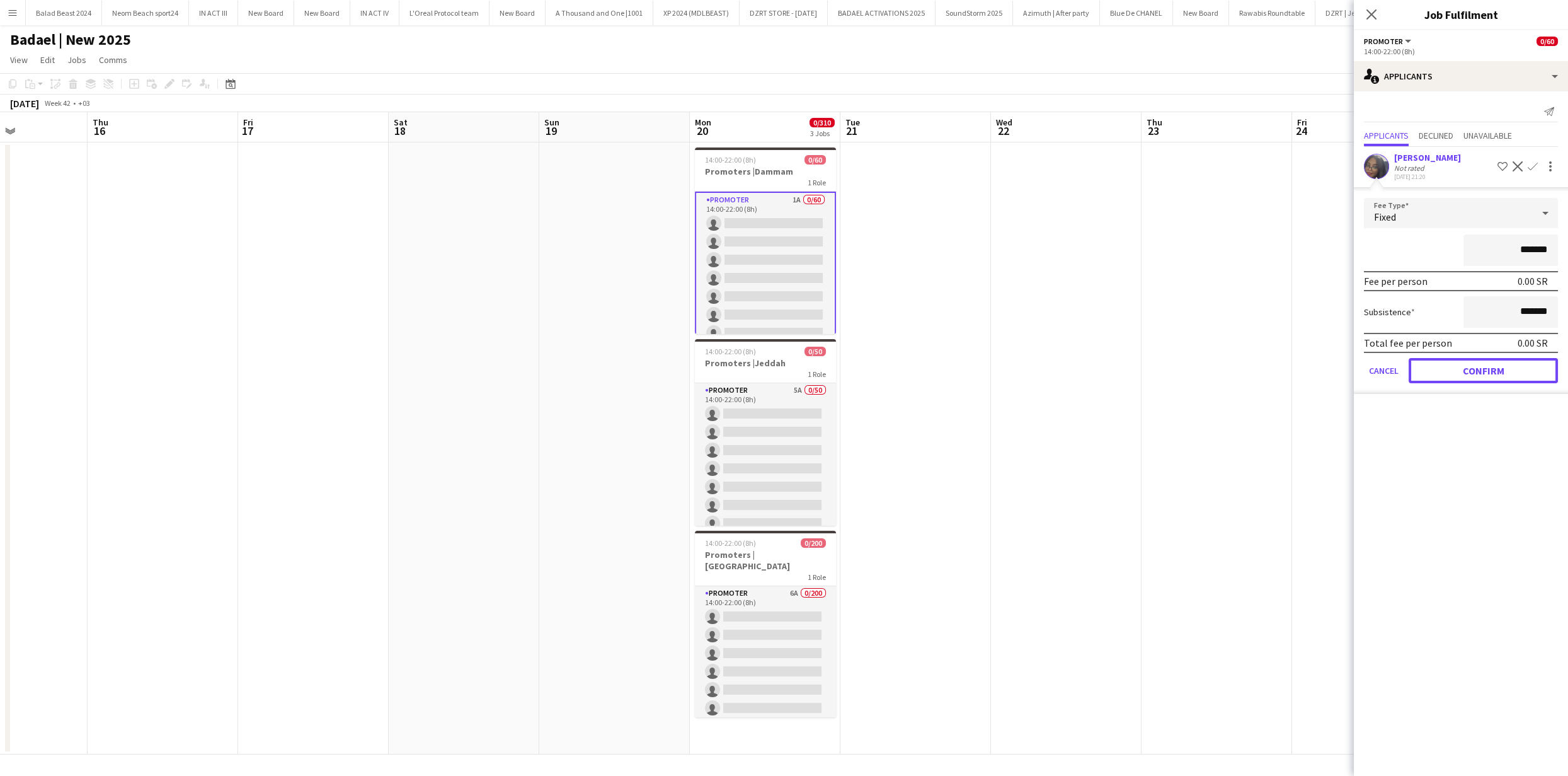
click at [1485, 365] on button "Confirm" at bounding box center [1482, 370] width 149 height 26
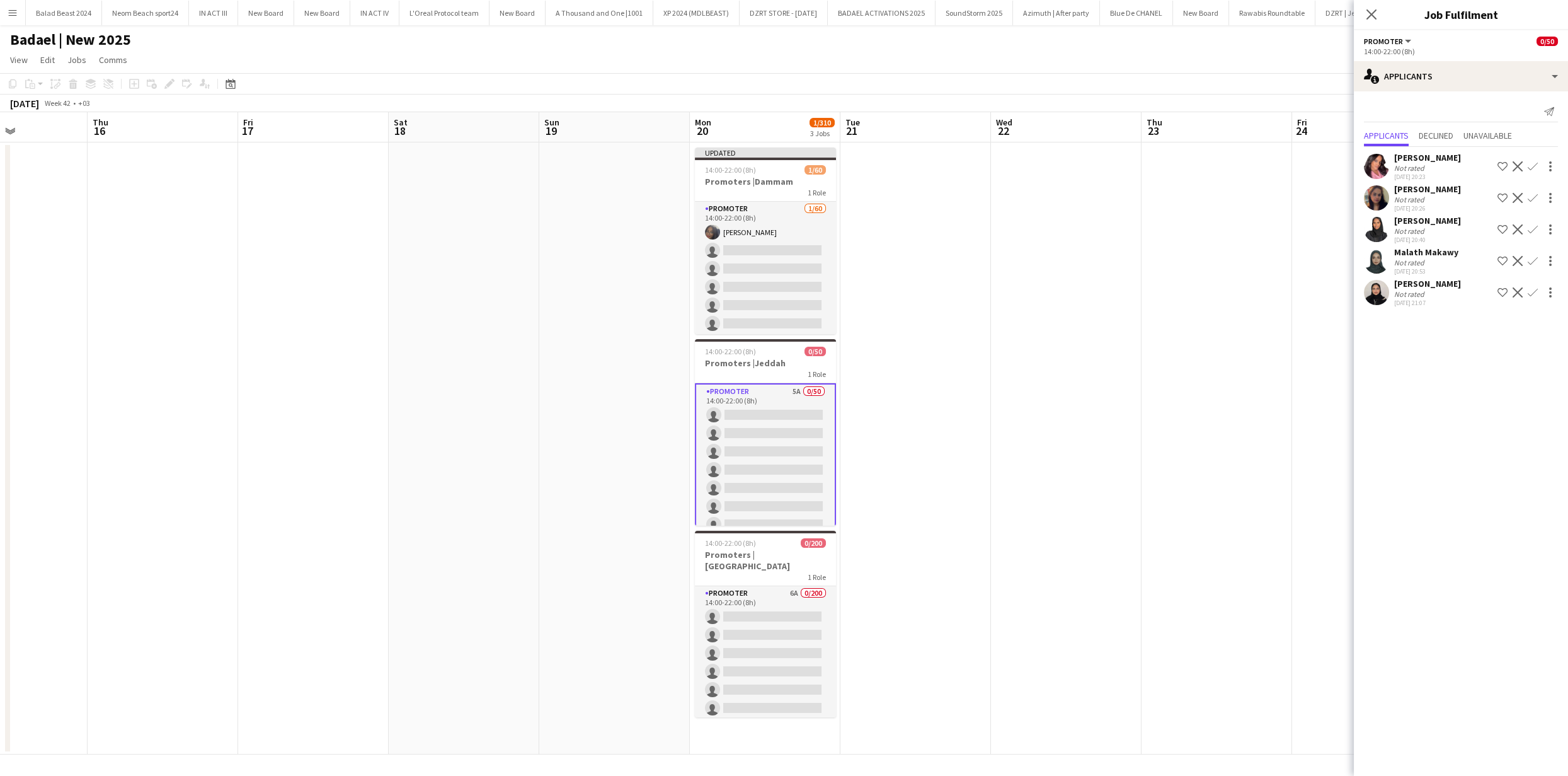
click at [951, 408] on app-date-cell at bounding box center [916, 448] width 150 height 611
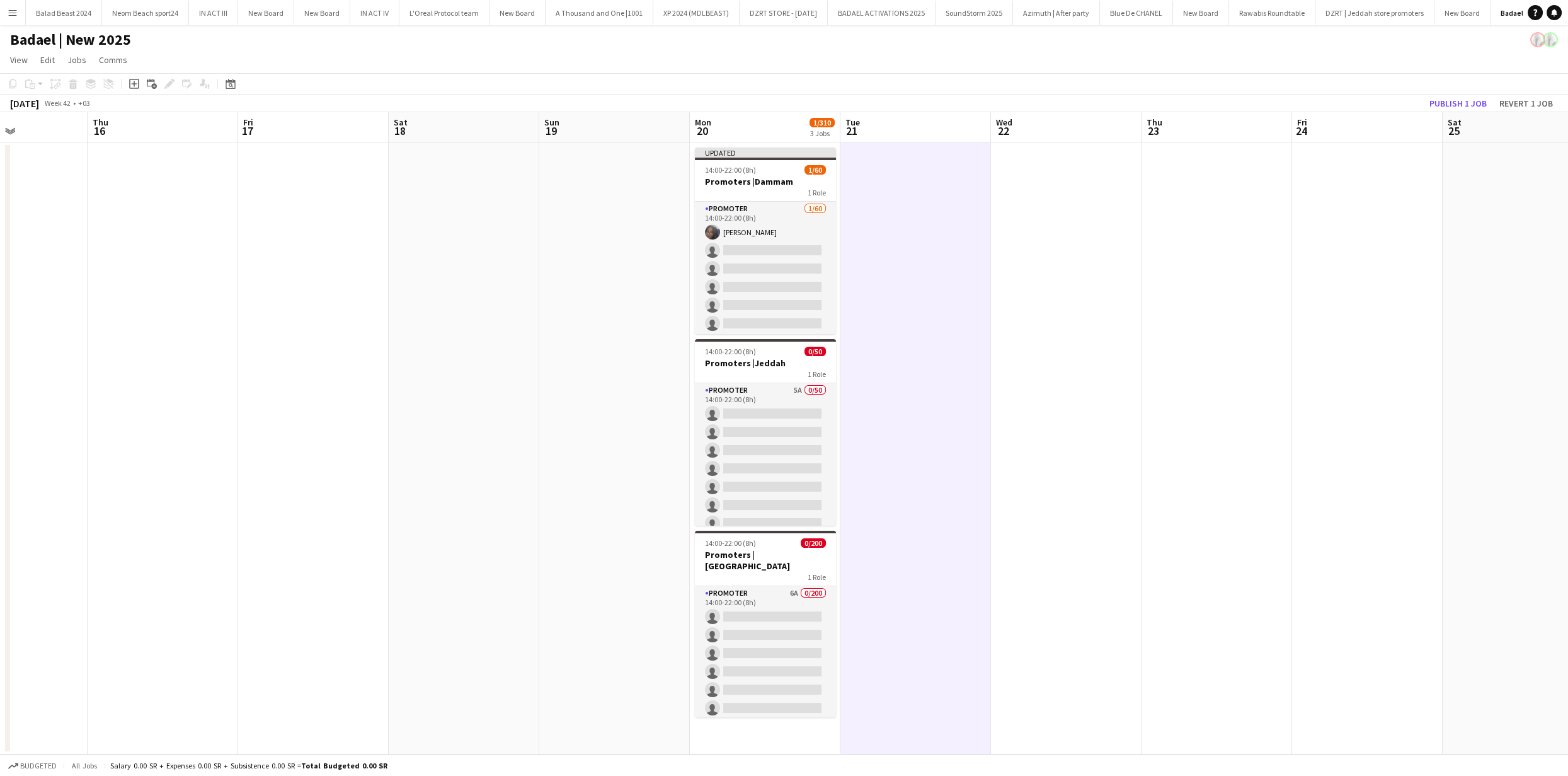
click at [1108, 472] on app-date-cell at bounding box center [1066, 448] width 150 height 611
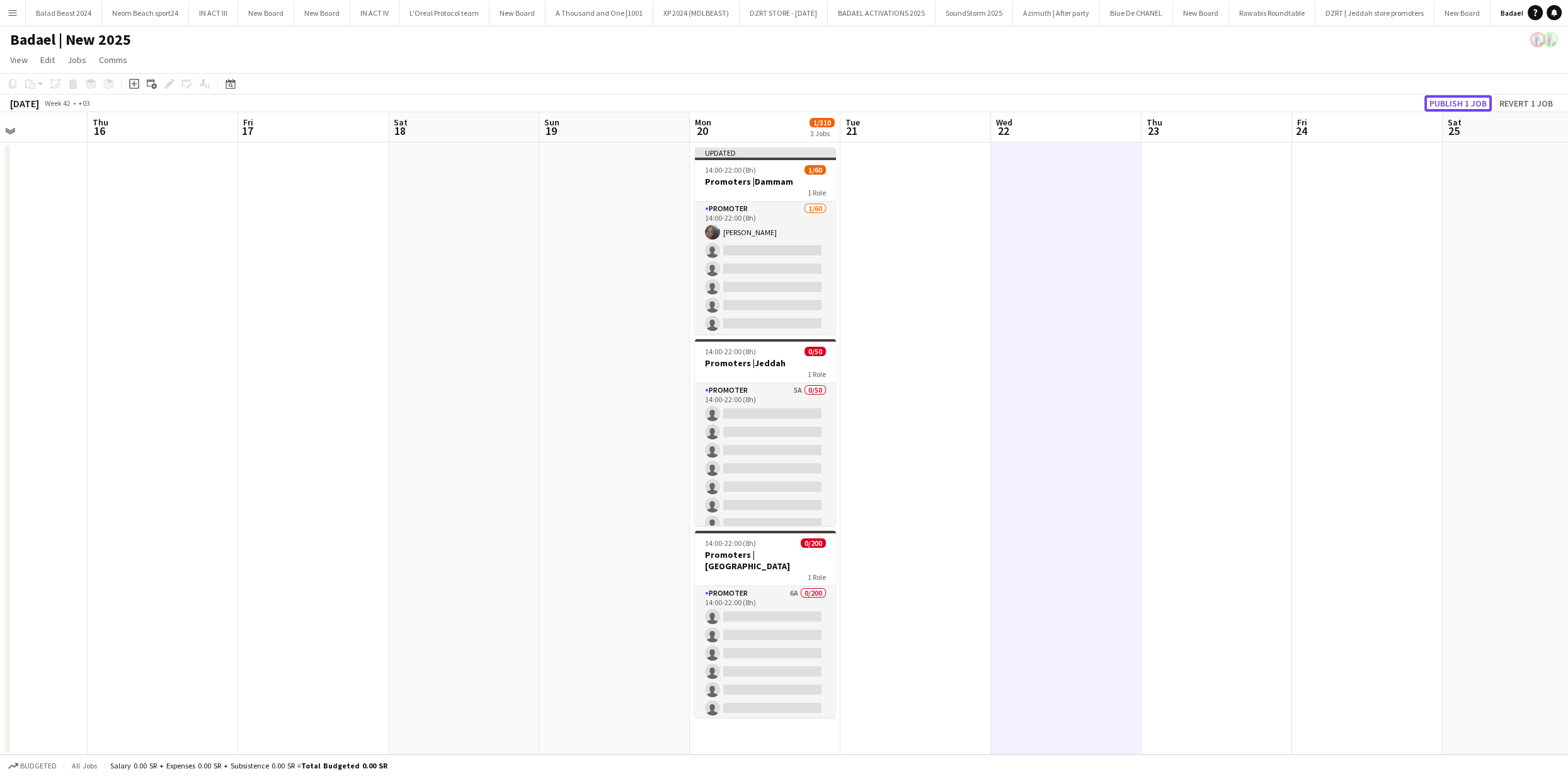
click at [1469, 102] on button "Publish 1 job" at bounding box center [1458, 103] width 68 height 16
click at [978, 366] on app-date-cell at bounding box center [916, 448] width 150 height 611
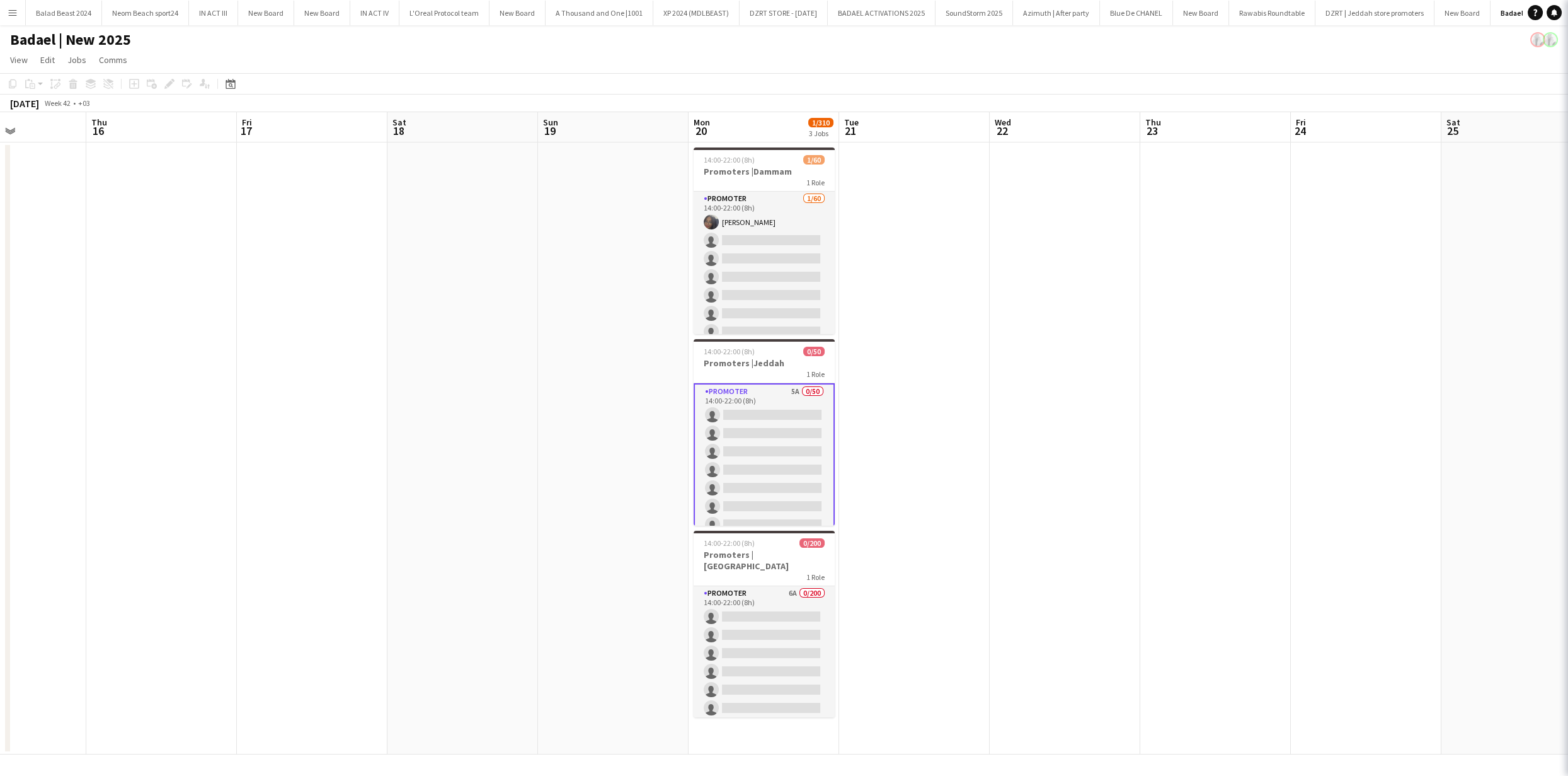
scroll to position [0, 366]
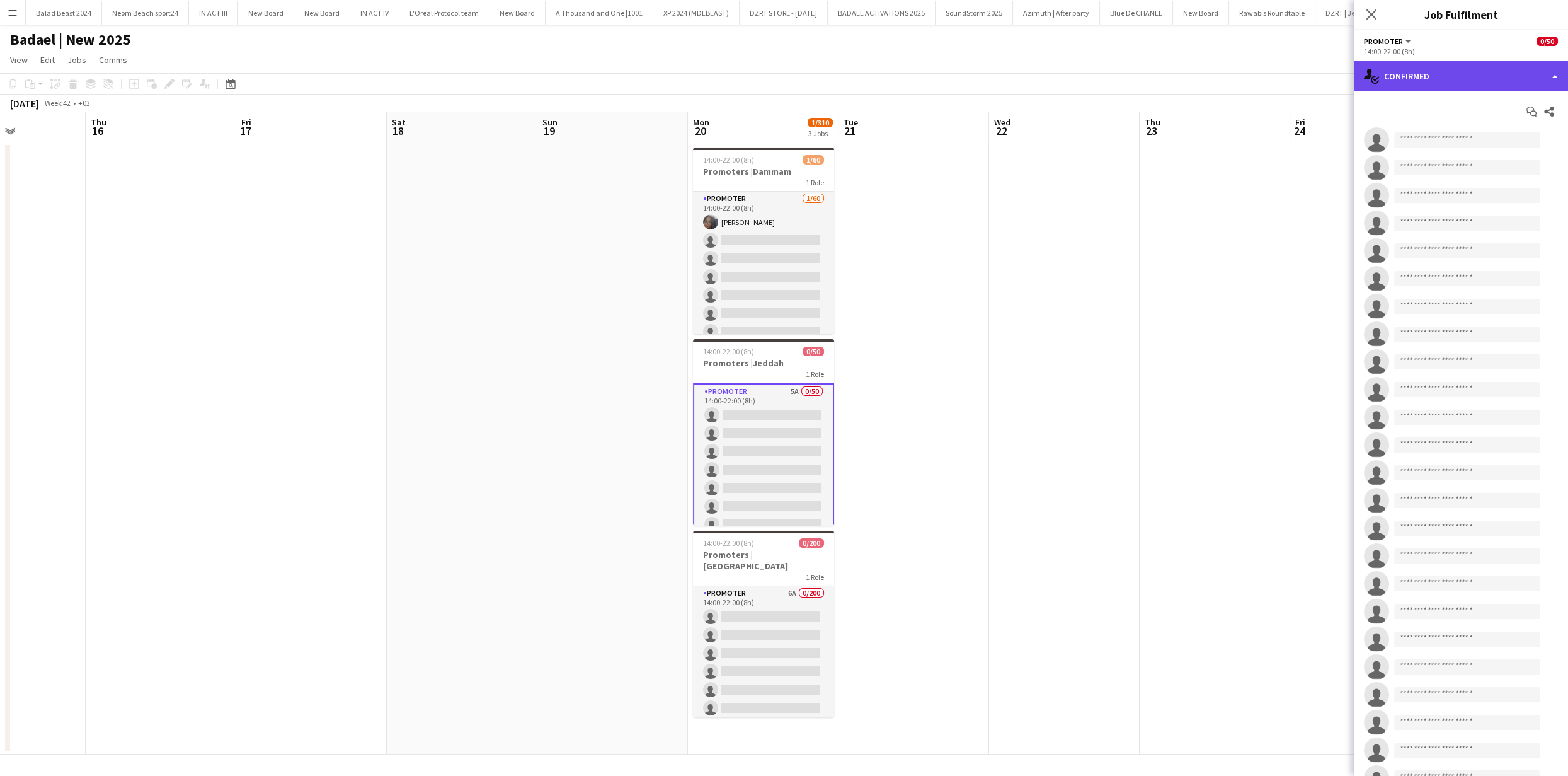
click at [1394, 74] on div "single-neutral-actions-check-2 Confirmed" at bounding box center [1461, 76] width 214 height 30
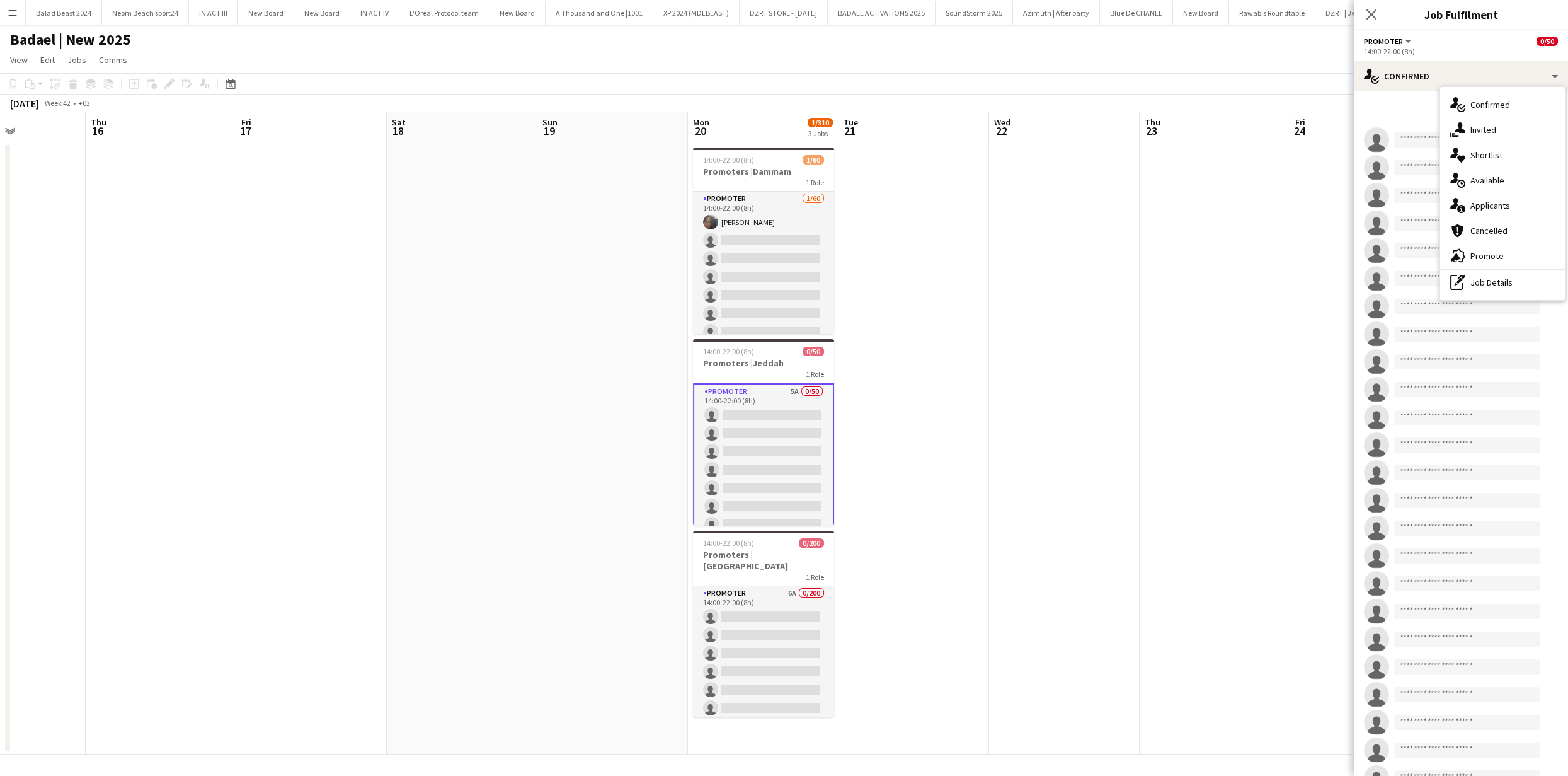
click at [1474, 208] on span "Applicants" at bounding box center [1490, 205] width 40 height 11
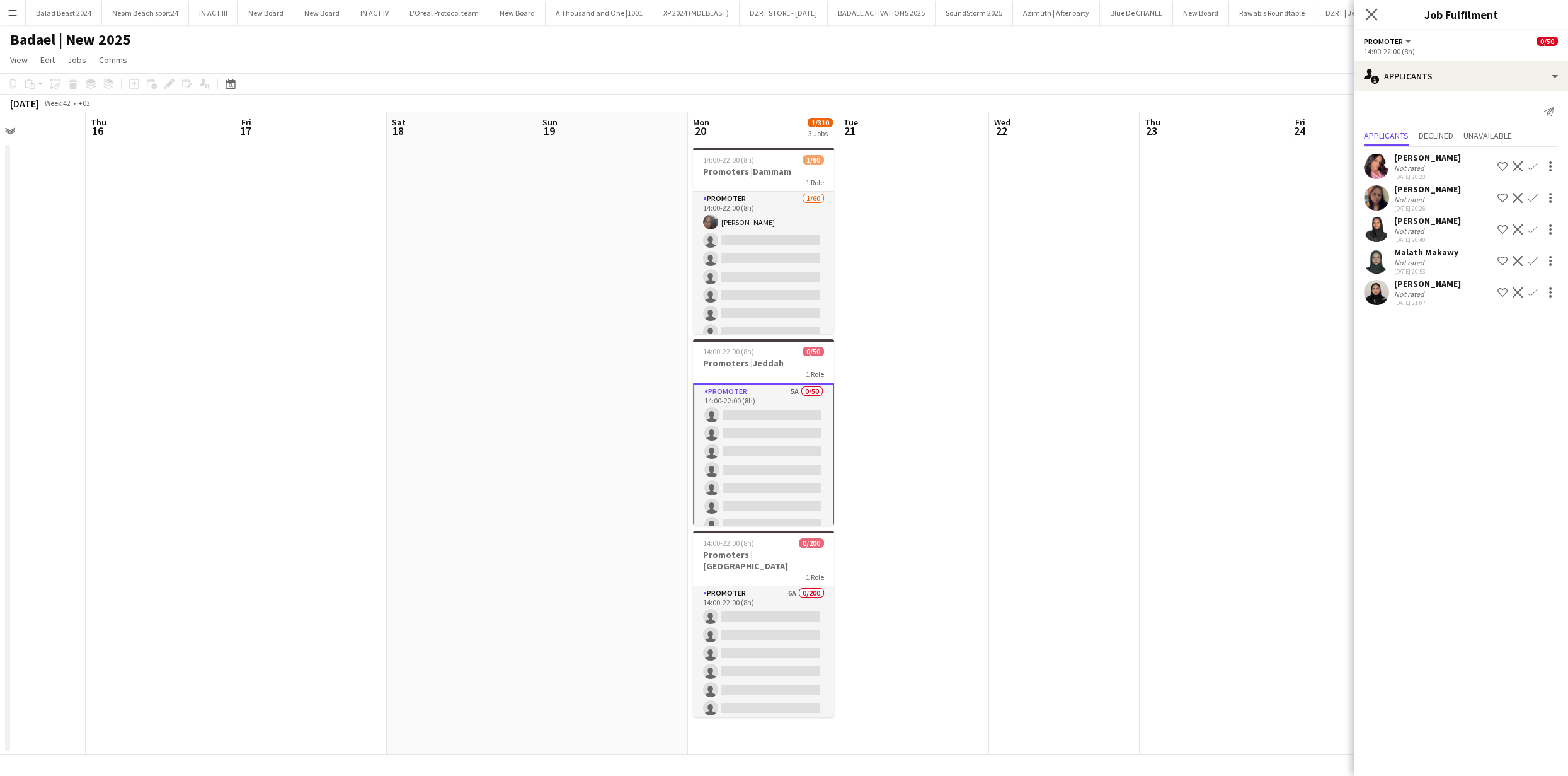
click at [1372, 20] on icon "Close pop-in" at bounding box center [1371, 14] width 12 height 12
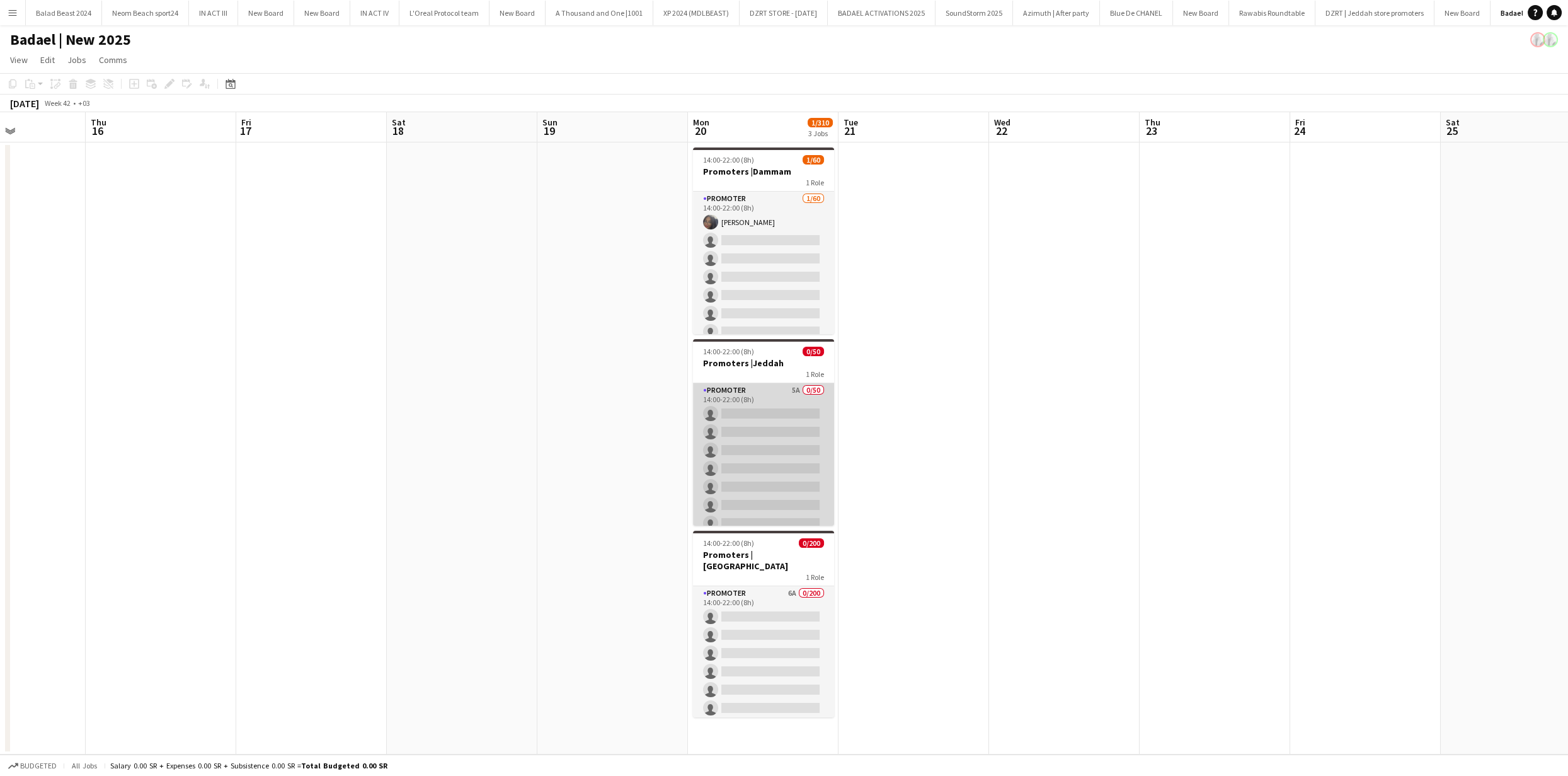
scroll to position [0, 367]
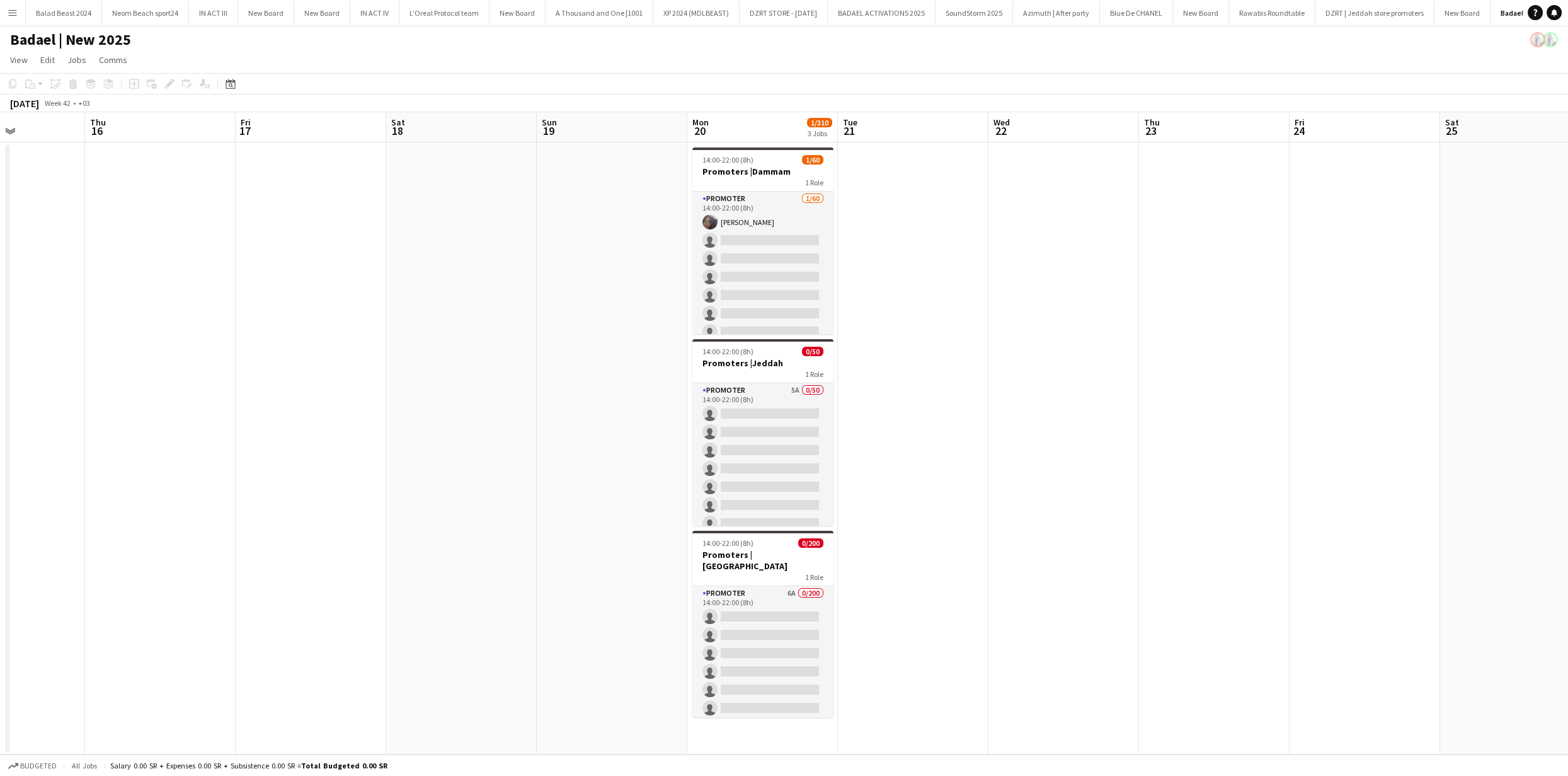
drag, startPoint x: 785, startPoint y: 491, endPoint x: 1214, endPoint y: 294, distance: 472.1
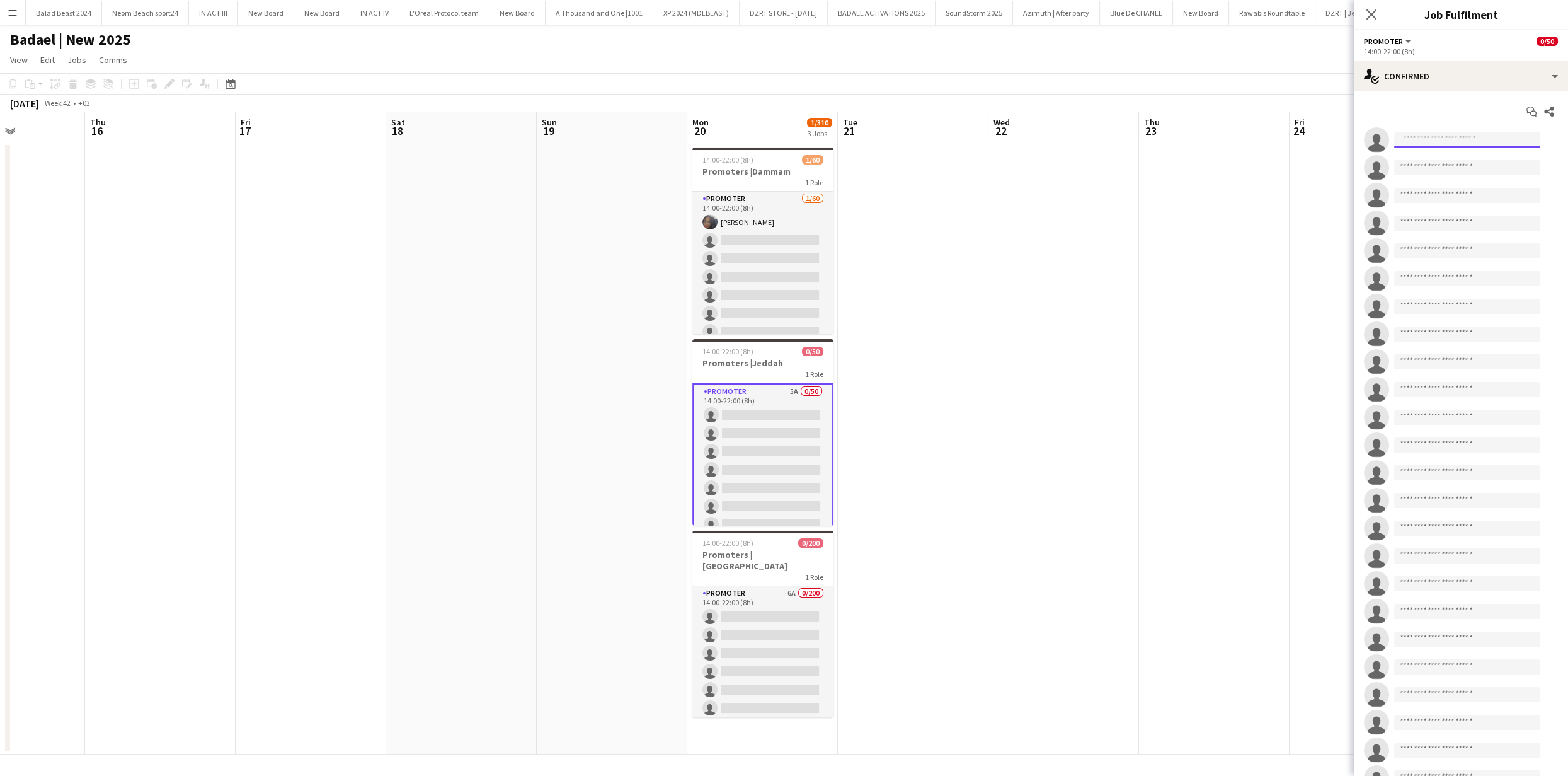
click at [1422, 141] on input at bounding box center [1467, 140] width 146 height 15
type input "*"
type input "**********"
click at [1423, 164] on span "samyazahid37@gmail.com" at bounding box center [1467, 168] width 126 height 10
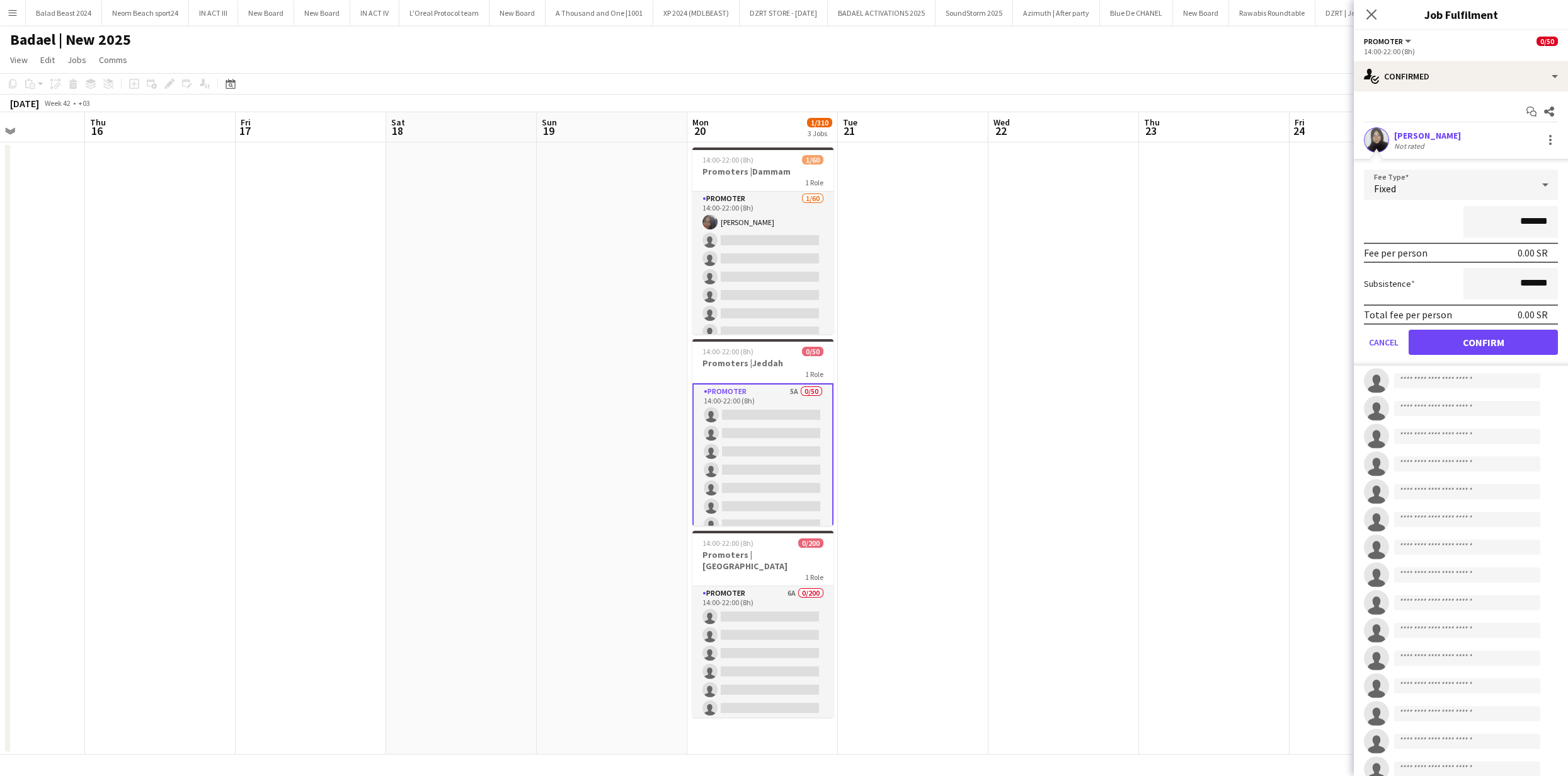
click at [1377, 141] on app-user-avatar at bounding box center [1376, 140] width 26 height 26
drag, startPoint x: 1378, startPoint y: 139, endPoint x: 1388, endPoint y: 139, distance: 10.0
click at [1377, 139] on app-user-avatar at bounding box center [1376, 140] width 26 height 26
click at [1420, 138] on div "Samya Alzahid" at bounding box center [1427, 135] width 67 height 11
click at [1464, 343] on button "Confirm" at bounding box center [1482, 341] width 149 height 26
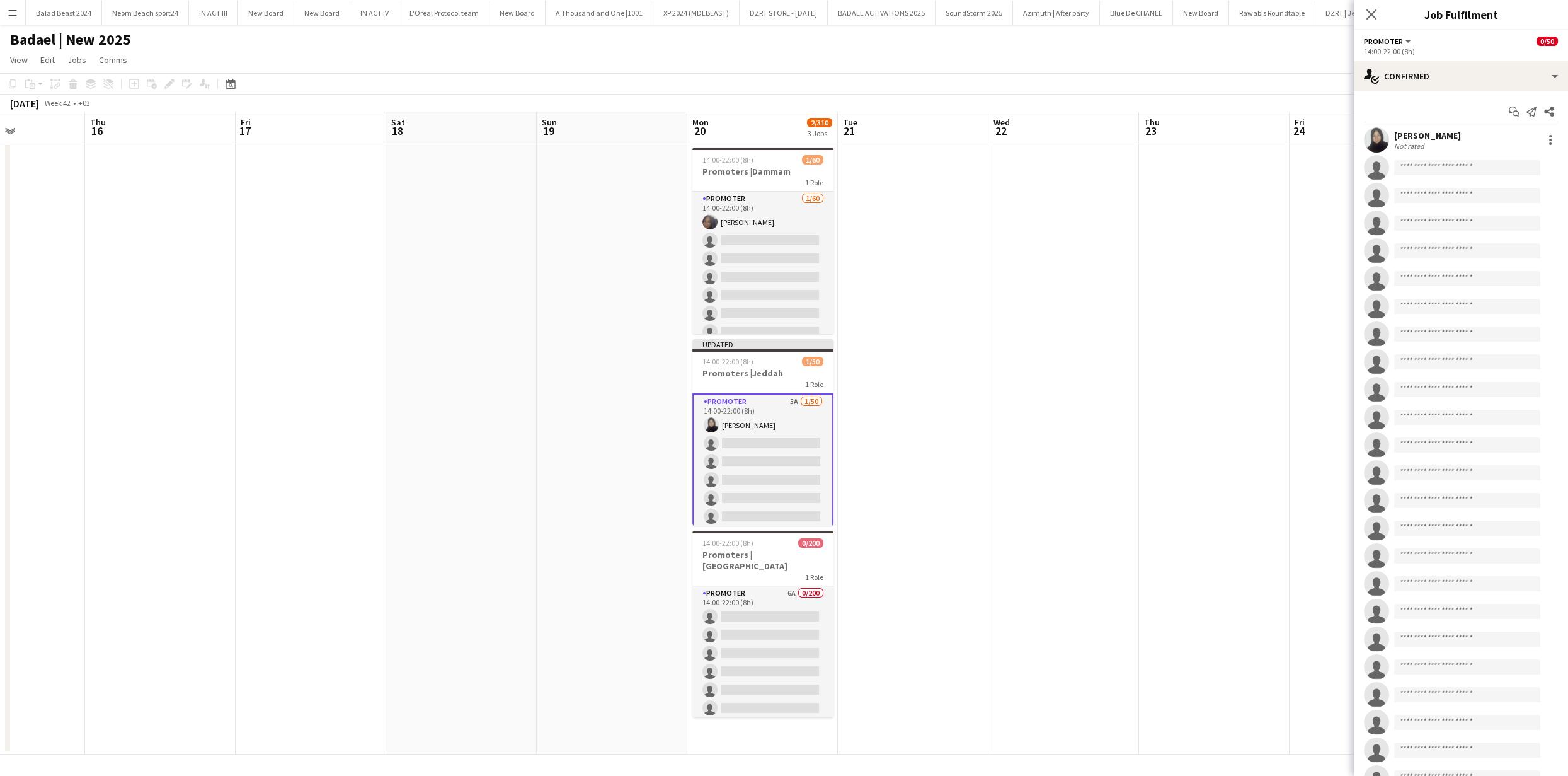
click at [1372, 143] on app-user-avatar at bounding box center [1376, 140] width 26 height 26
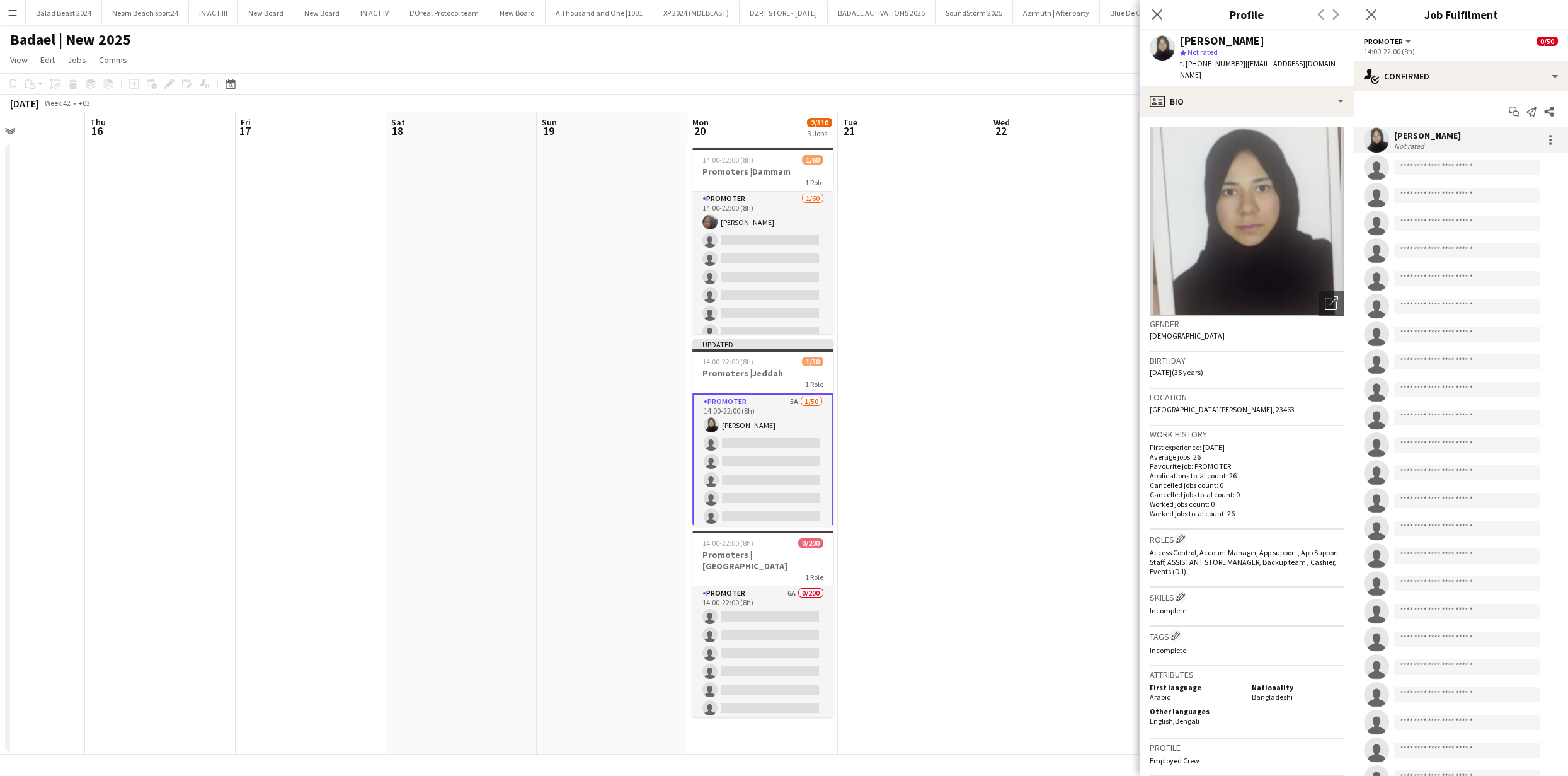
click at [1045, 371] on app-date-cell at bounding box center [1063, 448] width 150 height 611
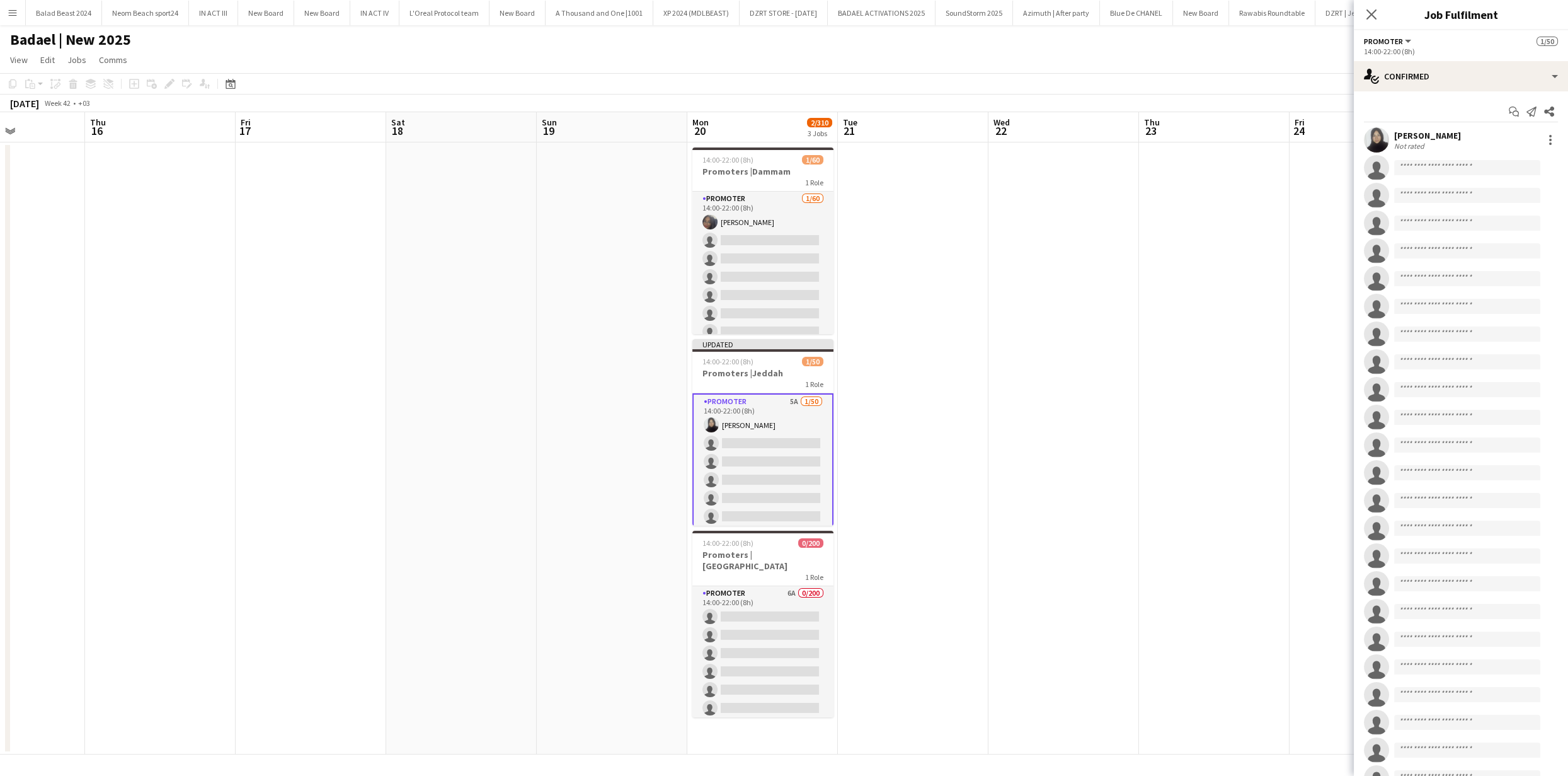
drag, startPoint x: 999, startPoint y: 377, endPoint x: 1038, endPoint y: 339, distance: 54.5
click at [999, 377] on app-date-cell at bounding box center [1063, 448] width 150 height 611
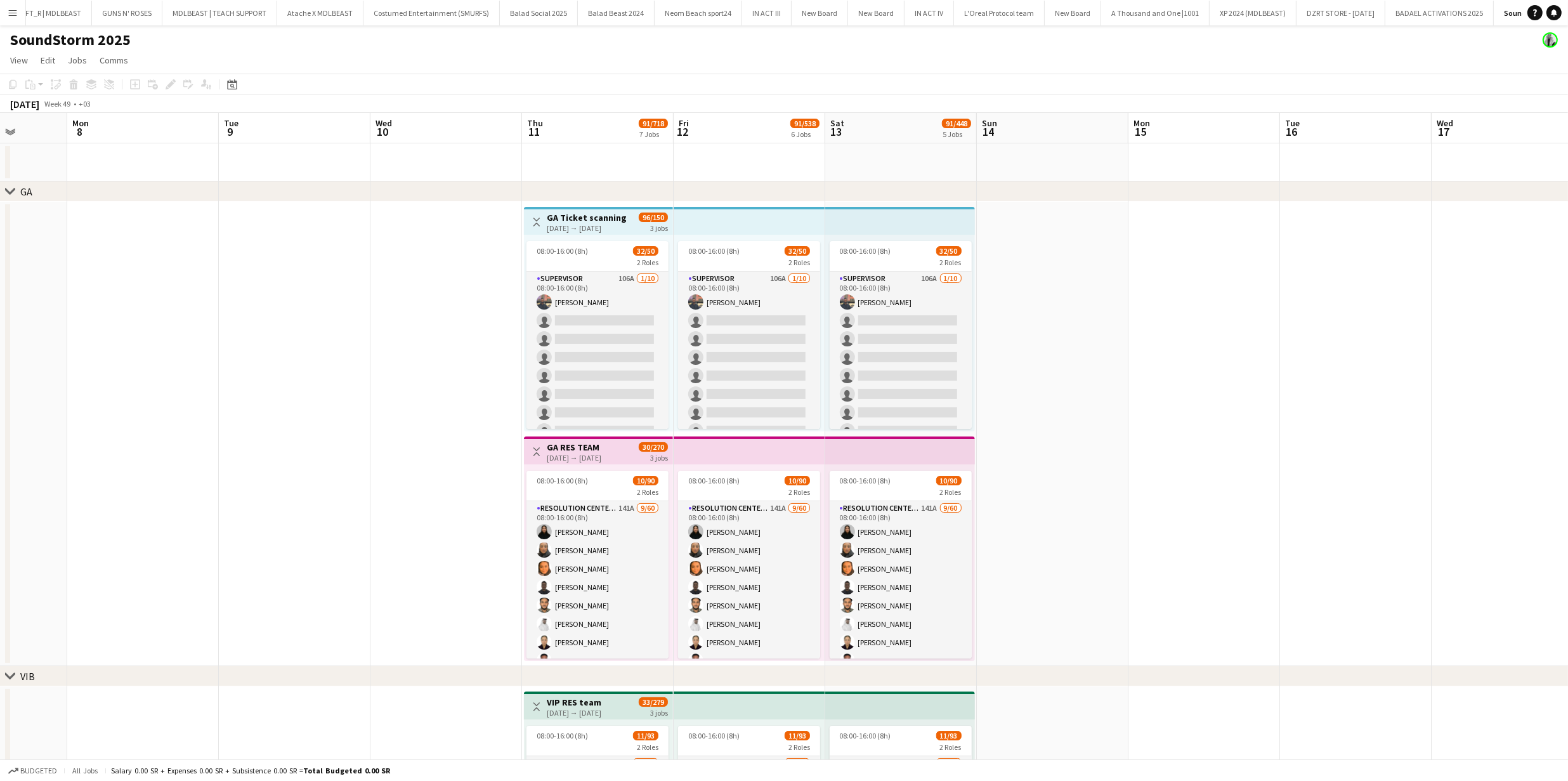
scroll to position [655, 0]
